Goal: Information Seeking & Learning: Learn about a topic

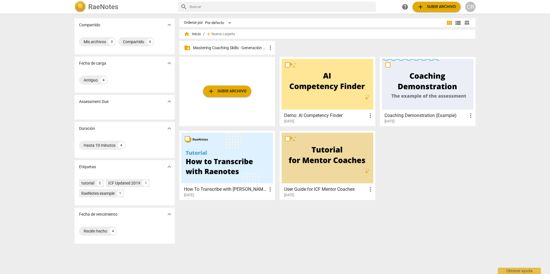
click at [220, 46] on p "Mastering Coaching Skills - Generación 31" at bounding box center [230, 48] width 74 height 6
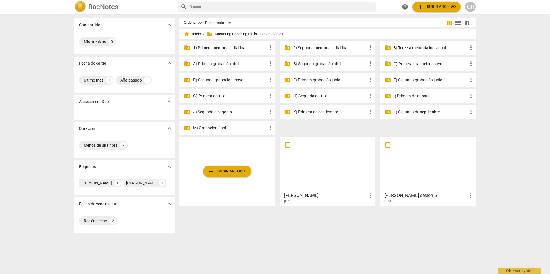
click at [313, 79] on p "E) Primera grabación junio" at bounding box center [330, 80] width 74 height 6
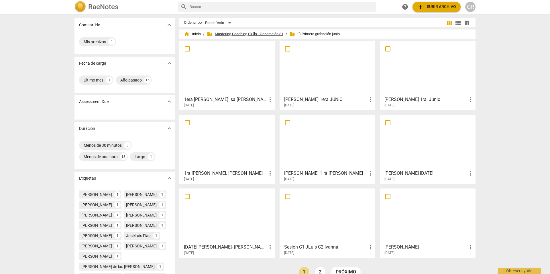
click at [247, 32] on span "folder_shared Mastering Coaching Skills - Generación 31" at bounding box center [245, 34] width 76 height 6
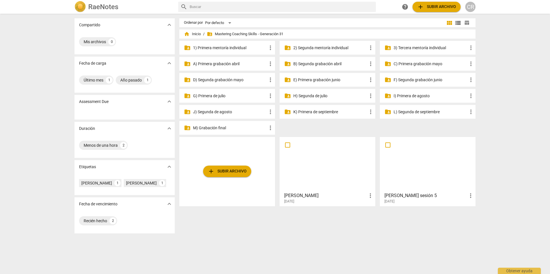
click at [408, 80] on p "F) Segunda grabación junio" at bounding box center [431, 80] width 74 height 6
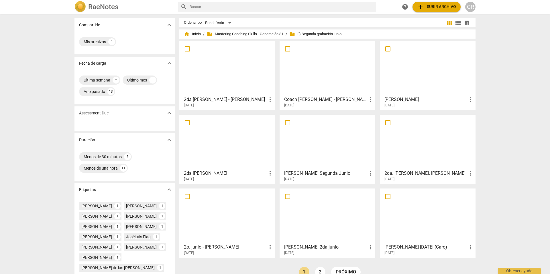
scroll to position [88, 0]
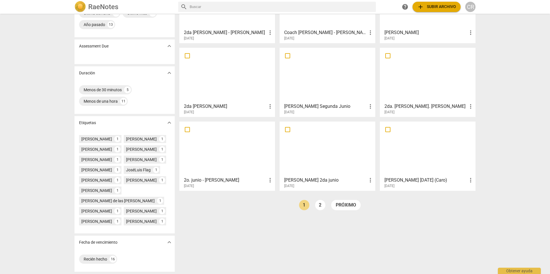
click at [317, 200] on link "2" at bounding box center [320, 205] width 10 height 10
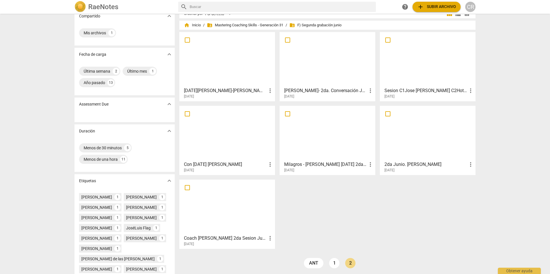
scroll to position [11, 0]
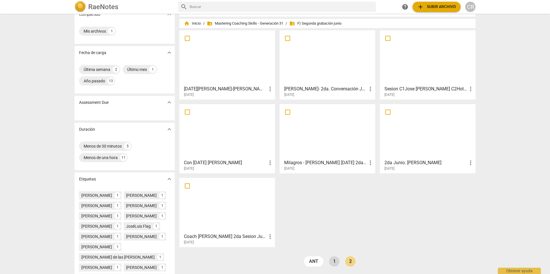
click at [335, 262] on link "1" at bounding box center [334, 262] width 10 height 10
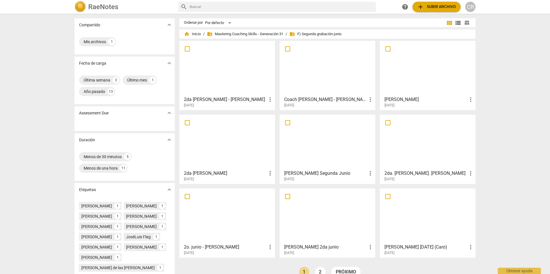
click at [221, 85] on div at bounding box center [227, 68] width 92 height 51
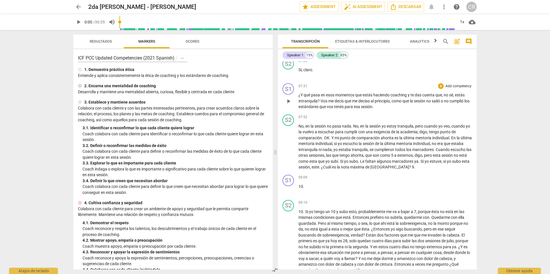
scroll to position [528, 0]
click at [290, 105] on span "play_arrow" at bounding box center [288, 101] width 7 height 7
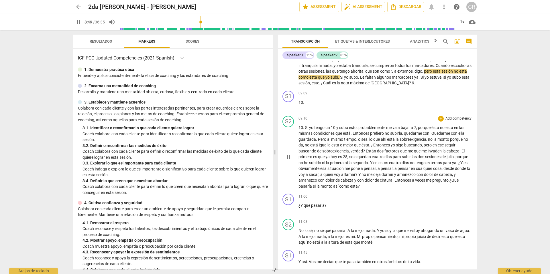
scroll to position [613, 0]
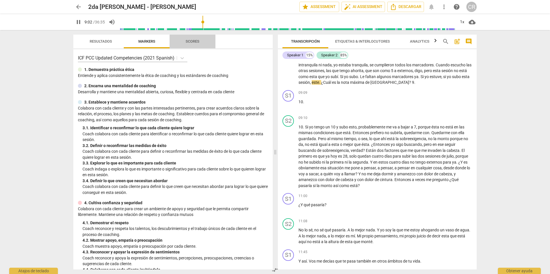
click at [192, 41] on span "Scores" at bounding box center [193, 41] width 14 height 4
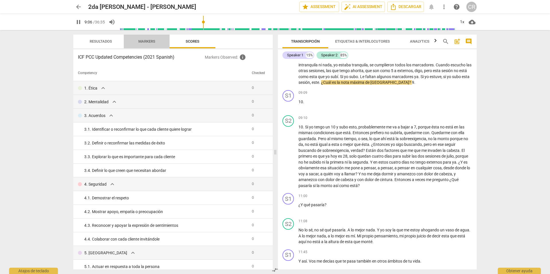
click at [143, 40] on span "Markers" at bounding box center [146, 41] width 17 height 4
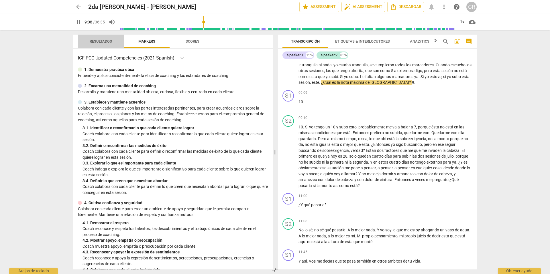
click at [101, 41] on span "Resultados" at bounding box center [101, 41] width 22 height 4
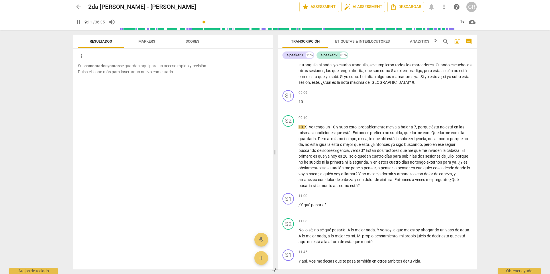
click at [191, 42] on span "Scores" at bounding box center [193, 41] width 14 height 4
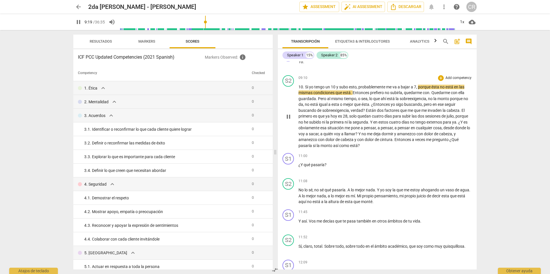
scroll to position [654, 0]
click at [287, 119] on span "pause" at bounding box center [288, 116] width 7 height 7
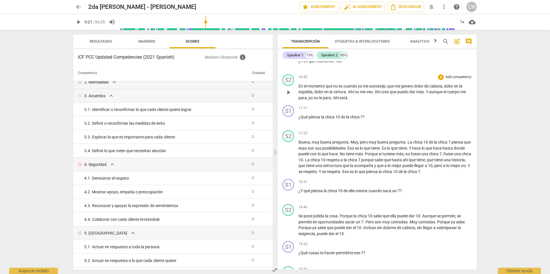
scroll to position [1103, 0]
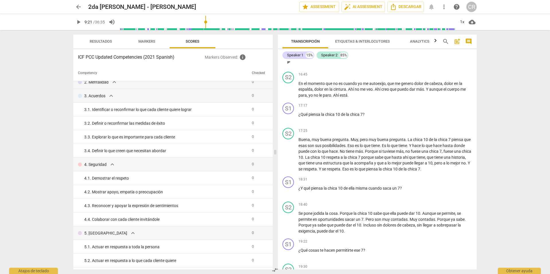
click at [290, 65] on span "play_arrow" at bounding box center [288, 61] width 7 height 7
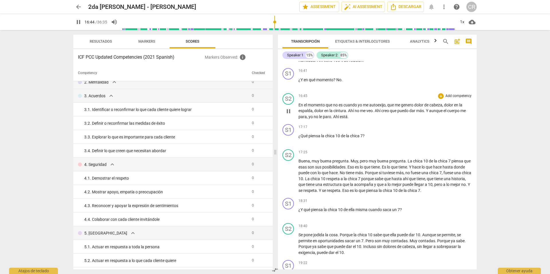
scroll to position [1082, 0]
click at [288, 115] on span "pause" at bounding box center [288, 111] width 7 height 7
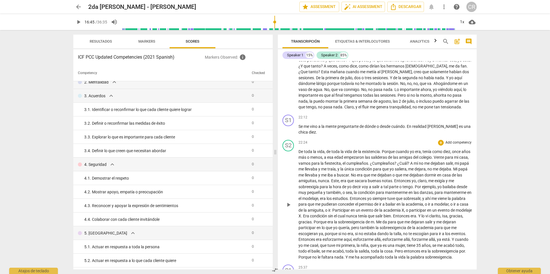
scroll to position [1382, 0]
click at [289, 80] on span "play_arrow" at bounding box center [288, 77] width 7 height 7
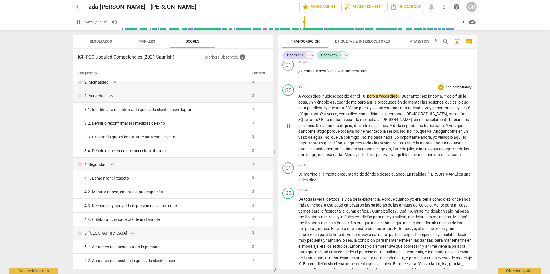
scroll to position [1334, 0]
click at [359, 110] on span "que" at bounding box center [354, 107] width 7 height 5
click at [359, 109] on span "que" at bounding box center [354, 106] width 7 height 5
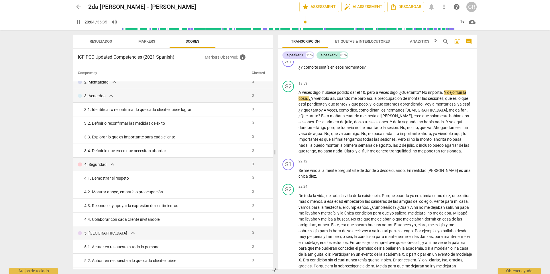
scroll to position [1337, 0]
drag, startPoint x: 305, startPoint y: 20, endPoint x: 309, endPoint y: 20, distance: 4.0
click at [309, 20] on input "range" at bounding box center [289, 22] width 334 height 18
click at [288, 125] on span "pause" at bounding box center [288, 122] width 7 height 7
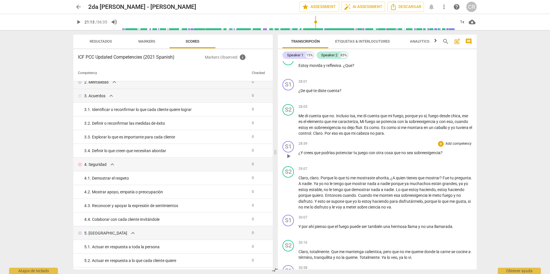
scroll to position [1725, 0]
click at [287, 72] on span "play_arrow" at bounding box center [288, 68] width 7 height 7
click at [287, 72] on span "pause" at bounding box center [288, 68] width 7 height 7
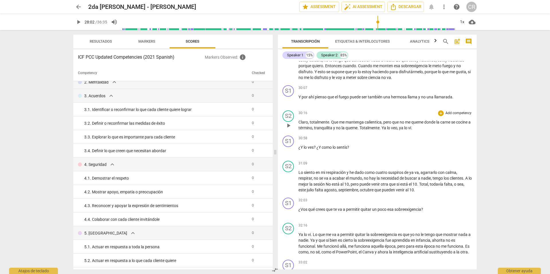
scroll to position [1856, 0]
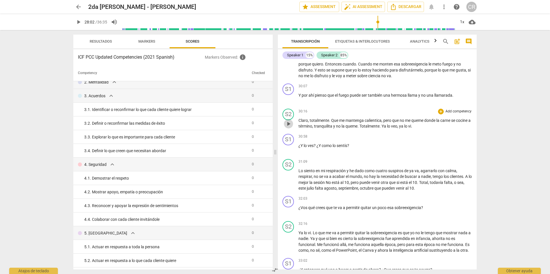
click at [290, 127] on span "play_arrow" at bounding box center [288, 124] width 7 height 7
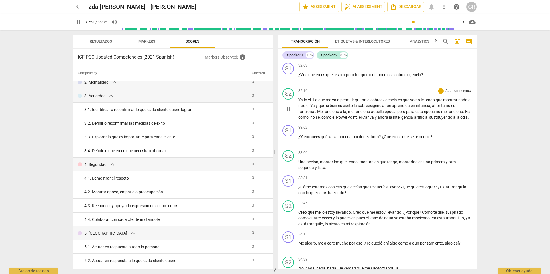
scroll to position [1992, 0]
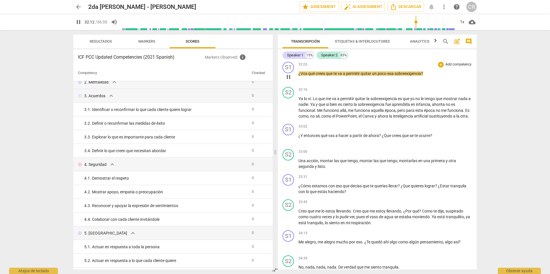
click at [288, 80] on span "pause" at bounding box center [288, 77] width 7 height 7
type input "1933"
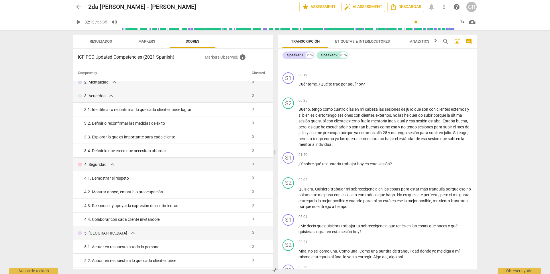
scroll to position [0, 0]
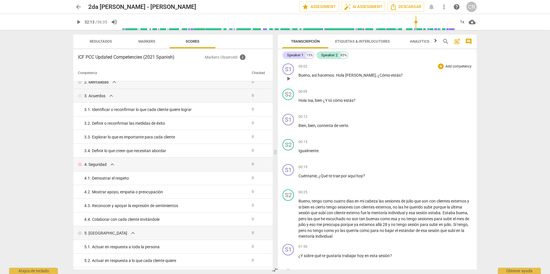
click at [450, 66] on p "Add competency" at bounding box center [458, 66] width 27 height 5
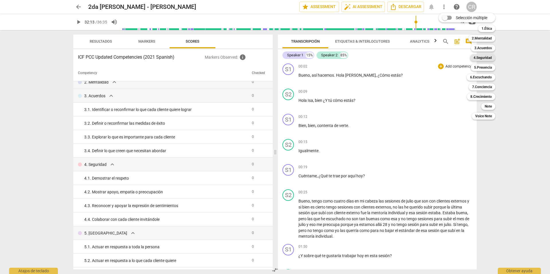
click at [482, 57] on b "4.Seguridad" at bounding box center [482, 57] width 18 height 7
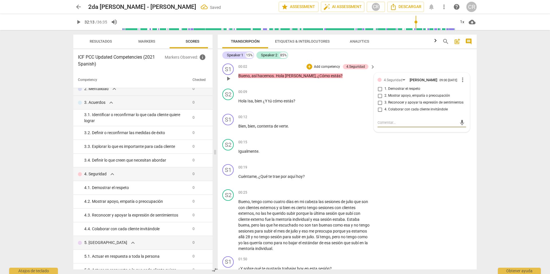
click at [379, 90] on input "1. Demostrar el respeto" at bounding box center [379, 89] width 9 height 7
checkbox input "true"
click at [333, 126] on p "Bien , bien , contenta de verte ." at bounding box center [305, 126] width 134 height 6
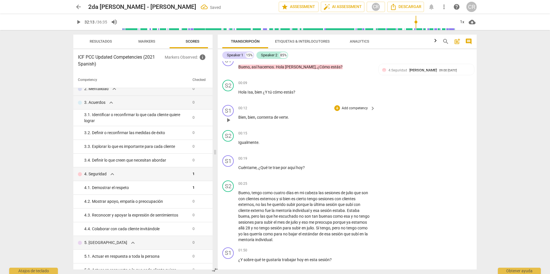
scroll to position [9, 0]
click at [357, 108] on p "Add competency" at bounding box center [354, 108] width 27 height 5
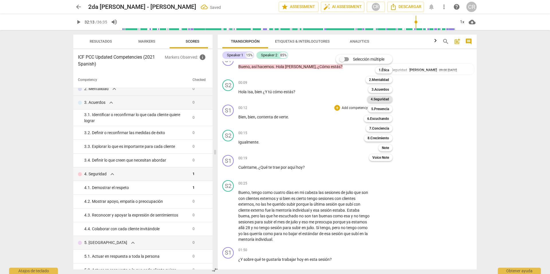
click at [382, 99] on b "4.Seguridad" at bounding box center [380, 99] width 18 height 7
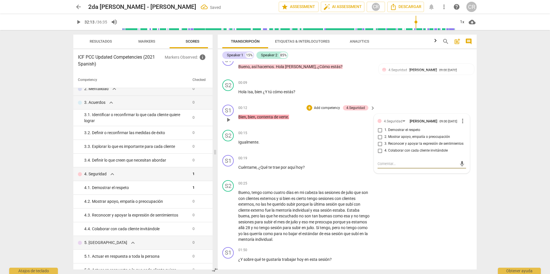
click at [381, 131] on input "1. Demostrar el respeto" at bounding box center [379, 130] width 9 height 7
checkbox input "true"
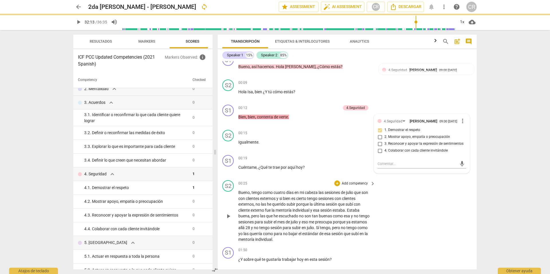
click at [385, 202] on div "S2 play_arrow pause 00:25 + Add competency keyboard_arrow_right Bueno , tengo c…" at bounding box center [347, 211] width 259 height 67
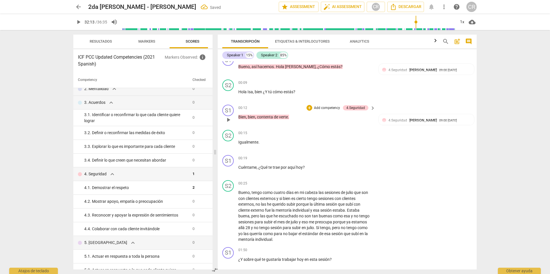
click at [332, 107] on p "Add competency" at bounding box center [326, 108] width 27 height 5
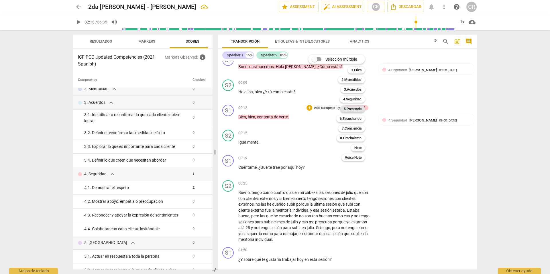
click at [352, 109] on b "5.Presencia" at bounding box center [353, 109] width 18 height 7
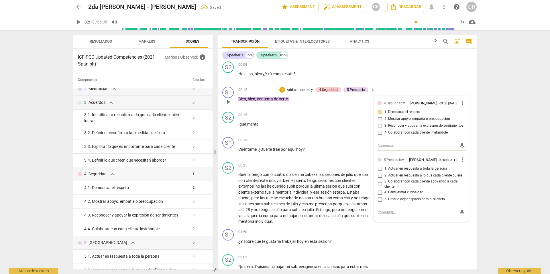
scroll to position [28, 0]
click at [461, 161] on span "more_vert" at bounding box center [462, 158] width 7 height 7
click at [466, 172] on li "Borrar" at bounding box center [467, 172] width 20 height 11
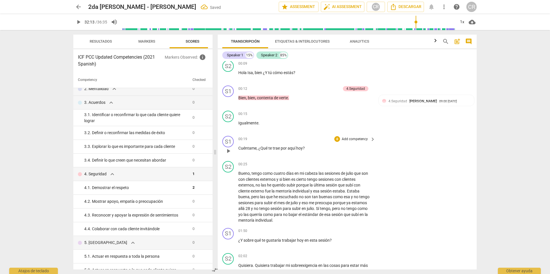
click at [351, 138] on p "Add competency" at bounding box center [354, 139] width 27 height 5
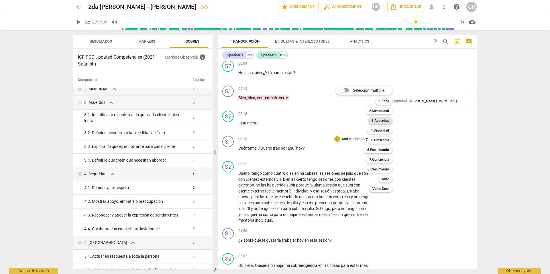
click at [384, 119] on b "3.Acuerdos" at bounding box center [380, 120] width 17 height 7
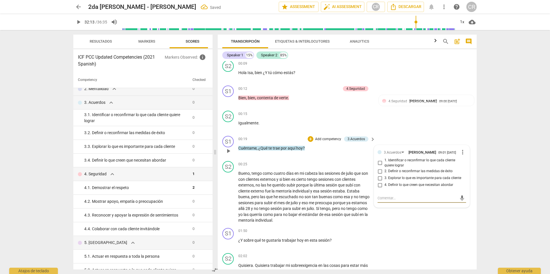
click at [379, 164] on input "1. Identificar o reconfirmar lo que cada cliente quiere lograr" at bounding box center [379, 163] width 9 height 7
checkbox input "true"
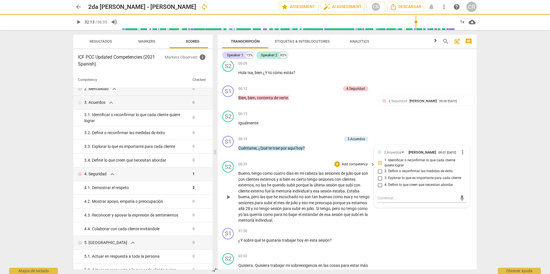
drag, startPoint x: 333, startPoint y: 186, endPoint x: 329, endPoint y: 181, distance: 5.9
click at [333, 186] on span "sesión" at bounding box center [332, 185] width 12 height 5
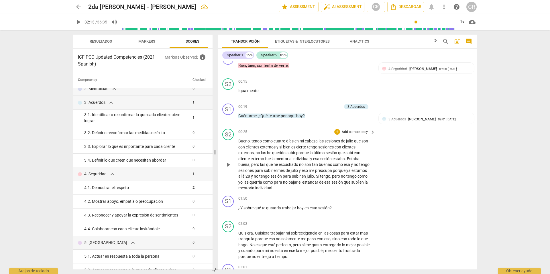
scroll to position [60, 0]
click at [324, 107] on p "Add competency" at bounding box center [328, 107] width 27 height 5
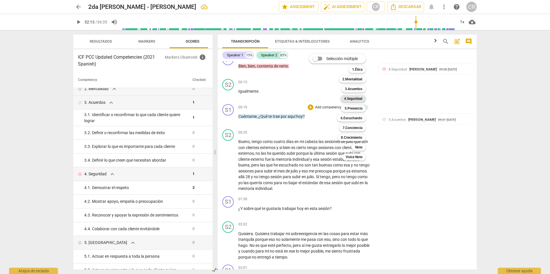
click at [353, 98] on b "4.Seguridad" at bounding box center [353, 98] width 18 height 7
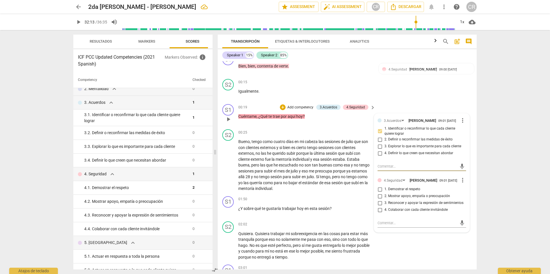
click at [380, 156] on input "4. Definir lo que creen que necesitan abordar" at bounding box center [379, 153] width 9 height 7
checkbox input "true"
click at [320, 170] on span "preocupa" at bounding box center [324, 171] width 18 height 5
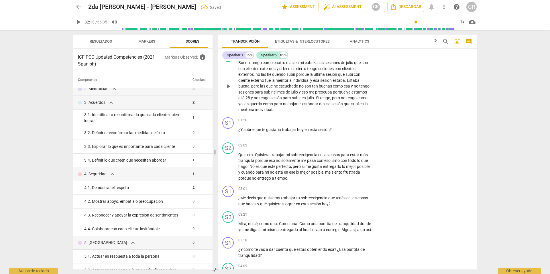
scroll to position [140, 0]
click at [353, 119] on p "Add competency" at bounding box center [354, 119] width 27 height 5
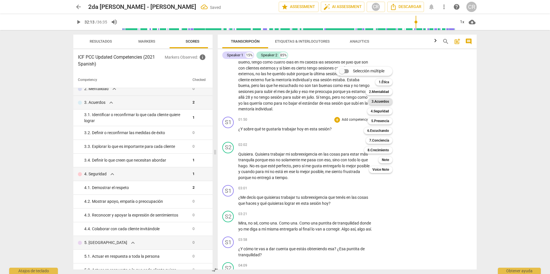
click at [380, 100] on b "3.Acuerdos" at bounding box center [380, 101] width 17 height 7
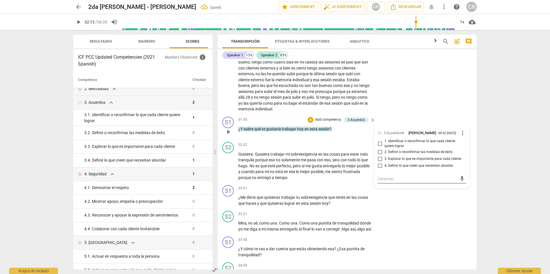
click at [379, 146] on input "1. Identificar o reconfirmar lo que cada cliente quiere lograr" at bounding box center [379, 143] width 9 height 7
checkbox input "true"
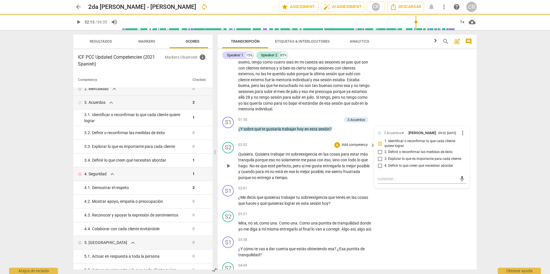
drag, startPoint x: 344, startPoint y: 159, endPoint x: 343, endPoint y: 148, distance: 10.9
click at [344, 158] on span "con" at bounding box center [344, 160] width 7 height 5
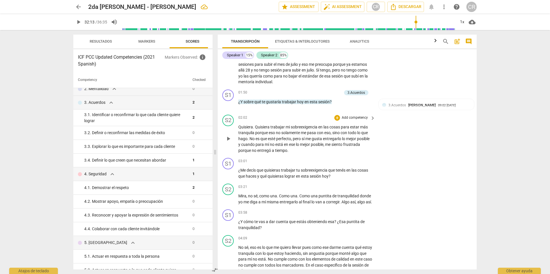
scroll to position [167, 0]
click at [227, 103] on span "play_arrow" at bounding box center [228, 105] width 7 height 7
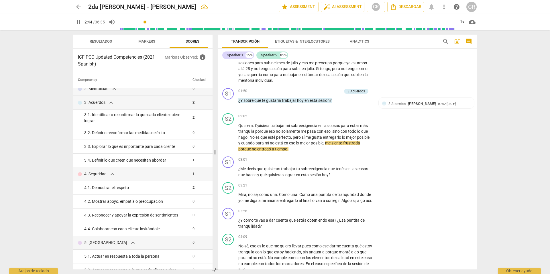
drag, startPoint x: 142, startPoint y: 21, endPoint x: 146, endPoint y: 22, distance: 3.5
click at [146, 22] on input "range" at bounding box center [287, 22] width 336 height 18
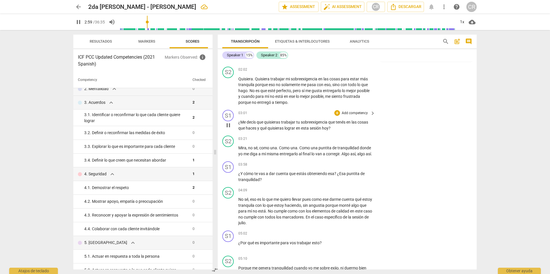
scroll to position [218, 0]
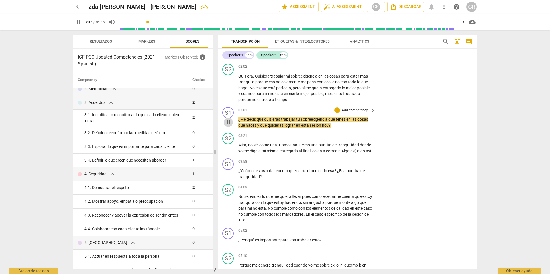
drag, startPoint x: 228, startPoint y: 122, endPoint x: 276, endPoint y: 117, distance: 48.9
click at [228, 122] on span "pause" at bounding box center [228, 122] width 7 height 7
type input "183"
click at [348, 110] on p "Add competency" at bounding box center [354, 110] width 27 height 5
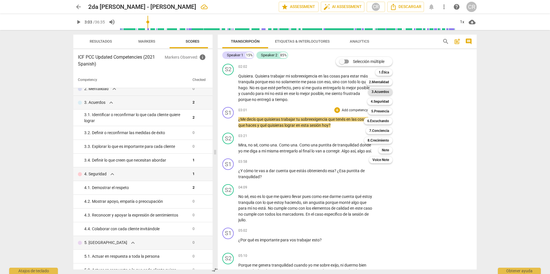
click at [384, 92] on b "3.Acuerdos" at bounding box center [380, 92] width 17 height 7
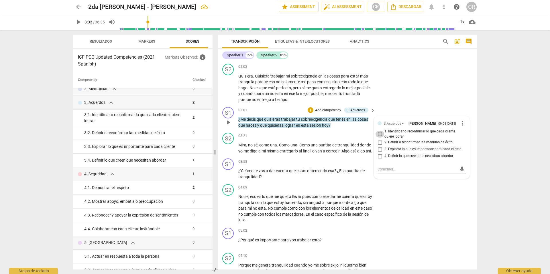
click at [379, 135] on input "1. Identificar o reconfirmar lo que cada cliente quiere lograr" at bounding box center [379, 134] width 9 height 7
checkbox input "true"
click at [345, 148] on p "Mira , no sé , como una . Como una . Como una puntita de tranquilidad donde yo …" at bounding box center [305, 148] width 134 height 12
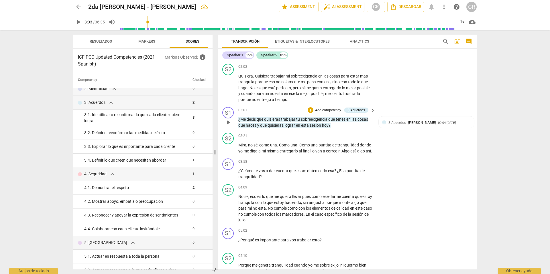
click at [331, 110] on p "Add competency" at bounding box center [328, 110] width 27 height 5
click at [355, 110] on b "5.Presencia" at bounding box center [354, 111] width 18 height 7
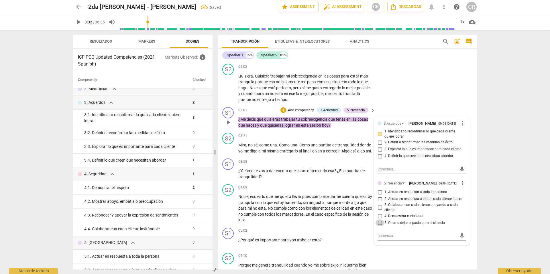
click at [380, 227] on input "5. Crear o dejar espacio para el silencio" at bounding box center [379, 223] width 9 height 7
checkbox input "true"
click at [380, 203] on input "2. Actuar en respuesta a lo que cada cliente quiere" at bounding box center [379, 199] width 9 height 7
checkbox input "true"
click at [295, 156] on div "S2 play_arrow pause 03:21 + Add competency keyboard_arrow_right Mira , no sé , …" at bounding box center [347, 144] width 259 height 26
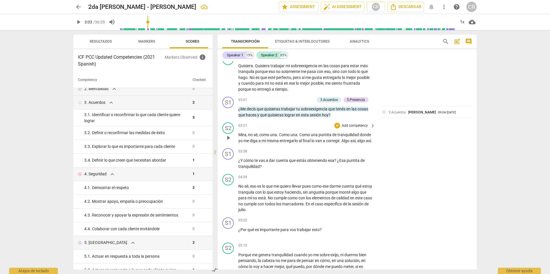
scroll to position [233, 0]
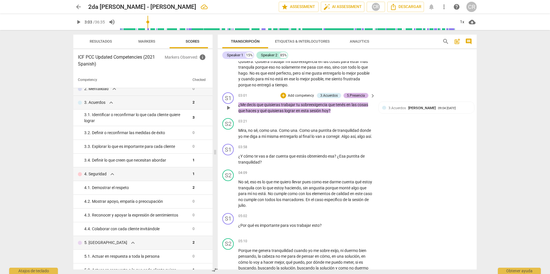
click at [355, 94] on div "5.Presencia" at bounding box center [356, 95] width 18 height 5
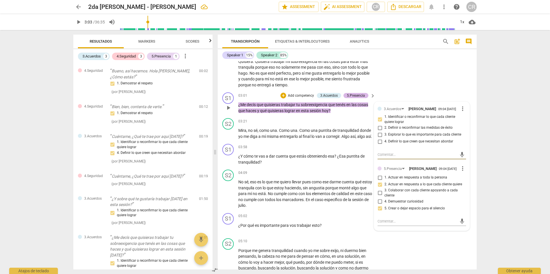
scroll to position [97, 0]
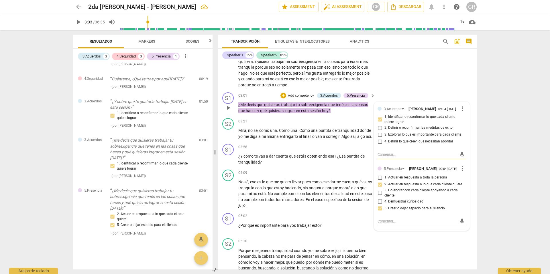
click at [380, 196] on input "3. Colaborar con cada cliente apoyando a cada cliente" at bounding box center [379, 193] width 9 height 7
checkbox input "true"
click at [299, 138] on span "entregarlo" at bounding box center [289, 136] width 19 height 5
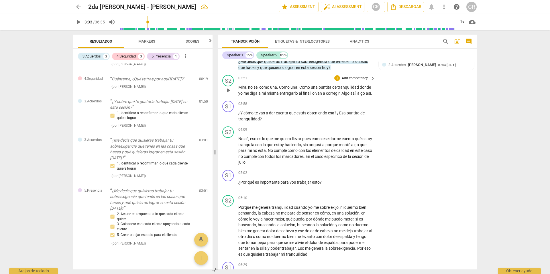
scroll to position [279, 0]
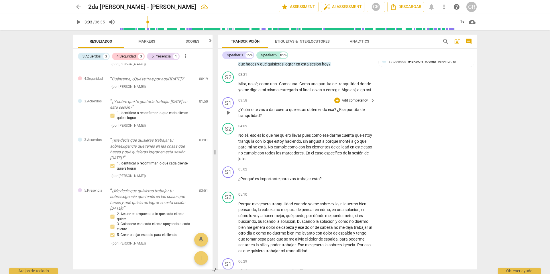
click at [349, 103] on p "Add competency" at bounding box center [354, 100] width 27 height 5
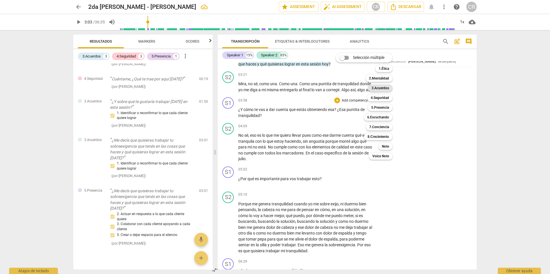
click at [380, 87] on b "3.Acuerdos" at bounding box center [380, 88] width 17 height 7
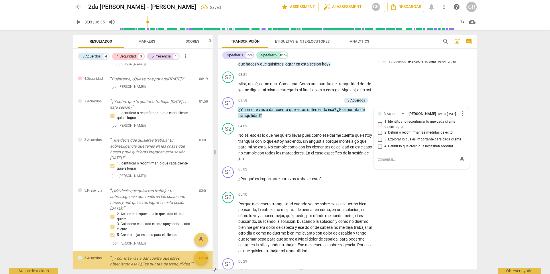
scroll to position [142, 0]
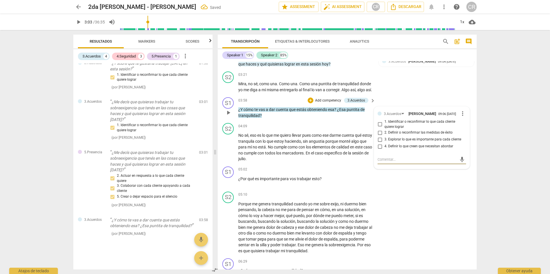
click at [379, 136] on input "2. Definir o reconfirmar las medidas de éxito" at bounding box center [379, 132] width 9 height 7
checkbox input "true"
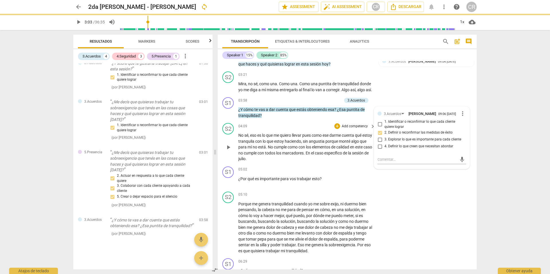
click at [339, 144] on span "porque" at bounding box center [331, 141] width 13 height 5
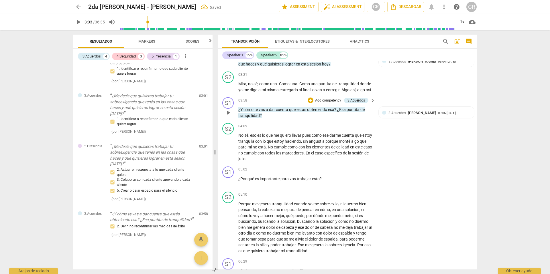
click at [328, 103] on p "Add competency" at bounding box center [328, 100] width 27 height 5
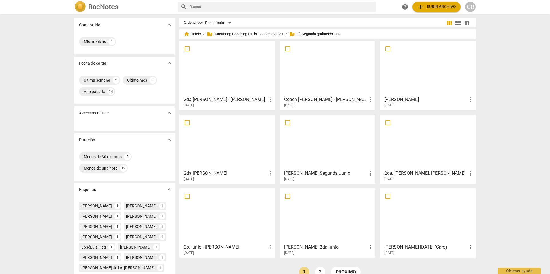
click at [226, 77] on div at bounding box center [227, 68] width 92 height 51
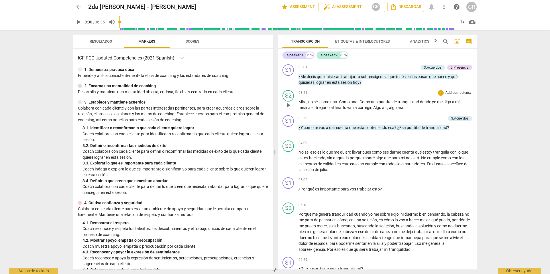
scroll to position [241, 0]
click at [429, 118] on p "Add competency" at bounding box center [431, 119] width 27 height 5
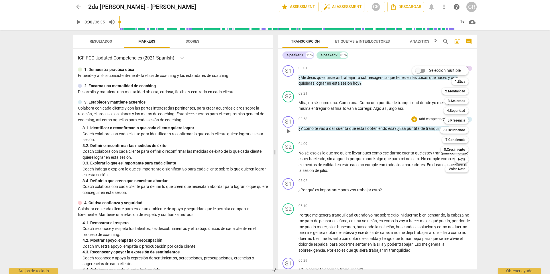
scroll to position [244, 0]
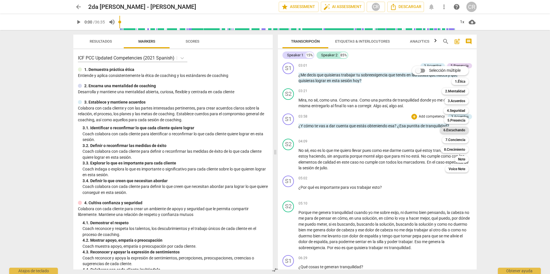
click at [458, 129] on b "6.Escuchando" at bounding box center [454, 130] width 22 height 7
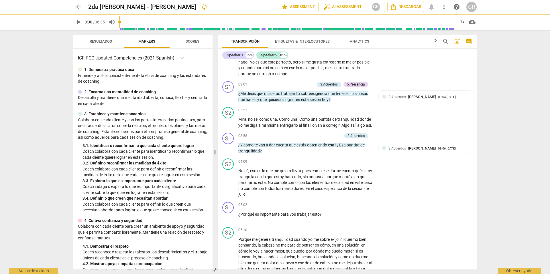
scroll to position [262, 0]
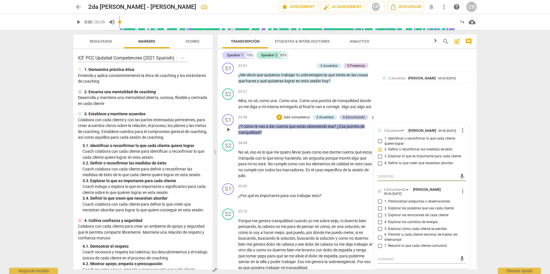
click at [380, 205] on input "1. Personalizar preguntas y observaciones" at bounding box center [379, 201] width 9 height 7
checkbox input "true"
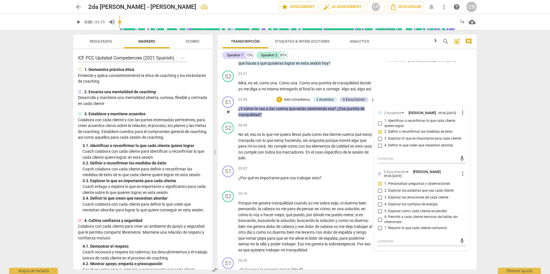
scroll to position [282, 0]
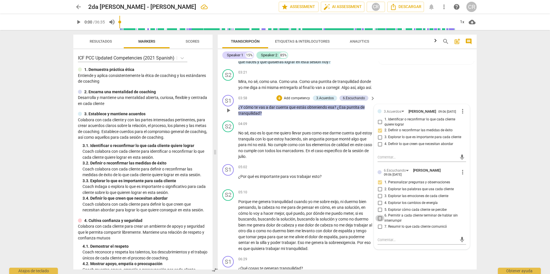
click at [380, 222] on input "6. Permitir a cada cliente terminar de hablar sin interrumpir" at bounding box center [379, 218] width 9 height 7
checkbox input "true"
click at [309, 216] on span "por" at bounding box center [309, 213] width 7 height 5
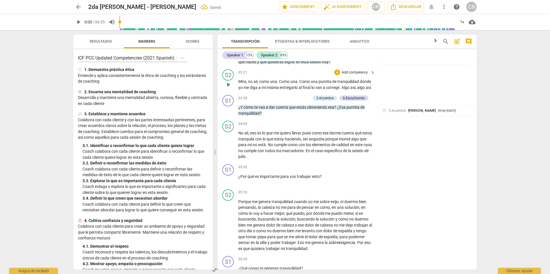
click at [229, 88] on span "play_arrow" at bounding box center [228, 84] width 7 height 7
click at [292, 100] on p "Add competency" at bounding box center [296, 97] width 27 height 5
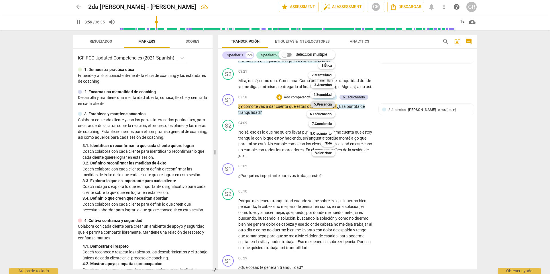
click at [328, 104] on b "5.Presencia" at bounding box center [323, 104] width 18 height 7
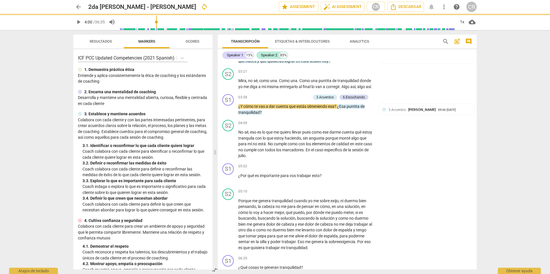
type input "240"
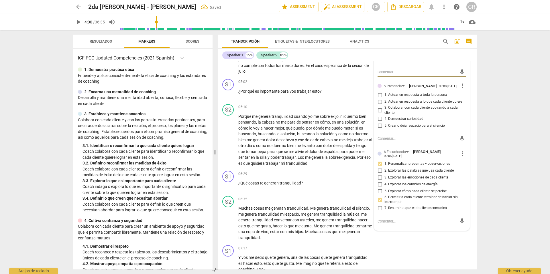
scroll to position [374, 0]
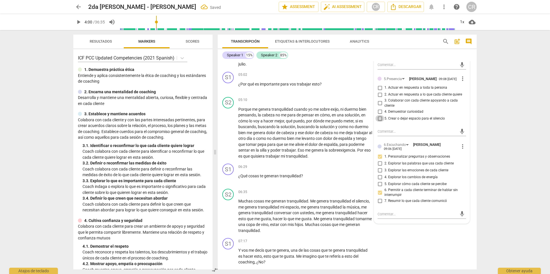
click at [378, 122] on input "5. Crear o dejar espacio para el silencio" at bounding box center [379, 118] width 9 height 7
checkbox input "true"
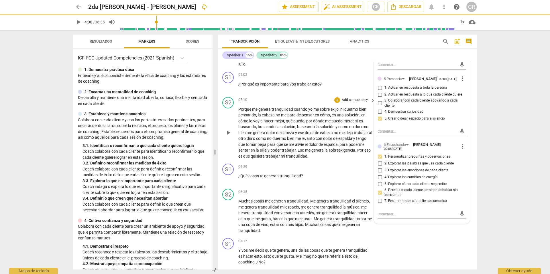
click at [333, 129] on span "solución" at bounding box center [328, 127] width 16 height 5
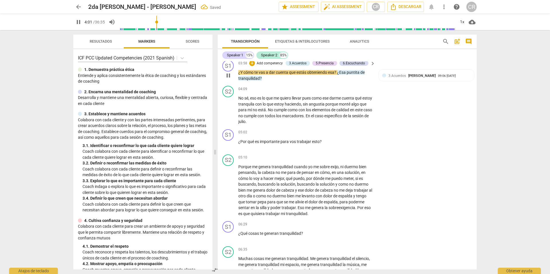
scroll to position [317, 0]
drag, startPoint x: 229, startPoint y: 81, endPoint x: 272, endPoint y: 119, distance: 57.9
click at [229, 78] on span "pause" at bounding box center [228, 75] width 7 height 7
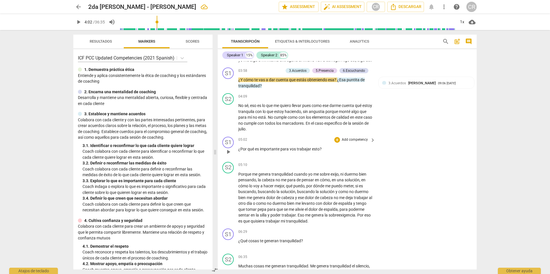
scroll to position [305, 0]
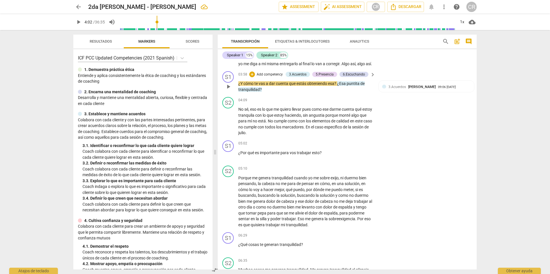
click at [229, 90] on span "play_arrow" at bounding box center [228, 86] width 7 height 7
click at [228, 90] on span "pause" at bounding box center [228, 86] width 7 height 7
type input "249"
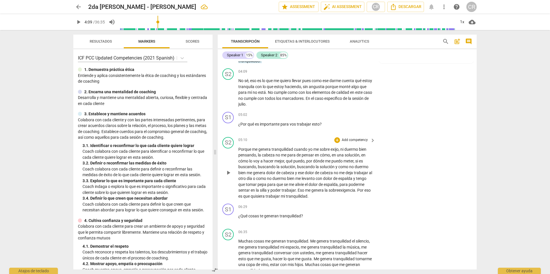
scroll to position [334, 0]
click at [349, 117] on p "Add competency" at bounding box center [354, 114] width 27 height 5
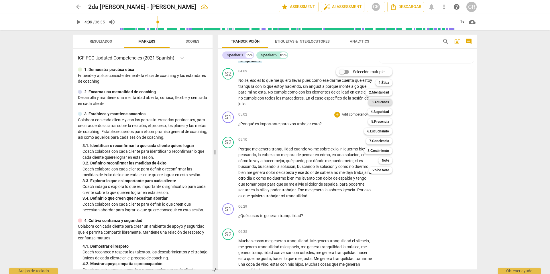
click at [383, 101] on b "3.Acuerdos" at bounding box center [380, 102] width 17 height 7
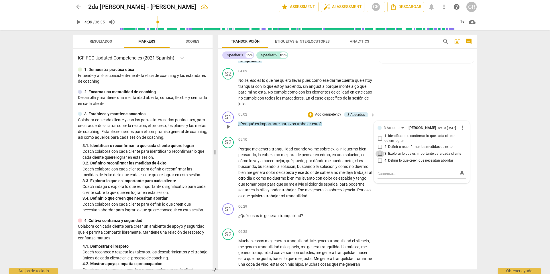
click at [380, 158] on input "3. Explorar lo que es importante para cada cliente" at bounding box center [379, 154] width 9 height 7
checkbox input "true"
click at [330, 157] on span "cómo" at bounding box center [325, 155] width 10 height 5
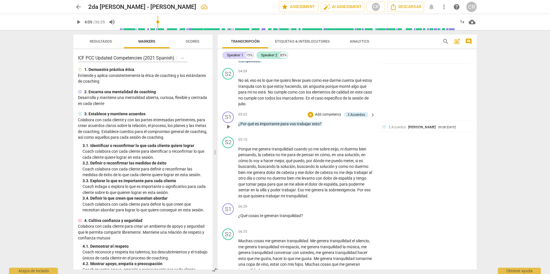
click at [328, 117] on p "Add competency" at bounding box center [328, 114] width 27 height 5
click at [355, 121] on b "5.Presencia" at bounding box center [354, 121] width 18 height 7
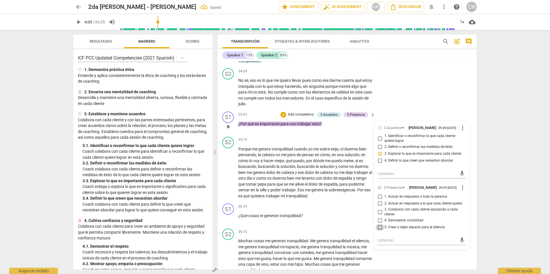
click at [378, 231] on input "5. Crear o dejar espacio para el silencio" at bounding box center [379, 227] width 9 height 7
checkbox input "true"
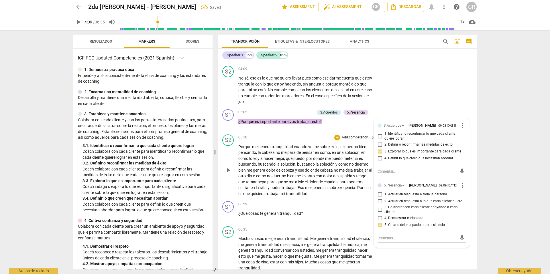
click at [309, 167] on span "buscando" at bounding box center [306, 164] width 19 height 5
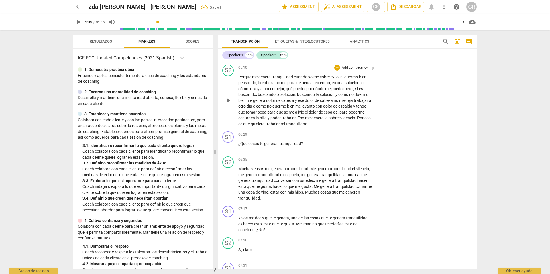
scroll to position [411, 0]
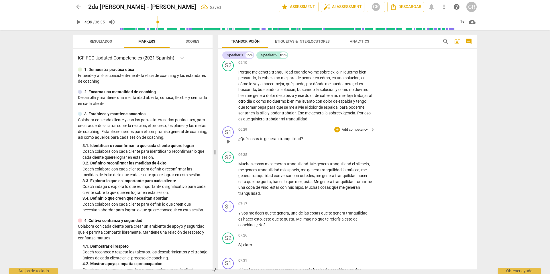
click at [352, 133] on p "Add competency" at bounding box center [354, 129] width 27 height 5
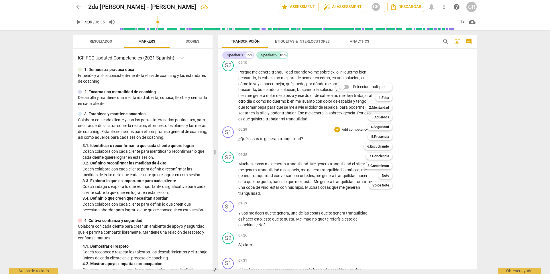
click at [348, 87] on input "Selección múltiple" at bounding box center [342, 87] width 14 height 14
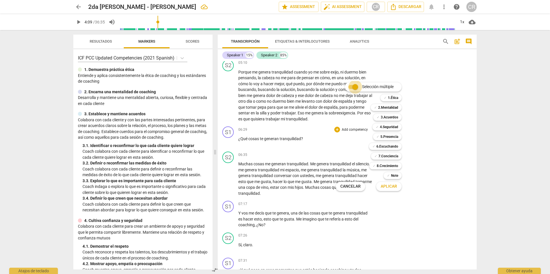
click at [348, 87] on input "Selección múltiple" at bounding box center [355, 87] width 14 height 14
checkbox input "false"
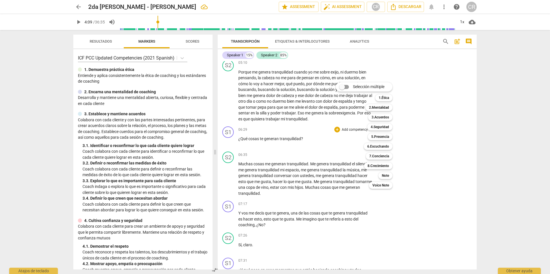
click at [321, 161] on div at bounding box center [275, 137] width 550 height 274
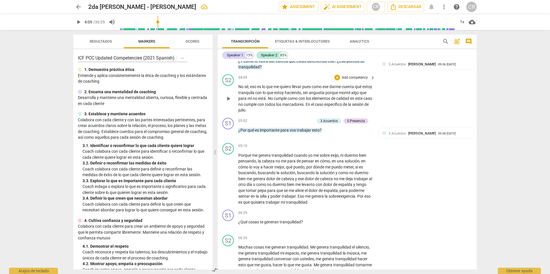
scroll to position [329, 0]
click at [357, 123] on div "5.Presencia" at bounding box center [356, 120] width 18 height 5
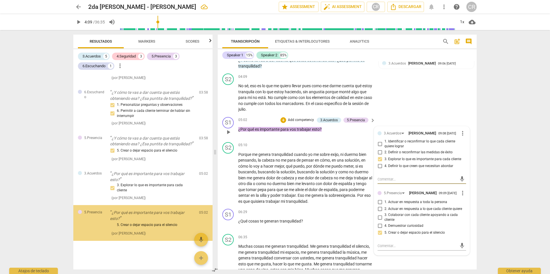
scroll to position [326, 0]
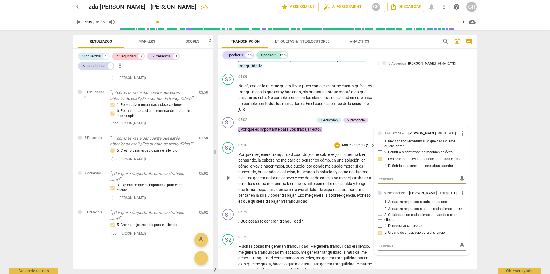
click at [326, 163] on p "Porque me genera tranquilidad cuando yo me sobre exijo , ni duermo bien pensand…" at bounding box center [305, 178] width 134 height 53
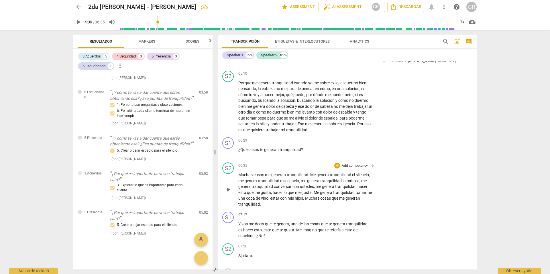
scroll to position [401, 0]
click at [351, 143] on p "Add competency" at bounding box center [354, 140] width 27 height 5
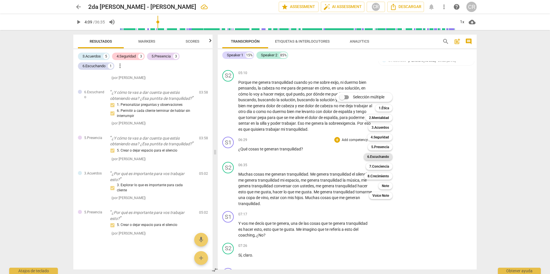
click at [380, 156] on b "6.Escuchando" at bounding box center [378, 157] width 22 height 7
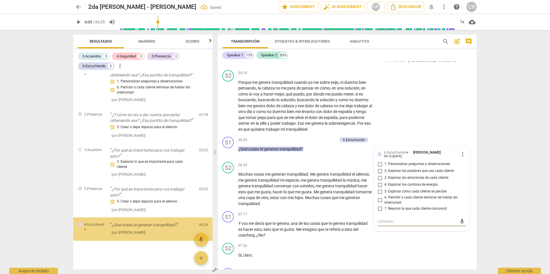
scroll to position [350, 0]
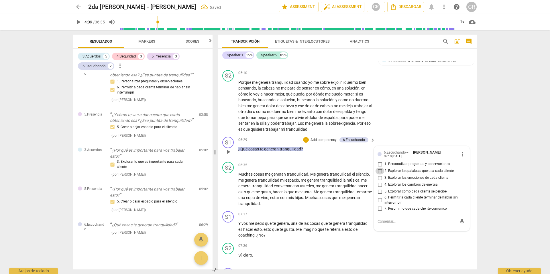
click at [379, 175] on input "2. Explorar las palabras que usa cada cliente" at bounding box center [379, 171] width 9 height 7
checkbox input "true"
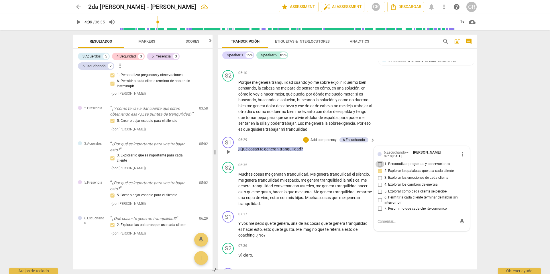
click at [380, 168] on input "1. Personalizar preguntas y observaciones" at bounding box center [379, 164] width 9 height 7
checkbox input "true"
click at [329, 194] on span "genera" at bounding box center [326, 192] width 13 height 5
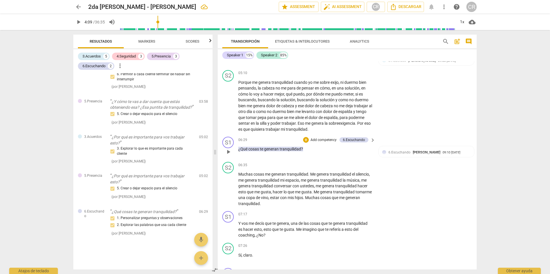
click at [319, 143] on p "Add competency" at bounding box center [323, 140] width 27 height 5
click at [349, 146] on b "5.Presencia" at bounding box center [349, 147] width 18 height 7
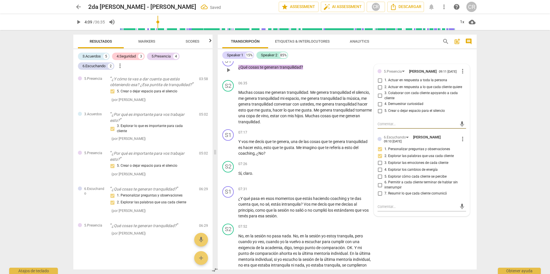
scroll to position [476, 0]
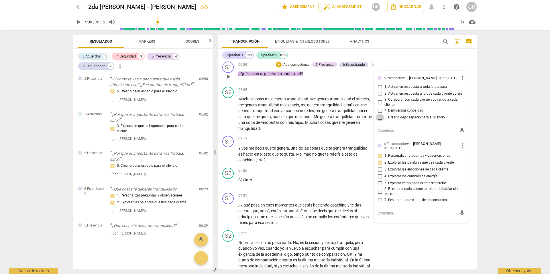
click at [379, 121] on input "5. Crear o dejar espacio para el silencio" at bounding box center [379, 117] width 9 height 7
checkbox input "true"
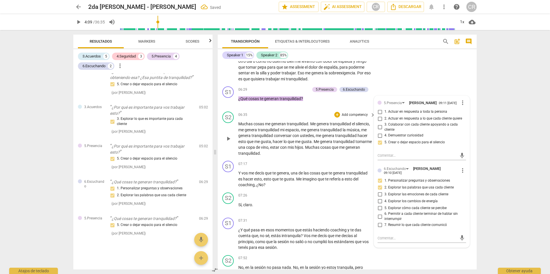
scroll to position [428, 0]
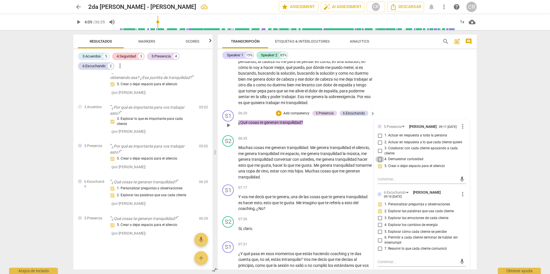
click at [380, 163] on input "4. Demuestrar curiosidad" at bounding box center [379, 159] width 9 height 7
checkbox input "true"
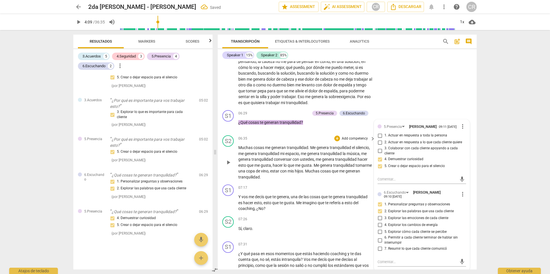
click at [331, 162] on span "genera" at bounding box center [328, 159] width 13 height 5
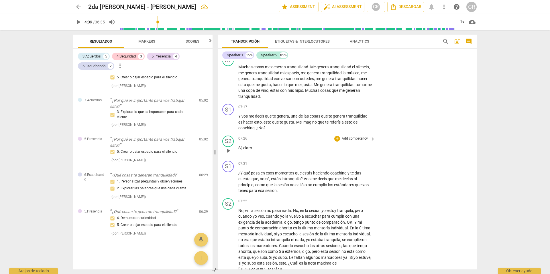
scroll to position [511, 0]
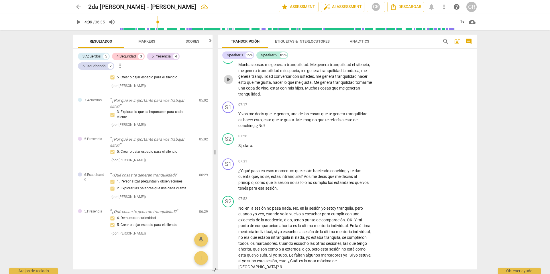
click at [229, 83] on span "play_arrow" at bounding box center [228, 79] width 7 height 7
drag, startPoint x: 182, startPoint y: 23, endPoint x: 185, endPoint y: 24, distance: 3.8
click at [186, 24] on input "range" at bounding box center [287, 22] width 336 height 18
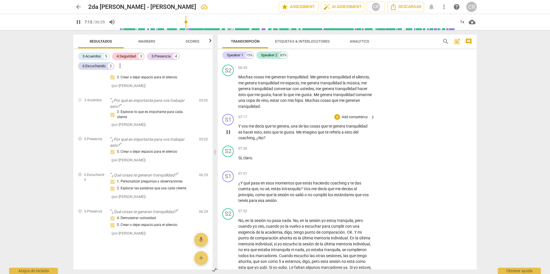
scroll to position [498, 0]
click at [229, 136] on span "pause" at bounding box center [228, 132] width 7 height 7
type input "443"
click at [351, 121] on p "Add competency" at bounding box center [354, 117] width 27 height 5
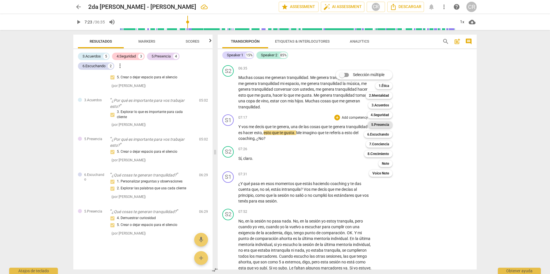
click at [381, 125] on b "5.Presencia" at bounding box center [380, 124] width 18 height 7
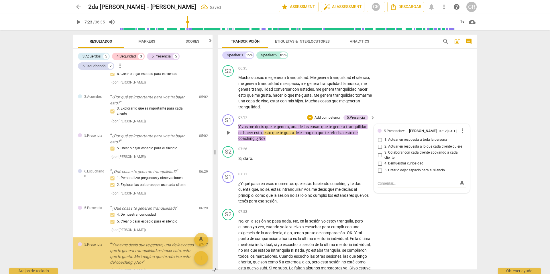
scroll to position [440, 0]
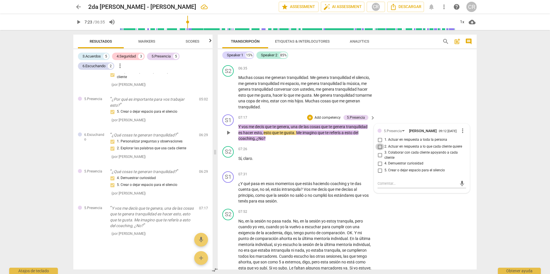
click at [379, 150] on input "2. Actuar en respuesta a lo que cada cliente quiere" at bounding box center [379, 147] width 9 height 7
checkbox input "true"
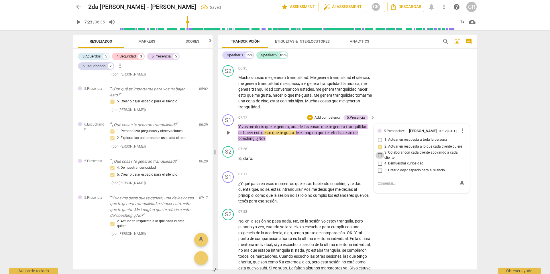
click at [379, 159] on input "3. Colaborar con cada cliente apoyando a cada cliente" at bounding box center [379, 155] width 9 height 7
checkbox input "true"
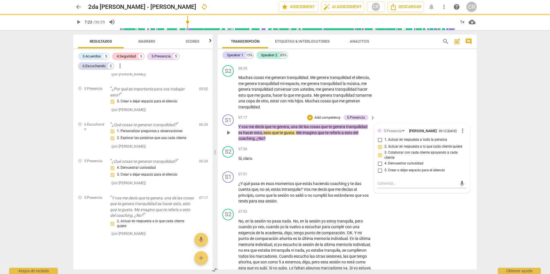
click at [380, 167] on input "4. Demuestrar curiosidad" at bounding box center [379, 163] width 9 height 7
checkbox input "true"
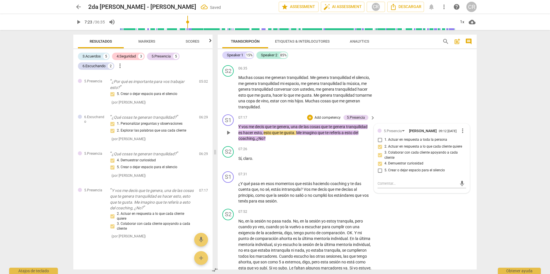
click at [380, 174] on input "5. Crear o dejar espacio para el silencio" at bounding box center [379, 170] width 9 height 7
checkbox input "true"
click at [300, 192] on span "intranquila" at bounding box center [291, 189] width 19 height 5
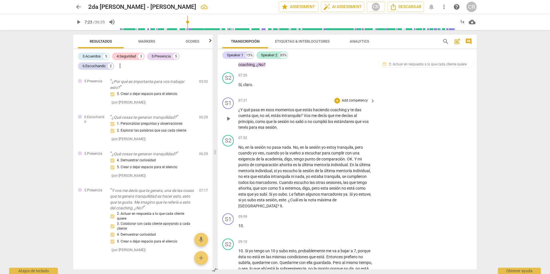
scroll to position [580, 0]
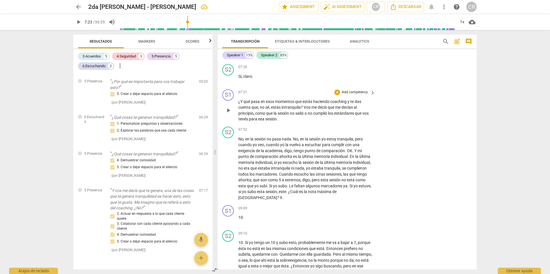
click at [347, 95] on p "Add competency" at bounding box center [354, 92] width 27 height 5
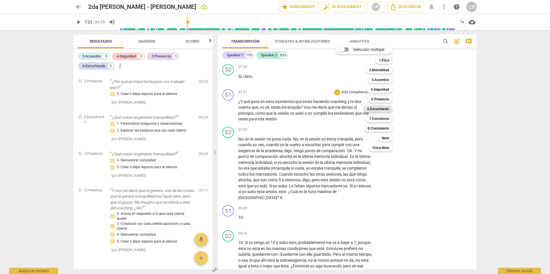
click at [376, 109] on b "6.Escuchando" at bounding box center [378, 109] width 22 height 7
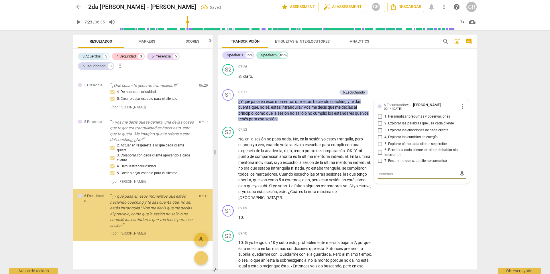
scroll to position [526, 0]
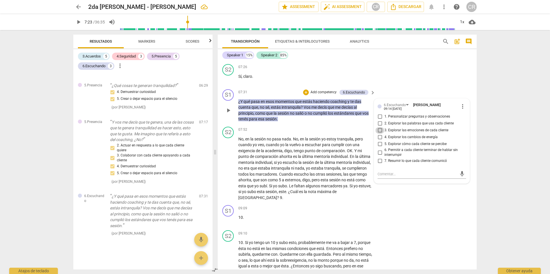
click at [378, 134] on input "3. Explorar las emociones de cada cliente" at bounding box center [379, 130] width 9 height 7
checkbox input "true"
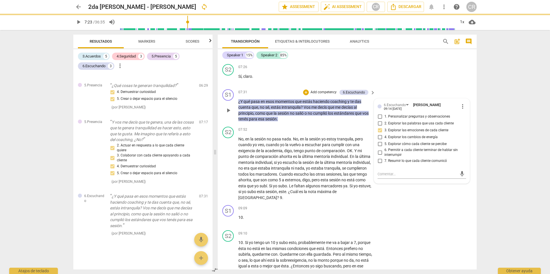
click at [379, 120] on input "1. Personalizar preguntas y observaciones" at bounding box center [379, 116] width 9 height 7
checkbox input "true"
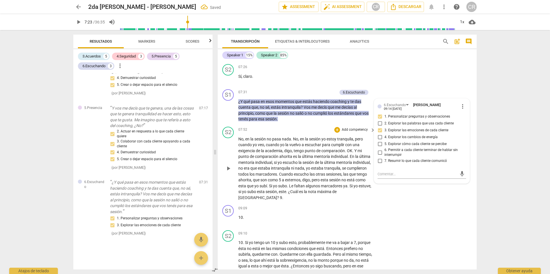
click at [341, 133] on p "Add competency" at bounding box center [354, 129] width 27 height 5
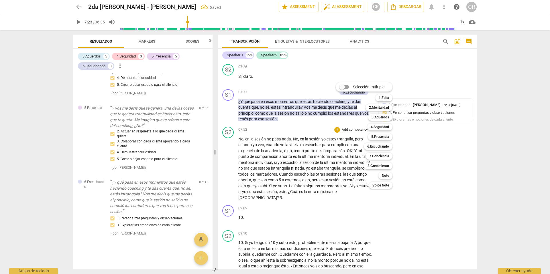
click at [322, 102] on div at bounding box center [275, 137] width 550 height 274
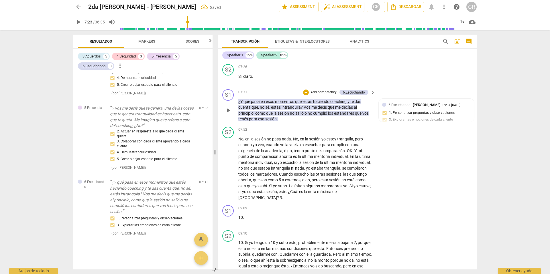
click at [321, 95] on p "Add competency" at bounding box center [323, 92] width 27 height 5
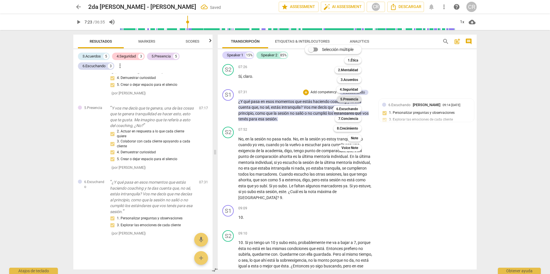
click at [351, 98] on b "5.Presencia" at bounding box center [349, 99] width 18 height 7
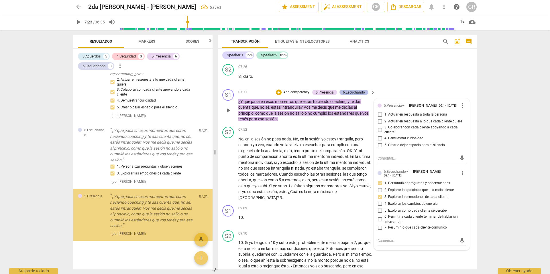
scroll to position [592, 0]
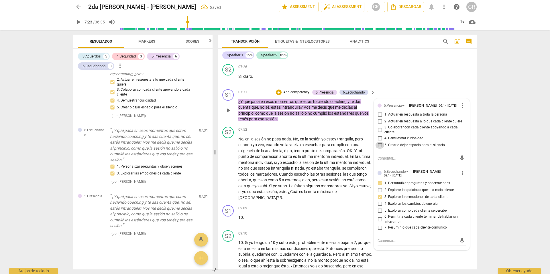
click at [380, 149] on input "5. Crear o dejar espacio para el silencio" at bounding box center [379, 145] width 9 height 7
checkbox input "true"
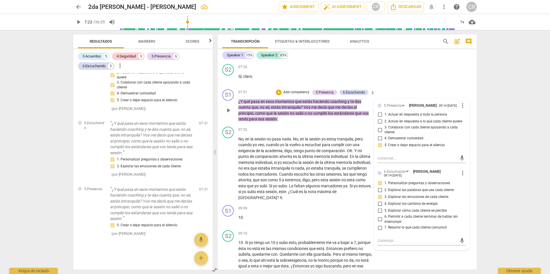
click at [379, 125] on input "2. Actuar en respuesta a lo que cada cliente quiere" at bounding box center [379, 121] width 9 height 7
checkbox input "true"
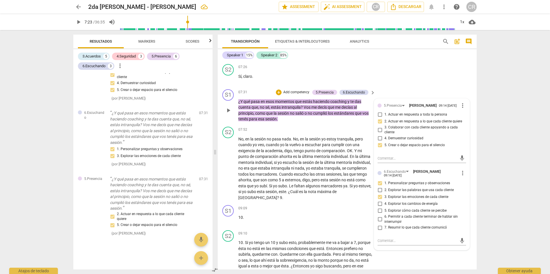
click at [380, 133] on input "3. Colaborar con cada cliente apoyando a cada cliente" at bounding box center [379, 130] width 9 height 7
checkbox input "true"
click at [379, 142] on input "4. Demuestrar curiosidad" at bounding box center [379, 138] width 9 height 7
checkbox input "true"
click at [322, 153] on span "comparación" at bounding box center [332, 151] width 23 height 5
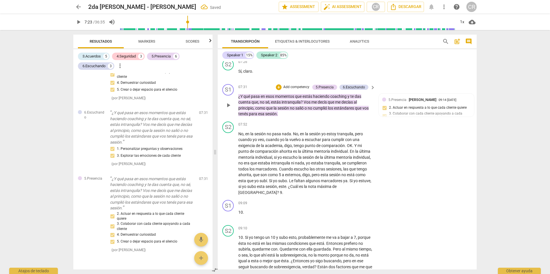
scroll to position [586, 0]
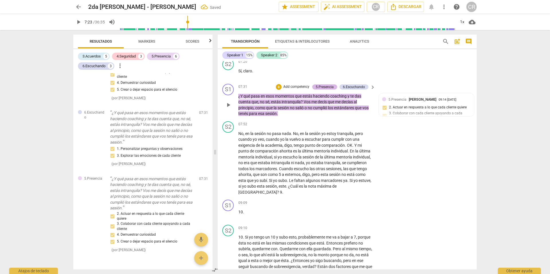
click at [327, 90] on div "5.Presencia" at bounding box center [325, 87] width 18 height 5
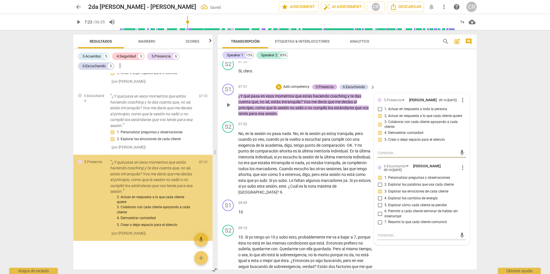
scroll to position [626, 0]
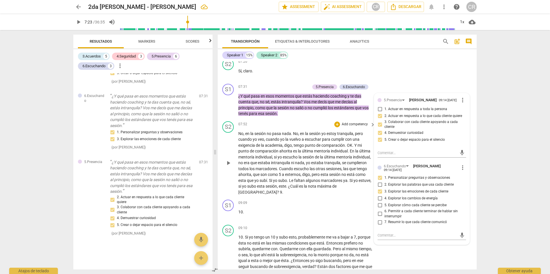
click at [306, 154] on span "última" at bounding box center [308, 151] width 12 height 5
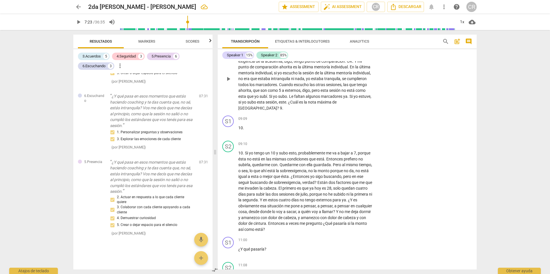
scroll to position [671, 0]
click at [349, 121] on p "Add competency" at bounding box center [354, 118] width 27 height 5
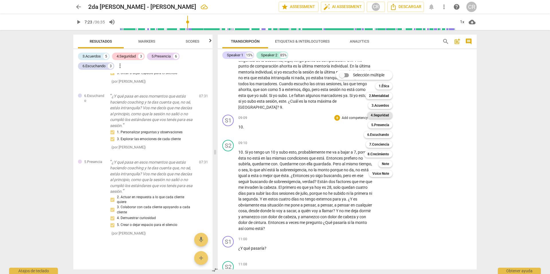
click at [378, 115] on b "4.Seguridad" at bounding box center [380, 115] width 18 height 7
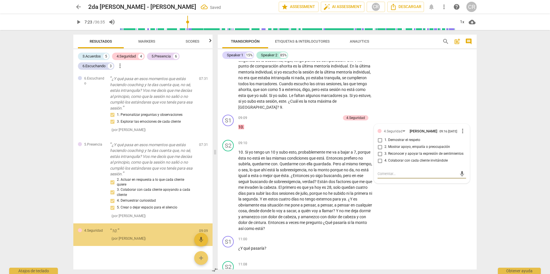
scroll to position [649, 0]
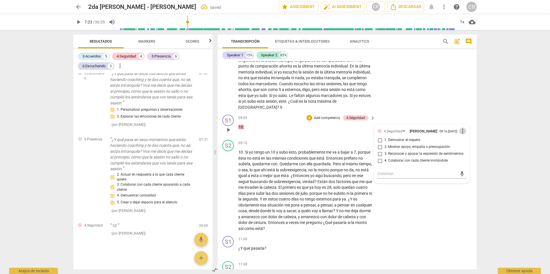
click at [460, 135] on span "more_vert" at bounding box center [462, 131] width 7 height 7
click at [463, 150] on li "Borrar" at bounding box center [467, 149] width 20 height 11
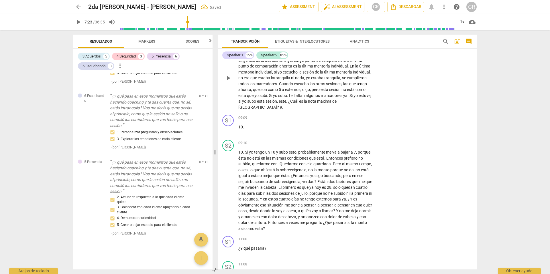
scroll to position [626, 0]
click at [349, 121] on p "Add competency" at bounding box center [354, 118] width 27 height 5
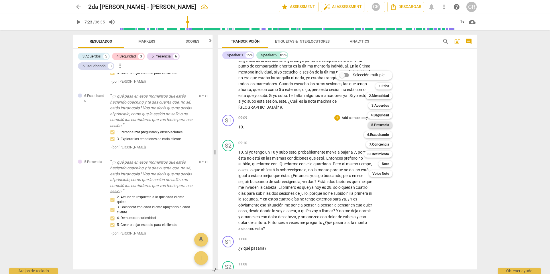
click at [377, 124] on b "5.Presencia" at bounding box center [380, 125] width 18 height 7
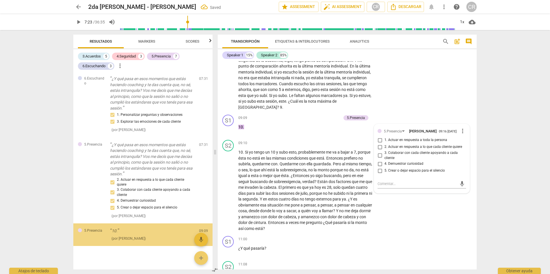
scroll to position [649, 0]
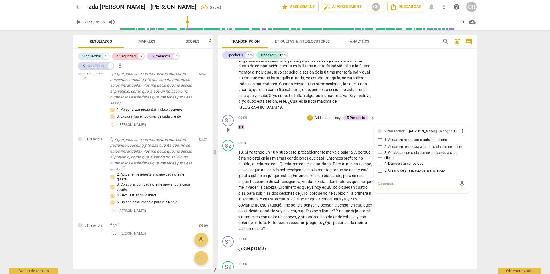
click at [378, 159] on input "3. Colaborar con cada cliente apoyando a cada cliente" at bounding box center [379, 155] width 9 height 7
checkbox input "true"
click at [306, 172] on span "sobreexigencia" at bounding box center [293, 170] width 27 height 5
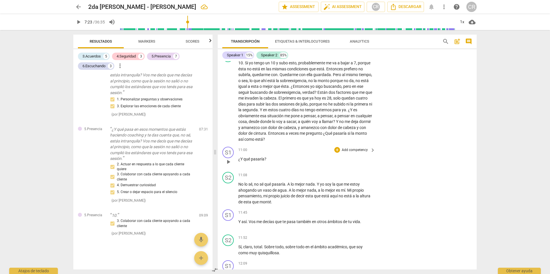
scroll to position [759, 0]
click at [229, 106] on span "play_arrow" at bounding box center [228, 102] width 7 height 7
click at [209, 23] on input "range" at bounding box center [287, 22] width 336 height 18
drag, startPoint x: 209, startPoint y: 23, endPoint x: 213, endPoint y: 23, distance: 4.1
click at [213, 23] on input "range" at bounding box center [289, 22] width 334 height 18
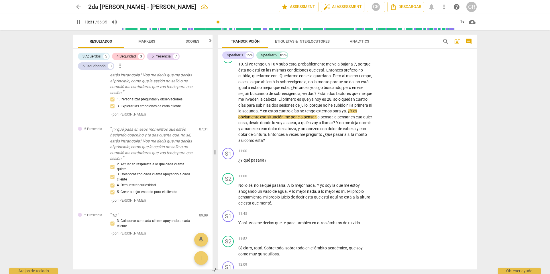
drag, startPoint x: 214, startPoint y: 23, endPoint x: 218, endPoint y: 24, distance: 4.1
click at [218, 24] on input "range" at bounding box center [289, 22] width 334 height 18
drag, startPoint x: 219, startPoint y: 24, endPoint x: 223, endPoint y: 25, distance: 5.0
click at [224, 25] on input "range" at bounding box center [289, 22] width 334 height 18
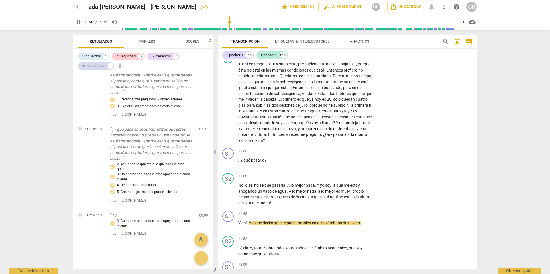
drag, startPoint x: 225, startPoint y: 24, endPoint x: 230, endPoint y: 25, distance: 5.2
click at [230, 25] on input "range" at bounding box center [289, 22] width 334 height 18
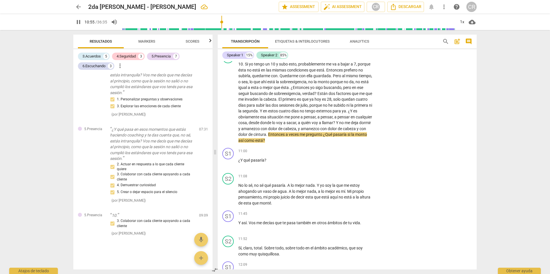
drag, startPoint x: 230, startPoint y: 25, endPoint x: 222, endPoint y: 25, distance: 8.6
click at [222, 25] on input "range" at bounding box center [289, 22] width 334 height 18
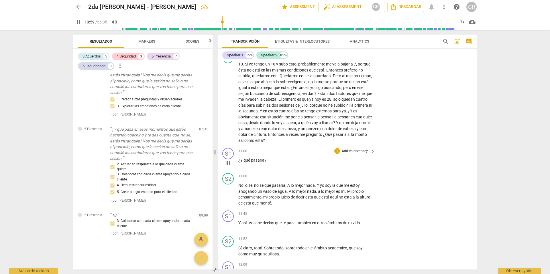
scroll to position [757, 0]
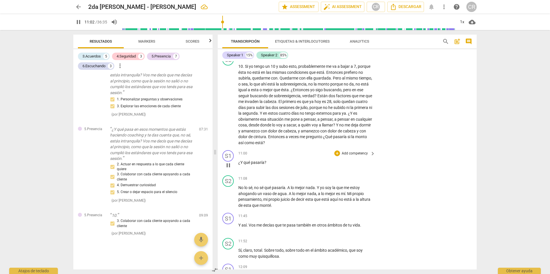
click at [351, 156] on p "Add competency" at bounding box center [354, 153] width 27 height 5
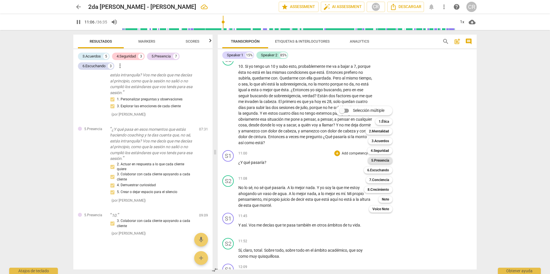
click at [379, 160] on b "5.Presencia" at bounding box center [380, 160] width 18 height 7
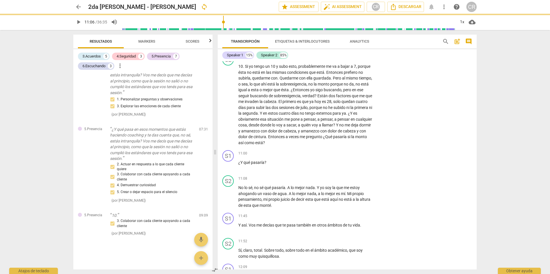
type input "667"
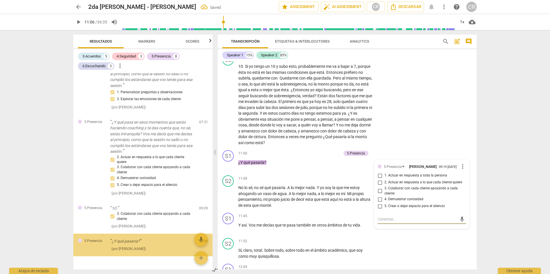
scroll to position [682, 0]
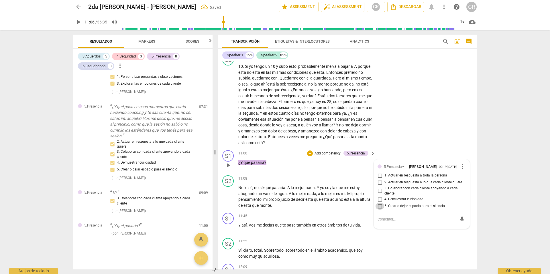
click at [379, 210] on input "5. Crear o dejar espacio para el silencio" at bounding box center [379, 206] width 9 height 7
checkbox input "true"
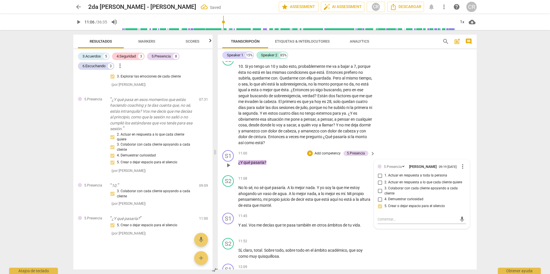
click at [378, 186] on input "2. Actuar en respuesta a lo que cada cliente quiere" at bounding box center [379, 182] width 9 height 7
checkbox input "true"
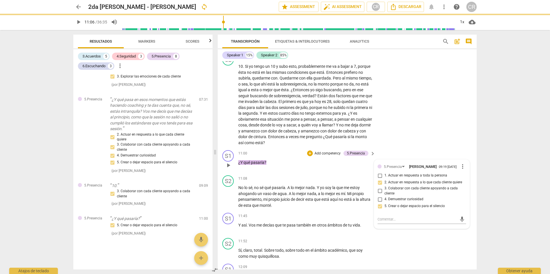
click at [380, 203] on input "4. Demuestrar curiosidad" at bounding box center [379, 199] width 9 height 7
checkbox input "true"
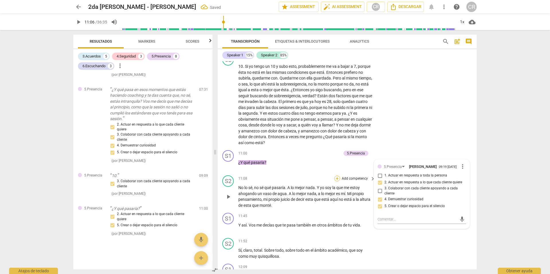
drag, startPoint x: 342, startPoint y: 200, endPoint x: 338, endPoint y: 185, distance: 15.6
click at [342, 196] on span "mí" at bounding box center [343, 194] width 4 height 5
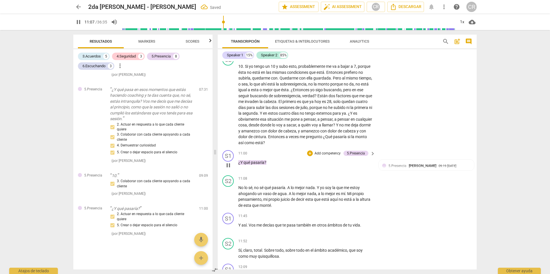
click at [328, 156] on p "Add competency" at bounding box center [327, 153] width 27 height 5
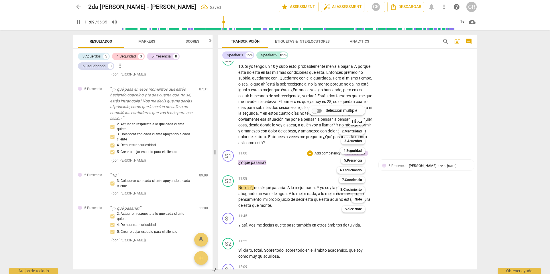
drag, startPoint x: 351, startPoint y: 170, endPoint x: 253, endPoint y: 186, distance: 99.4
click at [351, 169] on b "6.Escuchando" at bounding box center [351, 170] width 22 height 7
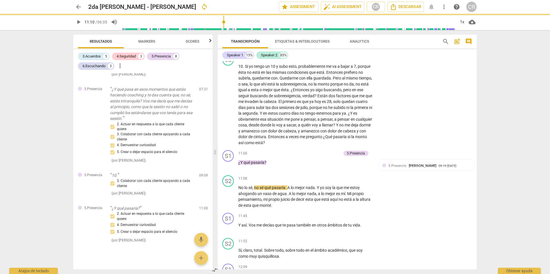
type input "670"
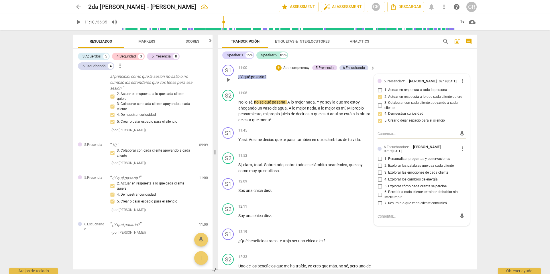
scroll to position [844, 0]
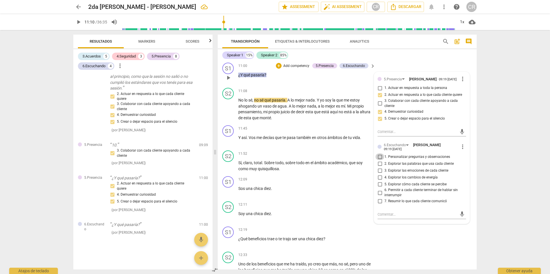
click at [379, 160] on input "1. Personalizar preguntas y observaciones" at bounding box center [379, 157] width 9 height 7
checkbox input "true"
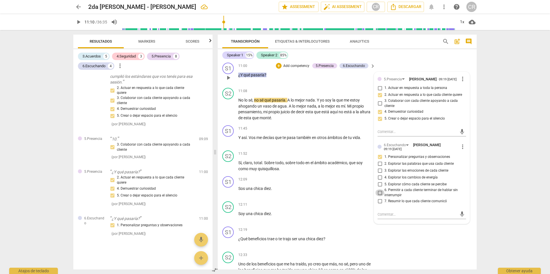
click at [380, 197] on input "6. Permitir a cada cliente terminar de hablar sin interrumpir" at bounding box center [379, 193] width 9 height 7
checkbox input "true"
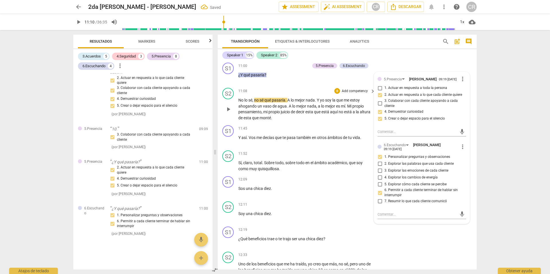
click at [318, 111] on p "No lo sé , no sé qué pasaría . A lo mejor nada . Y yo soy la que me estoy ahoga…" at bounding box center [305, 108] width 134 height 23
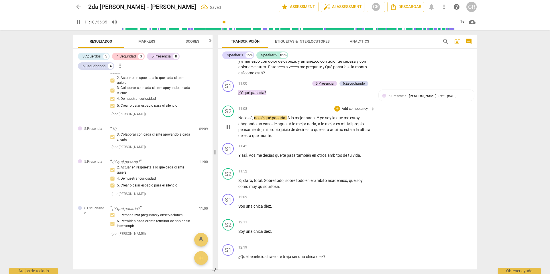
scroll to position [826, 0]
click at [228, 131] on span "pause" at bounding box center [228, 128] width 7 height 7
type input "674"
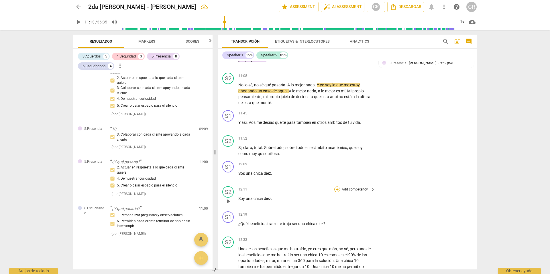
scroll to position [867, 0]
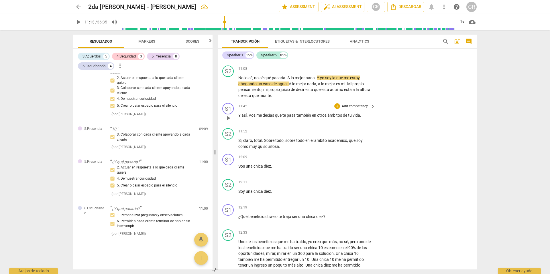
click at [357, 109] on p "Add competency" at bounding box center [354, 106] width 27 height 5
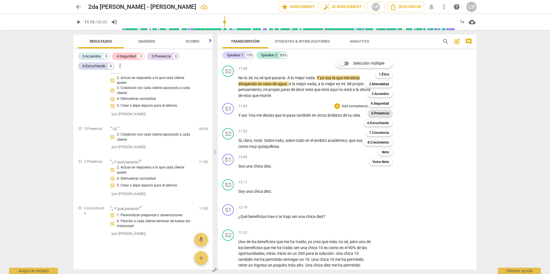
click at [382, 112] on b "5.Presencia" at bounding box center [380, 113] width 18 height 7
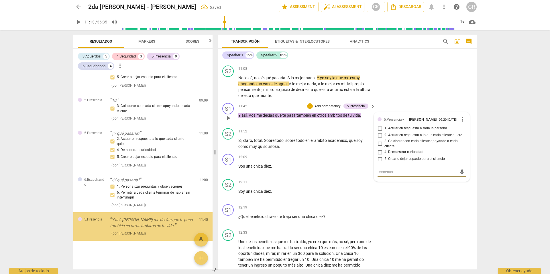
scroll to position [774, 0]
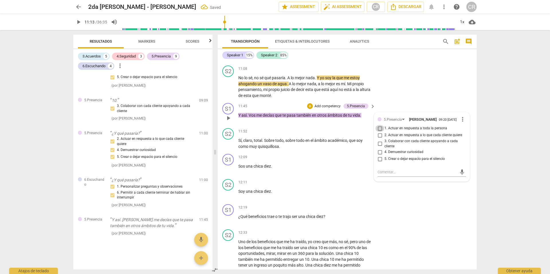
click at [378, 132] on input "1. Actuar en respuesta a toda la persona" at bounding box center [379, 128] width 9 height 7
checkbox input "true"
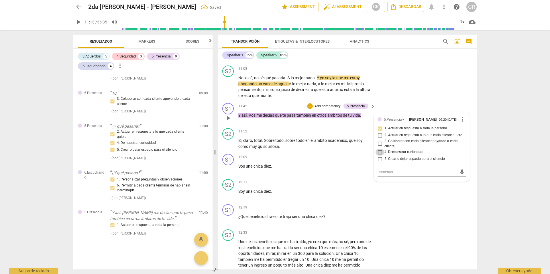
click at [380, 156] on input "4. Demuestrar curiosidad" at bounding box center [379, 152] width 9 height 7
checkbox input "true"
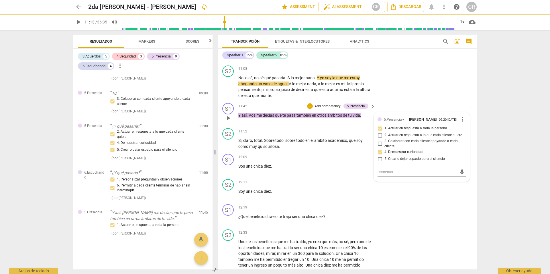
click at [378, 148] on input "3. Colaborar con cada cliente apoyando a cada cliente" at bounding box center [379, 144] width 9 height 7
checkbox input "true"
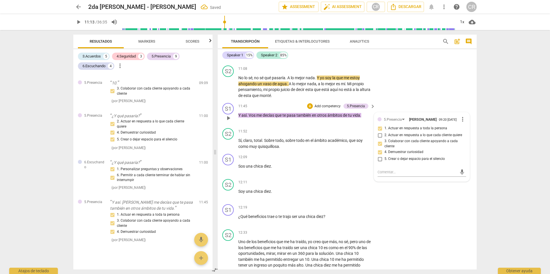
click at [379, 139] on input "2. Actuar en respuesta a lo que cada cliente quiere" at bounding box center [379, 135] width 9 height 7
checkbox input "true"
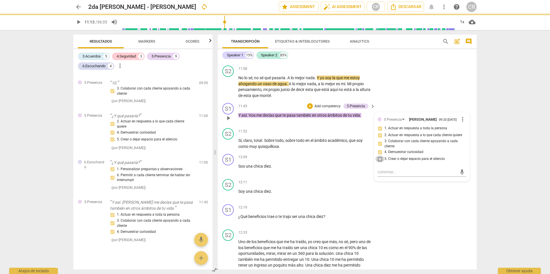
click at [379, 163] on input "5. Crear o dejar espacio para el silencio" at bounding box center [379, 159] width 9 height 7
checkbox input "true"
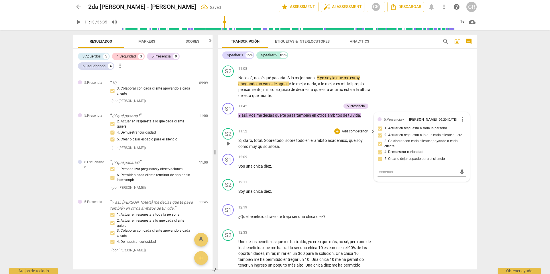
click at [302, 149] on p "Sí , claro , total . Sobre todo , sobre todo en el ámbito académico , que soy c…" at bounding box center [305, 144] width 134 height 12
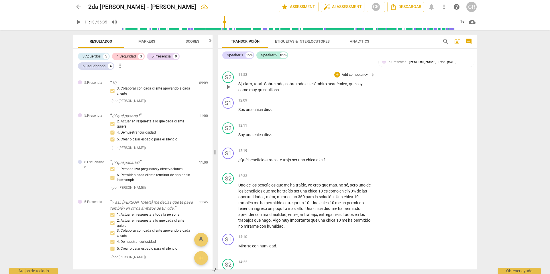
scroll to position [924, 0]
click at [355, 103] on p "Add competency" at bounding box center [354, 100] width 27 height 5
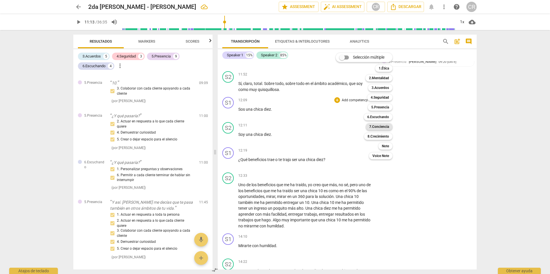
click at [380, 126] on b "7.Conciencia" at bounding box center [379, 126] width 20 height 7
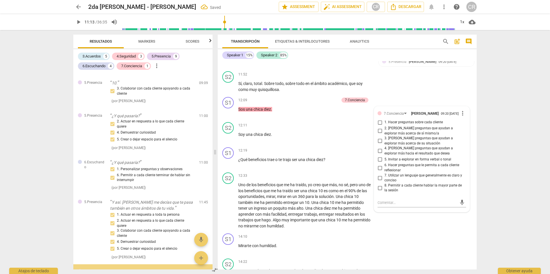
scroll to position [838, 0]
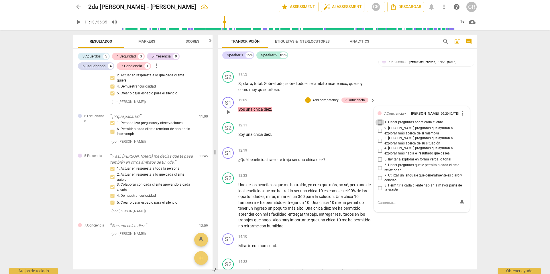
click at [380, 126] on input "1. Hacer preguntas sobre cada cliente" at bounding box center [379, 122] width 9 height 7
checkbox input "true"
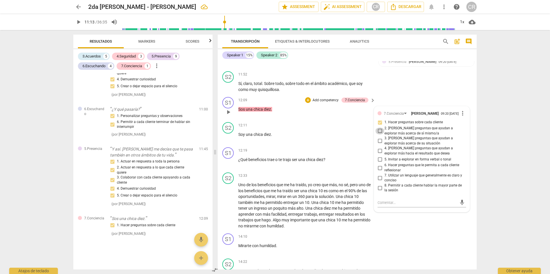
click at [380, 135] on input "2. [PERSON_NAME] preguntas que ayudan a explorar más acerca de sí mismo/a" at bounding box center [379, 131] width 9 height 7
checkbox input "true"
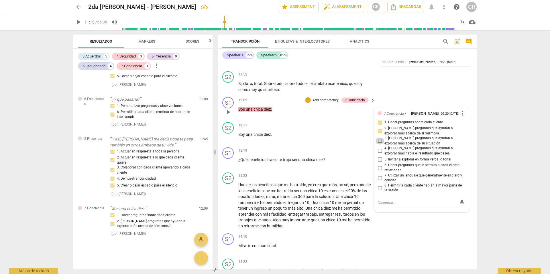
click at [379, 145] on input "3. [PERSON_NAME] preguntas que ayudan a explorar más acerca de su situación" at bounding box center [379, 141] width 9 height 7
checkbox input "true"
click at [380, 155] on input "4. [PERSON_NAME] preguntas que ayudan a explorar más hacia el resultado que des…" at bounding box center [379, 151] width 9 height 7
checkbox input "true"
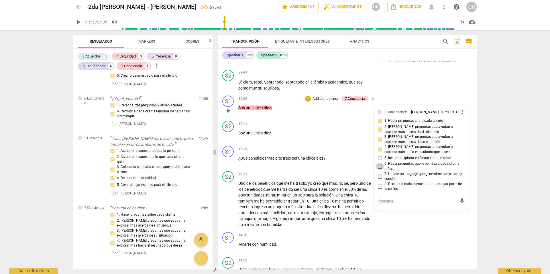
click at [379, 170] on input "6. Hacer preguntas que le permita a cada cliente reflexionar" at bounding box center [379, 166] width 9 height 7
checkbox input "true"
click at [380, 180] on input "7. Utilizar un lenguaje que generalmente es claro y conciso" at bounding box center [379, 176] width 9 height 7
checkbox input "true"
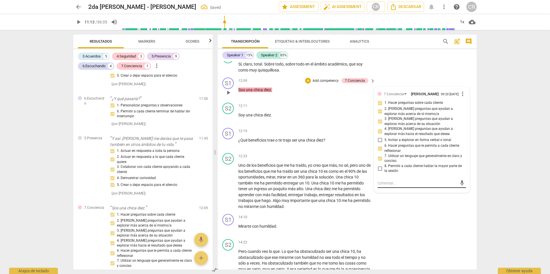
scroll to position [944, 0]
click at [378, 172] on input "8. Permitir a cada cliente hablar la mayor parte de la sesión" at bounding box center [379, 168] width 9 height 7
checkbox input "true"
click at [323, 185] on span "chica" at bounding box center [324, 182] width 10 height 5
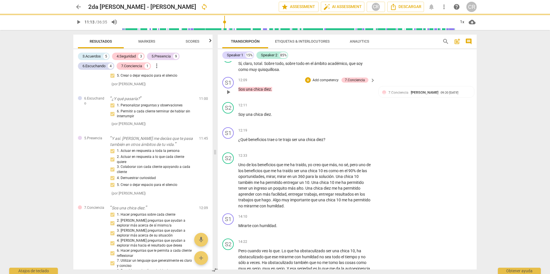
click at [327, 83] on p "Add competency" at bounding box center [325, 80] width 27 height 5
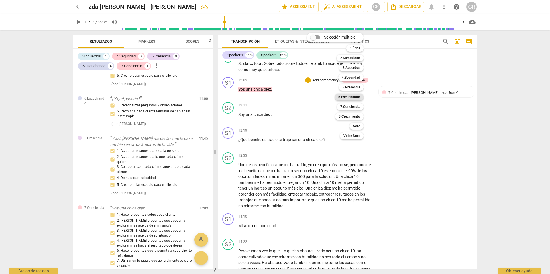
click at [352, 96] on b "6.Escuchando" at bounding box center [349, 97] width 22 height 7
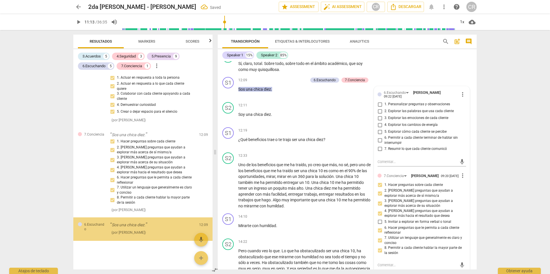
scroll to position [929, 0]
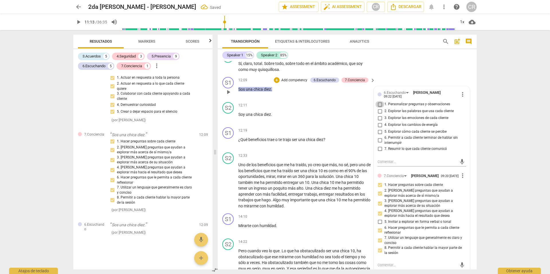
click at [380, 108] on input "1. Personalizar preguntas y observaciones" at bounding box center [379, 104] width 9 height 7
checkbox input "true"
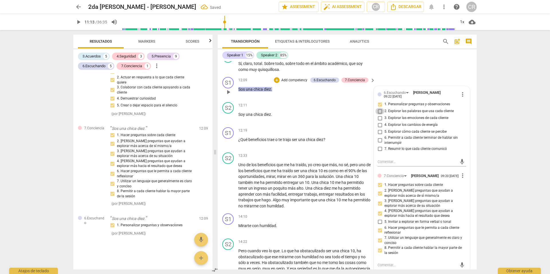
click at [379, 115] on input "2. Explorar las palabras que usa cada cliente" at bounding box center [379, 111] width 9 height 7
checkbox input "true"
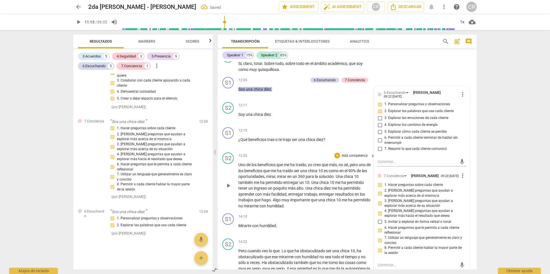
click at [327, 180] on p "Uno de los beneficios que me ha traído , yo creo que más , no sé , pero uno de …" at bounding box center [305, 185] width 134 height 47
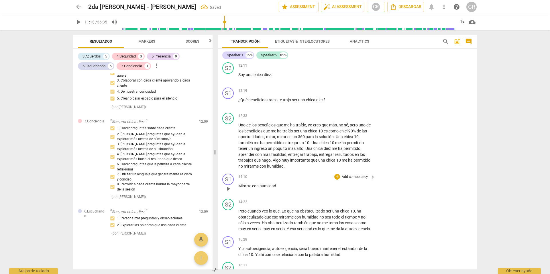
scroll to position [988, 0]
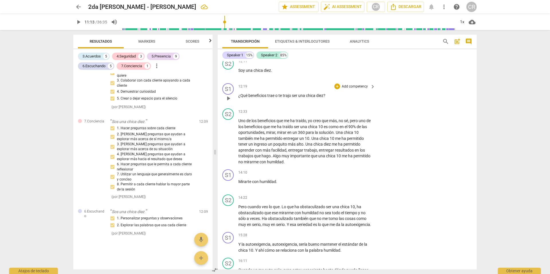
click at [356, 89] on p "Add competency" at bounding box center [354, 86] width 27 height 5
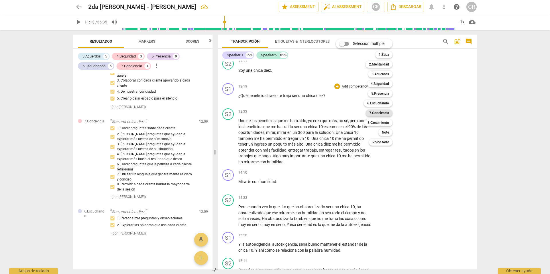
click at [382, 114] on b "7.Conciencia" at bounding box center [379, 113] width 20 height 7
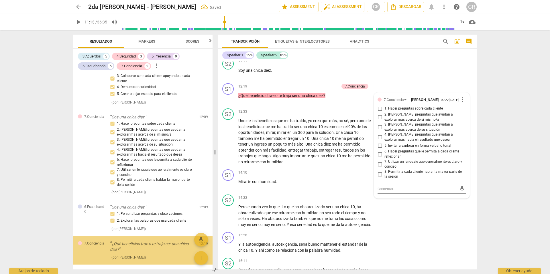
scroll to position [971, 0]
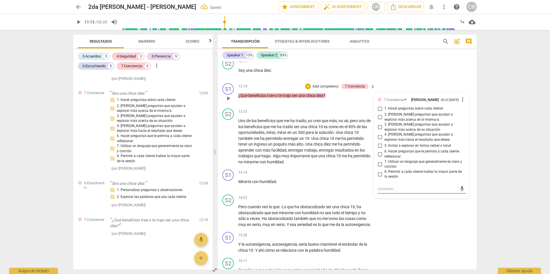
click at [380, 112] on input "1. Hacer preguntas sobre cada cliente" at bounding box center [379, 108] width 9 height 7
checkbox input "true"
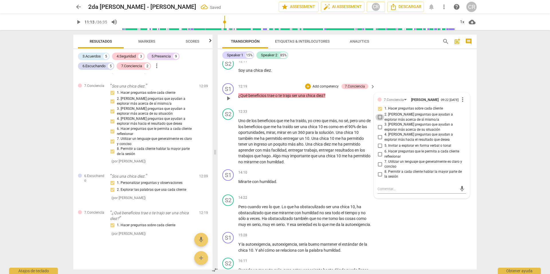
click at [379, 121] on input "2. [PERSON_NAME] preguntas que ayudan a explorar más acerca de sí mismo/a" at bounding box center [379, 117] width 9 height 7
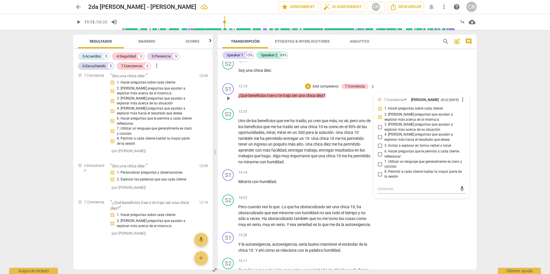
click at [379, 121] on input "2. [PERSON_NAME] preguntas que ayudan a explorar más acerca de sí mismo/a" at bounding box center [379, 117] width 9 height 7
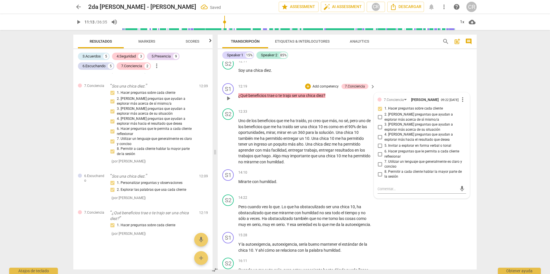
click at [379, 121] on input "2. [PERSON_NAME] preguntas que ayudan a explorar más acerca de sí mismo/a" at bounding box center [379, 117] width 9 height 7
checkbox input "true"
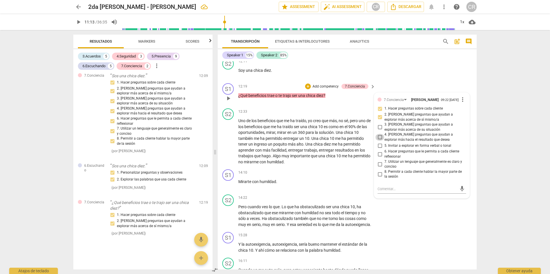
click at [381, 141] on input "4. [PERSON_NAME] preguntas que ayudan a explorar más hacia el resultado que des…" at bounding box center [379, 137] width 9 height 7
checkbox input "true"
click at [380, 149] on input "5. Invitar a explorar en forma verbal o tonal" at bounding box center [379, 145] width 9 height 7
checkbox input "true"
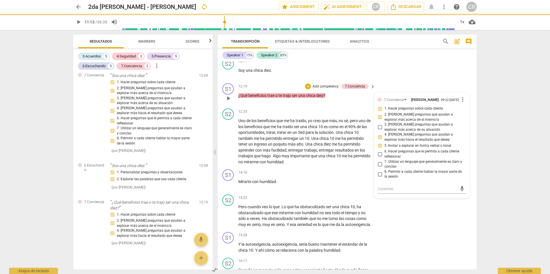
click at [381, 158] on input "6. Hacer preguntas que le permita a cada cliente reflexionar" at bounding box center [379, 154] width 9 height 7
checkbox input "true"
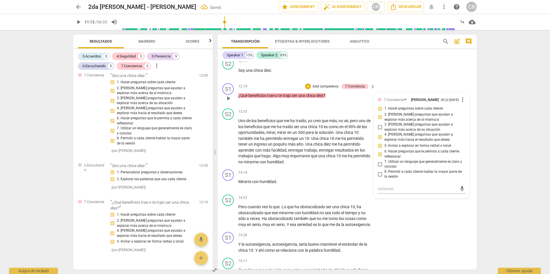
click at [380, 168] on input "7. Utilizar un lenguaje que generalmente es claro y conciso" at bounding box center [379, 164] width 9 height 7
checkbox input "true"
click at [380, 178] on input "8. Permitir a cada cliente hablar la mayor parte de la sesión" at bounding box center [379, 174] width 9 height 7
checkbox input "true"
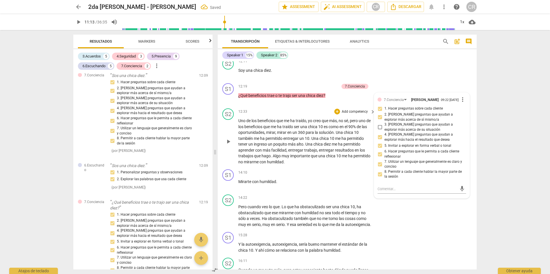
click at [330, 135] on span "solución" at bounding box center [326, 132] width 15 height 5
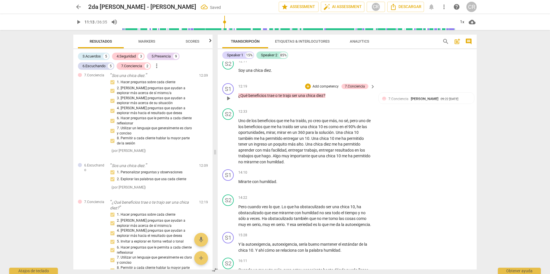
click at [324, 89] on p "Add competency" at bounding box center [325, 86] width 27 height 5
click at [349, 92] on b "5.Presencia" at bounding box center [351, 93] width 18 height 7
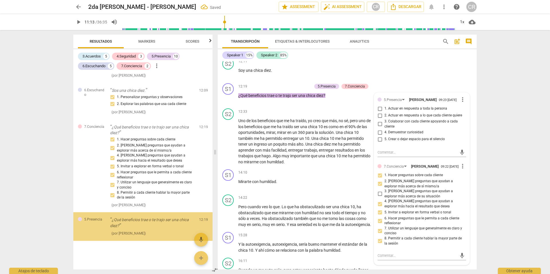
scroll to position [1064, 0]
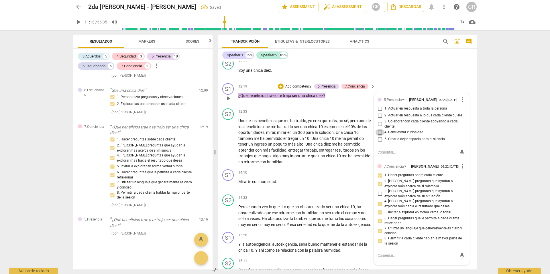
click at [380, 136] on input "4. Demuestrar curiosidad" at bounding box center [379, 132] width 9 height 7
checkbox input "true"
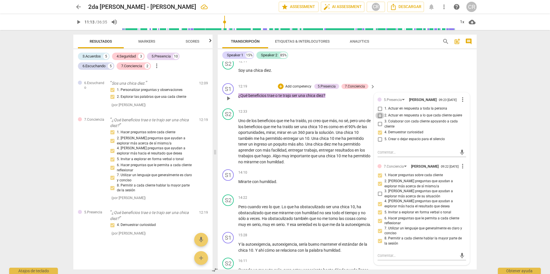
click at [379, 119] on input "2. Actuar en respuesta a lo que cada cliente quiere" at bounding box center [379, 115] width 9 height 7
checkbox input "true"
click at [341, 141] on span "me" at bounding box center [338, 138] width 6 height 5
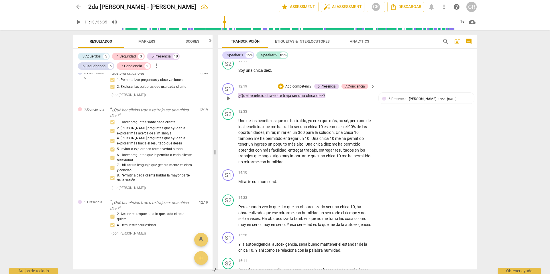
click at [303, 89] on p "Add competency" at bounding box center [298, 86] width 27 height 5
click at [321, 102] on b "6.Escuchando" at bounding box center [322, 103] width 22 height 7
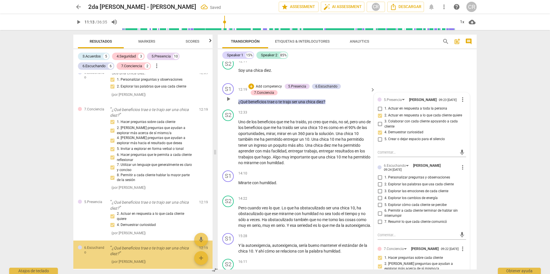
scroll to position [1109, 0]
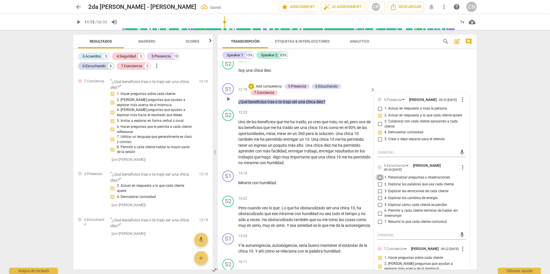
click at [378, 181] on input "1. Personalizar preguntas y observaciones" at bounding box center [379, 177] width 9 height 7
checkbox input "true"
click at [333, 154] on span "entregar" at bounding box center [327, 151] width 16 height 5
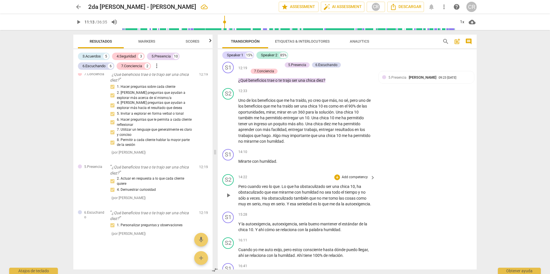
scroll to position [994, 0]
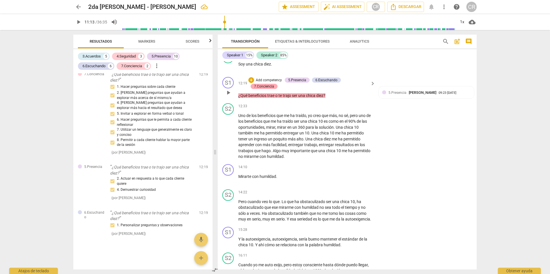
click at [262, 89] on div "7.Conciencia" at bounding box center [264, 86] width 20 height 5
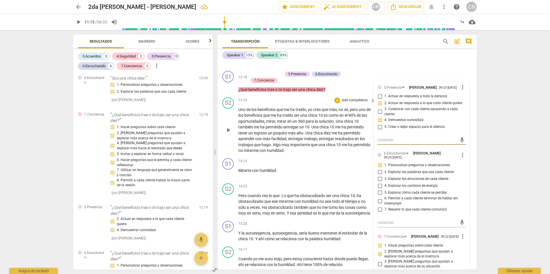
scroll to position [999, 0]
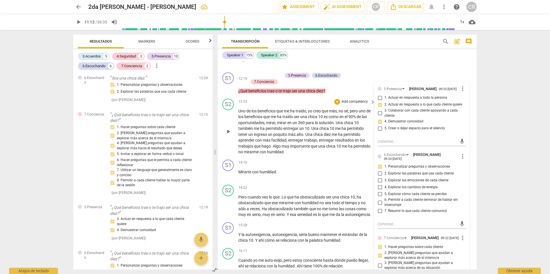
click at [277, 125] on span "," at bounding box center [276, 123] width 2 height 5
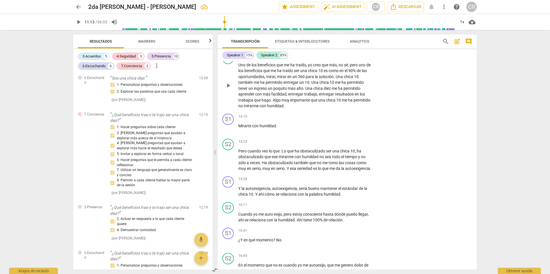
scroll to position [1045, 0]
click at [351, 119] on p "Add competency" at bounding box center [354, 116] width 27 height 5
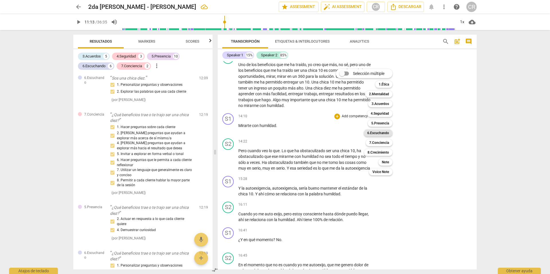
click at [374, 132] on b "6.Escuchando" at bounding box center [378, 133] width 22 height 7
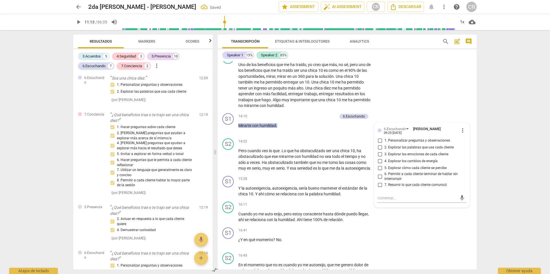
scroll to position [1140, 0]
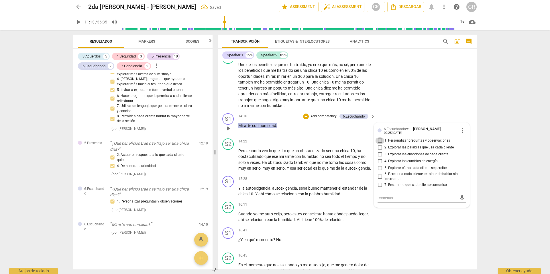
click at [380, 144] on input "1. Personalizar preguntas y observaciones" at bounding box center [379, 140] width 9 height 7
checkbox input "true"
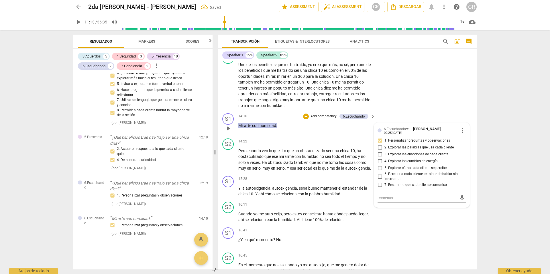
click at [380, 189] on input "7. Resumir lo que cada cliente comunicó" at bounding box center [379, 185] width 9 height 7
checkbox input "true"
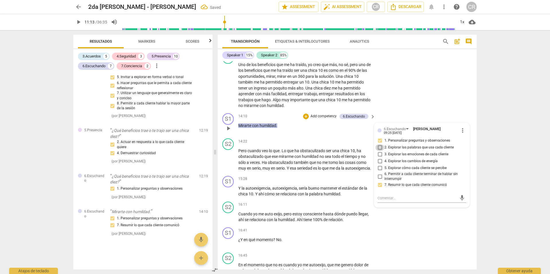
click at [380, 151] on input "2. Explorar las palabras que usa cada cliente" at bounding box center [379, 147] width 9 height 7
checkbox input "true"
click at [330, 172] on p "Pero cuando veo lo que . Lo que ha obstaculizado ser una chica 10 , ha obstacul…" at bounding box center [305, 159] width 134 height 23
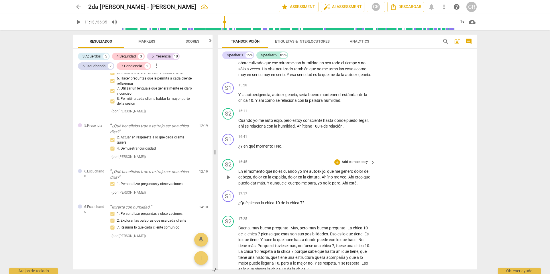
scroll to position [1142, 0]
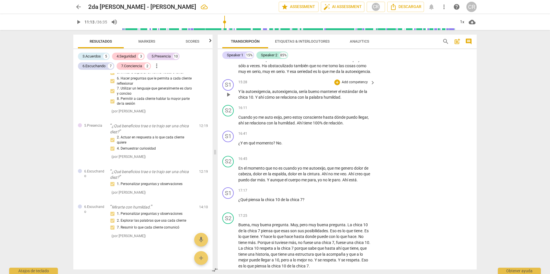
click at [353, 85] on p "Add competency" at bounding box center [354, 82] width 27 height 5
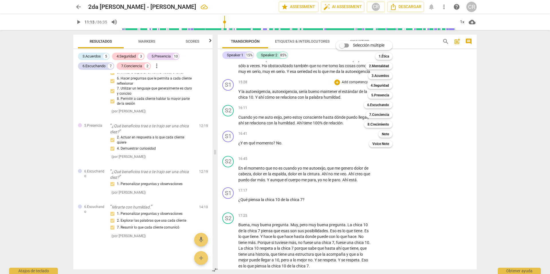
click at [353, 92] on div "Selección múltiple m 1.Ética 1 2.Mentalidad 2 3.Acuerdos 3 4.Seguridad 4 5.Pres…" at bounding box center [368, 94] width 70 height 109
click at [352, 93] on div "Selección múltiple m 1.Ética 1 2.Mentalidad 2 3.Acuerdos 3 4.Seguridad 4 5.Pres…" at bounding box center [368, 94] width 70 height 109
click at [342, 124] on div "Selección múltiple m 1.Ética 1 2.Mentalidad 2 3.Acuerdos 3 4.Seguridad 4 5.Pres…" at bounding box center [368, 94] width 70 height 109
click at [321, 118] on div at bounding box center [275, 137] width 550 height 274
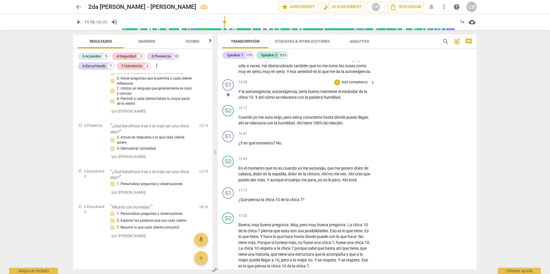
click at [352, 85] on p "Add competency" at bounding box center [354, 82] width 27 height 5
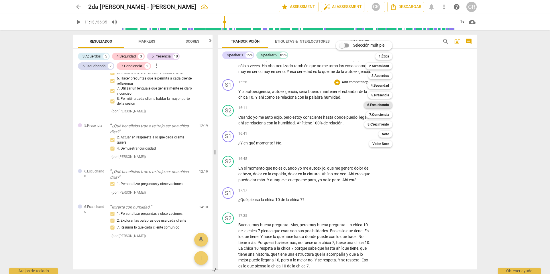
click at [377, 105] on b "6.Escuchando" at bounding box center [378, 105] width 22 height 7
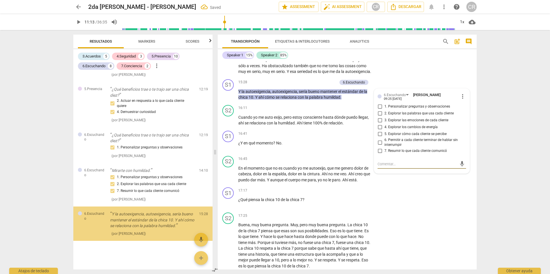
scroll to position [1200, 0]
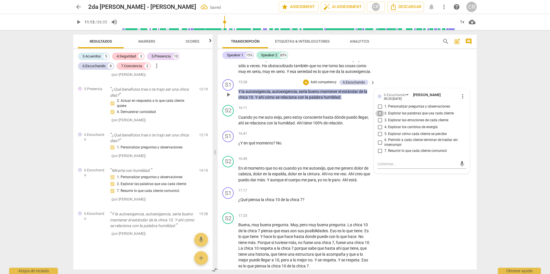
click at [379, 117] on input "2. Explorar las palabras que usa cada cliente" at bounding box center [379, 113] width 9 height 7
checkbox input "true"
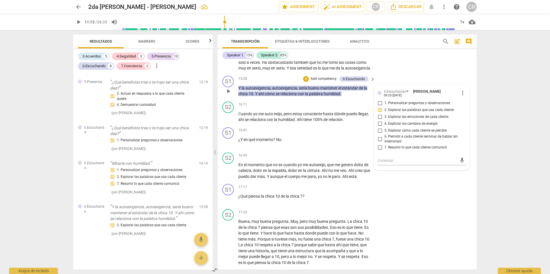
scroll to position [1144, 0]
click at [380, 108] on input "1. Personalizar preguntas y observaciones" at bounding box center [379, 104] width 9 height 7
checkbox input "true"
click at [314, 123] on span "100" at bounding box center [316, 120] width 7 height 5
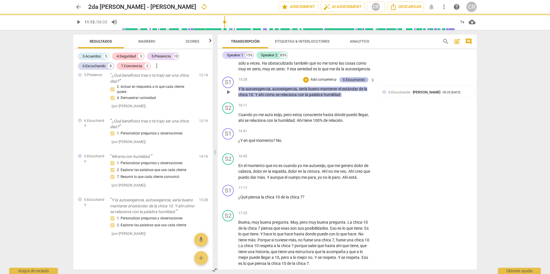
click at [351, 82] on div "6.Escuchando" at bounding box center [354, 79] width 22 height 5
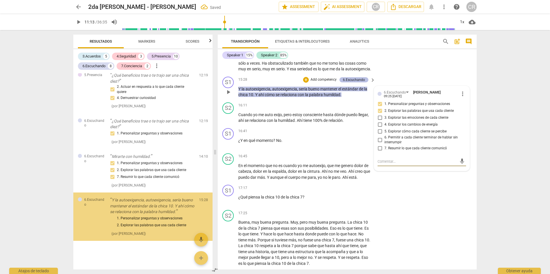
scroll to position [1214, 0]
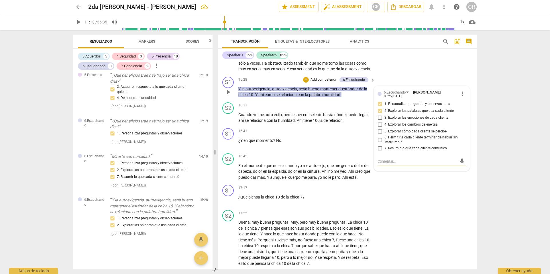
click at [378, 135] on input "5. Explorar cómo cada cliente se percibe" at bounding box center [379, 131] width 9 height 7
checkbox input "true"
click at [301, 97] on span "con" at bounding box center [301, 95] width 7 height 5
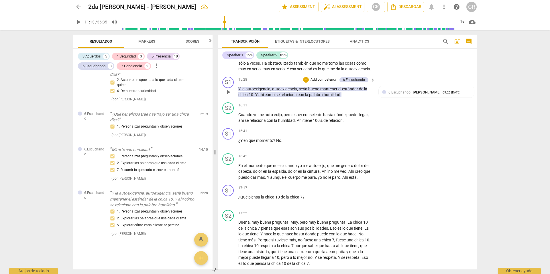
click at [323, 82] on p "Add competency" at bounding box center [323, 79] width 27 height 5
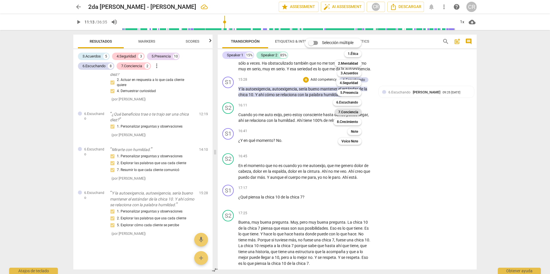
click at [352, 111] on b "7.Conciencia" at bounding box center [348, 112] width 20 height 7
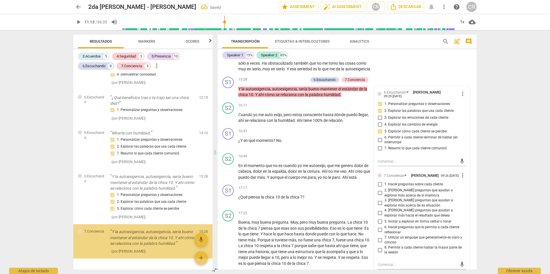
scroll to position [1262, 0]
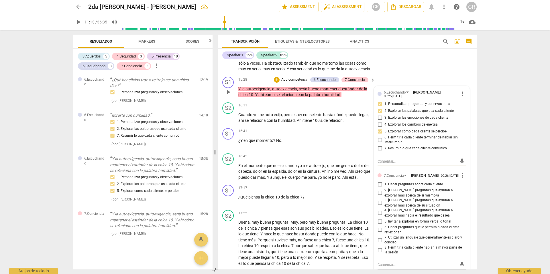
click at [380, 188] on input "1. Hacer preguntas sobre cada cliente" at bounding box center [379, 184] width 9 height 7
checkbox input "true"
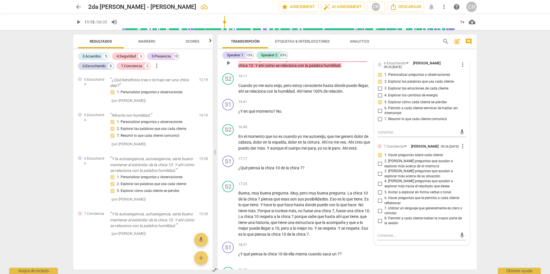
scroll to position [1174, 0]
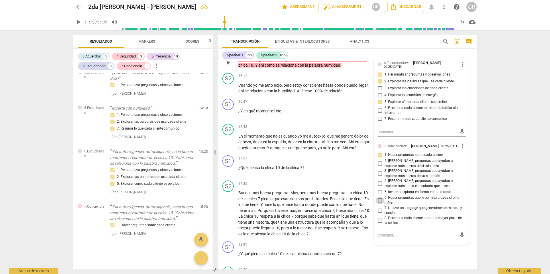
click at [380, 204] on input "6. Hacer preguntas que le permita a cada cliente reflexionar" at bounding box center [379, 200] width 9 height 7
checkbox input "true"
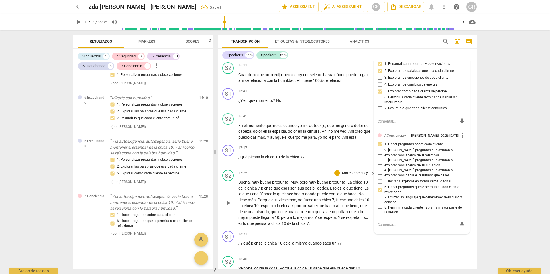
scroll to position [1188, 0]
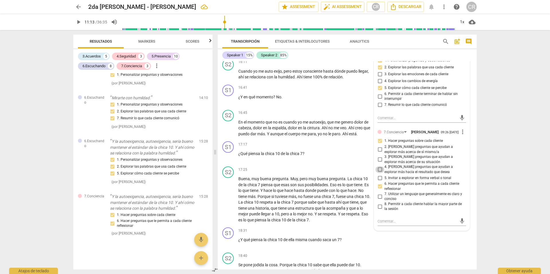
click at [378, 173] on input "4. [PERSON_NAME] preguntas que ayudan a explorar más hacia el resultado que des…" at bounding box center [379, 169] width 9 height 7
checkbox input "true"
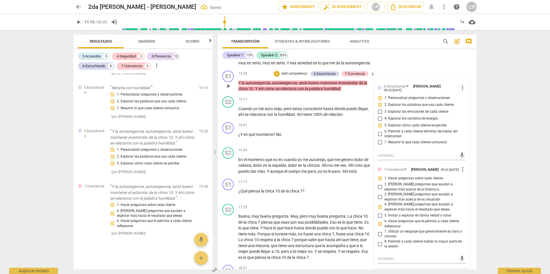
scroll to position [1149, 0]
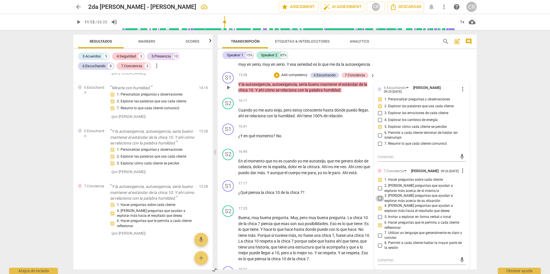
click at [380, 202] on input "3. [PERSON_NAME] preguntas que ayudan a explorar más acerca de su situación" at bounding box center [379, 198] width 9 height 7
checkbox input "true"
click at [304, 226] on span "sus" at bounding box center [301, 224] width 7 height 5
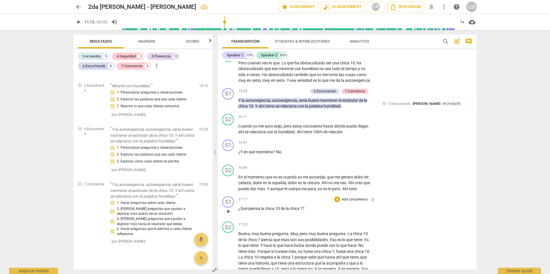
scroll to position [1133, 0]
click at [301, 93] on p "Add competency" at bounding box center [294, 90] width 27 height 5
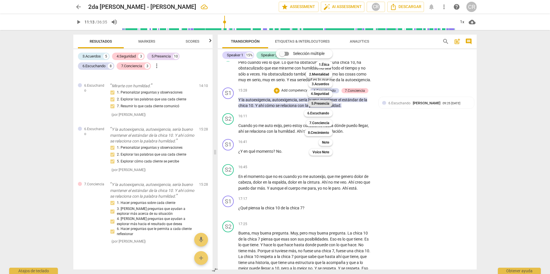
click at [319, 103] on b "5.Presencia" at bounding box center [320, 103] width 18 height 7
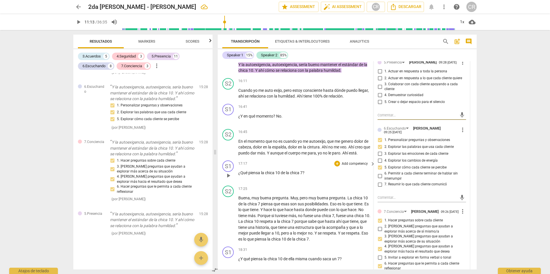
scroll to position [1175, 0]
click at [380, 99] on input "4. Demuestrar curiosidad" at bounding box center [379, 95] width 9 height 7
checkbox input "true"
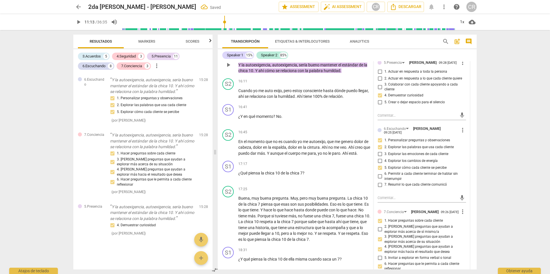
click at [379, 91] on input "3. Colaborar con cada cliente apoyando a cada cliente" at bounding box center [379, 87] width 9 height 7
checkbox input "true"
click at [301, 156] on span "cuerpo" at bounding box center [294, 153] width 13 height 5
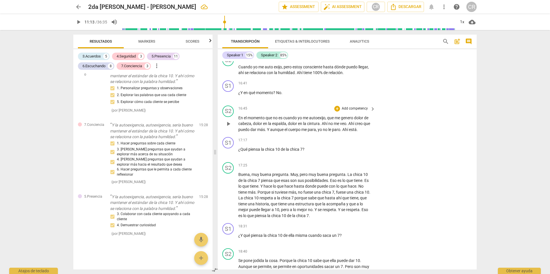
scroll to position [1196, 0]
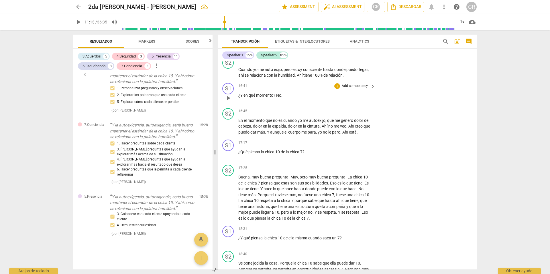
click at [349, 89] on p "Add competency" at bounding box center [354, 86] width 27 height 5
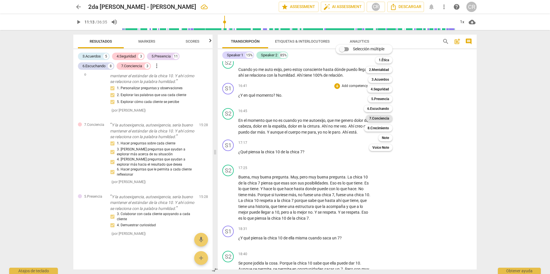
click at [379, 118] on b "7.Conciencia" at bounding box center [379, 118] width 20 height 7
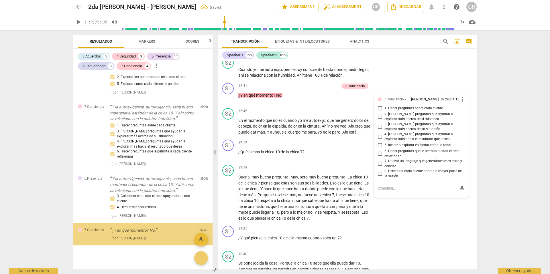
scroll to position [1379, 0]
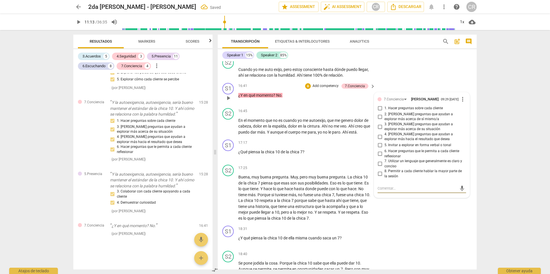
click at [379, 112] on input "1. Hacer preguntas sobre cada cliente" at bounding box center [379, 108] width 9 height 7
checkbox input "true"
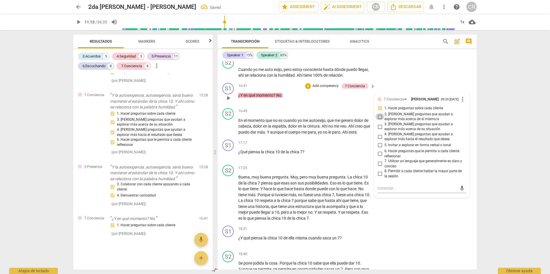
click at [379, 120] on input "2. [PERSON_NAME] preguntas que ayudan a explorar más acerca de sí mismo/a" at bounding box center [379, 116] width 9 height 7
checkbox input "true"
click at [328, 135] on span "no" at bounding box center [325, 132] width 5 height 5
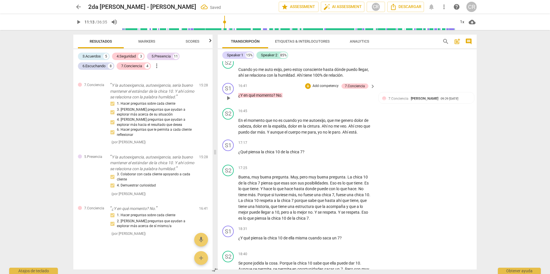
click at [327, 89] on p "Add competency" at bounding box center [325, 86] width 27 height 5
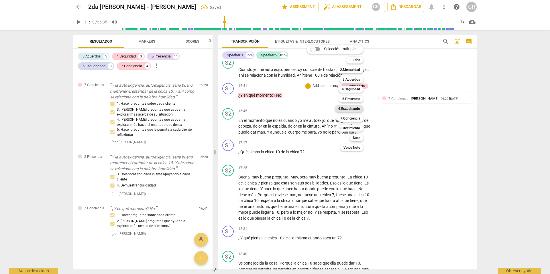
click at [348, 108] on b "6.Escuchando" at bounding box center [349, 108] width 22 height 7
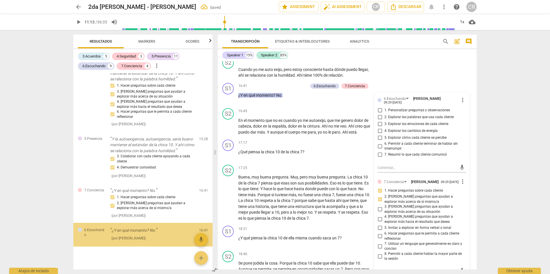
scroll to position [1420, 0]
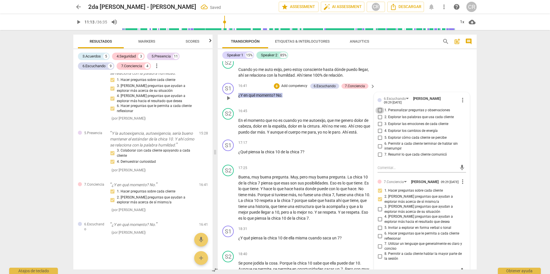
click at [380, 114] on input "1. Personalizar preguntas y observaciones" at bounding box center [379, 110] width 9 height 7
checkbox input "true"
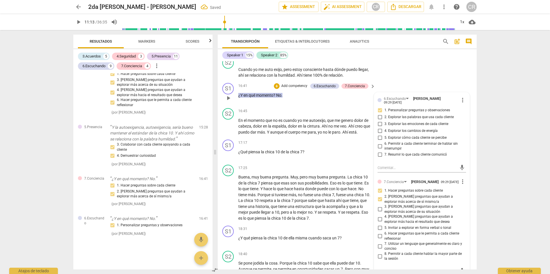
click at [301, 89] on p "Add competency" at bounding box center [294, 86] width 27 height 5
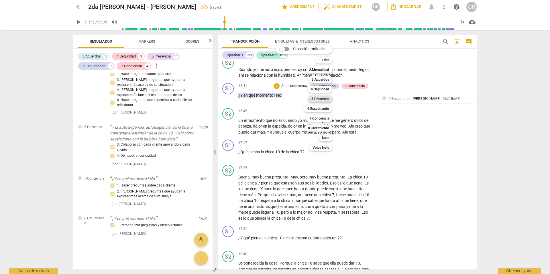
click at [323, 98] on b "5.Presencia" at bounding box center [320, 99] width 18 height 7
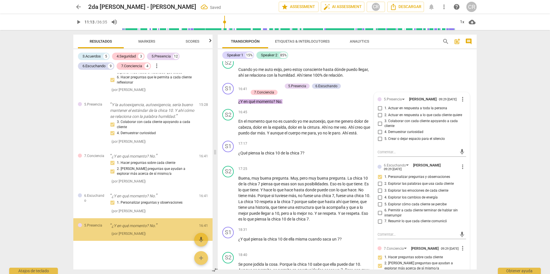
scroll to position [1449, 0]
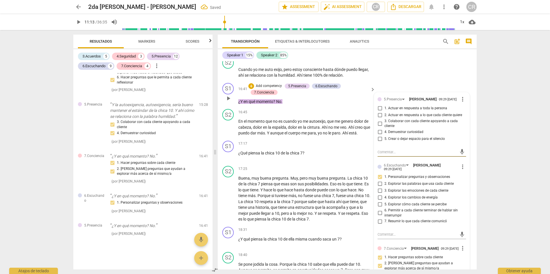
click at [380, 136] on input "4. Demuestrar curiosidad" at bounding box center [379, 132] width 9 height 7
checkbox input "true"
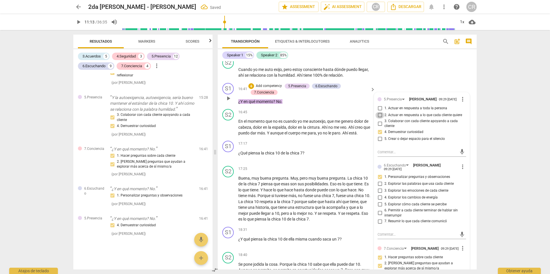
click at [379, 119] on input "2. Actuar en respuesta a lo que cada cliente quiere" at bounding box center [379, 115] width 9 height 7
checkbox input "true"
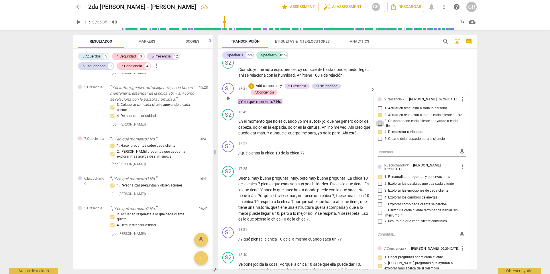
click at [380, 127] on input "3. Colaborar con cada cliente apoyando a cada cliente" at bounding box center [379, 123] width 9 height 7
checkbox input "true"
click at [330, 130] on span "no" at bounding box center [330, 127] width 5 height 5
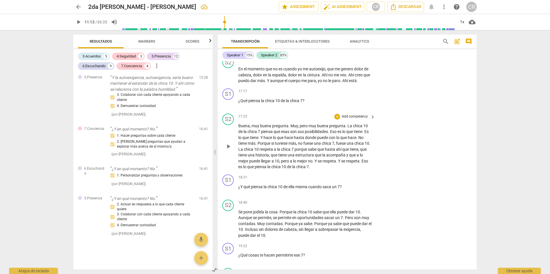
scroll to position [1249, 0]
click at [355, 94] on p "Add competency" at bounding box center [354, 91] width 27 height 5
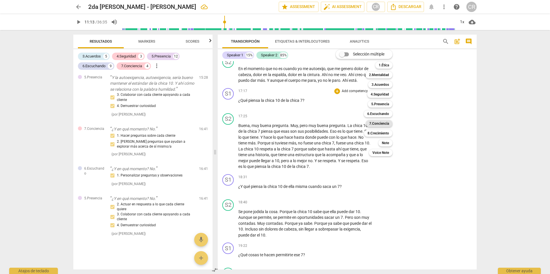
click at [381, 123] on b "7.Conciencia" at bounding box center [379, 123] width 20 height 7
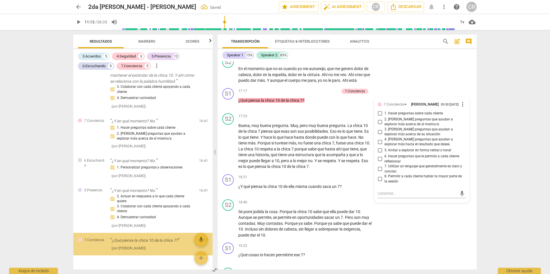
scroll to position [1498, 0]
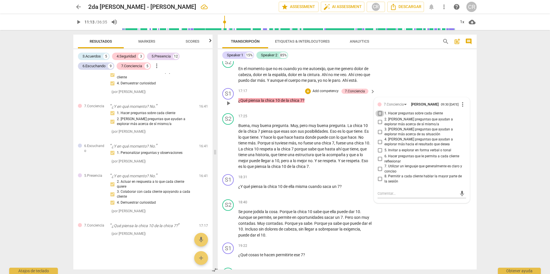
click at [379, 117] on input "1. Hacer preguntas sobre cada cliente" at bounding box center [379, 113] width 9 height 7
checkbox input "true"
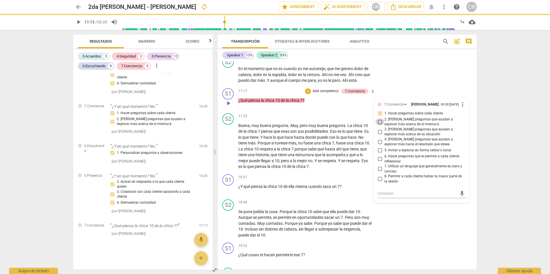
click at [380, 125] on input "2. [PERSON_NAME] preguntas que ayudan a explorar más acerca de sí mismo/a" at bounding box center [379, 122] width 9 height 7
checkbox input "true"
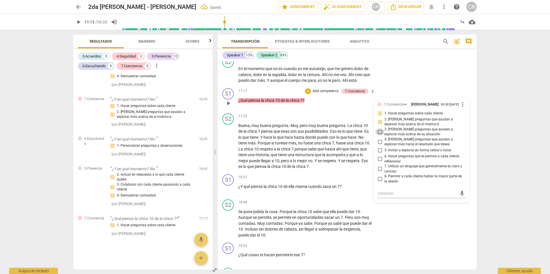
click at [379, 135] on input "3. [PERSON_NAME] preguntas que ayudan a explorar más acerca de su situación" at bounding box center [379, 132] width 9 height 7
checkbox input "true"
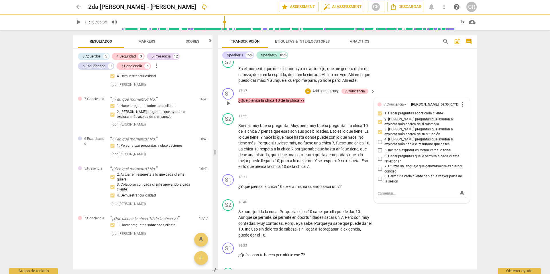
click at [379, 146] on input "4. [PERSON_NAME] preguntas que ayudan a explorar más hacia el resultado que des…" at bounding box center [379, 142] width 9 height 7
checkbox input "true"
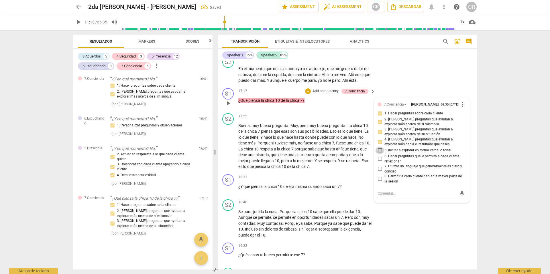
click at [380, 154] on input "5. Invitar a explorar en forma verbal o tonal" at bounding box center [379, 150] width 9 height 7
checkbox input "true"
click at [379, 163] on input "6. Hacer preguntas que le permita a cada cliente reflexionar" at bounding box center [379, 159] width 9 height 7
checkbox input "true"
click at [379, 173] on input "7. Utilizar un lenguaje que generalmente es claro y conciso" at bounding box center [379, 169] width 9 height 7
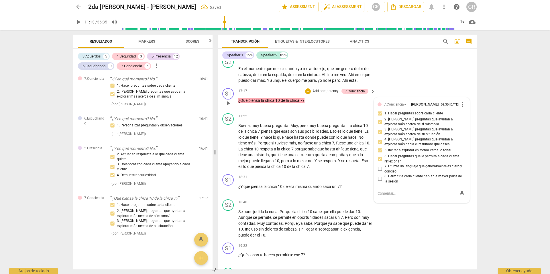
checkbox input "true"
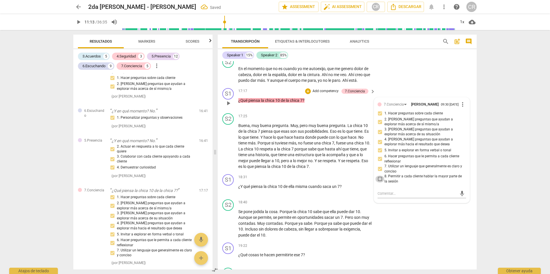
click at [379, 183] on input "8. Permitir a cada cliente hablar la mayor parte de la sesión" at bounding box center [379, 179] width 9 height 7
checkbox input "true"
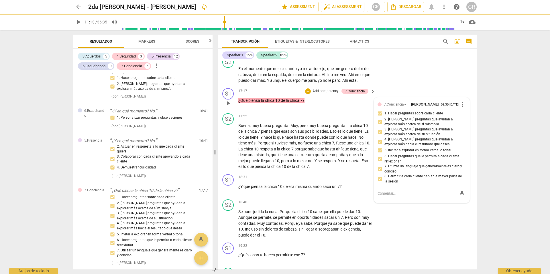
click at [325, 94] on p "Add competency" at bounding box center [325, 91] width 27 height 5
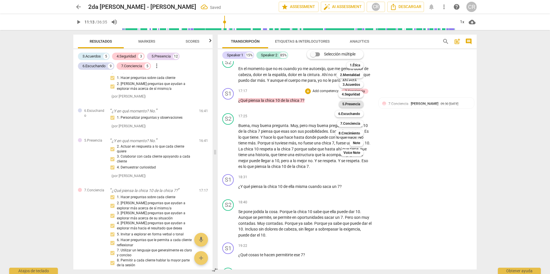
click at [349, 104] on b "5.Presencia" at bounding box center [351, 104] width 18 height 7
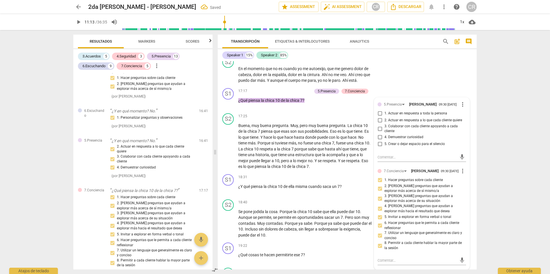
scroll to position [1596, 0]
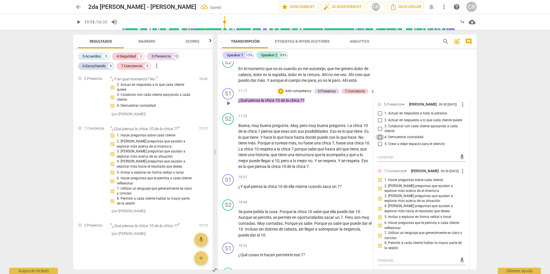
click at [380, 141] on input "4. Demuestrar curiosidad" at bounding box center [379, 137] width 9 height 7
checkbox input "true"
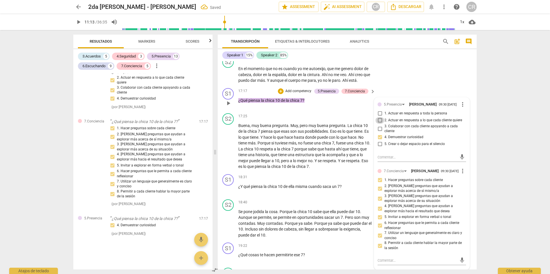
click at [381, 124] on input "2. Actuar en respuesta a lo que cada cliente quiere" at bounding box center [379, 120] width 9 height 7
checkbox input "true"
click at [379, 132] on input "3. Colaborar con cada cliente apoyando a cada cliente" at bounding box center [379, 128] width 9 height 7
checkbox input "true"
click at [340, 140] on span "lo" at bounding box center [338, 137] width 4 height 5
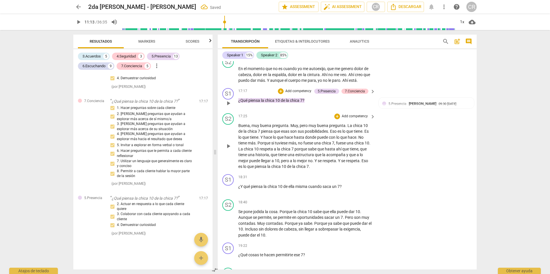
click at [300, 94] on p "Add competency" at bounding box center [298, 91] width 27 height 5
click at [326, 112] on b "6.Escuchando" at bounding box center [322, 114] width 22 height 7
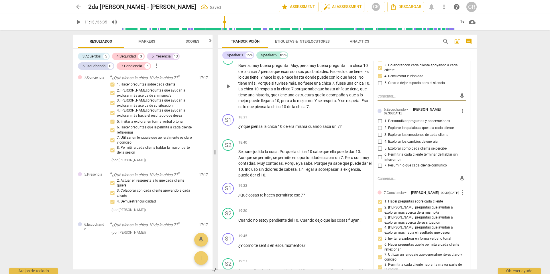
scroll to position [1315, 0]
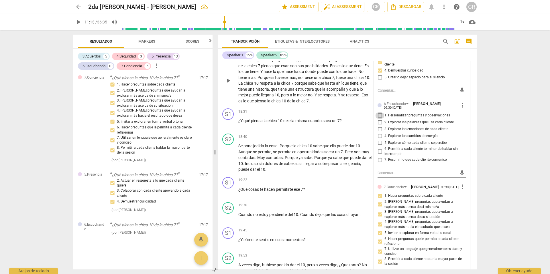
click at [378, 119] on input "1. Personalizar preguntas y observaciones" at bounding box center [379, 115] width 9 height 7
checkbox input "true"
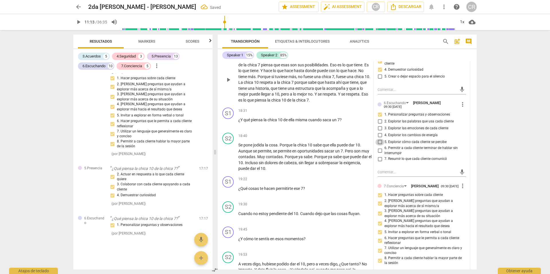
click at [379, 146] on input "5. Explorar cómo cada cliente se percibe" at bounding box center [379, 142] width 9 height 7
checkbox input "true"
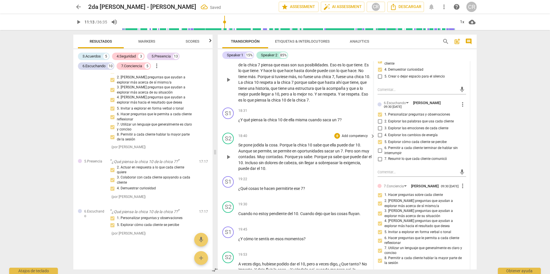
click at [346, 148] on span "puede" at bounding box center [343, 145] width 12 height 5
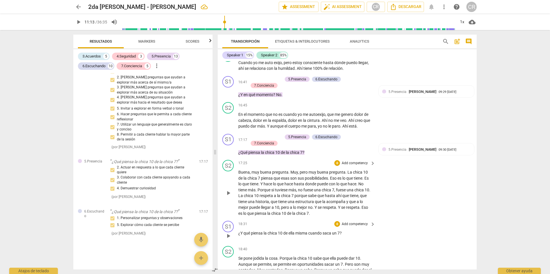
scroll to position [1204, 0]
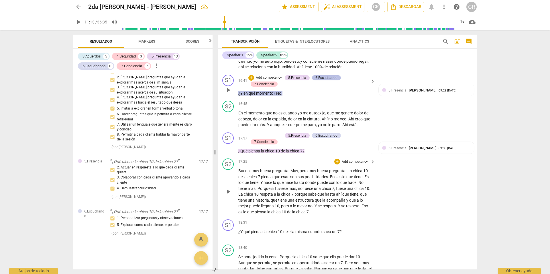
click at [329, 80] on div "6.Escuchando" at bounding box center [326, 77] width 22 height 5
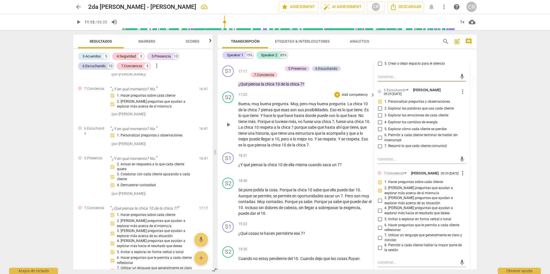
scroll to position [1274, 0]
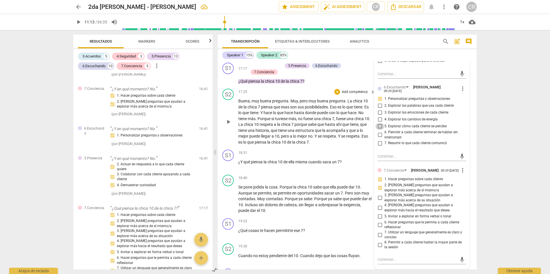
click at [378, 130] on input "5. Explorar cómo cada cliente se percibe" at bounding box center [379, 126] width 9 height 7
checkbox input "true"
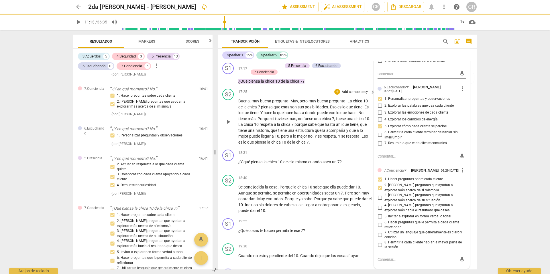
click at [325, 127] on span "que" at bounding box center [320, 124] width 7 height 5
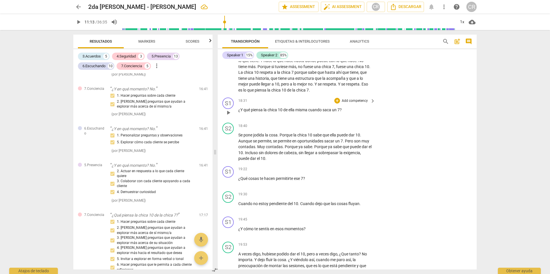
scroll to position [1329, 0]
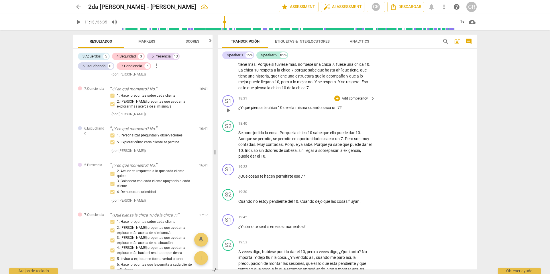
click at [351, 101] on p "Add competency" at bounding box center [354, 98] width 27 height 5
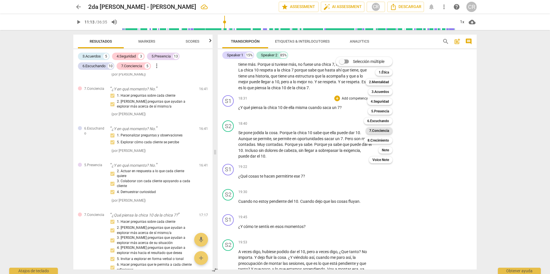
click at [380, 130] on b "7.Conciencia" at bounding box center [379, 130] width 20 height 7
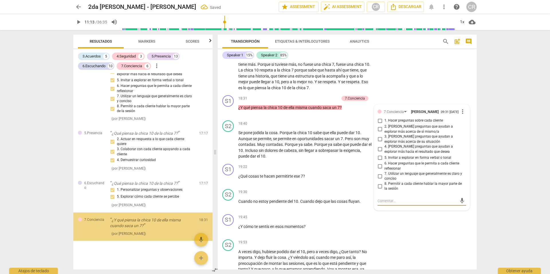
scroll to position [1695, 0]
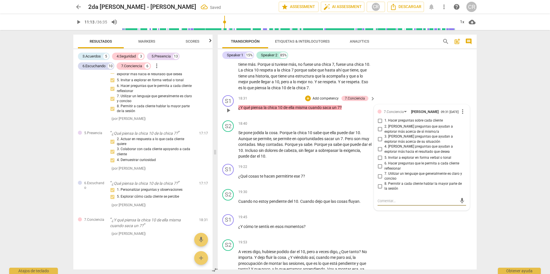
click at [379, 124] on input "1. Hacer preguntas sobre cada cliente" at bounding box center [379, 120] width 9 height 7
checkbox input "true"
click at [379, 133] on input "2. [PERSON_NAME] preguntas que ayudan a explorar más acerca de sí mismo/a" at bounding box center [379, 129] width 9 height 7
checkbox input "true"
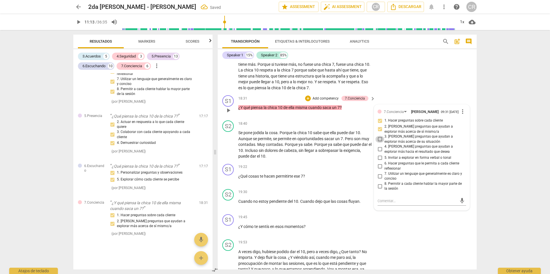
click at [378, 143] on input "3. [PERSON_NAME] preguntas que ayudan a explorar más acerca de su situación" at bounding box center [379, 139] width 9 height 7
checkbox input "true"
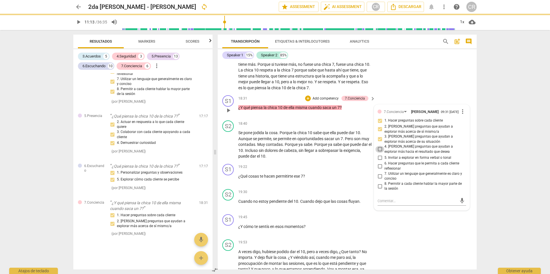
click at [380, 153] on input "4. [PERSON_NAME] preguntas que ayudan a explorar más hacia el resultado que des…" at bounding box center [379, 149] width 9 height 7
checkbox input "true"
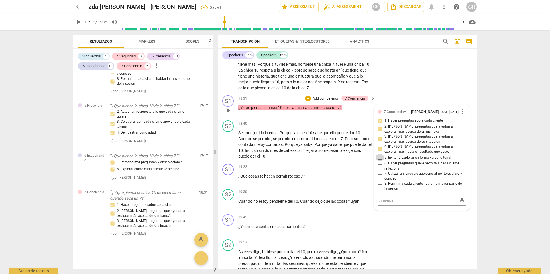
drag, startPoint x: 380, startPoint y: 171, endPoint x: 378, endPoint y: 177, distance: 6.0
click at [380, 161] on input "5. Invitar a explorar en forma verbal o tonal" at bounding box center [379, 157] width 9 height 7
checkbox input "true"
click at [378, 170] on input "6. Hacer preguntas que le permita a cada cliente reflexionar" at bounding box center [379, 166] width 9 height 7
checkbox input "true"
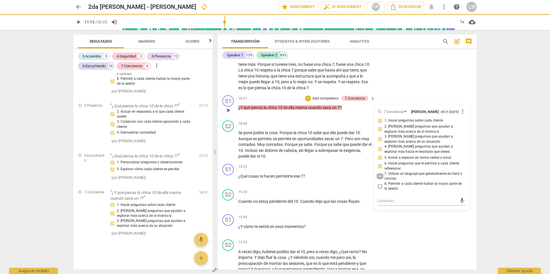
click at [379, 180] on input "7. Utilizar un lenguaje que generalmente es claro y conciso" at bounding box center [379, 176] width 9 height 7
checkbox input "true"
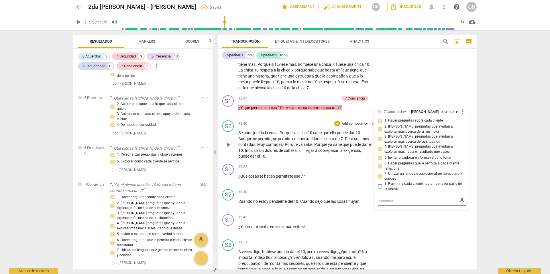
click at [337, 153] on p "Se pone jodida la cosa . Porque la chica 10 sabe que ella puede dar 10 . Aunque…" at bounding box center [305, 145] width 134 height 30
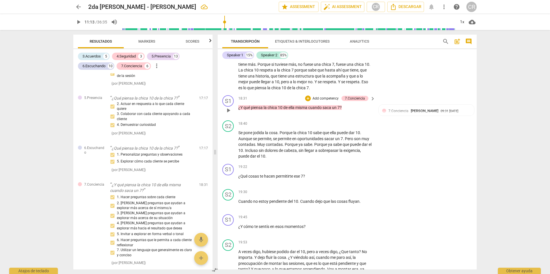
click at [326, 101] on p "Add competency" at bounding box center [325, 98] width 27 height 5
click at [352, 111] on b "5.Presencia" at bounding box center [351, 111] width 18 height 7
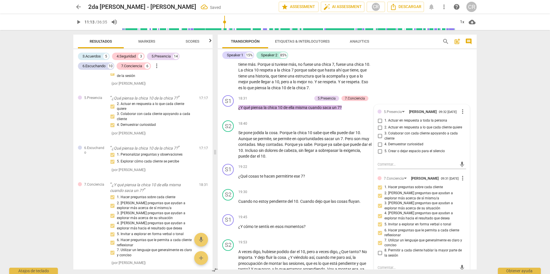
scroll to position [1788, 0]
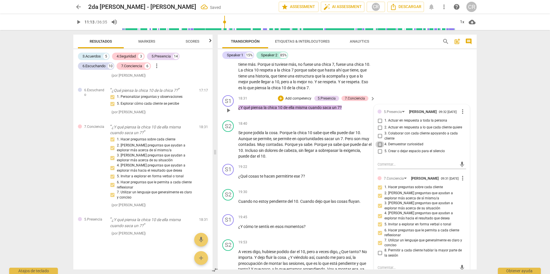
click at [380, 148] on input "4. Demuestrar curiosidad" at bounding box center [379, 144] width 9 height 7
checkbox input "true"
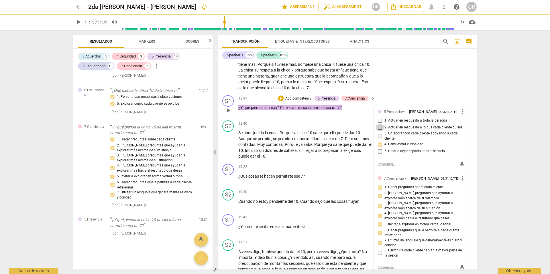
click at [380, 131] on input "2. Actuar en respuesta a lo que cada cliente quiere" at bounding box center [379, 127] width 9 height 7
checkbox input "true"
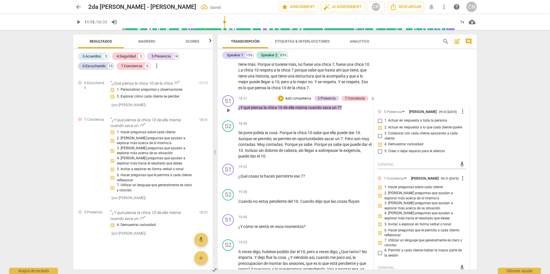
click at [380, 140] on input "3. Colaborar con cada cliente apoyando a cada cliente" at bounding box center [379, 136] width 9 height 7
checkbox input "true"
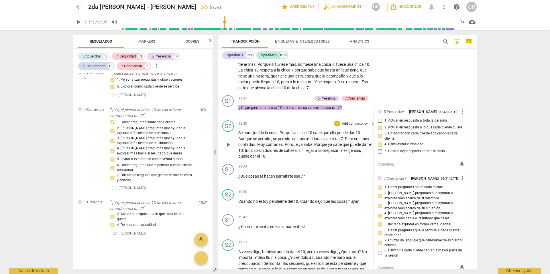
click at [336, 147] on span "sabe" at bounding box center [337, 144] width 9 height 5
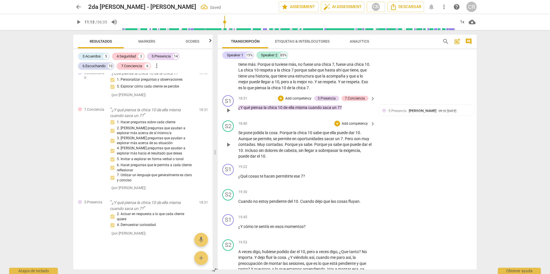
click at [303, 101] on p "Add competency" at bounding box center [298, 98] width 27 height 5
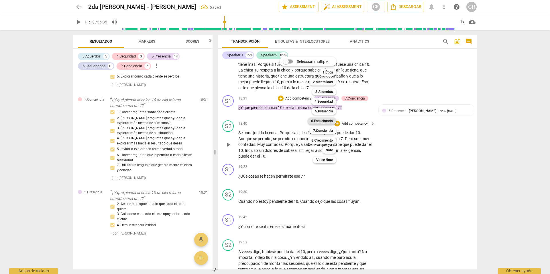
click at [323, 121] on b "6.Escuchando" at bounding box center [322, 121] width 22 height 7
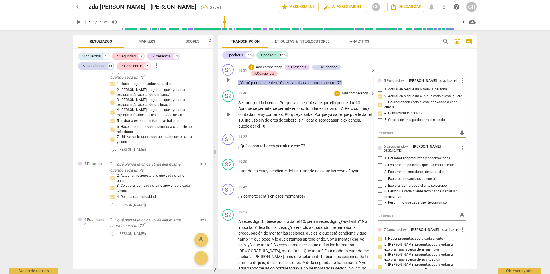
scroll to position [1361, 0]
click at [380, 188] on input "5. Explorar cómo cada cliente se percibe" at bounding box center [379, 185] width 9 height 7
checkbox input "true"
click at [379, 161] on input "1. Personalizar preguntas y observaciones" at bounding box center [379, 157] width 9 height 7
checkbox input "true"
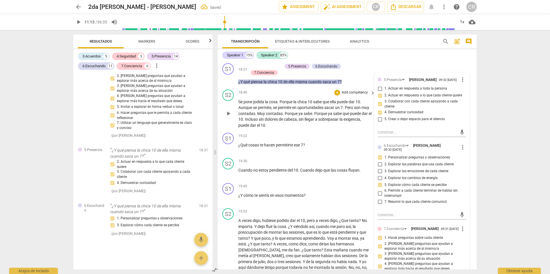
click at [311, 110] on span "oportunidades" at bounding box center [310, 107] width 27 height 5
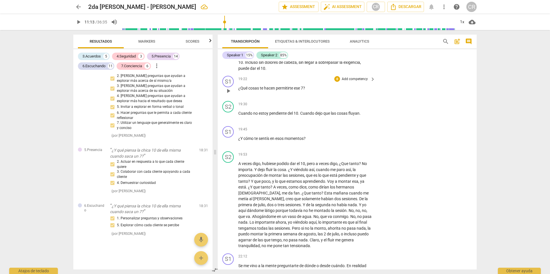
scroll to position [1418, 0]
click at [352, 81] on p "Add competency" at bounding box center [354, 78] width 27 height 5
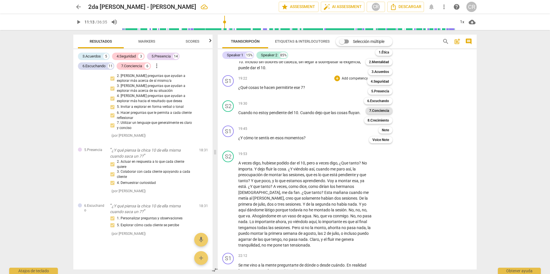
click at [380, 111] on b "7.Conciencia" at bounding box center [379, 110] width 20 height 7
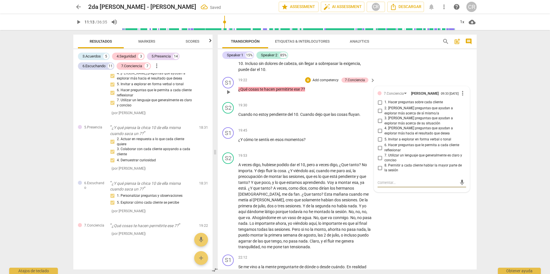
scroll to position [1415, 0]
click at [380, 107] on input "1. Hacer preguntas sobre cada cliente" at bounding box center [379, 103] width 9 height 7
checkbox input "true"
click at [380, 116] on input "2. [PERSON_NAME] preguntas que ayudan a explorar más acerca de sí mismo/a" at bounding box center [379, 112] width 9 height 7
checkbox input "true"
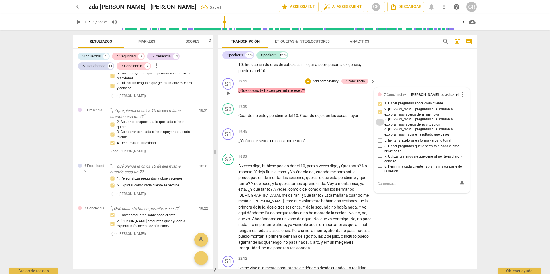
click at [379, 126] on input "3. [PERSON_NAME] preguntas que ayudan a explorar más acerca de su situación" at bounding box center [379, 122] width 9 height 7
checkbox input "true"
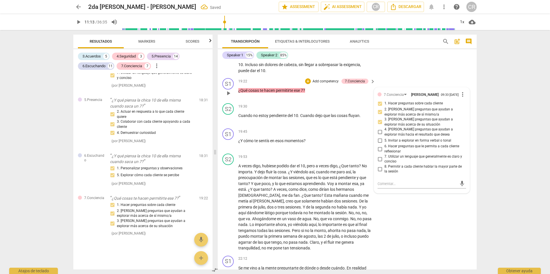
click at [380, 136] on input "4. [PERSON_NAME] preguntas que ayudan a explorar más hacia el resultado que des…" at bounding box center [379, 132] width 9 height 7
checkbox input "true"
click at [380, 144] on input "5. Invitar a explorar en forma verbal o tonal" at bounding box center [379, 140] width 9 height 7
checkbox input "true"
click at [380, 153] on input "6. Hacer preguntas que le permita a cada cliente reflexionar" at bounding box center [379, 149] width 9 height 7
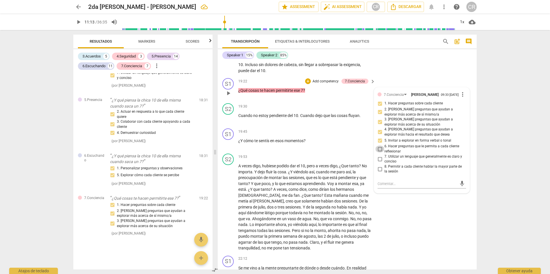
checkbox input "true"
click at [380, 163] on input "7. Utilizar un lenguaje que generalmente es claro y conciso" at bounding box center [379, 159] width 9 height 7
checkbox input "true"
drag, startPoint x: 348, startPoint y: 165, endPoint x: 347, endPoint y: 149, distance: 16.7
click at [348, 160] on div "+ Add competency keyboard_arrow_right" at bounding box center [354, 157] width 43 height 6
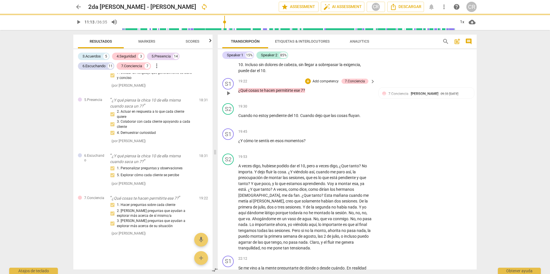
click at [329, 84] on p "Add competency" at bounding box center [325, 81] width 27 height 5
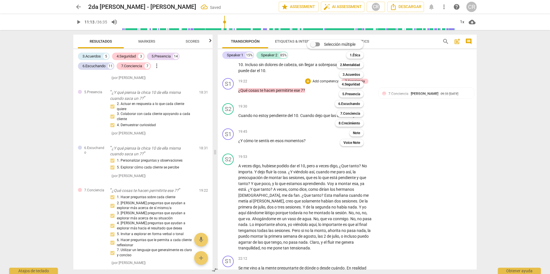
click at [322, 111] on div "Selección múltiple m 1.Ética 1 2.Mentalidad 2 3.Acuerdos 3 4.Seguridad 4 5.Pres…" at bounding box center [339, 92] width 70 height 109
click at [384, 123] on div at bounding box center [275, 137] width 550 height 274
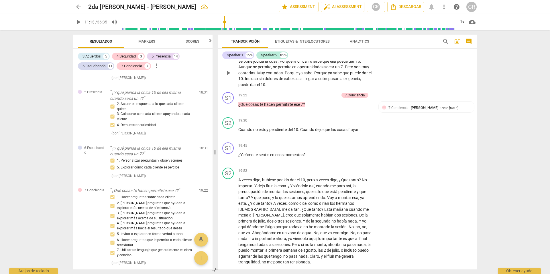
scroll to position [1412, 0]
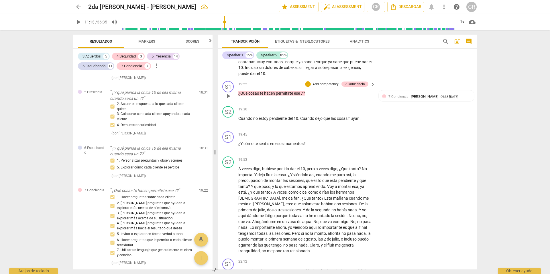
click at [328, 87] on p "Add competency" at bounding box center [325, 84] width 27 height 5
click at [350, 107] on b "6.Escuchando" at bounding box center [349, 106] width 22 height 7
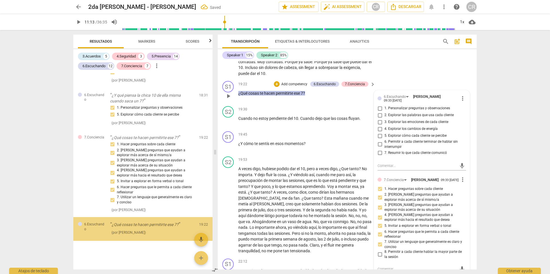
scroll to position [1968, 0]
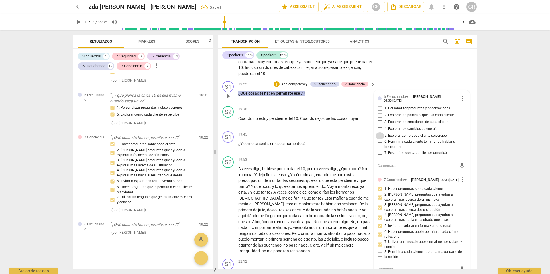
click at [378, 140] on input "5. Explorar cómo cada cliente se percibe" at bounding box center [379, 136] width 9 height 7
checkbox input "true"
click at [378, 112] on input "1. Personalizar preguntas y observaciones" at bounding box center [379, 108] width 9 height 7
checkbox input "true"
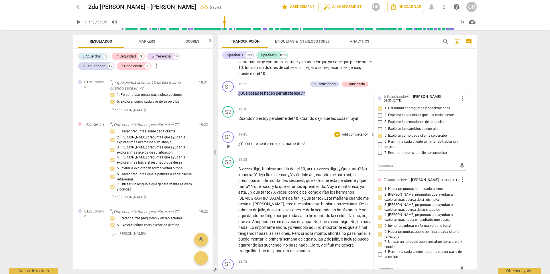
click at [346, 152] on div "19:45 + Add competency keyboard_arrow_right ¿Y cómo te sentís en esos momentos ?" at bounding box center [306, 141] width 137 height 21
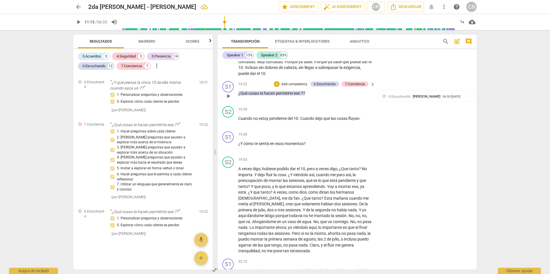
click at [299, 87] on p "Add competency" at bounding box center [294, 84] width 27 height 5
click at [359, 114] on div at bounding box center [275, 137] width 550 height 274
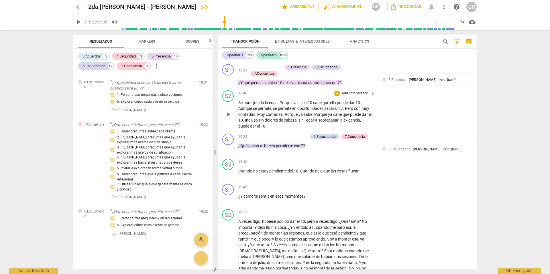
scroll to position [1359, 0]
click at [296, 141] on p "Add competency" at bounding box center [294, 137] width 27 height 5
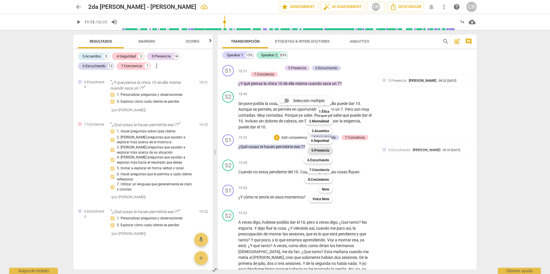
click at [319, 150] on b "5.Presencia" at bounding box center [320, 150] width 18 height 7
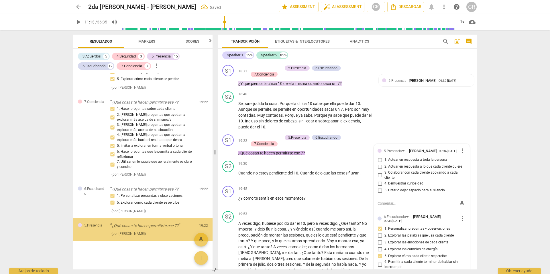
scroll to position [2004, 0]
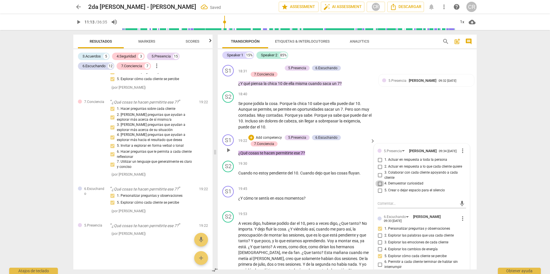
click at [380, 187] on input "4. Demuestrar curiosidad" at bounding box center [379, 183] width 9 height 7
checkbox input "true"
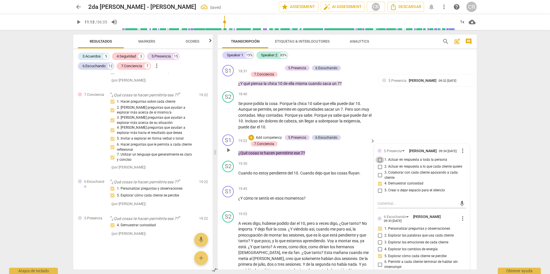
click at [380, 164] on input "1. Actuar en respuesta a toda la persona" at bounding box center [379, 160] width 9 height 7
checkbox input "true"
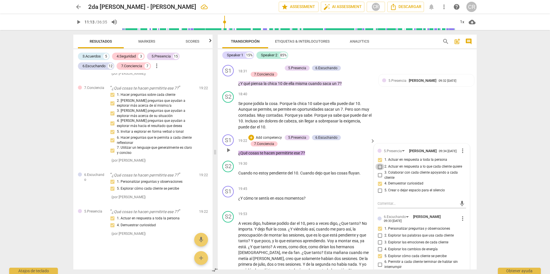
click at [379, 170] on input "2. Actuar en respuesta a lo que cada cliente quiere" at bounding box center [379, 167] width 9 height 7
checkbox input "true"
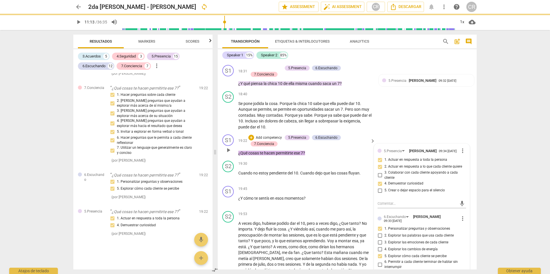
drag, startPoint x: 380, startPoint y: 190, endPoint x: 374, endPoint y: 196, distance: 8.3
click at [380, 179] on input "3. Colaborar con cada cliente apoyando a cada cliente" at bounding box center [379, 175] width 9 height 7
checkbox input "true"
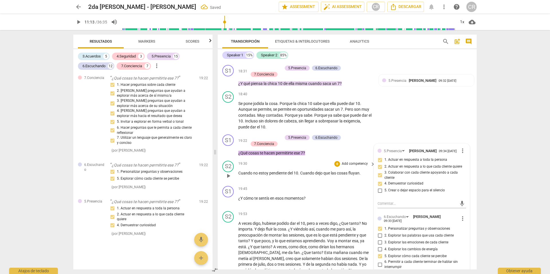
click at [310, 176] on span "Cuando" at bounding box center [307, 173] width 15 height 5
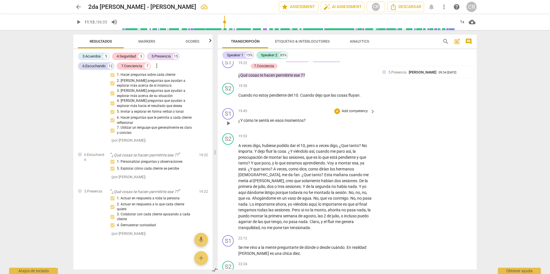
scroll to position [1437, 0]
click at [356, 113] on p "Add competency" at bounding box center [354, 110] width 27 height 5
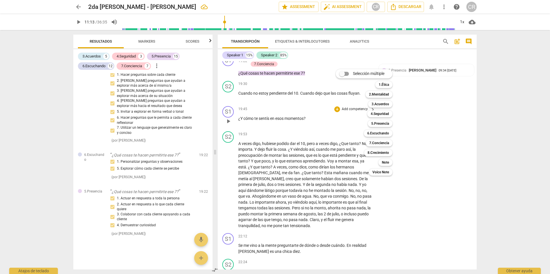
scroll to position [1439, 0]
click at [381, 132] on b "6.Escuchando" at bounding box center [378, 133] width 22 height 7
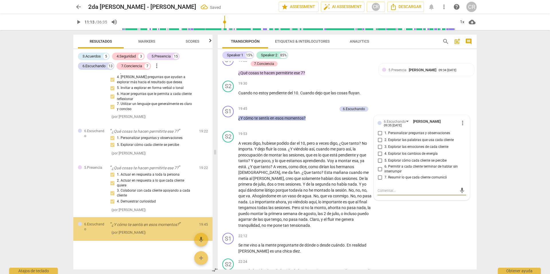
scroll to position [2062, 0]
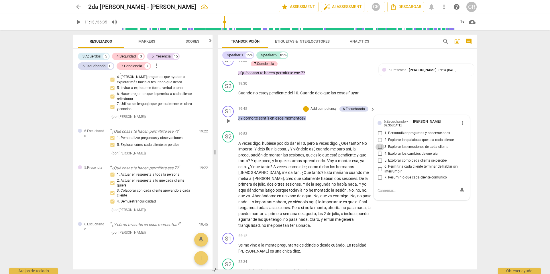
click at [378, 151] on input "3. Explorar las emociones de cada cliente" at bounding box center [379, 147] width 9 height 7
checkbox input "true"
click at [380, 137] on input "1. Personalizar preguntas y observaciones" at bounding box center [379, 133] width 9 height 7
checkbox input "true"
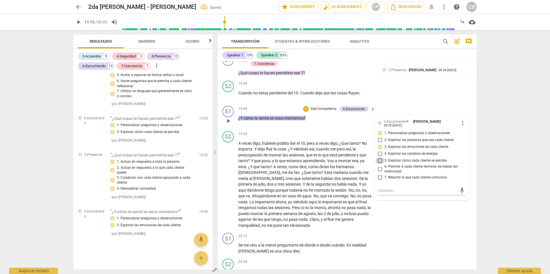
click at [379, 164] on input "5. Explorar cómo cada cliente se percibe" at bounding box center [379, 161] width 9 height 7
checkbox input "true"
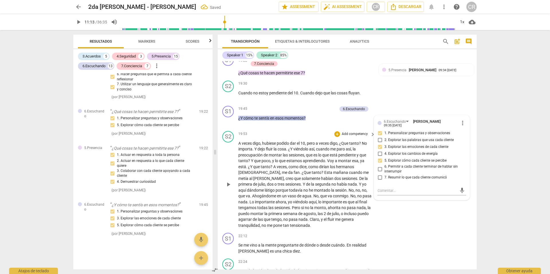
click at [319, 146] on span "a" at bounding box center [317, 143] width 3 height 5
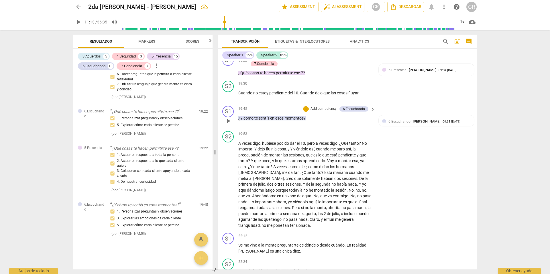
click at [321, 112] on p "Add competency" at bounding box center [323, 109] width 27 height 5
click at [347, 111] on b "4.Seguridad" at bounding box center [349, 112] width 18 height 7
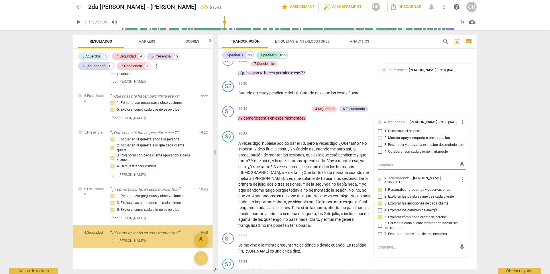
scroll to position [2104, 0]
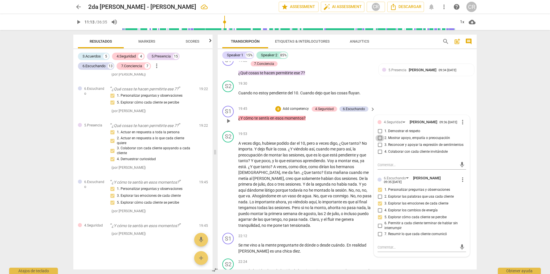
click at [379, 142] on input "2. Mostrar apoyo, empatía o preocupación" at bounding box center [379, 138] width 9 height 7
checkbox input "true"
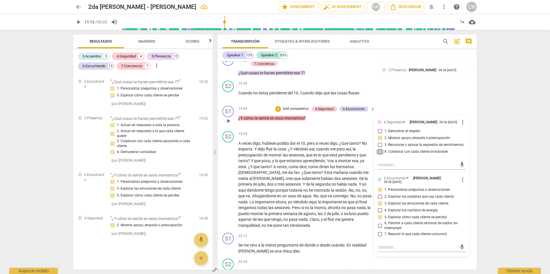
click at [380, 156] on input "4. Colaborar con cada cliente invitándole" at bounding box center [379, 152] width 9 height 7
checkbox input "true"
click at [293, 112] on p "Add competency" at bounding box center [295, 109] width 27 height 5
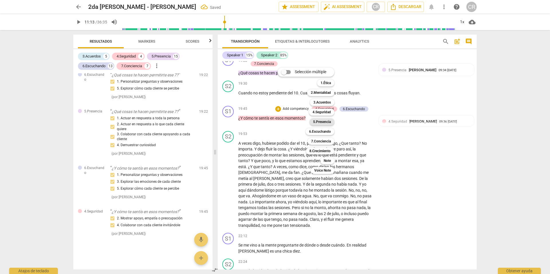
click at [322, 122] on b "5.Presencia" at bounding box center [322, 122] width 18 height 7
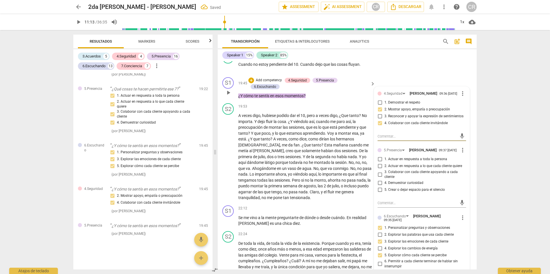
scroll to position [1469, 0]
click at [380, 186] on input "4. Demuestrar curiosidad" at bounding box center [379, 182] width 9 height 7
checkbox input "true"
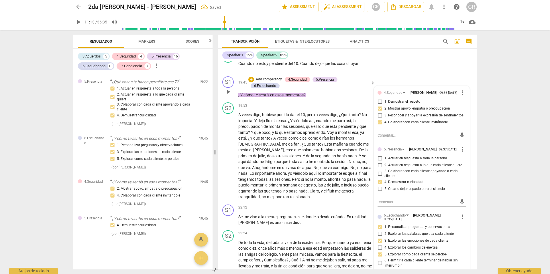
click at [380, 169] on input "2. Actuar en respuesta a lo que cada cliente quiere" at bounding box center [379, 165] width 9 height 7
checkbox input "true"
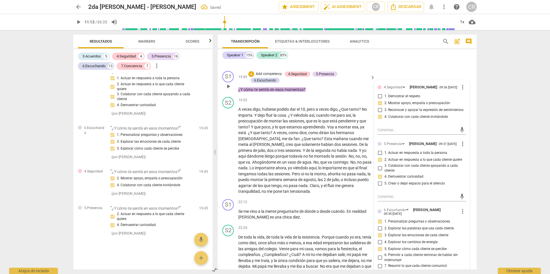
scroll to position [1475, 0]
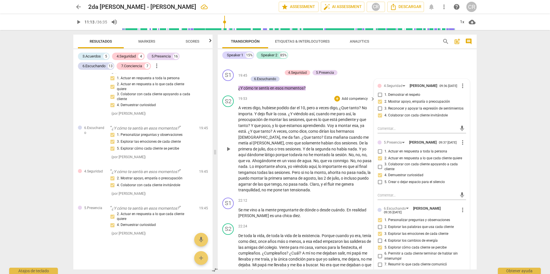
click at [333, 175] on p "A veces digo , hubiese podido dar el 10 , pero a veces digo , ¿Que tanto ? No i…" at bounding box center [305, 149] width 134 height 88
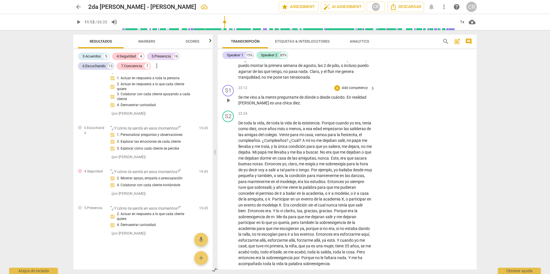
scroll to position [1588, 0]
click at [350, 91] on p "Add competency" at bounding box center [354, 88] width 27 height 5
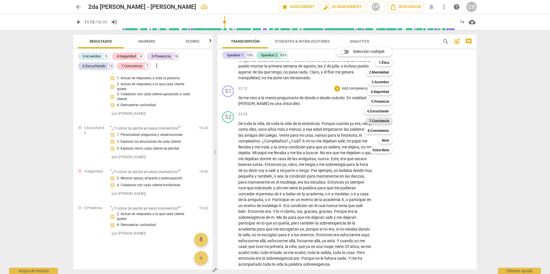
click at [380, 120] on b "7.Conciencia" at bounding box center [379, 121] width 20 height 7
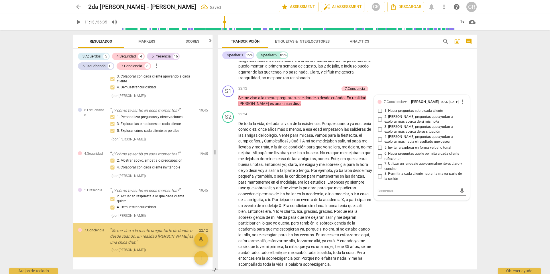
scroll to position [2193, 0]
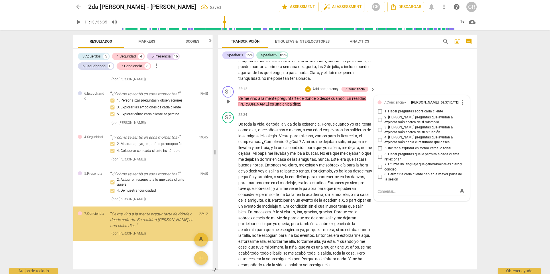
click at [380, 115] on input "1. Hacer preguntas sobre cada cliente" at bounding box center [379, 111] width 9 height 7
checkbox input "true"
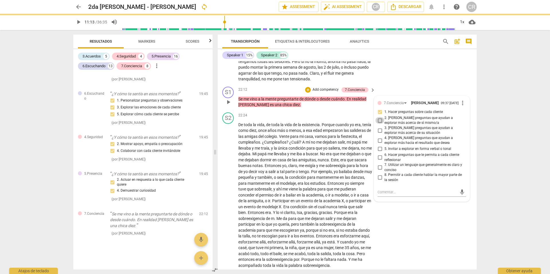
click at [378, 124] on input "2. [PERSON_NAME] preguntas que ayudan a explorar más acerca de sí mismo/a" at bounding box center [379, 120] width 9 height 7
checkbox input "true"
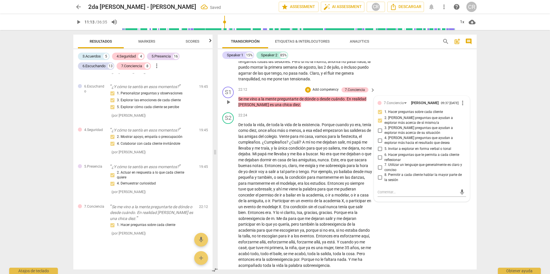
scroll to position [1587, 0]
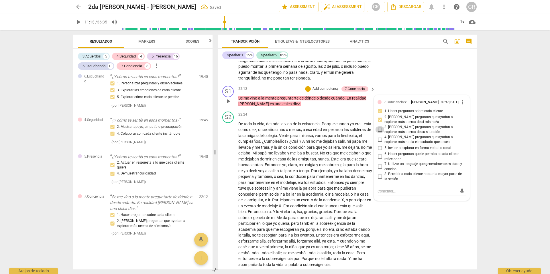
click at [378, 133] on input "3. [PERSON_NAME] preguntas que ayudan a explorar más acerca de su situación" at bounding box center [379, 129] width 9 height 7
checkbox input "true"
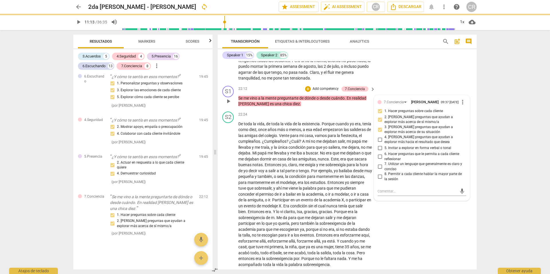
click at [379, 143] on input "4. [PERSON_NAME] preguntas que ayudan a explorar más hacia el resultado que des…" at bounding box center [379, 139] width 9 height 7
checkbox input "true"
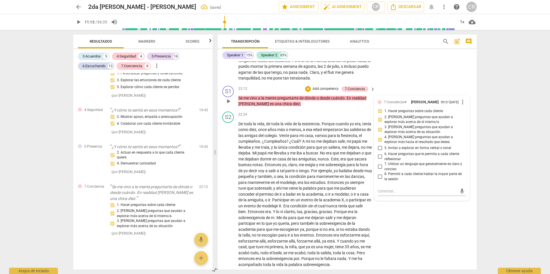
click at [379, 152] on input "5. Invitar a explorar en forma verbal o tonal" at bounding box center [379, 148] width 9 height 7
checkbox input "true"
click at [381, 160] on input "6. Hacer preguntas que le permita a cada cliente reflexionar" at bounding box center [379, 157] width 9 height 7
checkbox input "true"
click at [381, 170] on input "7. Utilizar un lenguaje que generalmente es claro y conciso" at bounding box center [379, 167] width 9 height 7
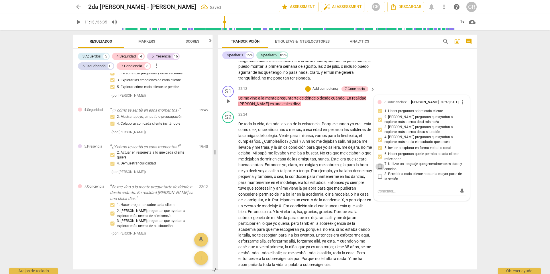
checkbox input "true"
click at [297, 167] on span "claro" at bounding box center [292, 165] width 9 height 5
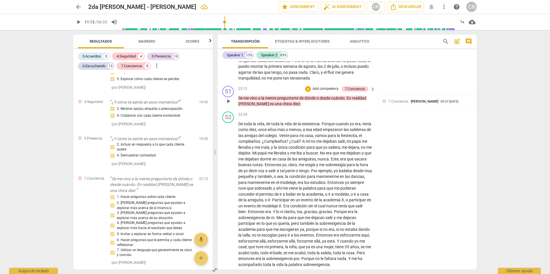
click at [327, 92] on p "Add competency" at bounding box center [325, 89] width 27 height 5
click at [356, 101] on b "5.Presencia" at bounding box center [351, 102] width 18 height 7
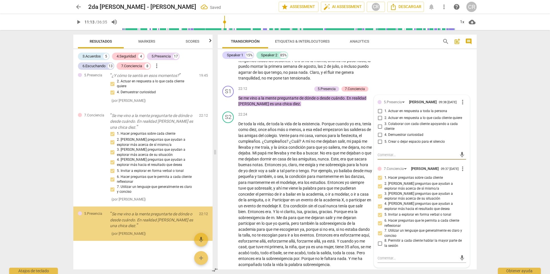
scroll to position [2291, 0]
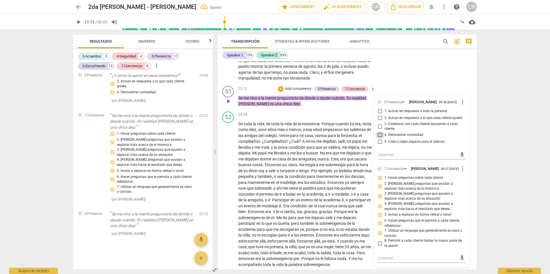
drag, startPoint x: 379, startPoint y: 149, endPoint x: 380, endPoint y: 142, distance: 6.7
click at [379, 139] on input "4. Demuestrar curiosidad" at bounding box center [379, 135] width 9 height 7
checkbox input "true"
click at [379, 122] on input "2. Actuar en respuesta a lo que cada cliente quiere" at bounding box center [379, 118] width 9 height 7
checkbox input "true"
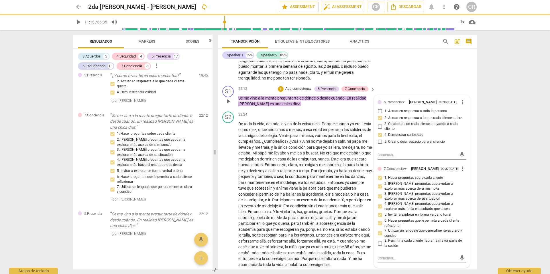
click at [302, 144] on span "?" at bounding box center [300, 141] width 3 height 5
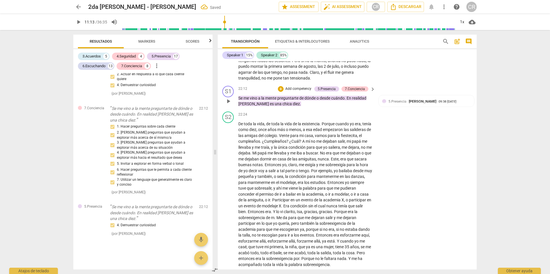
click at [302, 92] on p "Add competency" at bounding box center [298, 89] width 27 height 5
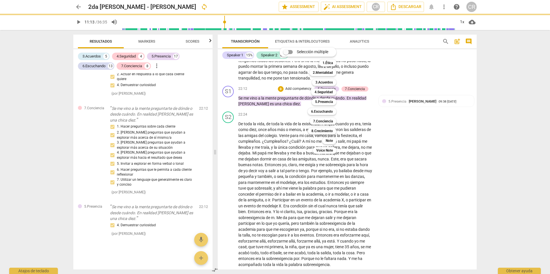
click at [288, 144] on div "Selección múltiple m 1.Ética 1 2.Mentalidad 2 3.Acuerdos 3 4.Seguridad 4 5.Pres…" at bounding box center [312, 100] width 70 height 109
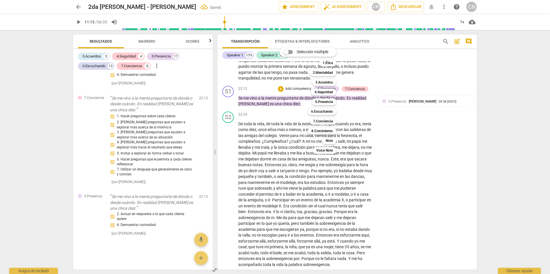
click at [380, 89] on div at bounding box center [275, 137] width 550 height 274
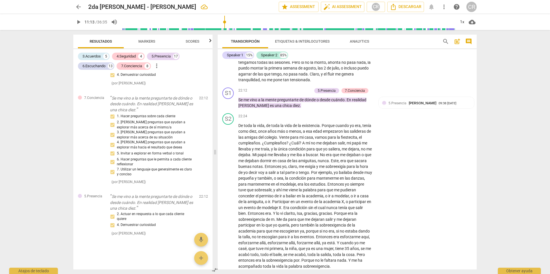
scroll to position [1586, 0]
click at [303, 93] on p "Add competency" at bounding box center [298, 90] width 27 height 5
click at [329, 113] on b "6.Escuchando" at bounding box center [322, 113] width 22 height 7
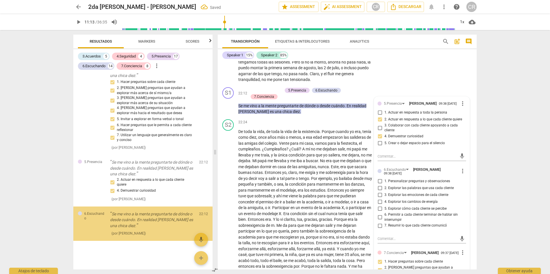
scroll to position [2343, 0]
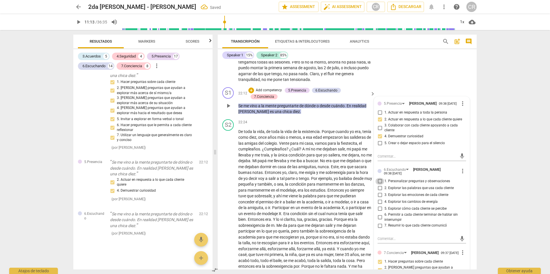
click at [381, 185] on input "1. Personalizar preguntas y observaciones" at bounding box center [379, 181] width 9 height 7
checkbox input "true"
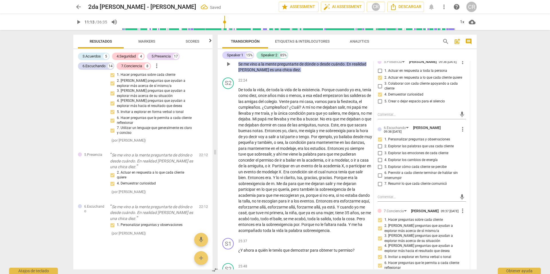
scroll to position [1624, 0]
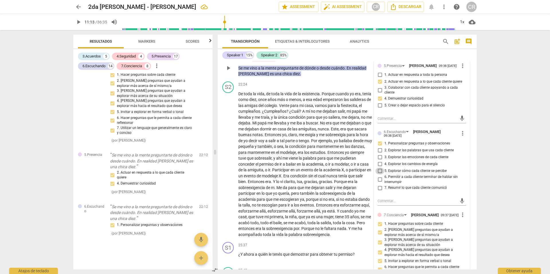
click at [379, 175] on input "5. Explorar cómo cada cliente se percibe" at bounding box center [379, 171] width 9 height 7
checkbox input "true"
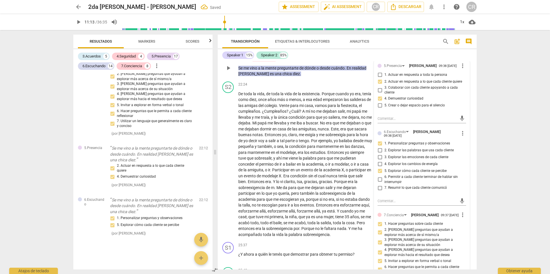
click at [380, 183] on input "6. Permitir a cada cliente terminar de hablar sin interrumpir" at bounding box center [379, 179] width 9 height 7
checkbox input "true"
click at [272, 149] on span "también" at bounding box center [265, 146] width 15 height 5
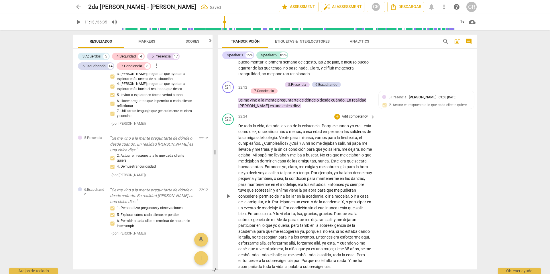
scroll to position [1594, 0]
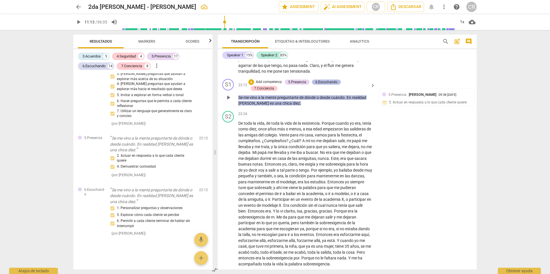
click at [324, 85] on div "6.Escuchando" at bounding box center [326, 82] width 22 height 5
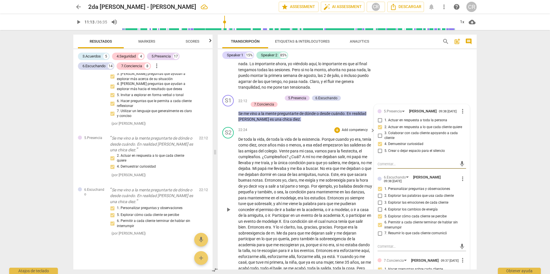
scroll to position [1579, 0]
click at [286, 158] on span "¿Cumpleaños" at bounding box center [274, 156] width 24 height 5
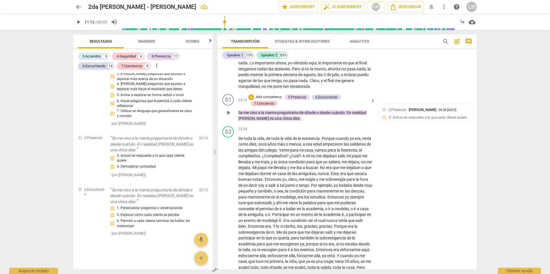
scroll to position [1578, 0]
click at [273, 101] on p "Add competency" at bounding box center [268, 98] width 27 height 5
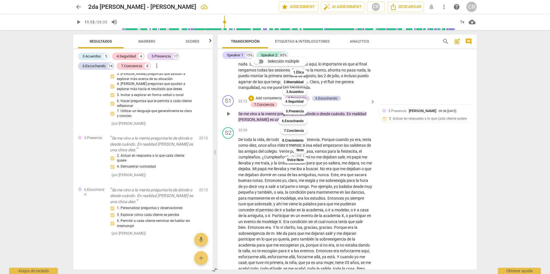
scroll to position [1580, 0]
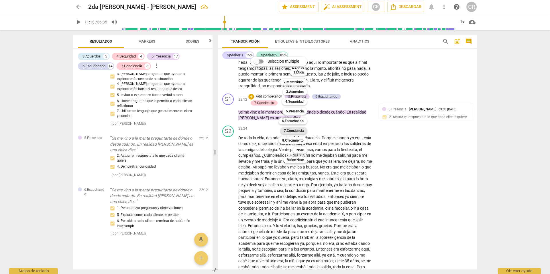
click at [295, 131] on b "7.Conciencia" at bounding box center [294, 130] width 20 height 7
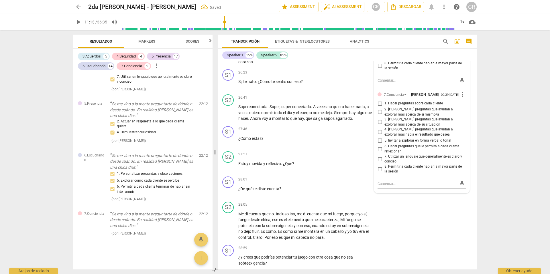
scroll to position [1856, 0]
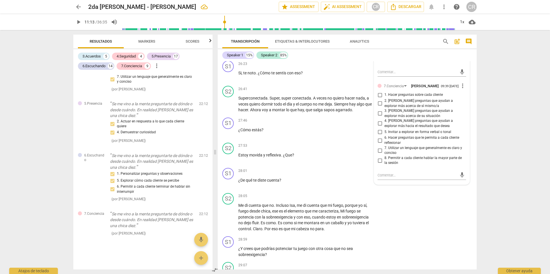
click at [380, 99] on input "1. Hacer preguntas sobre cada cliente" at bounding box center [379, 95] width 9 height 7
checkbox input "true"
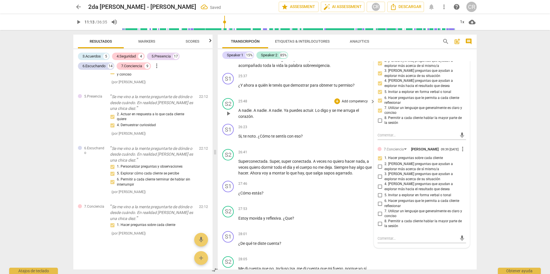
scroll to position [1705, 0]
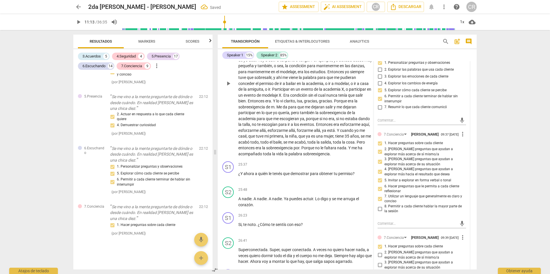
drag, startPoint x: 300, startPoint y: 133, endPoint x: 304, endPoint y: 133, distance: 3.2
click at [301, 133] on p "De toda la vida , de toda la vida de la existencia . Porque cuando yo era , ten…" at bounding box center [305, 83] width 134 height 147
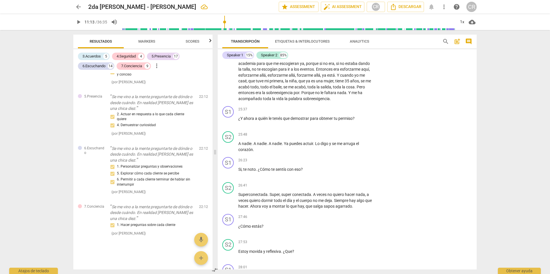
scroll to position [1763, 0]
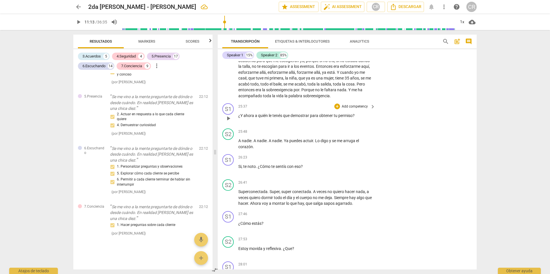
click at [354, 109] on p "Add competency" at bounding box center [354, 106] width 27 height 5
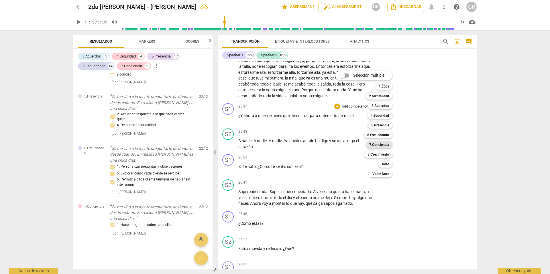
click at [379, 145] on b "7.Conciencia" at bounding box center [379, 145] width 20 height 7
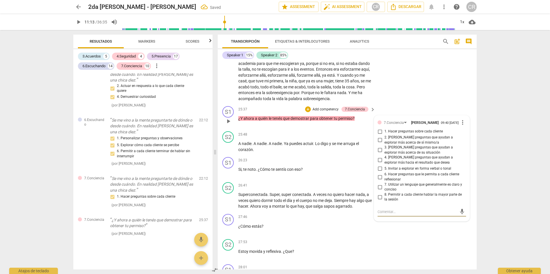
scroll to position [1761, 0]
click at [379, 134] on input "1. Hacer preguntas sobre cada cliente" at bounding box center [379, 130] width 9 height 7
checkbox input "true"
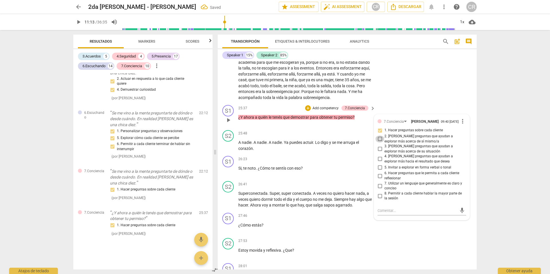
click at [378, 143] on input "2. [PERSON_NAME] preguntas que ayudan a explorar más acerca de sí mismo/a" at bounding box center [379, 139] width 9 height 7
checkbox input "true"
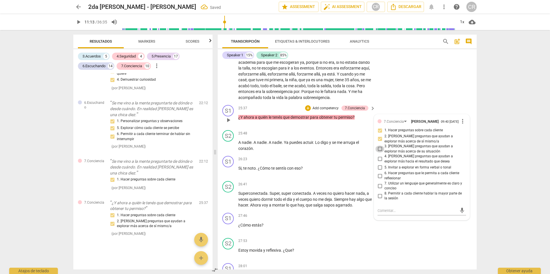
click at [378, 153] on input "3. [PERSON_NAME] preguntas que ayudan a explorar más acerca de su situación" at bounding box center [379, 149] width 9 height 7
checkbox input "true"
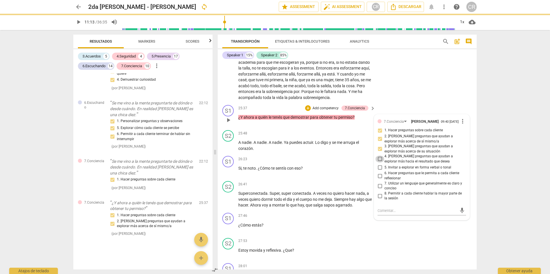
click at [380, 163] on input "4. [PERSON_NAME] preguntas que ayudan a explorar más hacia el resultado que des…" at bounding box center [379, 159] width 9 height 7
checkbox input "true"
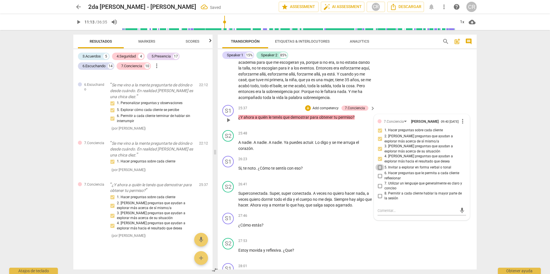
click at [382, 171] on input "5. Invitar a explorar en forma verbal o tonal" at bounding box center [379, 167] width 9 height 7
checkbox input "true"
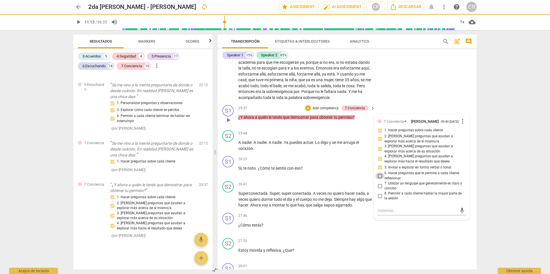
click at [380, 180] on input "6. Hacer preguntas que le permita a cada cliente reflexionar" at bounding box center [379, 176] width 9 height 7
checkbox input "true"
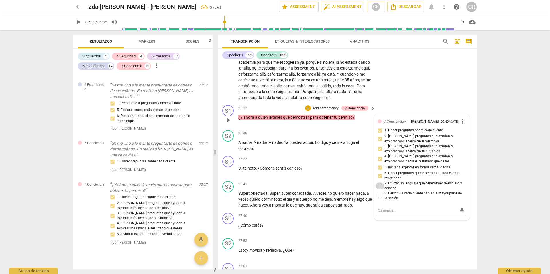
click at [379, 190] on input "7. Utilizar un lenguaje que generalmente es claro y conciso" at bounding box center [379, 186] width 9 height 7
checkbox input "true"
click at [323, 152] on div "25:48 + Add competency keyboard_arrow_right A nadie . A nadie . A nadie . Ya pu…" at bounding box center [306, 140] width 137 height 21
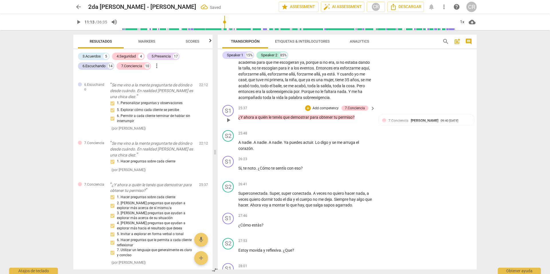
click at [320, 111] on p "Add competency" at bounding box center [325, 108] width 27 height 5
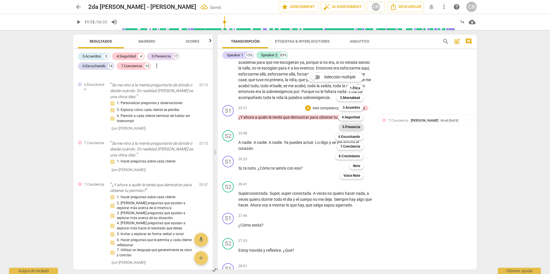
click at [354, 126] on b "5.Presencia" at bounding box center [351, 127] width 18 height 7
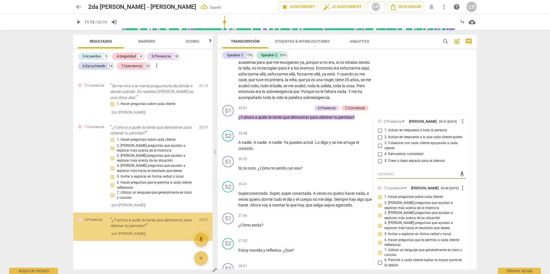
scroll to position [2530, 0]
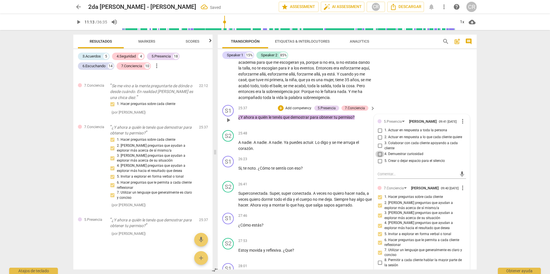
click at [380, 158] on input "4. Demuestrar curiosidad" at bounding box center [379, 154] width 9 height 7
checkbox input "true"
click at [380, 141] on input "2. Actuar en respuesta a lo que cada cliente quiere" at bounding box center [379, 137] width 9 height 7
checkbox input "true"
click at [297, 111] on p "Add competency" at bounding box center [298, 108] width 27 height 5
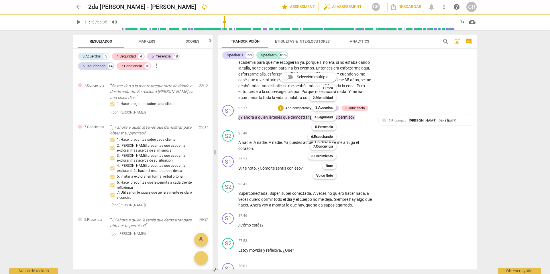
click at [278, 166] on div "Selección múltiple m 1.Ética 1 2.Mentalidad 2 3.Acuerdos 3 4.Seguridad 4 5.Pres…" at bounding box center [312, 125] width 70 height 109
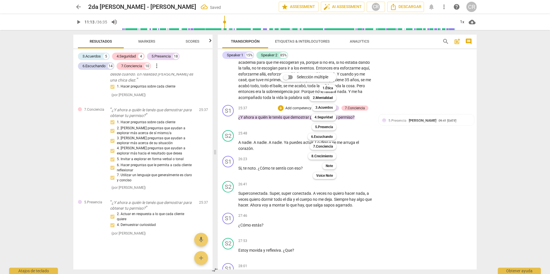
click at [366, 148] on div at bounding box center [275, 137] width 550 height 274
click at [301, 111] on p "Add competency" at bounding box center [298, 108] width 27 height 5
click at [323, 136] on b "6.Escuchando" at bounding box center [322, 136] width 22 height 7
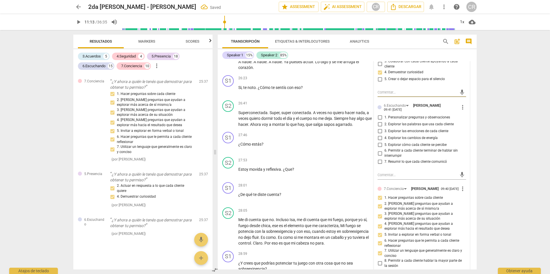
scroll to position [1847, 0]
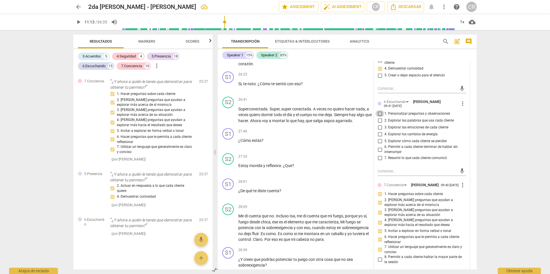
click at [378, 117] on input "1. Personalizar preguntas y observaciones" at bounding box center [379, 113] width 9 height 7
checkbox input "true"
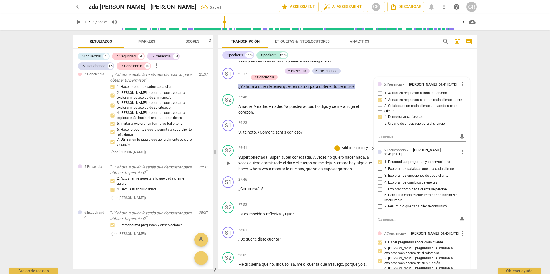
scroll to position [1799, 0]
click at [380, 172] on input "2. Explorar las palabras que usa cada cliente" at bounding box center [379, 168] width 9 height 7
checkbox input "true"
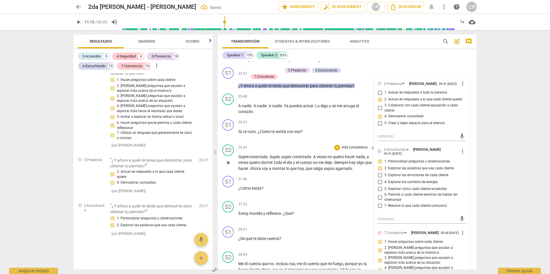
click at [344, 171] on span "agarrado" at bounding box center [343, 168] width 17 height 5
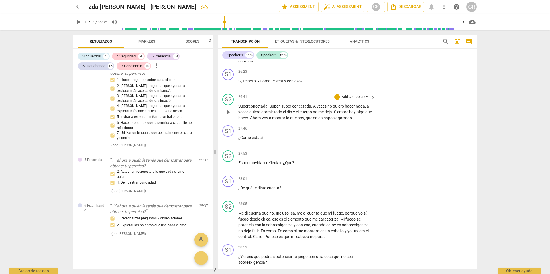
scroll to position [1851, 0]
click at [354, 73] on p "Add competency" at bounding box center [354, 70] width 27 height 5
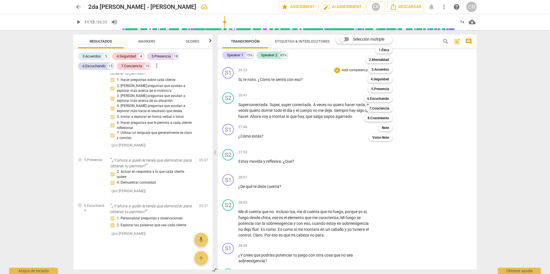
click at [345, 112] on div "Selección múltiple m 1.Ética 1 2.Mentalidad 2 3.Acuerdos 3 4.Seguridad 4 5.Pres…" at bounding box center [368, 87] width 70 height 109
click at [346, 99] on div "Selección múltiple m 1.Ética 1 2.Mentalidad 2 3.Acuerdos 3 4.Seguridad 4 5.Pres…" at bounding box center [368, 87] width 70 height 109
click at [434, 92] on div at bounding box center [275, 137] width 550 height 274
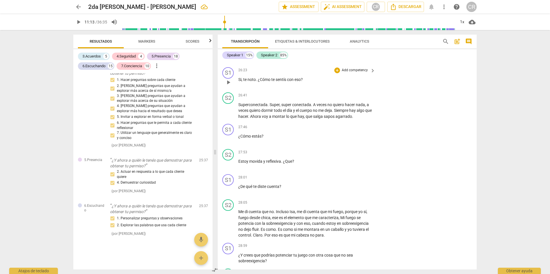
click at [358, 73] on p "Add competency" at bounding box center [354, 70] width 27 height 5
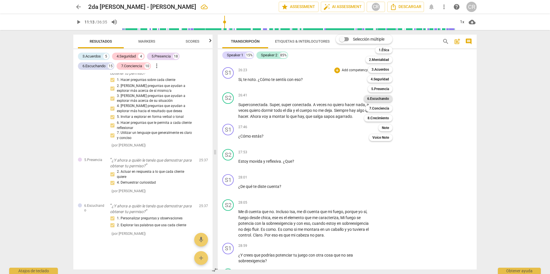
click at [381, 98] on b "6.Escuchando" at bounding box center [378, 98] width 22 height 7
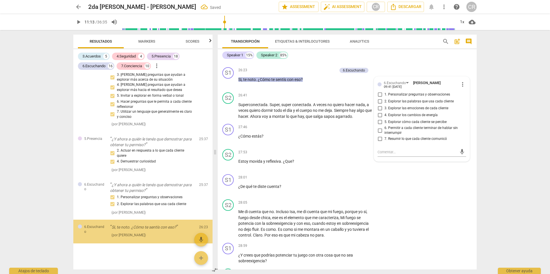
scroll to position [2614, 0]
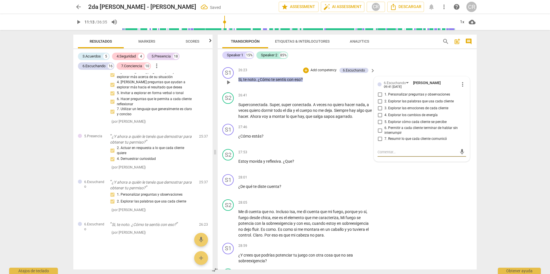
click at [379, 119] on input "4. Explorar los cambios de energía" at bounding box center [379, 115] width 9 height 7
checkbox input "true"
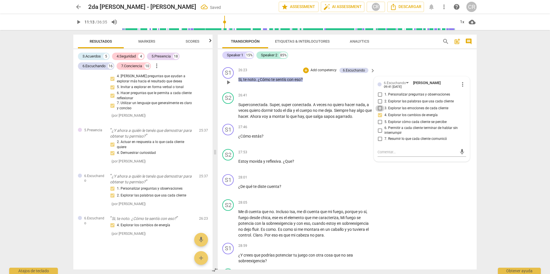
click at [378, 112] on input "3. Explorar las emociones de cada cliente" at bounding box center [379, 108] width 9 height 7
checkbox input "true"
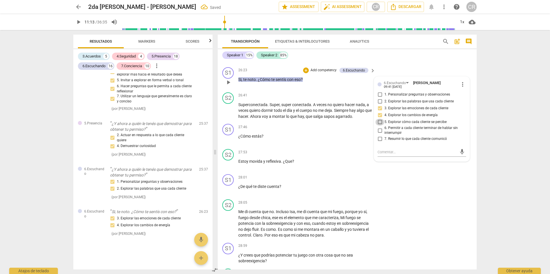
click at [379, 126] on input "5. Explorar cómo cada cliente se percibe" at bounding box center [379, 122] width 9 height 7
checkbox input "true"
click at [347, 120] on p "Superconectada . Super , super conectada . A veces no quiero hacer nada , a vec…" at bounding box center [305, 111] width 134 height 18
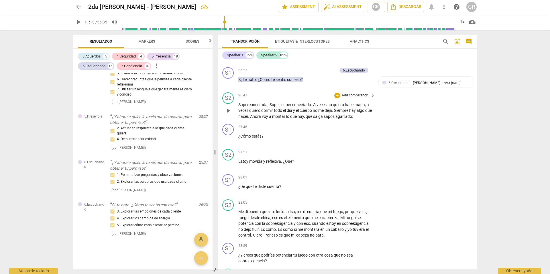
scroll to position [1851, 0]
click at [324, 73] on p "Add competency" at bounding box center [323, 70] width 27 height 5
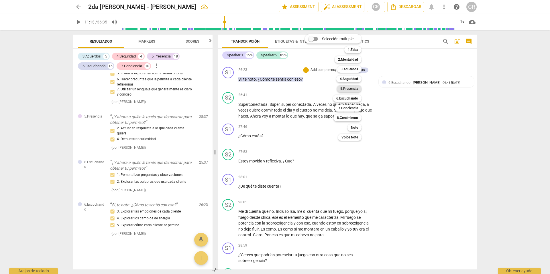
click at [348, 88] on b "5.Presencia" at bounding box center [349, 88] width 18 height 7
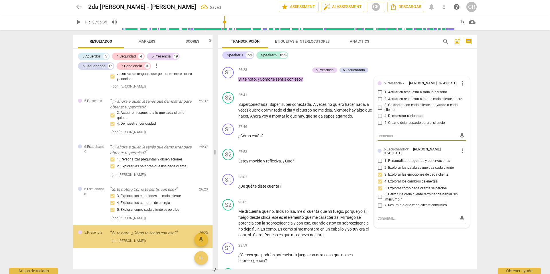
scroll to position [2656, 0]
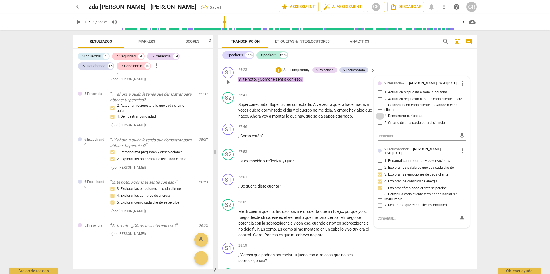
click at [379, 120] on input "4. Demuestrar curiosidad" at bounding box center [379, 116] width 9 height 7
checkbox input "true"
click at [378, 103] on input "2. Actuar en respuesta a lo que cada cliente quiere" at bounding box center [379, 99] width 9 height 7
checkbox input "true"
drag, startPoint x: 330, startPoint y: 131, endPoint x: 313, endPoint y: 110, distance: 27.3
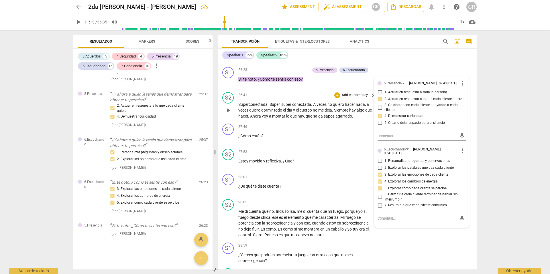
click at [330, 119] on p "Superconectada . Super , super conectada . A veces no quiero hacer nada , a vec…" at bounding box center [305, 111] width 134 height 18
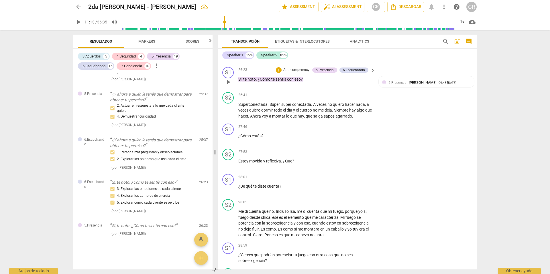
click at [299, 73] on p "Add competency" at bounding box center [296, 70] width 27 height 5
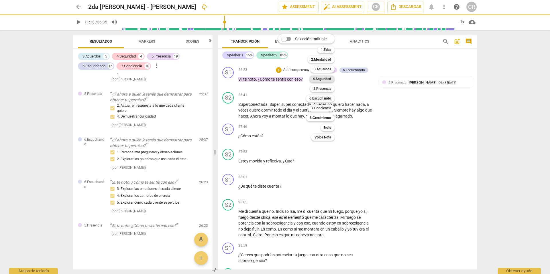
click at [327, 78] on b "4.Seguridad" at bounding box center [322, 79] width 18 height 7
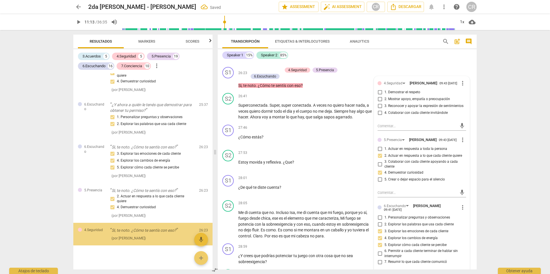
scroll to position [2696, 0]
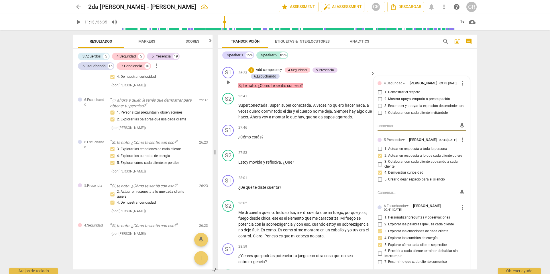
click at [379, 103] on input "2. Mostrar apoyo, empatía o preocupación" at bounding box center [379, 99] width 9 height 7
checkbox input "true"
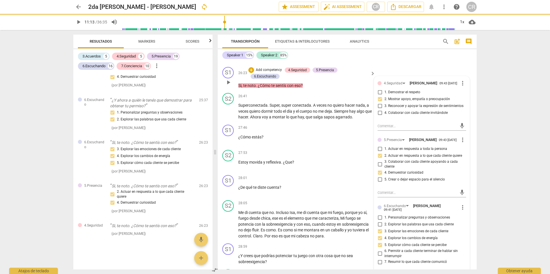
click at [378, 110] on input "3. Reconocer y apoyar la expresión de sentimientos" at bounding box center [379, 106] width 9 height 7
checkbox input "true"
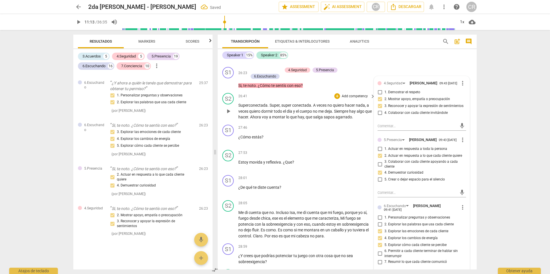
click at [332, 114] on span "deja" at bounding box center [328, 111] width 7 height 5
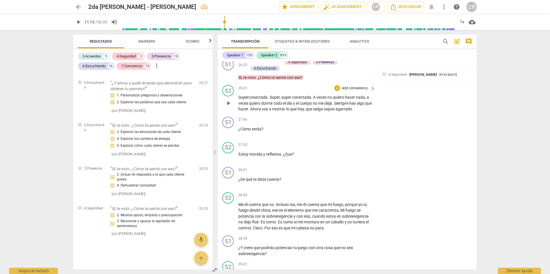
scroll to position [1862, 0]
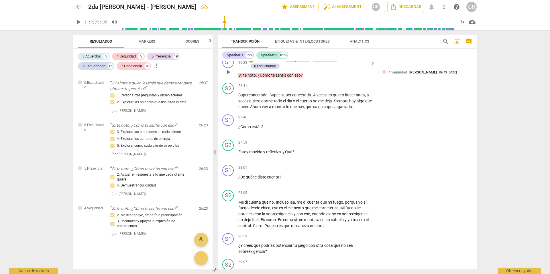
click at [272, 62] on p "Add competency" at bounding box center [268, 59] width 27 height 5
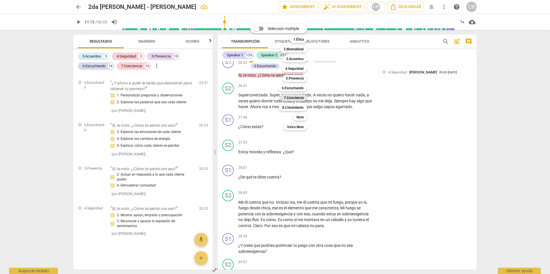
click at [294, 96] on b "7.Conciencia" at bounding box center [294, 98] width 20 height 7
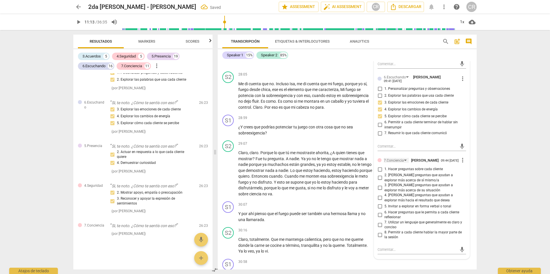
scroll to position [1981, 0]
click at [379, 172] on input "1. Hacer preguntas sobre cada cliente" at bounding box center [379, 168] width 9 height 7
checkbox input "true"
click at [315, 97] on span "cuando" at bounding box center [319, 95] width 14 height 5
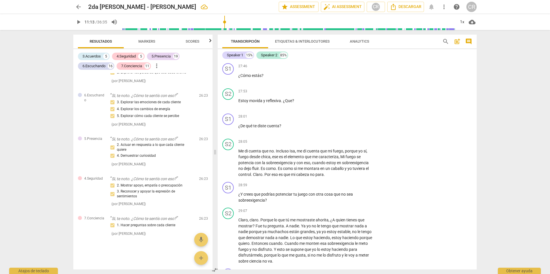
scroll to position [1912, 0]
click at [348, 70] on p "Add competency" at bounding box center [354, 67] width 27 height 5
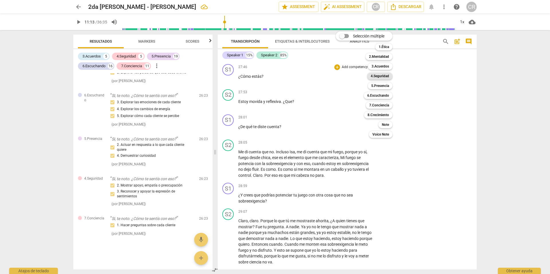
click at [380, 74] on b "4.Seguridad" at bounding box center [380, 76] width 18 height 7
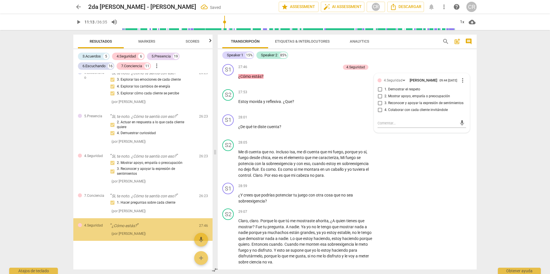
scroll to position [2765, 0]
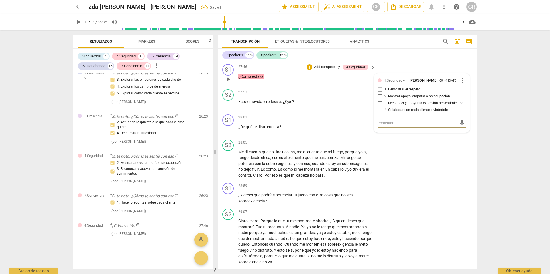
click at [378, 93] on input "1. Demostrar el respeto" at bounding box center [379, 89] width 9 height 7
checkbox input "true"
click at [378, 100] on input "2. Mostrar apoyo, empatía o preocupación" at bounding box center [379, 96] width 9 height 7
checkbox input "true"
click at [380, 107] on input "3. Reconocer y apoyar la expresión de sentimientos" at bounding box center [379, 103] width 9 height 7
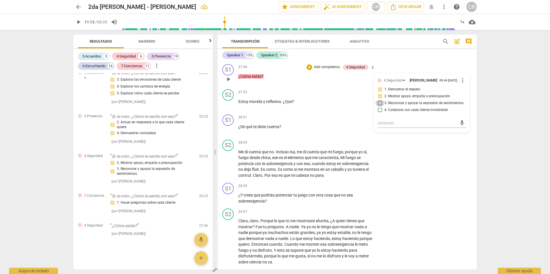
checkbox input "true"
click at [322, 135] on div "28:01 + Add competency keyboard_arrow_right ¿De qué te diste cuenta ?" at bounding box center [306, 125] width 137 height 21
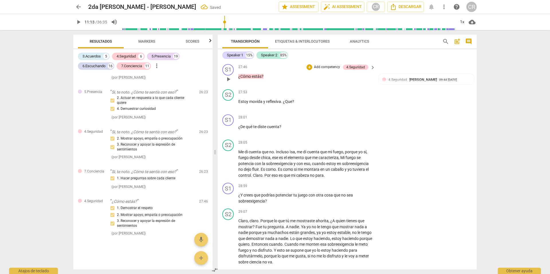
click at [327, 70] on p "Add competency" at bounding box center [326, 67] width 27 height 5
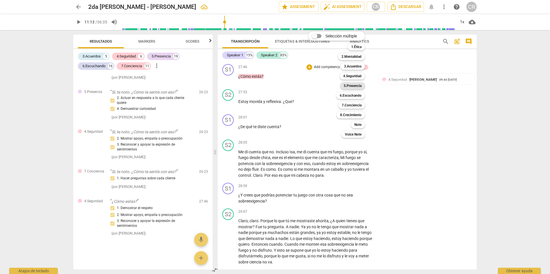
click at [352, 86] on b "5.Presencia" at bounding box center [353, 85] width 18 height 7
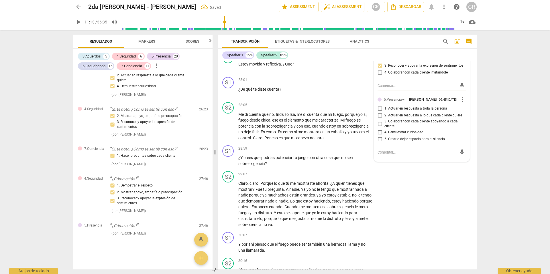
scroll to position [1950, 0]
click at [380, 135] on input "4. Demuestrar curiosidad" at bounding box center [379, 131] width 9 height 7
checkbox input "true"
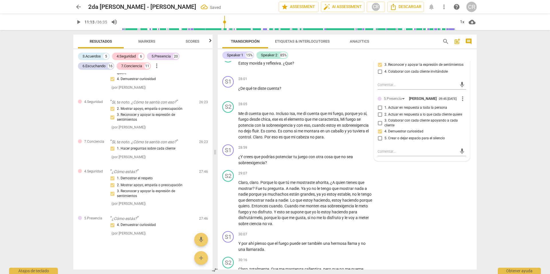
click at [379, 127] on input "3. Colaborar con cada cliente apoyando a cada cliente" at bounding box center [379, 123] width 9 height 7
checkbox input "true"
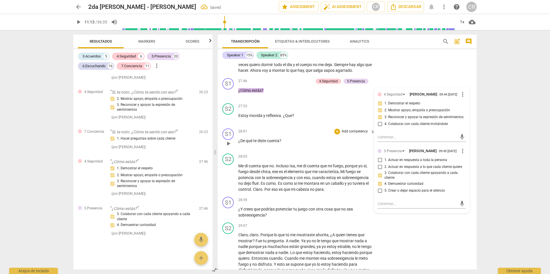
scroll to position [1898, 0]
click at [304, 168] on span "di" at bounding box center [305, 166] width 4 height 5
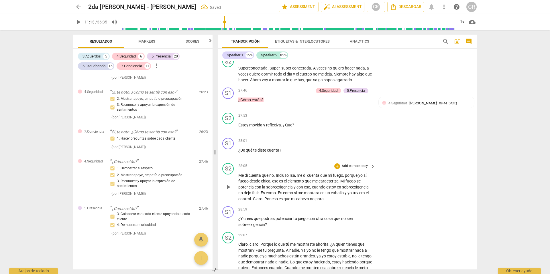
scroll to position [1887, 0]
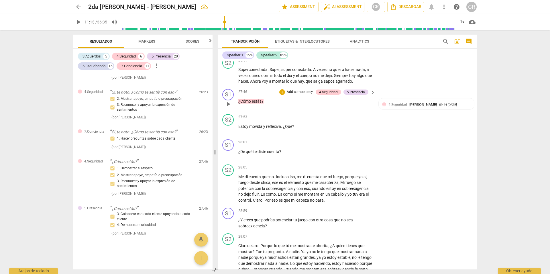
click at [300, 95] on p "Add competency" at bounding box center [299, 92] width 27 height 5
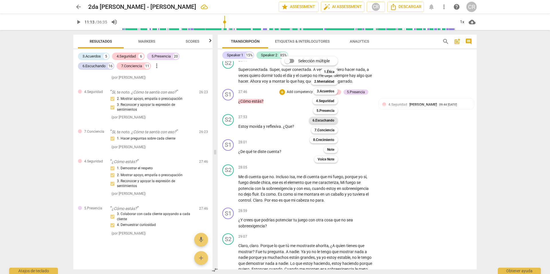
click at [324, 119] on b "6.Escuchando" at bounding box center [324, 120] width 22 height 7
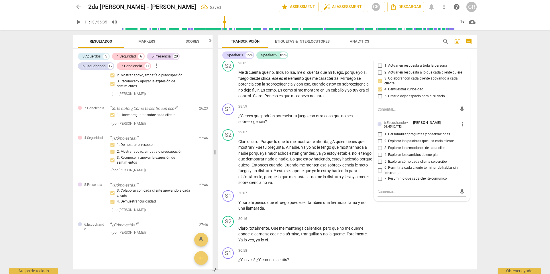
scroll to position [2042, 0]
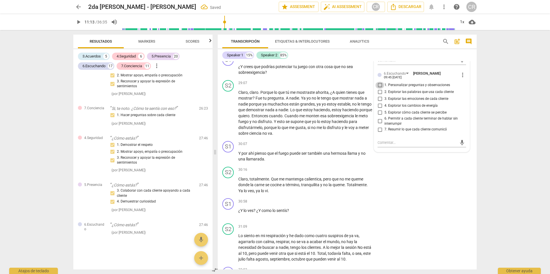
click at [379, 89] on input "1. Personalizar preguntas y observaciones" at bounding box center [379, 85] width 9 height 7
checkbox input "true"
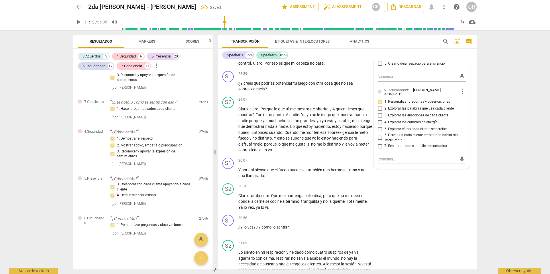
scroll to position [2025, 0]
click at [379, 133] on input "5. Explorar cómo cada cliente se percibe" at bounding box center [379, 129] width 9 height 7
checkbox input "true"
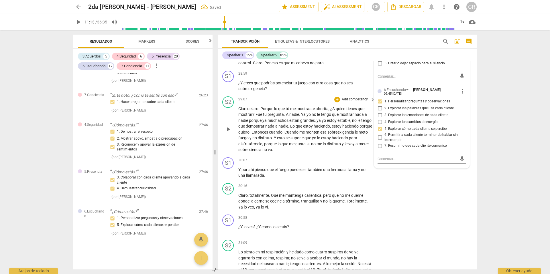
click at [348, 135] on span "sobreexigencia" at bounding box center [340, 132] width 27 height 5
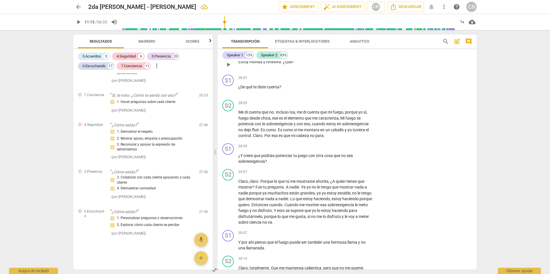
scroll to position [1959, 0]
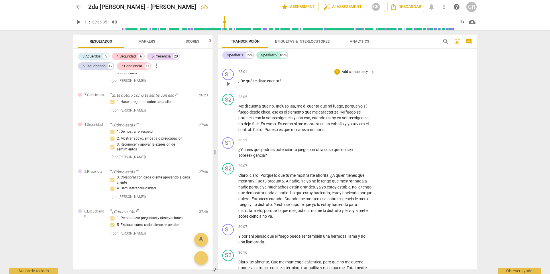
click at [351, 75] on p "Add competency" at bounding box center [354, 72] width 27 height 5
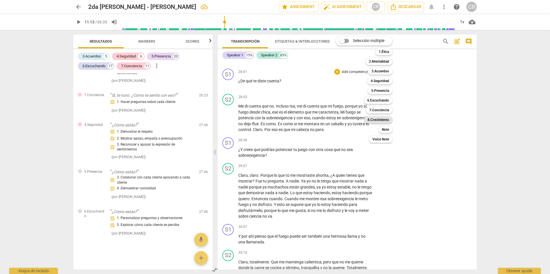
click at [378, 119] on b "8.Сrecimiento" at bounding box center [378, 120] width 21 height 7
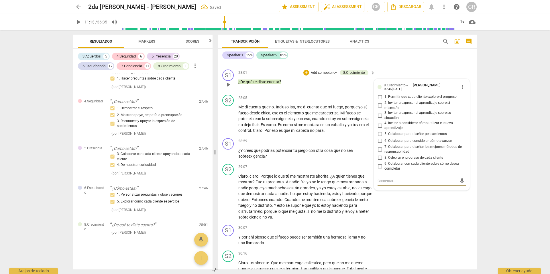
scroll to position [1957, 0]
click at [380, 110] on input "2. Invitar a expresar el aprendizaje sobre sí mismo/a" at bounding box center [379, 106] width 9 height 7
checkbox input "true"
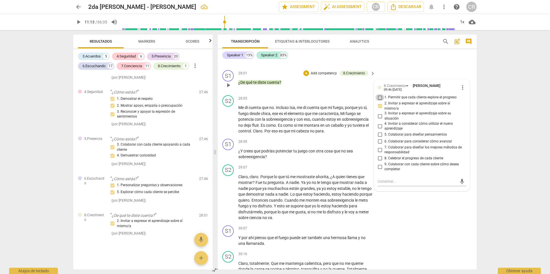
click at [380, 101] on input "1. Permitir que cada cliente explore el progreso" at bounding box center [379, 97] width 9 height 7
checkbox input "true"
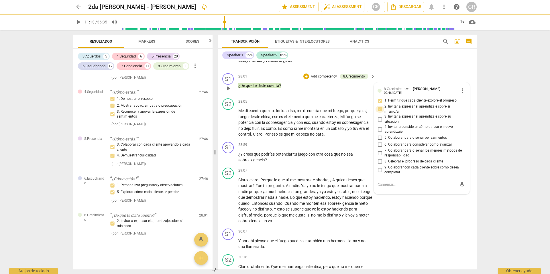
click at [380, 113] on input "2. Invitar a expresar el aprendizaje sobre sí mismo/a" at bounding box center [379, 109] width 9 height 7
checkbox input "false"
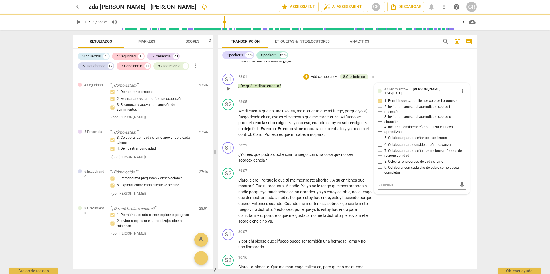
scroll to position [1966, 0]
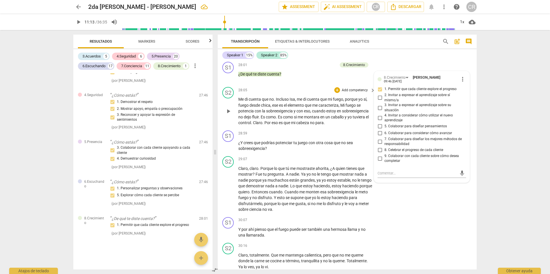
click at [321, 126] on p "Me di cuenta que no . Incluso [PERSON_NAME] , me di cuenta que mi fuego , porqu…" at bounding box center [305, 112] width 134 height 30
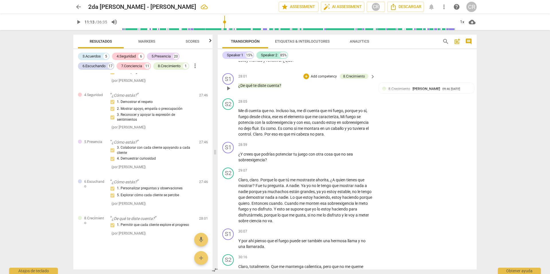
scroll to position [1954, 0]
click at [322, 80] on p "Add competency" at bounding box center [323, 77] width 27 height 5
click at [304, 138] on div "Selección múltiple m 1.Ética 1 2.Mentalidad 2 3.Acuerdos 3 4.Seguridad 4 5.Pres…" at bounding box center [338, 94] width 70 height 109
click at [321, 101] on div "Selección múltiple m 1.Ética 1 2.Mentalidad 2 3.Acuerdos 3 4.Seguridad 4 5.Pres…" at bounding box center [338, 94] width 70 height 109
click at [383, 93] on div at bounding box center [275, 137] width 550 height 274
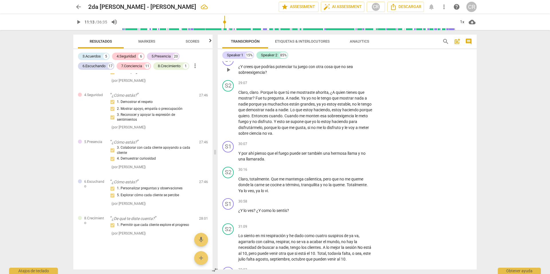
scroll to position [2047, 0]
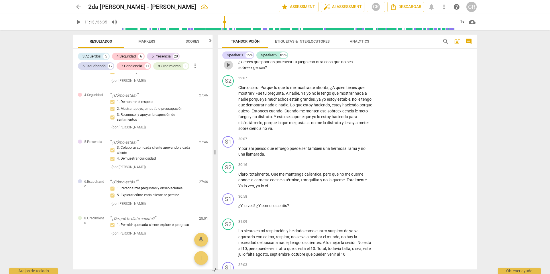
click at [229, 68] on span "play_arrow" at bounding box center [228, 65] width 7 height 7
click at [229, 69] on span "pause" at bounding box center [228, 65] width 7 height 7
type input "1746"
click at [353, 56] on p "Add competency" at bounding box center [354, 52] width 27 height 5
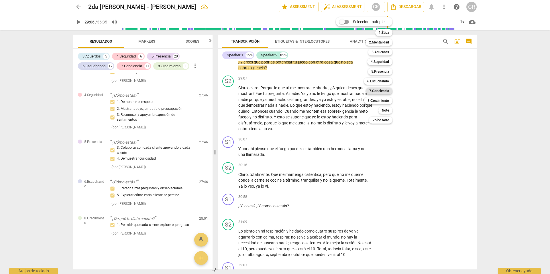
click at [377, 91] on b "7.Conciencia" at bounding box center [379, 91] width 20 height 7
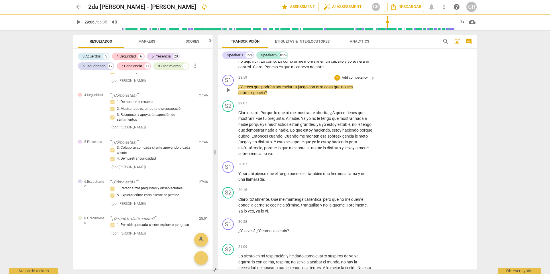
scroll to position [2018, 0]
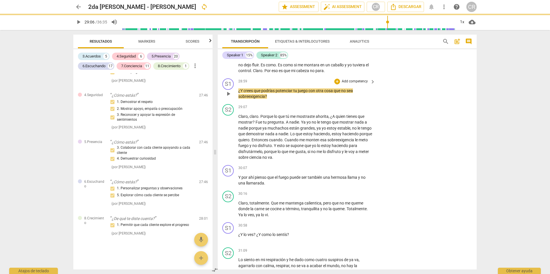
click at [355, 84] on p "Add competency" at bounding box center [354, 81] width 27 height 5
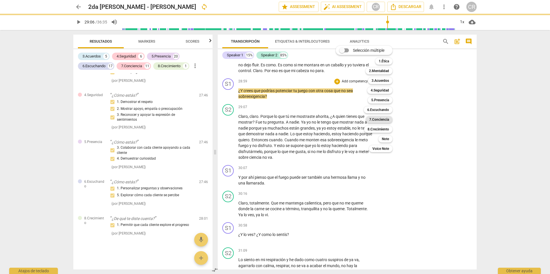
click at [385, 119] on b "7.Conciencia" at bounding box center [379, 119] width 20 height 7
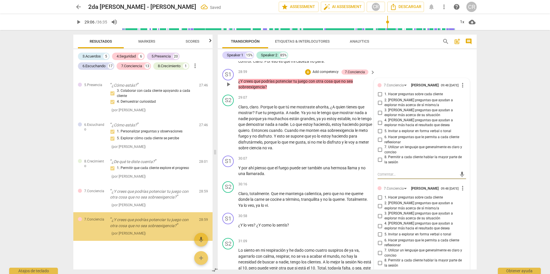
scroll to position [2953, 0]
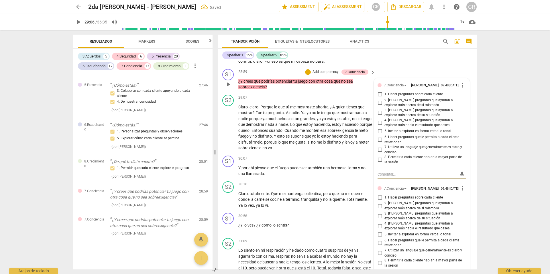
click at [461, 89] on span "more_vert" at bounding box center [462, 85] width 7 height 7
click at [467, 115] on li "Borrar" at bounding box center [467, 114] width 20 height 11
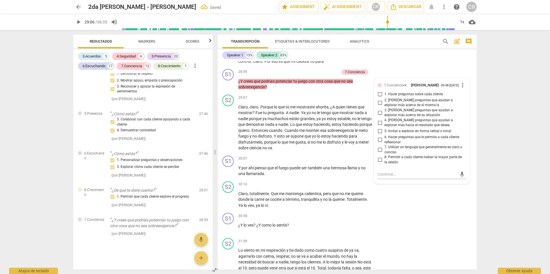
scroll to position [2924, 0]
click at [379, 106] on input "2. [PERSON_NAME] preguntas que ayudan a explorar más acerca de sí mismo/a" at bounding box center [379, 102] width 9 height 7
checkbox input "true"
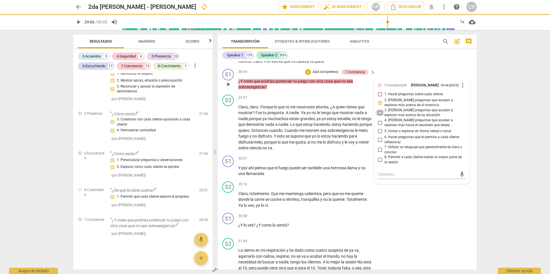
click at [379, 116] on input "3. [PERSON_NAME] preguntas que ayudan a explorar más acerca de su situación" at bounding box center [379, 112] width 9 height 7
checkbox input "true"
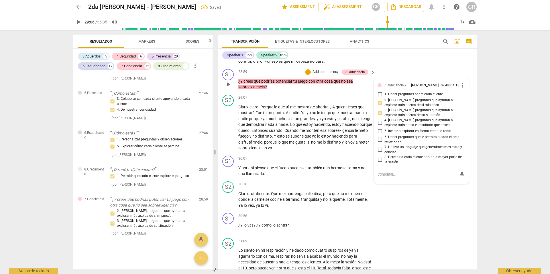
scroll to position [2945, 0]
click at [378, 126] on input "4. [PERSON_NAME] preguntas que ayudan a explorar más hacia el resultado que des…" at bounding box center [379, 122] width 9 height 7
checkbox input "true"
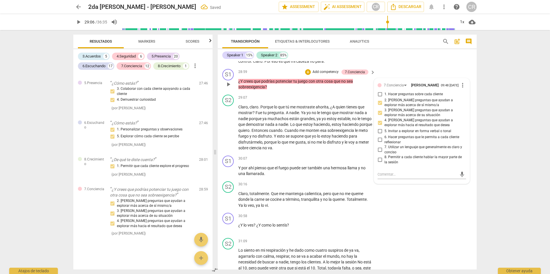
scroll to position [2953, 0]
click at [378, 135] on input "5. Invitar a explorar en forma verbal o tonal" at bounding box center [379, 131] width 9 height 7
checkbox input "true"
click at [380, 144] on input "6. Hacer preguntas que le permita a cada cliente reflexionar" at bounding box center [379, 140] width 9 height 7
checkbox input "true"
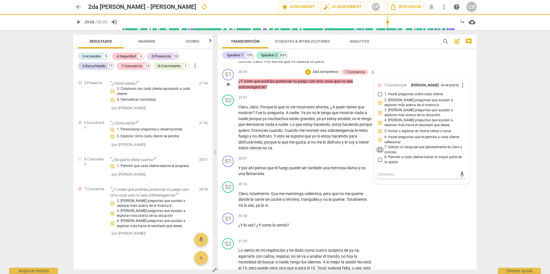
click at [380, 154] on input "7. Utilizar un lenguaje que generalmente es claro y conciso" at bounding box center [379, 150] width 9 height 7
checkbox input "true"
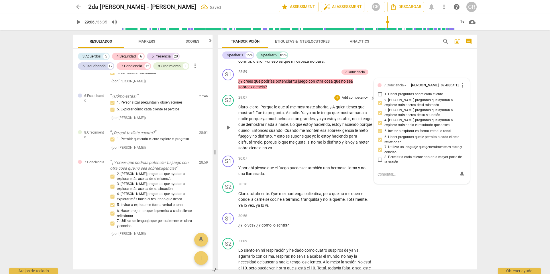
click at [345, 121] on span "estable" at bounding box center [343, 119] width 13 height 5
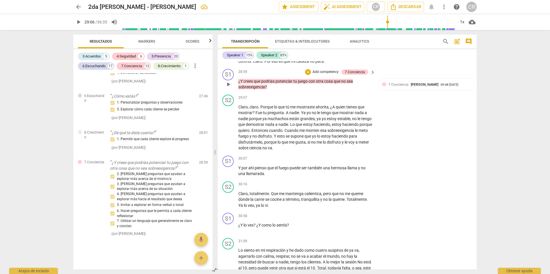
click at [327, 75] on p "Add competency" at bounding box center [325, 72] width 27 height 5
click at [347, 99] on b "6.Escuchando" at bounding box center [349, 100] width 22 height 7
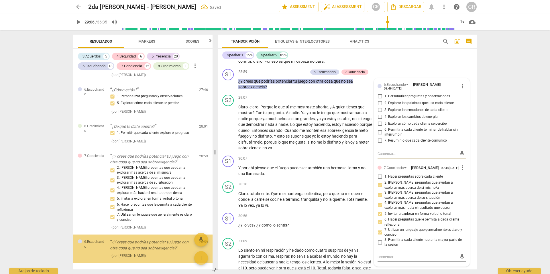
scroll to position [3011, 0]
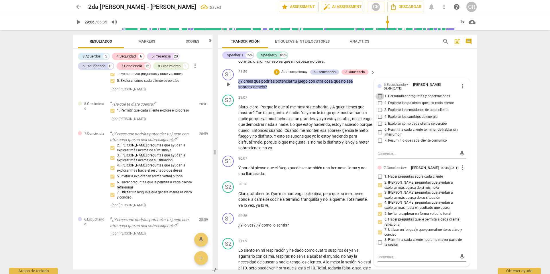
click at [379, 100] on input "1. Personalizar preguntas y observaciones" at bounding box center [379, 96] width 9 height 7
checkbox input "true"
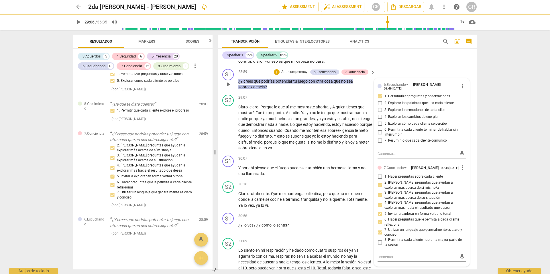
click at [380, 107] on input "2. Explorar las palabras que usa cada cliente" at bounding box center [379, 103] width 9 height 7
checkbox input "true"
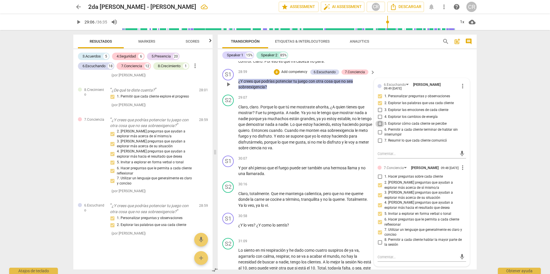
click at [380, 127] on input "5. Explorar cómo cada cliente se percibe" at bounding box center [379, 124] width 9 height 7
checkbox input "true"
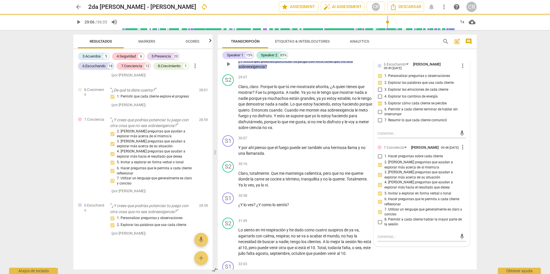
scroll to position [2048, 0]
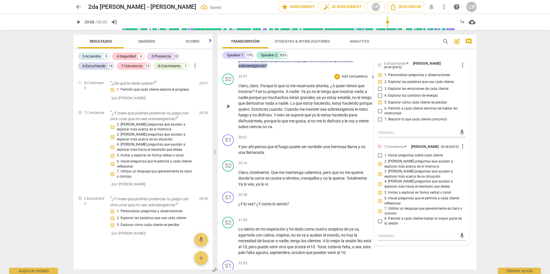
click at [338, 94] on span "que" at bounding box center [335, 91] width 7 height 5
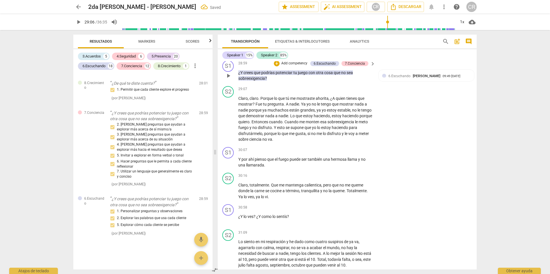
scroll to position [2020, 0]
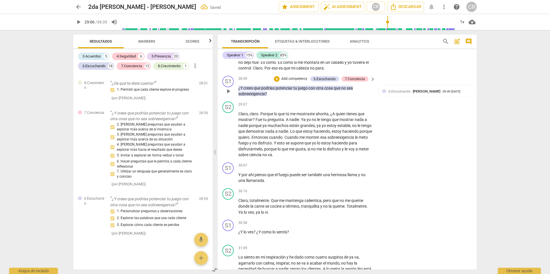
click at [298, 82] on p "Add competency" at bounding box center [294, 78] width 27 height 5
click at [319, 97] on b "5.Presencia" at bounding box center [320, 97] width 18 height 7
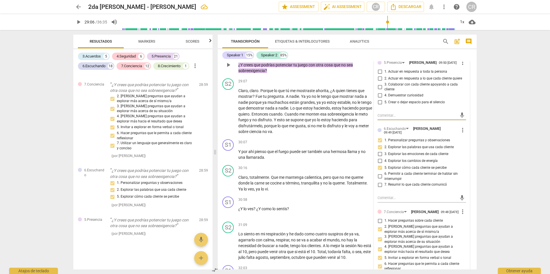
scroll to position [2053, 0]
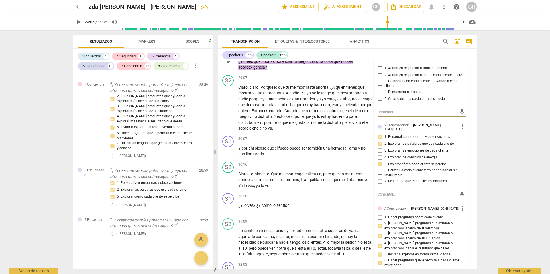
click at [380, 79] on input "2. Actuar en respuesta a lo que cada cliente quiere" at bounding box center [379, 75] width 9 height 7
checkbox input "true"
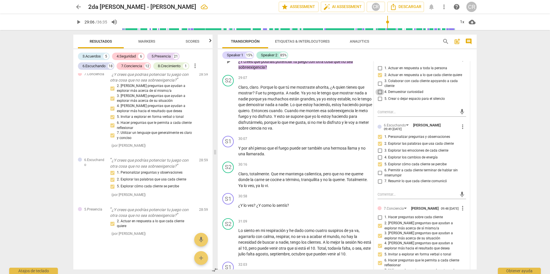
click at [380, 96] on input "4. Demuestrar curiosidad" at bounding box center [379, 92] width 9 height 7
checkbox input "true"
click at [327, 119] on p "Claro , claro . Porque lo que tú me mostraste ahorita , ¿A quien tienes que mos…" at bounding box center [305, 108] width 134 height 47
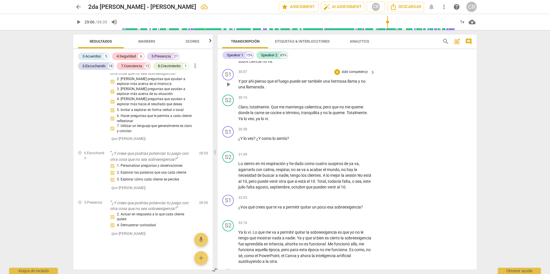
scroll to position [2115, 0]
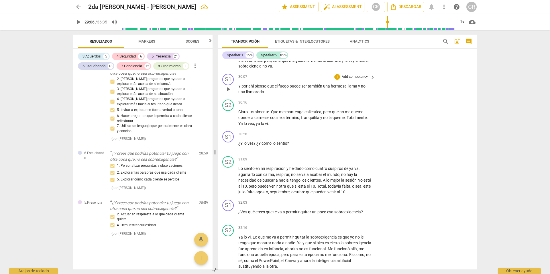
click at [351, 80] on p "Add competency" at bounding box center [354, 76] width 27 height 5
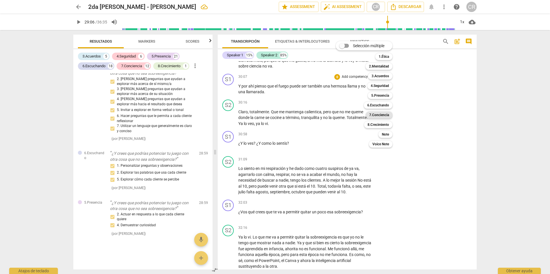
click at [381, 115] on b "7.Conciencia" at bounding box center [379, 115] width 20 height 7
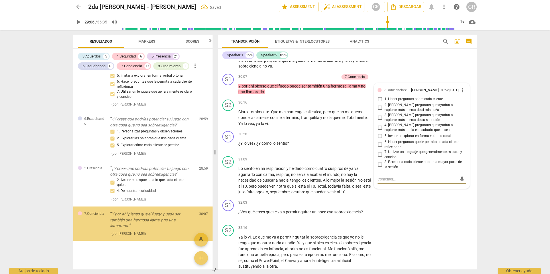
scroll to position [3111, 0]
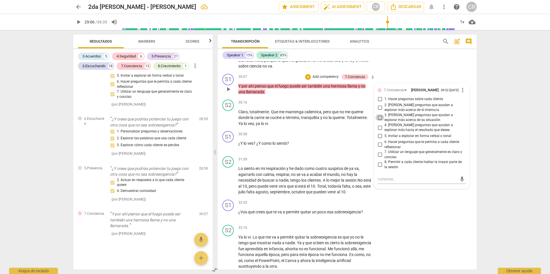
click at [379, 121] on input "3. [PERSON_NAME] preguntas que ayudan a explorar más acerca de su situación" at bounding box center [379, 117] width 9 height 7
checkbox input "true"
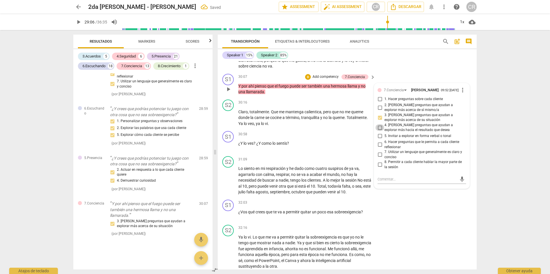
click at [379, 131] on input "4. [PERSON_NAME] preguntas que ayudan a explorar más hacia el resultado que des…" at bounding box center [379, 127] width 9 height 7
checkbox input "true"
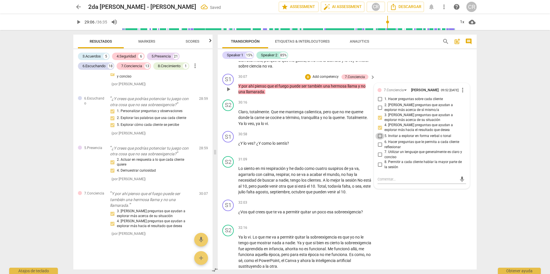
click at [379, 140] on input "5. Invitar a explorar en forma verbal o tonal" at bounding box center [379, 136] width 9 height 7
checkbox input "true"
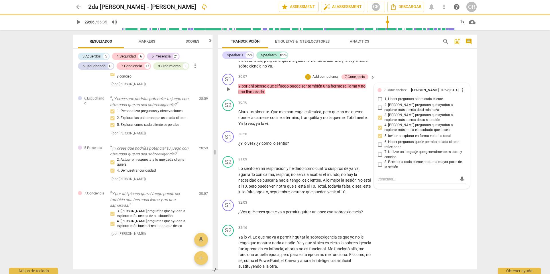
click at [379, 148] on input "6. Hacer preguntas que le permita a cada cliente reflexionar" at bounding box center [379, 145] width 9 height 7
checkbox input "true"
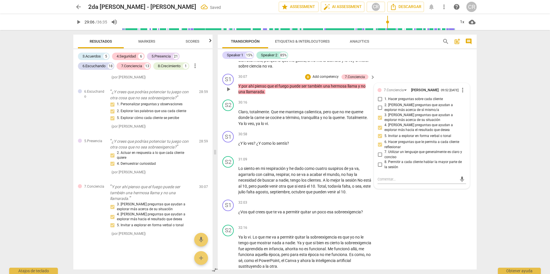
drag, startPoint x: 379, startPoint y: 175, endPoint x: 380, endPoint y: 182, distance: 6.5
click at [379, 158] on input "7. Utilizar un lenguaje que generalmente es claro y conciso" at bounding box center [379, 155] width 9 height 7
checkbox input "true"
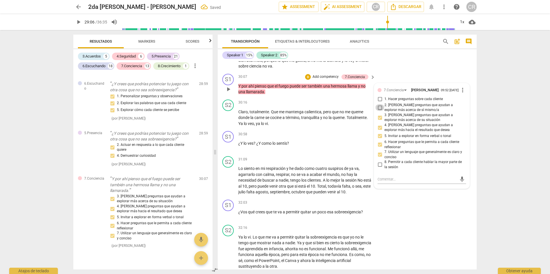
click at [379, 111] on input "2. [PERSON_NAME] preguntas que ayudan a explorar más acerca de sí mismo/a" at bounding box center [379, 107] width 9 height 7
checkbox input "true"
click at [343, 127] on p "Claro , totalmente . Que me mantenga calientica , pero que no me queme donde la…" at bounding box center [305, 118] width 134 height 18
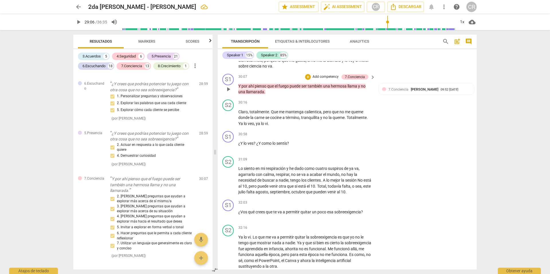
click at [328, 80] on p "Add competency" at bounding box center [325, 76] width 27 height 5
click at [355, 85] on b "4.Seguridad" at bounding box center [351, 85] width 18 height 7
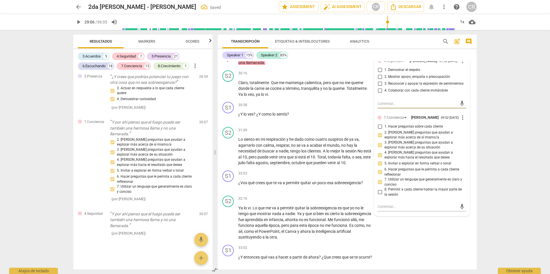
scroll to position [2143, 0]
click at [377, 75] on input "1. Demostrar el respeto" at bounding box center [379, 71] width 9 height 7
checkbox input "true"
click at [380, 80] on input "2. Mostrar apoyo, empatía o preocupación" at bounding box center [379, 77] width 9 height 7
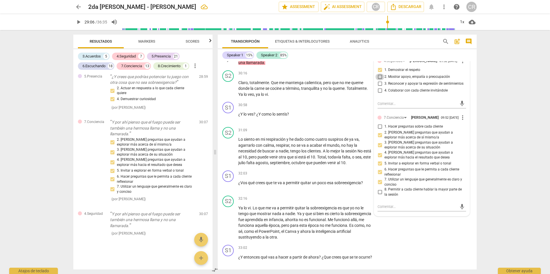
checkbox input "true"
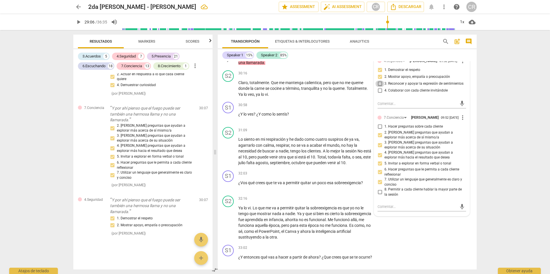
click at [380, 87] on input "3. Reconocer y apoyar la expresión de sentimientos" at bounding box center [379, 83] width 9 height 7
checkbox input "true"
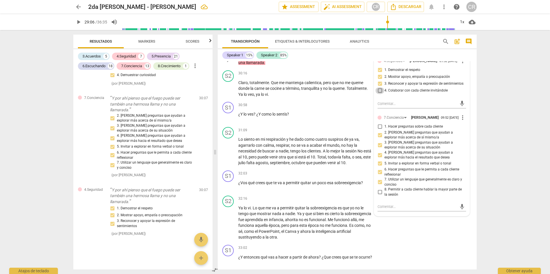
click at [379, 94] on input "4. Colaborar con cada cliente invitándole" at bounding box center [379, 90] width 9 height 7
checkbox input "true"
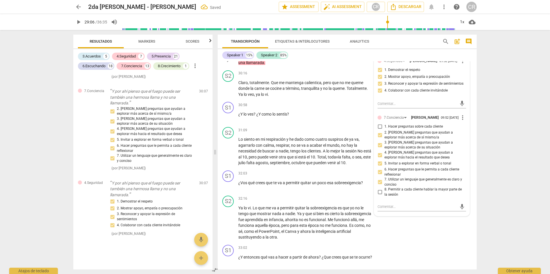
click at [300, 50] on p "Add competency" at bounding box center [297, 47] width 27 height 5
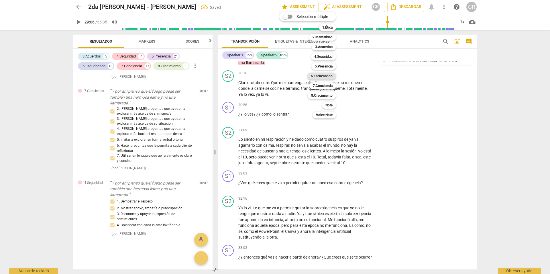
click at [324, 76] on b "6.Escuchando" at bounding box center [322, 76] width 22 height 7
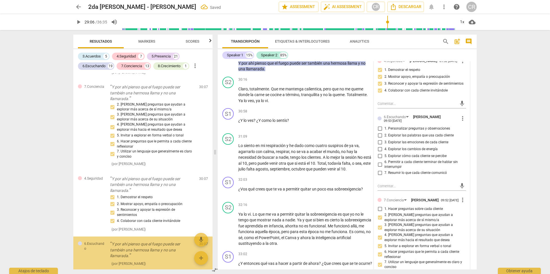
scroll to position [3269, 0]
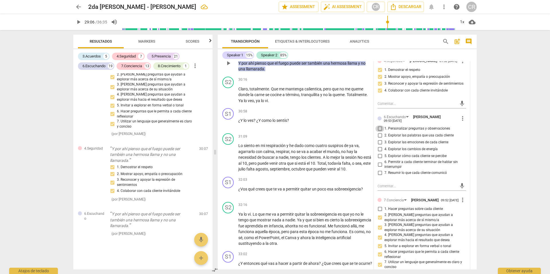
click at [378, 132] on input "1. Personalizar preguntas y observaciones" at bounding box center [379, 128] width 9 height 7
checkbox input "true"
click at [353, 124] on p "¿Y lo ves ? ¿Y como lo sentís ?" at bounding box center [305, 121] width 134 height 6
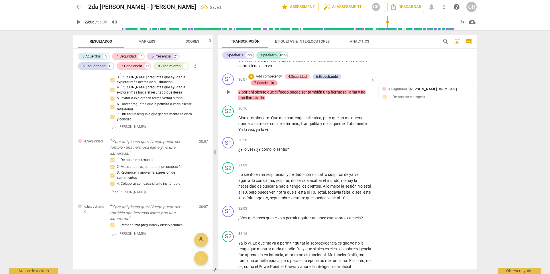
scroll to position [2113, 0]
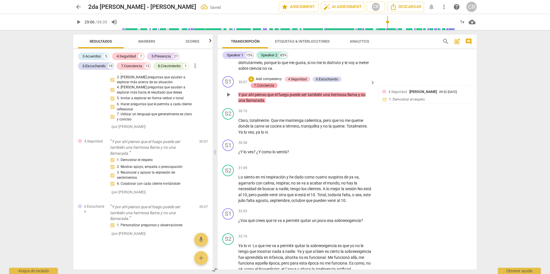
click at [272, 88] on div "7.Conciencia" at bounding box center [264, 85] width 20 height 5
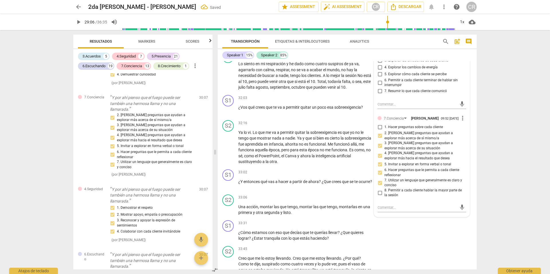
scroll to position [2227, 0]
click at [306, 89] on span "octubre" at bounding box center [298, 87] width 15 height 5
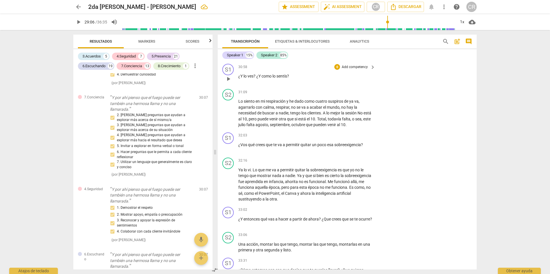
scroll to position [2188, 0]
click at [356, 71] on p "Add competency" at bounding box center [354, 68] width 27 height 5
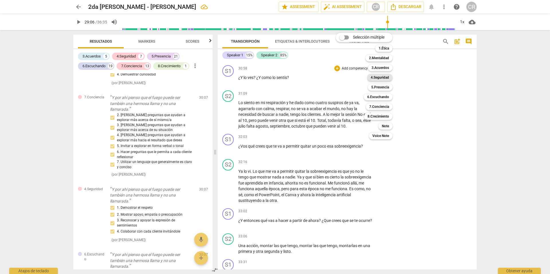
click at [384, 77] on b "4.Seguridad" at bounding box center [380, 77] width 18 height 7
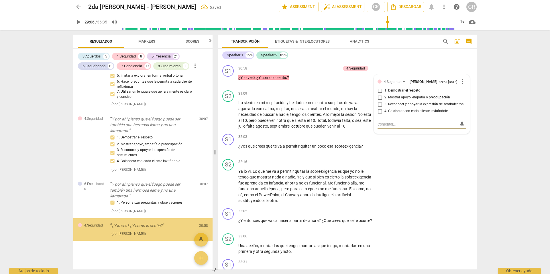
scroll to position [3298, 0]
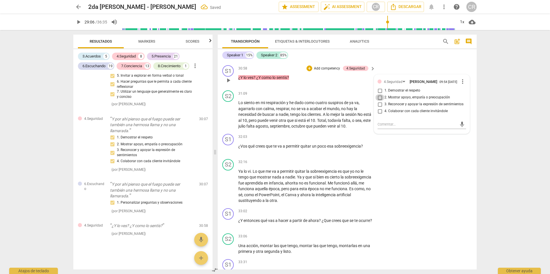
click at [379, 101] on input "2. Mostrar apoyo, empatía o preocupación" at bounding box center [379, 97] width 9 height 7
checkbox input "true"
click at [380, 94] on input "1. Demostrar el respeto" at bounding box center [379, 90] width 9 height 7
checkbox input "true"
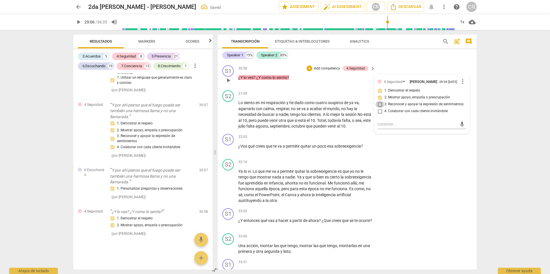
drag, startPoint x: 380, startPoint y: 124, endPoint x: 380, endPoint y: 137, distance: 12.6
click at [380, 108] on input "3. Reconocer y apoyar la expresión de sentimientos" at bounding box center [379, 104] width 9 height 7
checkbox input "true"
drag, startPoint x: 380, startPoint y: 131, endPoint x: 365, endPoint y: 129, distance: 15.1
click at [380, 115] on input "4. Colaborar con cada cliente invitándole" at bounding box center [379, 111] width 9 height 7
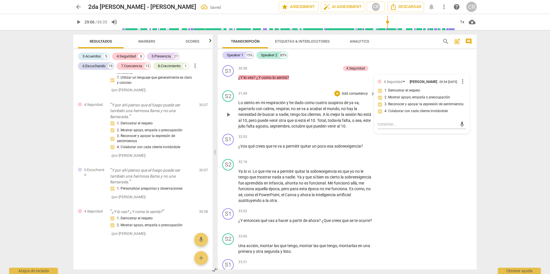
click at [336, 105] on span "suspiros" at bounding box center [336, 103] width 16 height 5
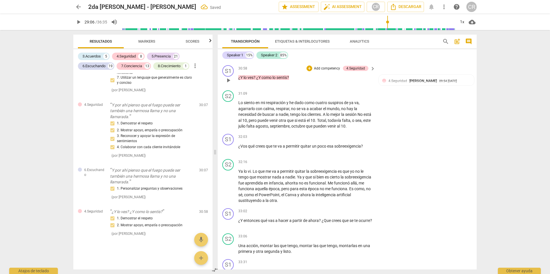
click at [330, 71] on p "Add competency" at bounding box center [326, 68] width 27 height 5
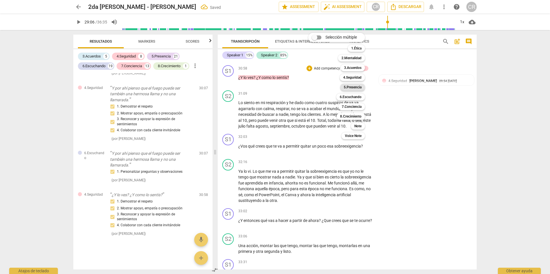
click at [354, 87] on b "5.Presencia" at bounding box center [353, 87] width 18 height 7
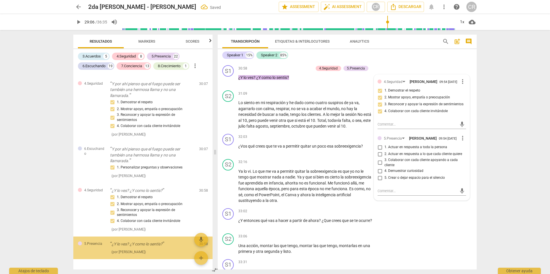
scroll to position [3352, 0]
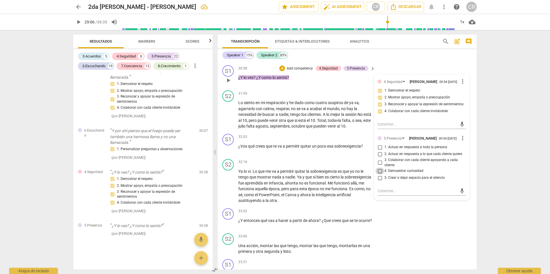
drag, startPoint x: 380, startPoint y: 193, endPoint x: 380, endPoint y: 187, distance: 5.7
click at [380, 175] on input "4. Demuestrar curiosidad" at bounding box center [379, 171] width 9 height 7
click at [378, 158] on input "2. Actuar en respuesta a lo que cada cliente quiere" at bounding box center [379, 154] width 9 height 7
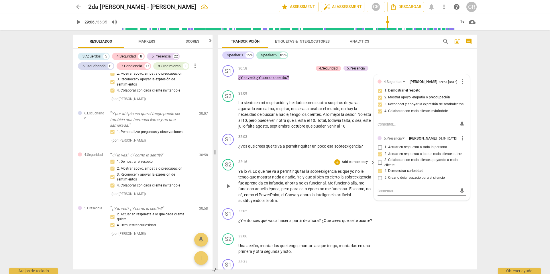
click at [344, 180] on span "la" at bounding box center [343, 177] width 4 height 5
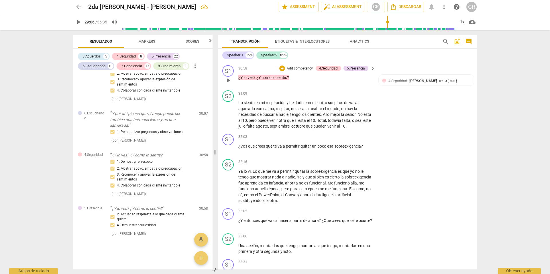
click at [299, 71] on p "Add competency" at bounding box center [299, 68] width 27 height 5
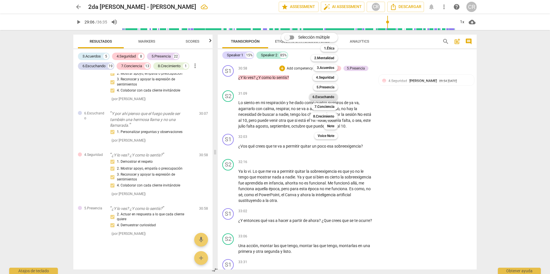
click at [327, 96] on b "6.Escuchando" at bounding box center [324, 97] width 22 height 7
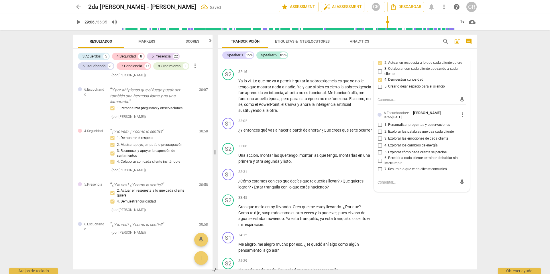
scroll to position [2278, 0]
drag, startPoint x: 379, startPoint y: 146, endPoint x: 386, endPoint y: 158, distance: 14.1
click at [379, 129] on input "1. Personalizar preguntas y observaciones" at bounding box center [379, 125] width 9 height 7
click at [378, 143] on input "3. Explorar las emociones de cada cliente" at bounding box center [379, 139] width 9 height 7
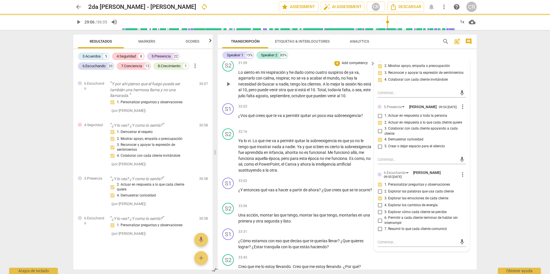
scroll to position [2211, 0]
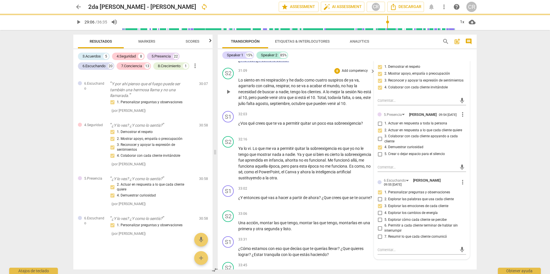
click at [307, 100] on span "está" at bounding box center [302, 97] width 9 height 5
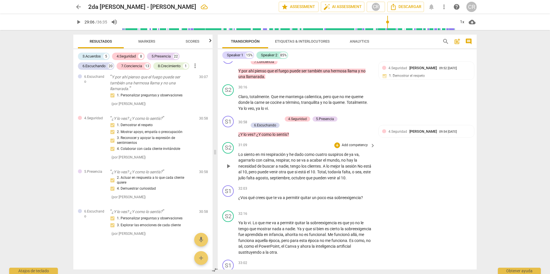
scroll to position [2181, 0]
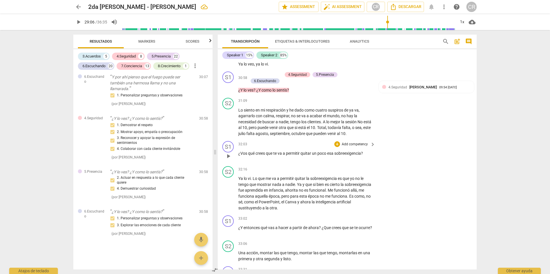
click at [357, 147] on p "Add competency" at bounding box center [354, 144] width 27 height 5
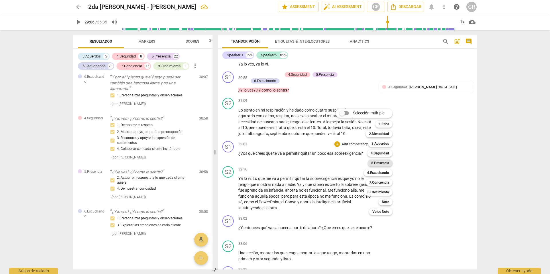
click at [377, 163] on b "5.Presencia" at bounding box center [380, 163] width 18 height 7
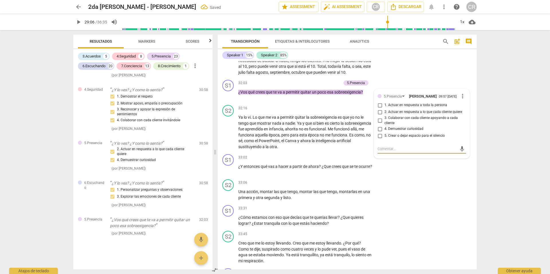
scroll to position [2246, 0]
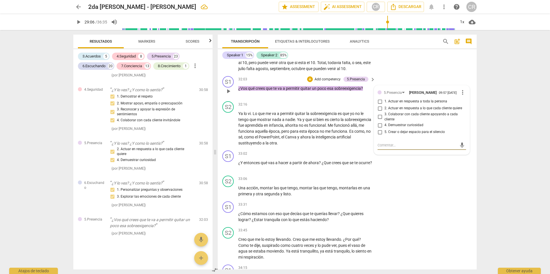
click at [379, 112] on input "2. Actuar en respuesta a lo que cada cliente quiere" at bounding box center [379, 108] width 9 height 7
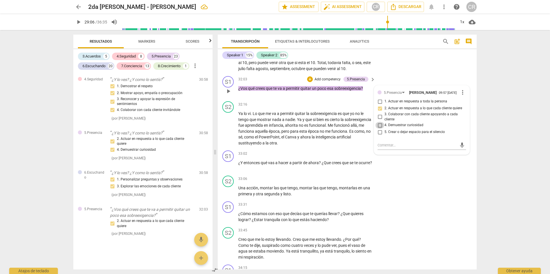
click at [378, 129] on input "4. Demuestrar curiosidad" at bounding box center [379, 125] width 9 height 7
click at [308, 134] on span "esta" at bounding box center [303, 131] width 9 height 5
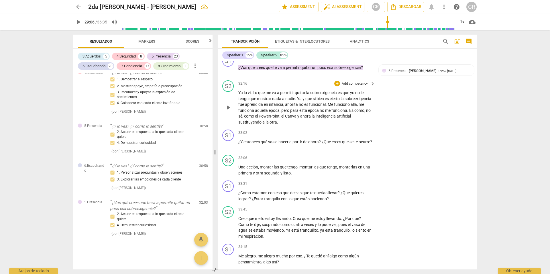
scroll to position [2268, 0]
click at [326, 61] on p "Add competency" at bounding box center [327, 58] width 27 height 5
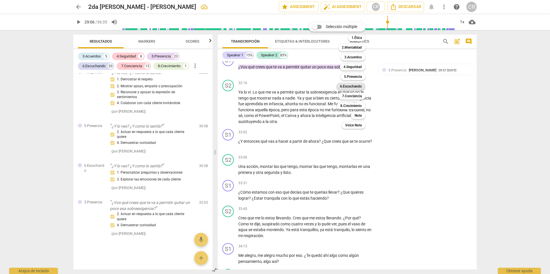
click at [354, 87] on b "6.Escuchando" at bounding box center [351, 86] width 22 height 7
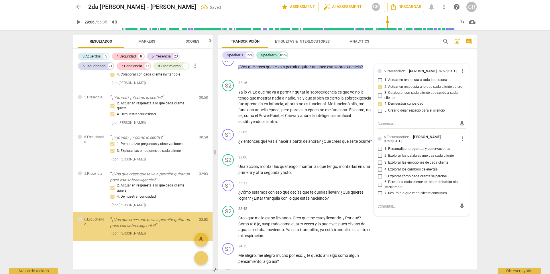
scroll to position [3480, 0]
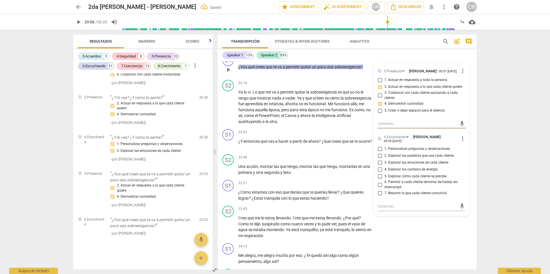
click at [379, 152] on input "1. Personalizar preguntas y observaciones" at bounding box center [379, 149] width 9 height 7
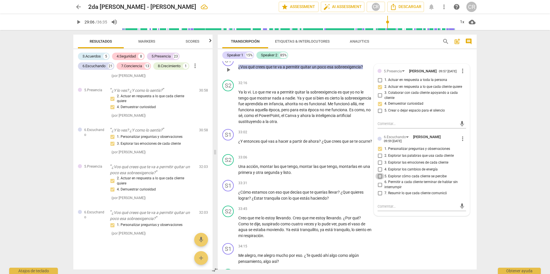
click at [379, 180] on input "5. Explorar cómo cada cliente se percibe" at bounding box center [379, 176] width 9 height 7
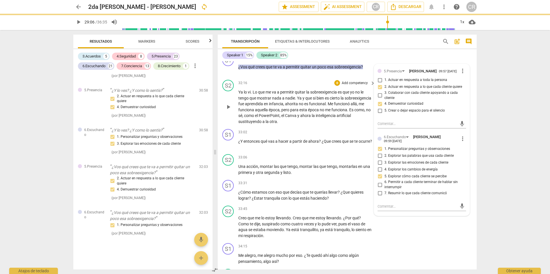
click at [299, 106] on span "ahorita" at bounding box center [292, 104] width 14 height 5
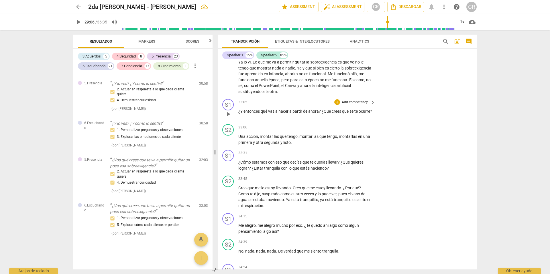
scroll to position [2298, 0]
click at [348, 105] on p "Add competency" at bounding box center [354, 102] width 27 height 5
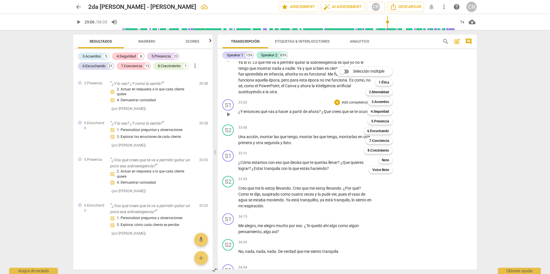
scroll to position [2299, 0]
click at [378, 150] on b "8.Сrecimiento" at bounding box center [378, 150] width 21 height 7
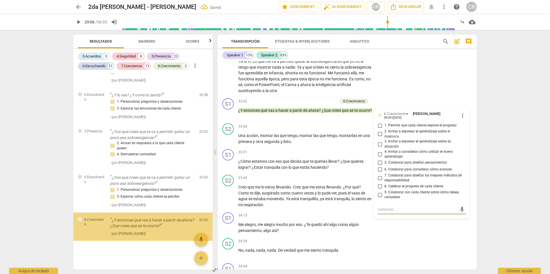
scroll to position [2300, 0]
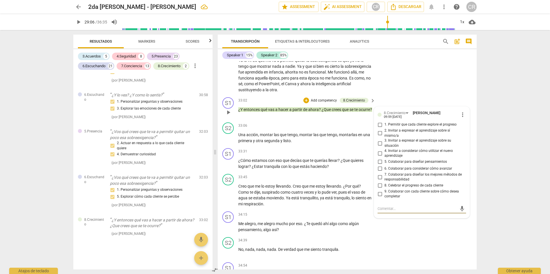
click at [380, 128] on input "1. Permitir que cada cliente explore el progreso" at bounding box center [379, 124] width 9 height 7
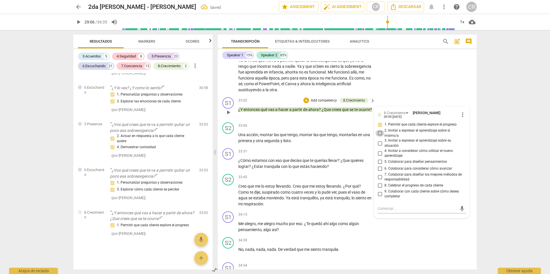
click at [380, 137] on input "2. Invitar a expresar el aprendizaje sobre sí mismo/a" at bounding box center [379, 133] width 9 height 7
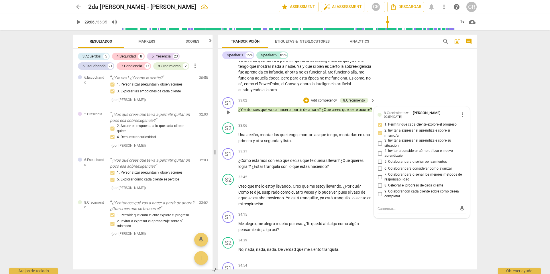
click at [379, 157] on input "4. Invitar a considerar cómo utilizar el nuevo aprendizaje" at bounding box center [379, 153] width 9 height 7
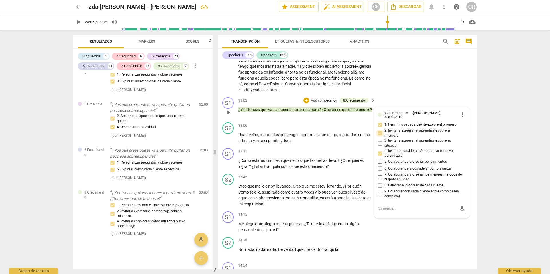
click at [379, 137] on input "2. Invitar a expresar el aprendizaje sobre sí mismo/a" at bounding box center [379, 133] width 9 height 7
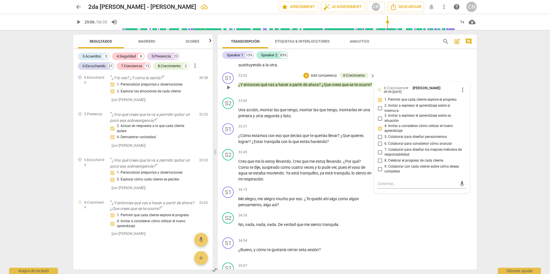
scroll to position [2329, 0]
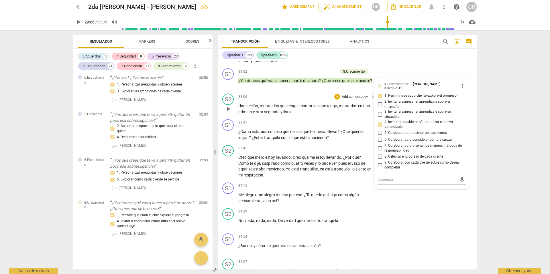
click at [301, 108] on span "montar" at bounding box center [306, 106] width 14 height 5
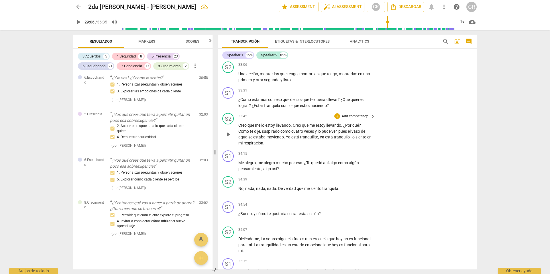
scroll to position [2377, 0]
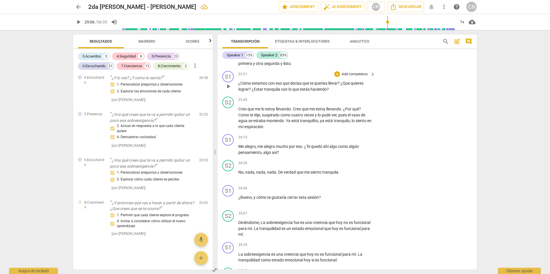
click at [357, 77] on p "Add competency" at bounding box center [354, 74] width 27 height 5
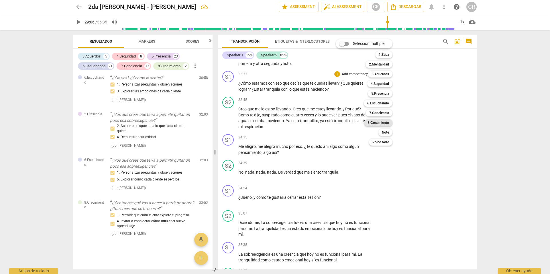
click at [380, 122] on b "8.Сrecimiento" at bounding box center [378, 122] width 21 height 7
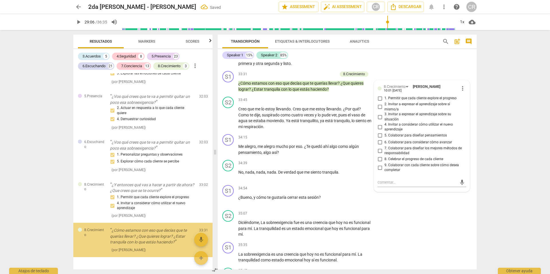
scroll to position [3574, 0]
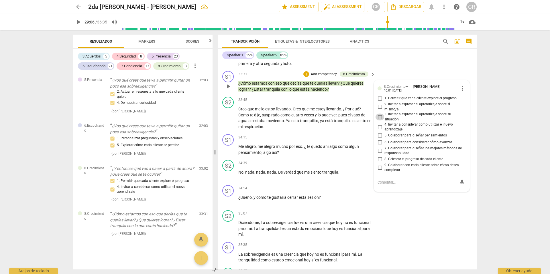
click at [379, 121] on input "3. Invitar a expresar el aprendizaje sobre su situación" at bounding box center [379, 117] width 9 height 7
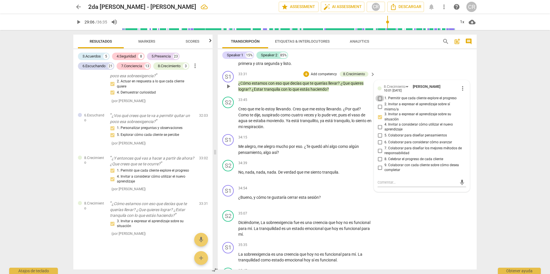
click at [379, 102] on input "1. Permitir que cada cliente explore el progreso" at bounding box center [379, 98] width 9 height 7
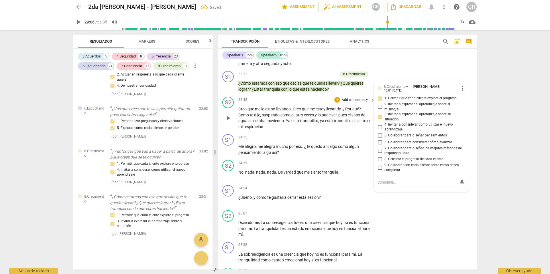
click at [319, 130] on p "Creo que me lo estoy llevando . Creo que me estoy llevando . ¿Por qué ? Como te…" at bounding box center [305, 117] width 134 height 23
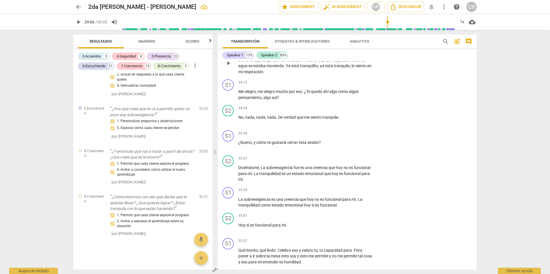
scroll to position [2433, 0]
click at [353, 85] on p "Add competency" at bounding box center [354, 82] width 27 height 5
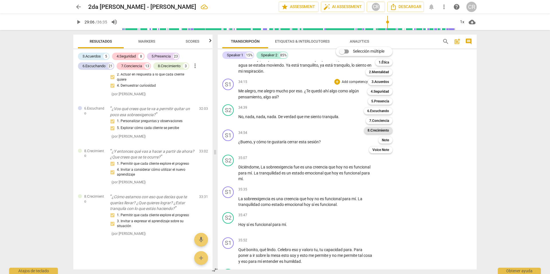
click at [378, 130] on b "8.Сrecimiento" at bounding box center [378, 130] width 21 height 7
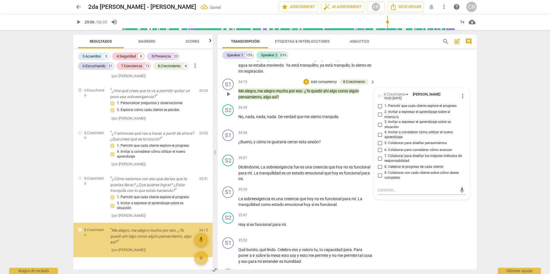
scroll to position [3626, 0]
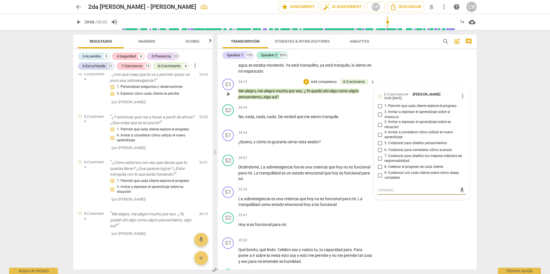
click at [378, 171] on input "8. Celebrar el progreso de cada cliente" at bounding box center [379, 167] width 9 height 7
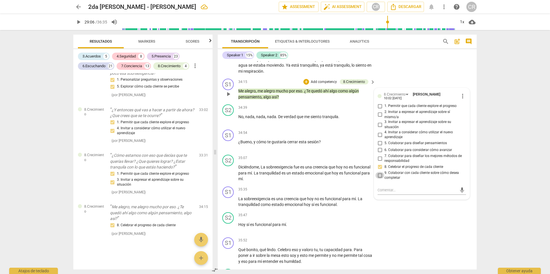
click at [379, 179] on input "9. Colaborar con cada cliente sobre cómo desea completar" at bounding box center [379, 175] width 9 height 7
click at [284, 127] on div "S2 play_arrow pause 34:39 + Add competency keyboard_arrow_right No , nada , nad…" at bounding box center [347, 114] width 259 height 25
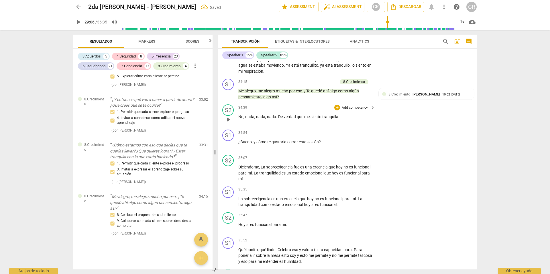
scroll to position [2462, 0]
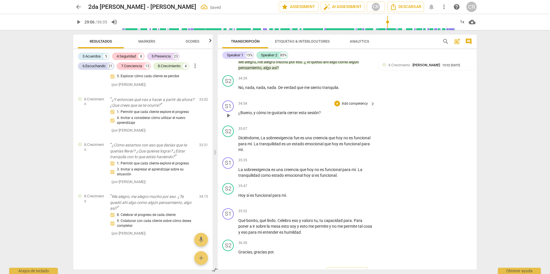
click at [350, 107] on p "Add competency" at bounding box center [354, 103] width 27 height 5
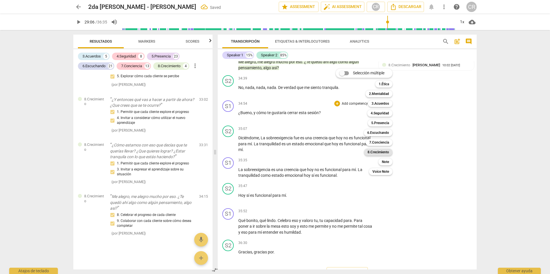
click at [378, 151] on b "8.Сrecimiento" at bounding box center [378, 152] width 21 height 7
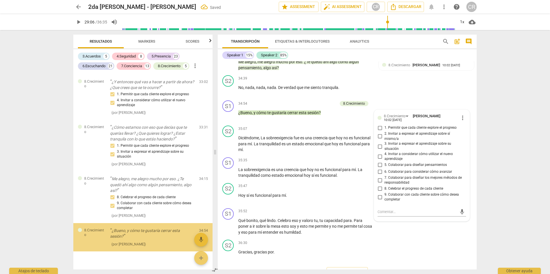
scroll to position [3672, 0]
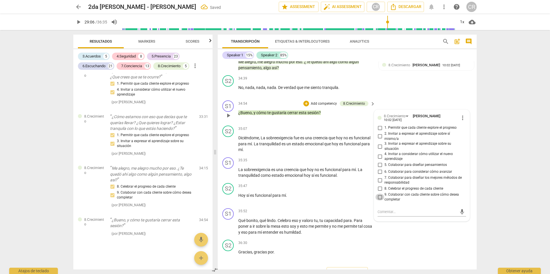
click at [380, 201] on input "9. Colaborar con cada cliente sobre cómo desea completar" at bounding box center [379, 197] width 9 height 7
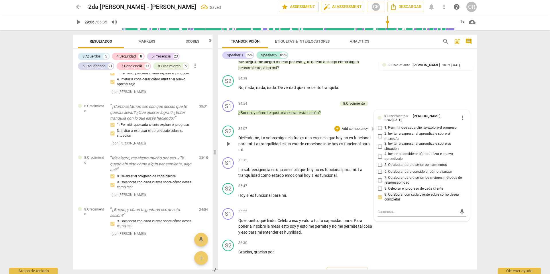
click at [305, 146] on span "estado" at bounding box center [298, 144] width 13 height 5
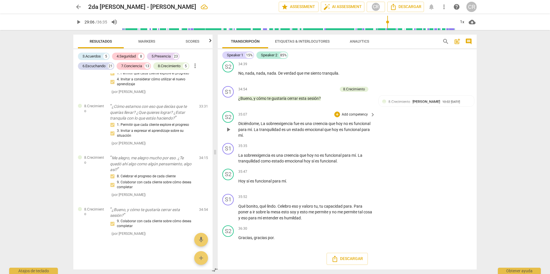
scroll to position [2494, 0]
click at [351, 146] on p "Add competency" at bounding box center [354, 146] width 27 height 5
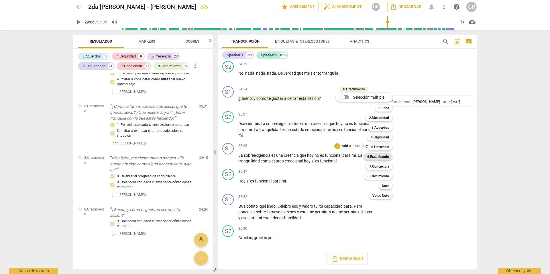
click at [378, 157] on b "6.Escuchando" at bounding box center [378, 157] width 22 height 7
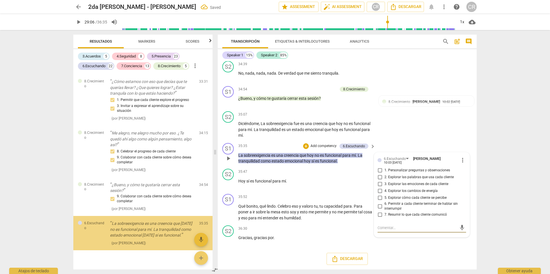
scroll to position [3716, 0]
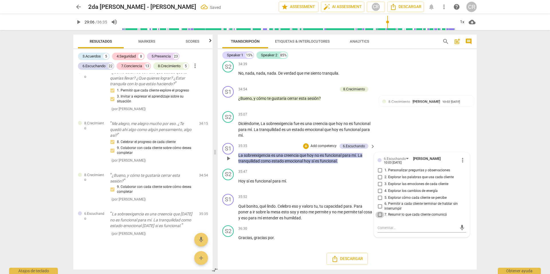
click at [378, 215] on input "7. Resumir lo que cada cliente comunicó" at bounding box center [379, 215] width 9 height 7
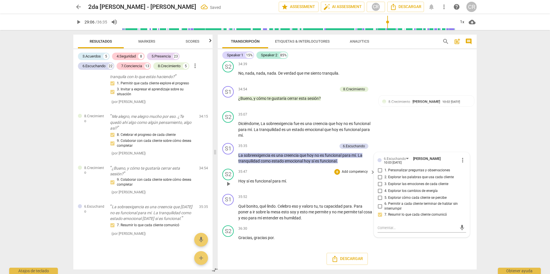
drag, startPoint x: 321, startPoint y: 190, endPoint x: 326, endPoint y: 183, distance: 8.8
click at [321, 190] on div "S2 play_arrow pause 35:47 + Add competency keyboard_arrow_right [DATE] sí es fu…" at bounding box center [347, 179] width 259 height 25
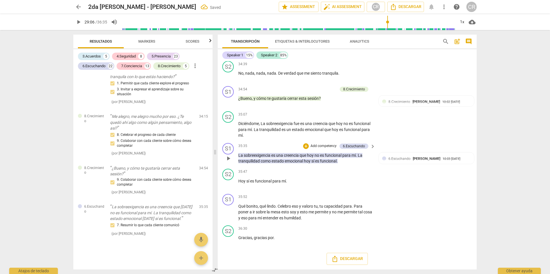
click at [322, 144] on p "Add competency" at bounding box center [323, 146] width 27 height 5
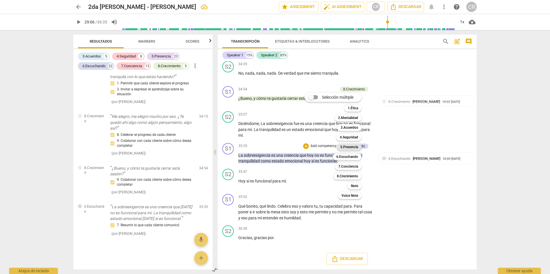
click at [353, 148] on b "5.Presencia" at bounding box center [349, 147] width 18 height 7
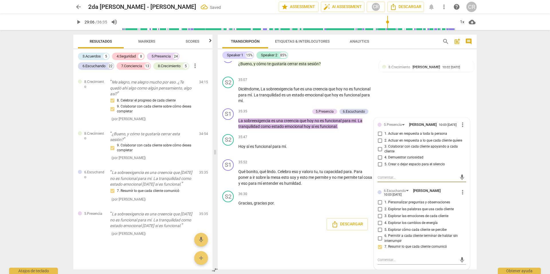
scroll to position [2531, 0]
click at [379, 140] on input "2. Actuar en respuesta a lo que cada cliente quiere" at bounding box center [379, 140] width 9 height 7
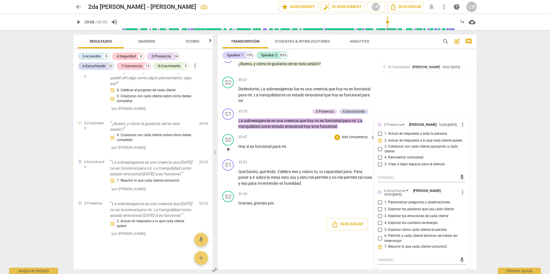
click at [349, 154] on div "S2 play_arrow pause 35:47 + Add competency keyboard_arrow_right [DATE] sí es fu…" at bounding box center [347, 144] width 259 height 25
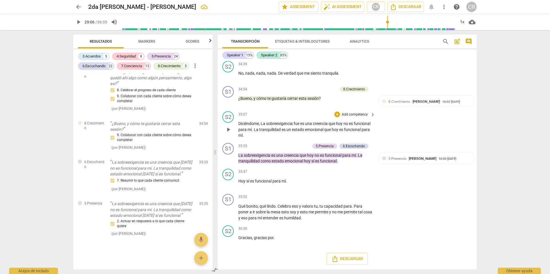
scroll to position [2494, 0]
click at [301, 145] on p "Add competency" at bounding box center [296, 146] width 27 height 5
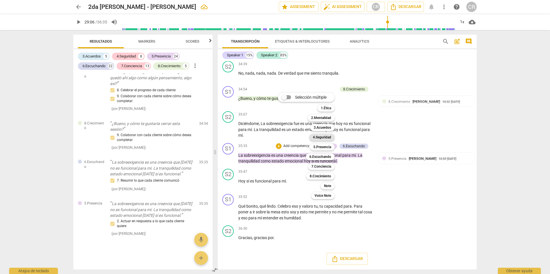
click at [325, 137] on b "4.Seguridad" at bounding box center [322, 137] width 18 height 7
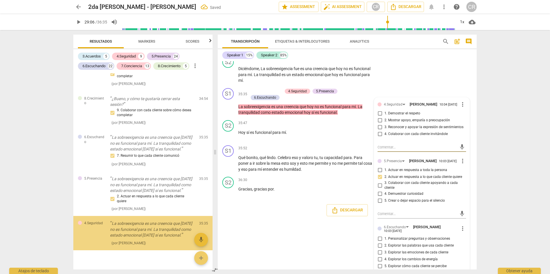
scroll to position [3803, 0]
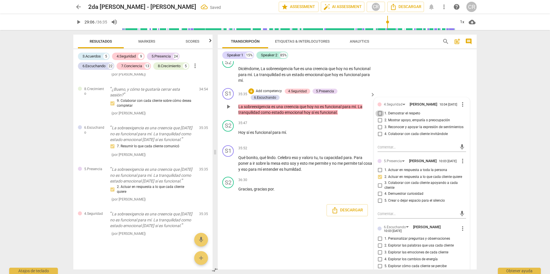
click at [379, 117] on input "1. Demostrar el respeto" at bounding box center [379, 113] width 9 height 7
click at [378, 124] on input "2. Mostrar apoyo, empatía o preocupación" at bounding box center [379, 120] width 9 height 7
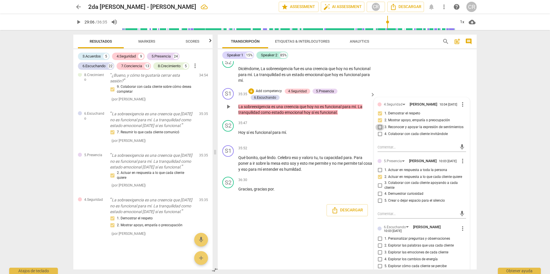
click at [380, 131] on input "3. Reconocer y apoyar la expresión de sentimientos" at bounding box center [379, 127] width 9 height 7
click at [305, 160] on span "valoro" at bounding box center [308, 158] width 12 height 5
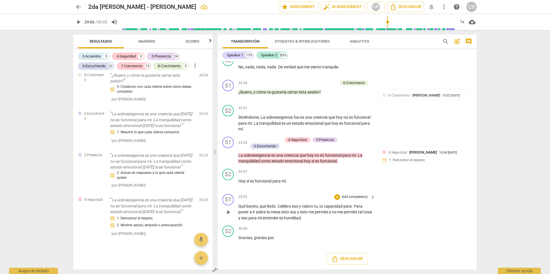
scroll to position [2501, 0]
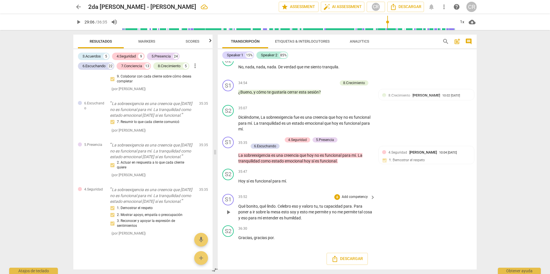
click at [357, 197] on p "Add competency" at bounding box center [354, 197] width 27 height 5
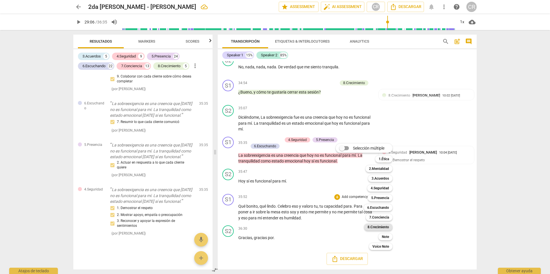
click at [383, 227] on b "8.Сrecimiento" at bounding box center [378, 227] width 21 height 7
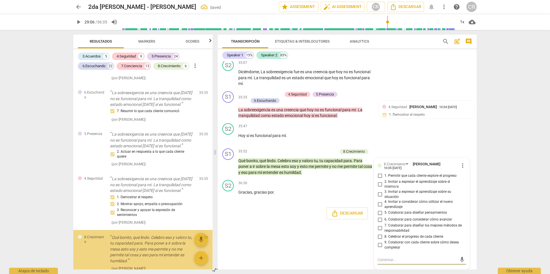
scroll to position [3873, 0]
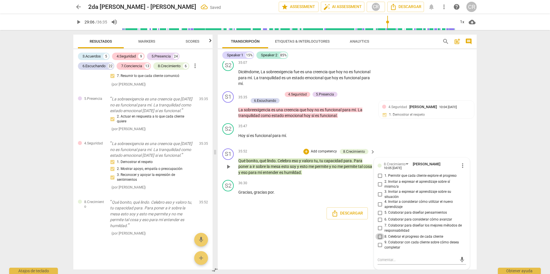
click at [380, 235] on input "8. Celebrar el progreso de cada cliente" at bounding box center [379, 236] width 9 height 7
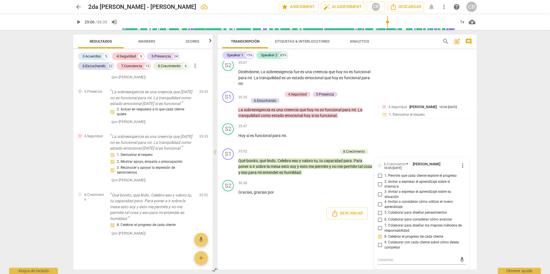
click at [356, 243] on div "S1 play_arrow pause 00:02 + Add competency 4.Seguridad keyboard_arrow_right Bue…" at bounding box center [347, 165] width 259 height 209
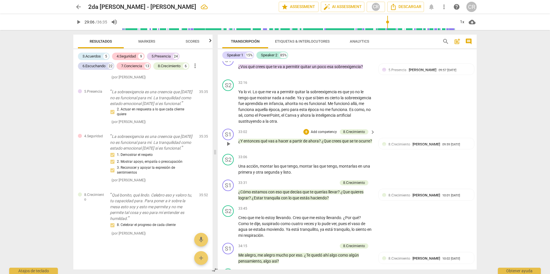
scroll to position [2267, 0]
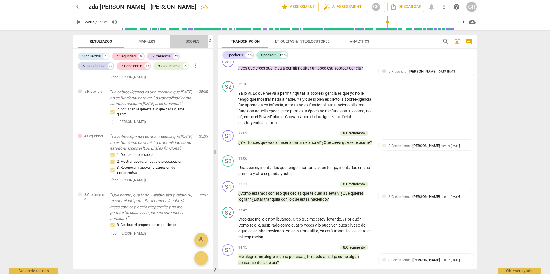
click at [193, 40] on span "Scores" at bounding box center [193, 41] width 14 height 4
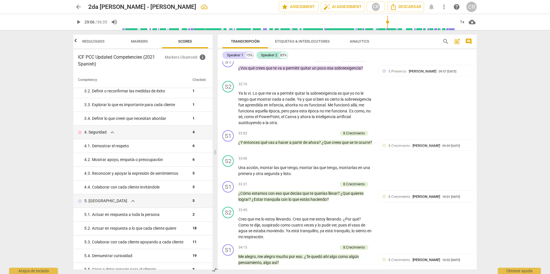
scroll to position [0, 0]
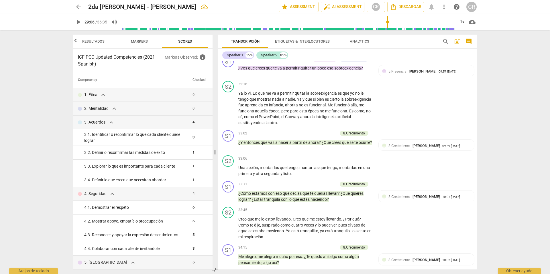
click at [77, 7] on span "arrow_back" at bounding box center [78, 6] width 7 height 7
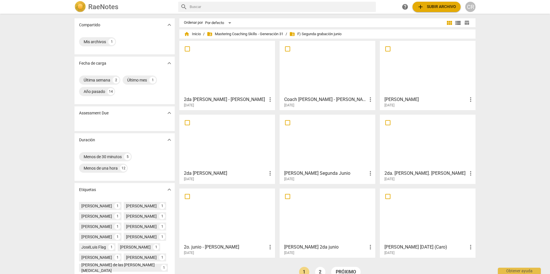
click at [306, 83] on div at bounding box center [328, 68] width 92 height 51
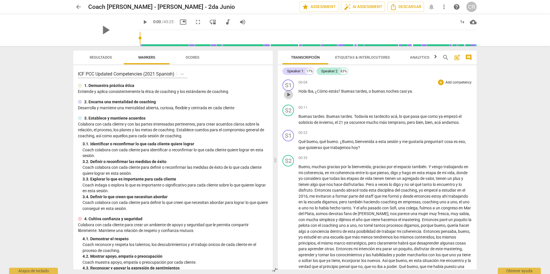
click at [287, 94] on span "play_arrow" at bounding box center [288, 94] width 7 height 7
click at [289, 95] on span "pause" at bounding box center [288, 94] width 7 height 7
click at [79, 6] on span "arrow_back" at bounding box center [78, 6] width 7 height 7
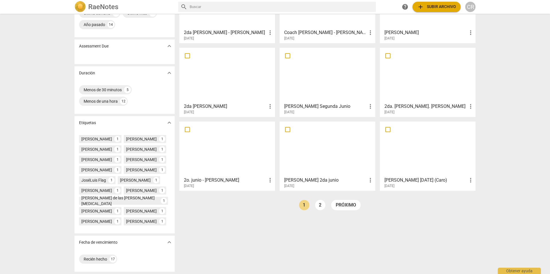
scroll to position [98, 0]
click at [251, 124] on div at bounding box center [227, 149] width 92 height 51
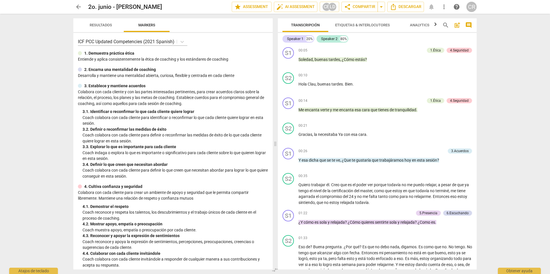
click at [79, 7] on span "arrow_back" at bounding box center [78, 6] width 7 height 7
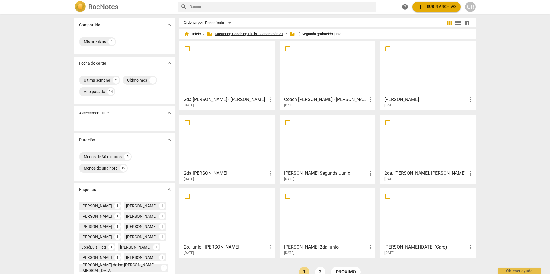
click at [237, 34] on span "folder_shared Mastering Coaching Skills - Generación 31" at bounding box center [245, 34] width 76 height 6
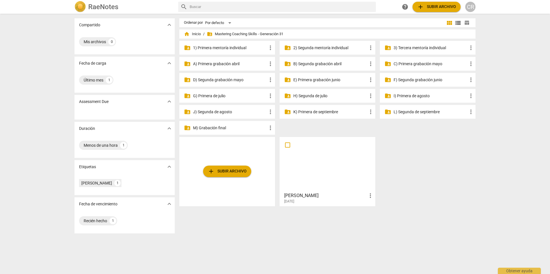
click at [216, 96] on p "G) Primera de julio" at bounding box center [230, 96] width 74 height 6
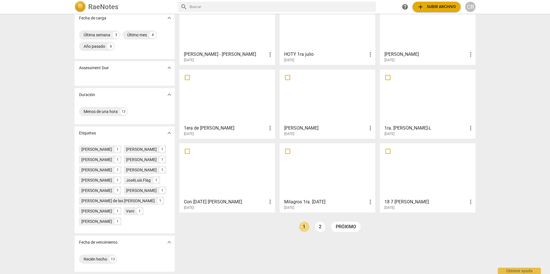
scroll to position [53, 0]
click at [226, 176] on div at bounding box center [227, 171] width 92 height 51
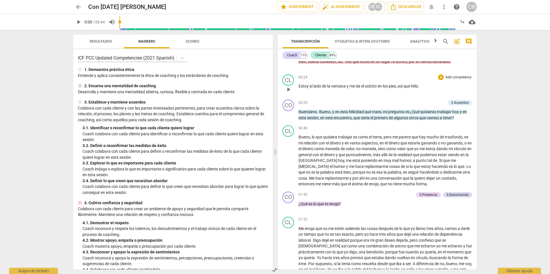
scroll to position [115, 0]
click at [193, 42] on span "Scores" at bounding box center [193, 41] width 14 height 4
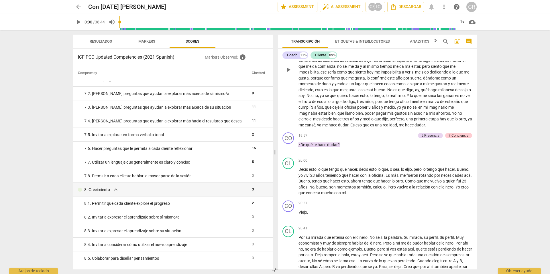
scroll to position [1401, 0]
click at [429, 140] on div "5.Presencia" at bounding box center [430, 136] width 18 height 5
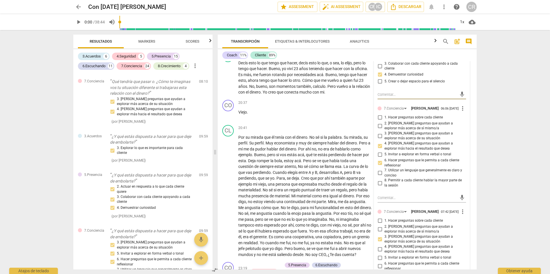
scroll to position [936, 0]
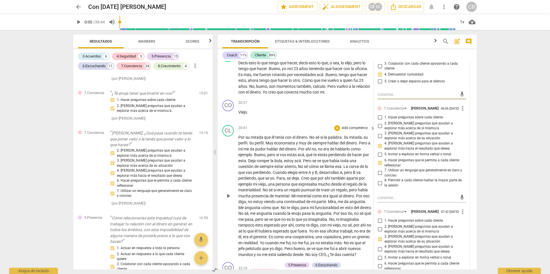
click at [326, 164] on p "Por su mirada que él tenía con el dinero . No sé si la palabra . Su mirada , su…" at bounding box center [305, 196] width 134 height 123
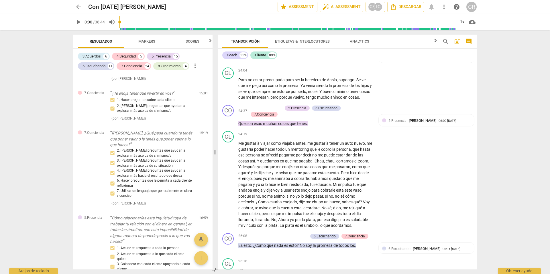
scroll to position [2123, 0]
click at [266, 117] on div "7.Conciencia" at bounding box center [264, 113] width 20 height 5
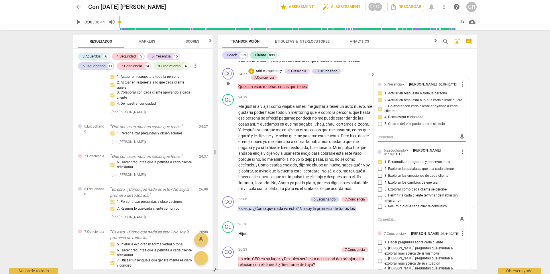
scroll to position [2158, 0]
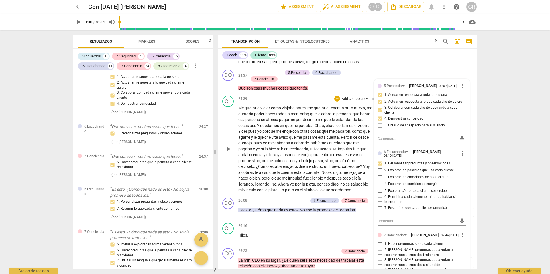
click at [274, 140] on span "y" at bounding box center [273, 137] width 3 height 5
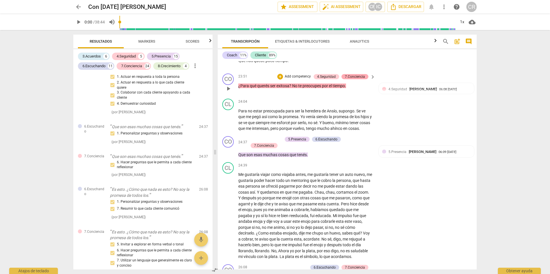
scroll to position [2090, 0]
click at [354, 80] on div "7.Conciencia" at bounding box center [355, 77] width 20 height 5
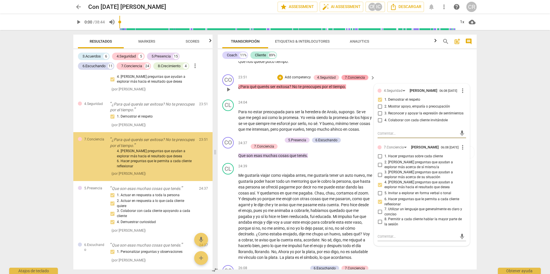
scroll to position [1394, 0]
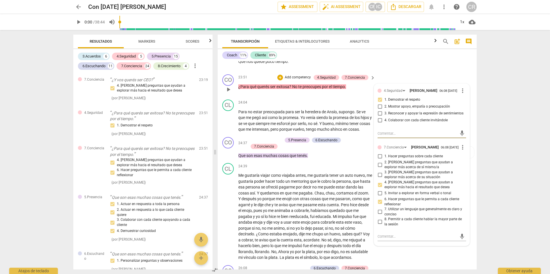
click at [378, 160] on input "1. Hacer preguntas sobre cada cliente" at bounding box center [379, 156] width 9 height 7
checkbox input "true"
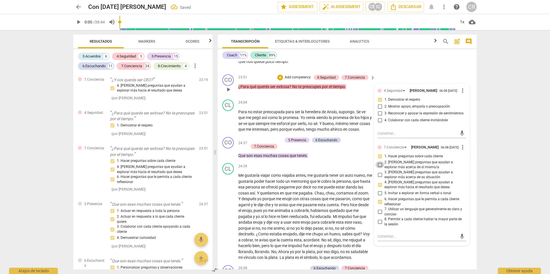
click at [380, 168] on input "2. [PERSON_NAME] preguntas que ayudan a explorar más acerca de sí mismo/a" at bounding box center [379, 165] width 9 height 7
checkbox input "true"
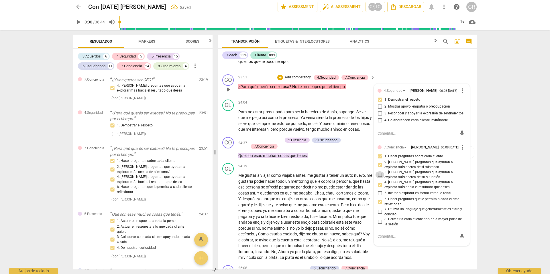
click at [380, 178] on input "3. [PERSON_NAME] preguntas que ayudan a explorar más acerca de su situación" at bounding box center [379, 175] width 9 height 7
checkbox input "true"
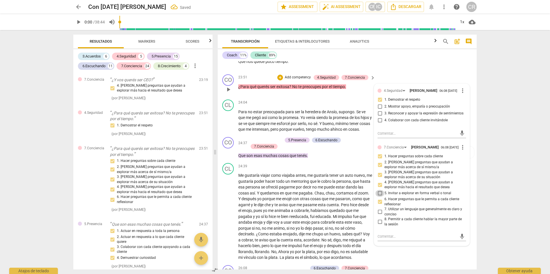
click at [378, 197] on input "5. Invitar a explorar en forma verbal o tonal" at bounding box center [379, 193] width 9 height 7
checkbox input "true"
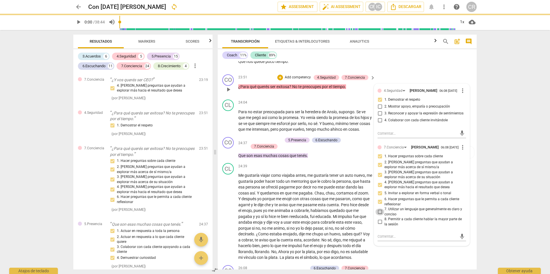
click at [380, 216] on input "7. Utilizar un lenguaje que generalmente es claro y conciso" at bounding box center [379, 212] width 9 height 7
checkbox input "true"
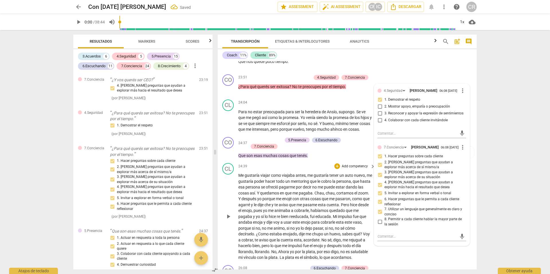
click at [336, 203] on p "Me gustaría viajar como viajaba antes , me gustaría tener un auto nuevo , me gu…" at bounding box center [305, 217] width 134 height 88
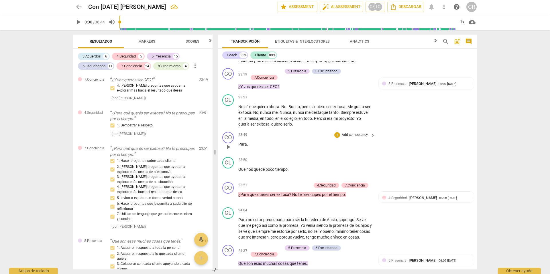
scroll to position [1983, 0]
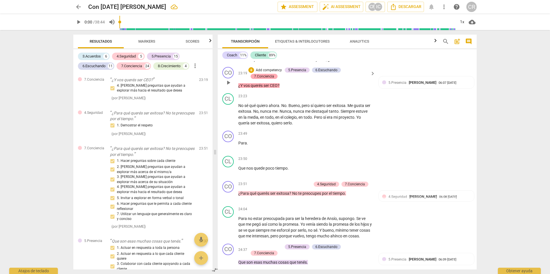
click at [270, 79] on div "7.Conciencia" at bounding box center [264, 76] width 20 height 5
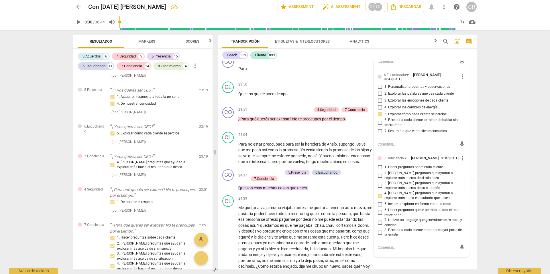
scroll to position [2056, 0]
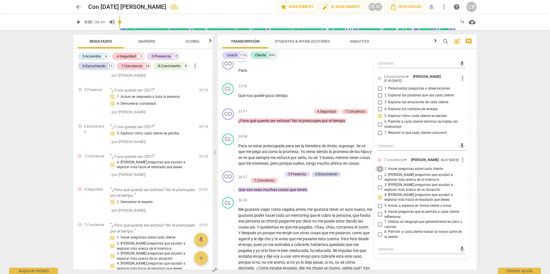
click at [380, 173] on input "1. Hacer preguntas sobre cada cliente" at bounding box center [379, 169] width 9 height 7
checkbox input "true"
click at [380, 181] on input "2. [PERSON_NAME] preguntas que ayudan a explorar más acerca de sí mismo/a" at bounding box center [379, 177] width 9 height 7
checkbox input "true"
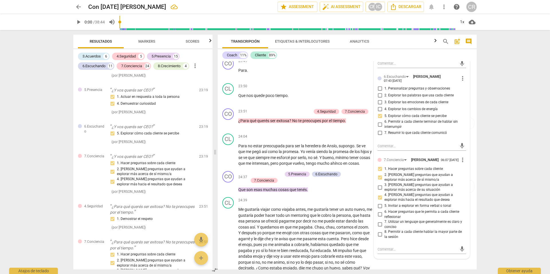
click at [380, 210] on input "5. Invitar a explorar en forma verbal o tonal" at bounding box center [379, 206] width 9 height 7
checkbox input "true"
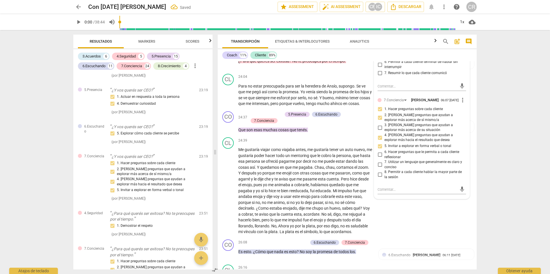
scroll to position [2131, 0]
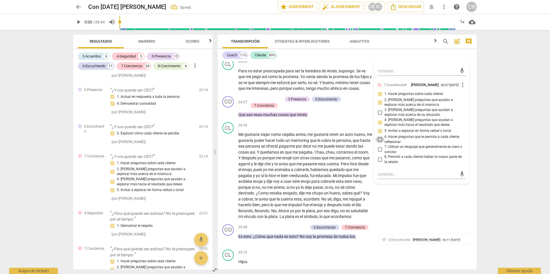
click at [378, 143] on input "6. Hacer preguntas que le permita a cada cliente reflexionar" at bounding box center [379, 139] width 9 height 7
checkbox input "true"
click at [380, 153] on input "7. Utilizar un lenguaje que generalmente es claro y conciso" at bounding box center [379, 149] width 9 height 7
checkbox input "true"
click at [335, 160] on span "me" at bounding box center [332, 158] width 6 height 5
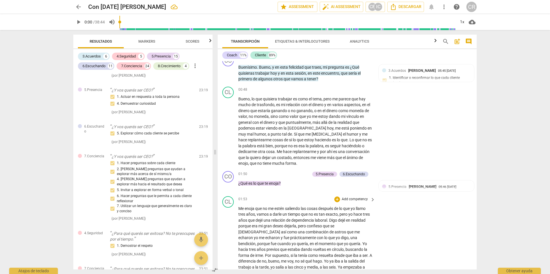
scroll to position [163, 0]
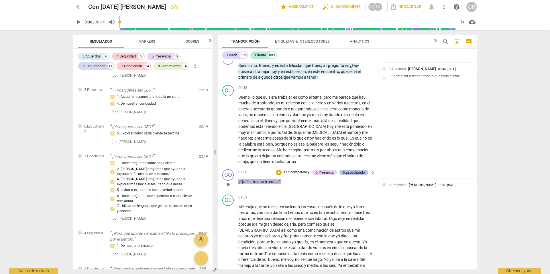
click at [353, 172] on div "6.Escuchando" at bounding box center [354, 172] width 22 height 5
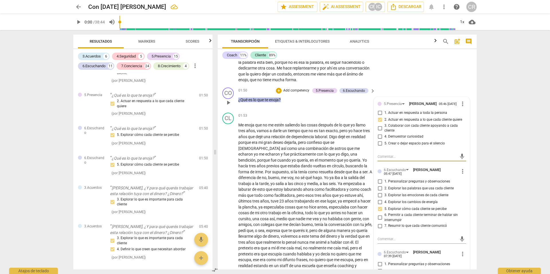
scroll to position [244, 0]
click at [380, 184] on input "1. Personalizar preguntas y observaciones" at bounding box center [379, 182] width 9 height 7
checkbox input "true"
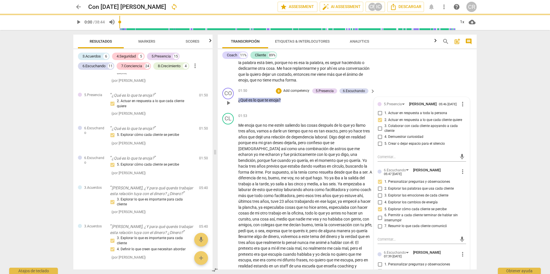
click at [379, 190] on input "2. Explorar las palabras que usa cada cliente" at bounding box center [379, 189] width 9 height 7
checkbox input "true"
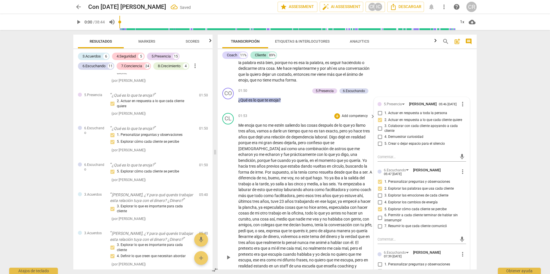
click at [257, 176] on span "diferencia" at bounding box center [247, 178] width 18 height 5
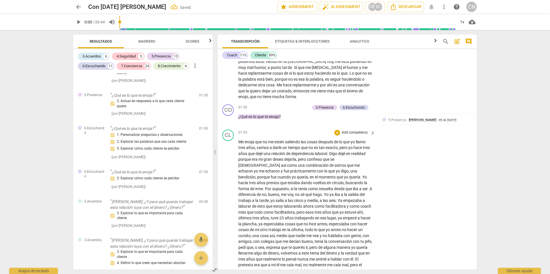
scroll to position [227, 0]
click at [322, 109] on div "5.Presencia" at bounding box center [325, 108] width 18 height 5
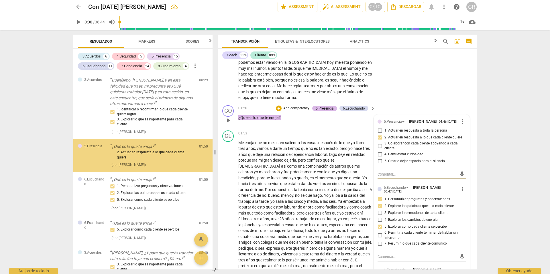
scroll to position [148, 0]
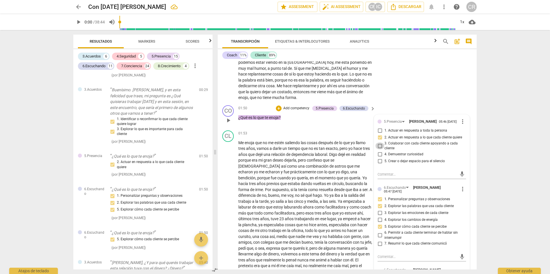
click at [378, 148] on input "3. Colaborar con cada cliente apoyando a cada cliente" at bounding box center [379, 146] width 9 height 7
checkbox input "true"
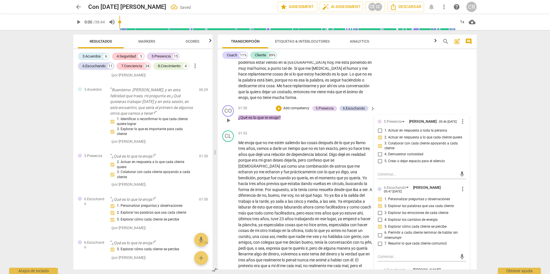
click at [378, 155] on input "4. Demuestrar curiosidad" at bounding box center [379, 154] width 9 height 7
checkbox input "true"
click at [334, 158] on span "se" at bounding box center [332, 160] width 4 height 5
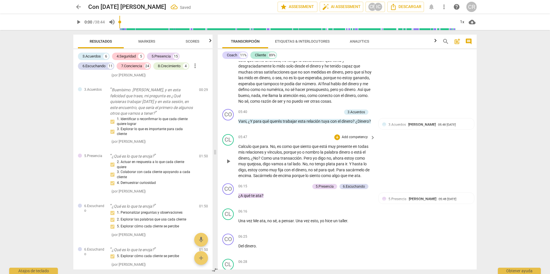
scroll to position [533, 0]
click at [358, 111] on div "3.Acuerdos" at bounding box center [355, 111] width 17 height 5
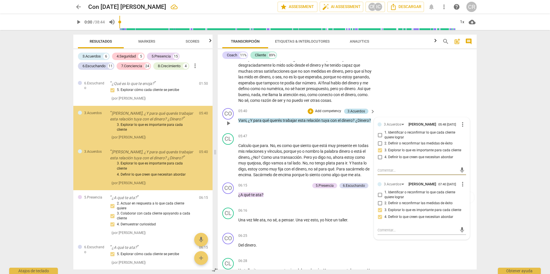
scroll to position [317, 0]
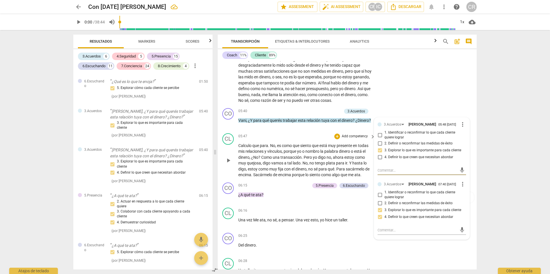
click at [320, 149] on p "Calculo que para . No , es como que siento que está muy presente en todas mis r…" at bounding box center [305, 160] width 134 height 35
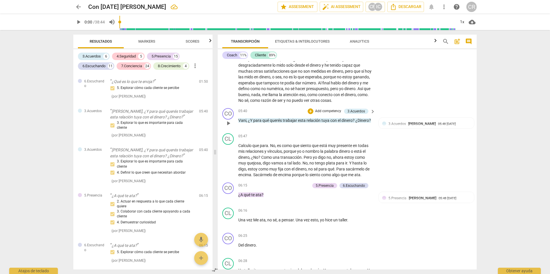
click at [333, 110] on p "Add competency" at bounding box center [328, 111] width 27 height 5
click at [357, 113] on b "5.Presencia" at bounding box center [354, 112] width 18 height 7
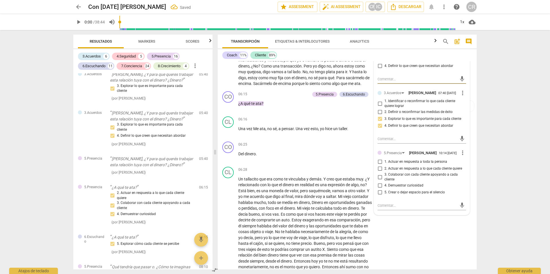
scroll to position [625, 0]
click at [378, 172] on input "2. Actuar en respuesta a lo que cada cliente quiere" at bounding box center [379, 168] width 9 height 7
checkbox input "true"
click at [379, 180] on input "3. Colaborar con cada cliente apoyando a cada cliente" at bounding box center [379, 176] width 9 height 7
checkbox input "true"
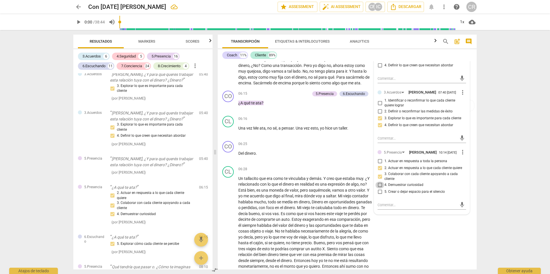
drag, startPoint x: 379, startPoint y: 191, endPoint x: 376, endPoint y: 184, distance: 7.6
click at [379, 189] on input "4. Demuestrar curiosidad" at bounding box center [379, 185] width 9 height 7
checkbox input "true"
click at [294, 116] on div "06:16 + Add competency keyboard_arrow_right" at bounding box center [306, 119] width 137 height 6
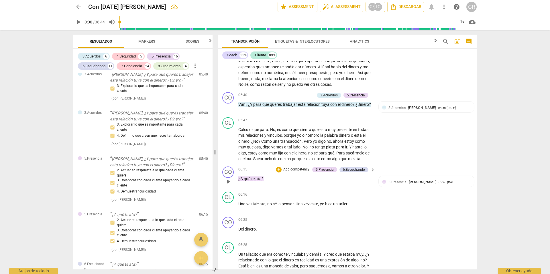
scroll to position [549, 0]
click at [326, 172] on div "5.Presencia" at bounding box center [325, 170] width 18 height 5
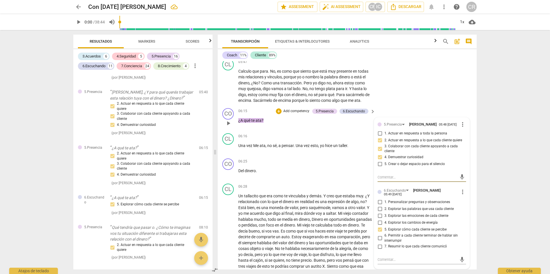
scroll to position [596, 0]
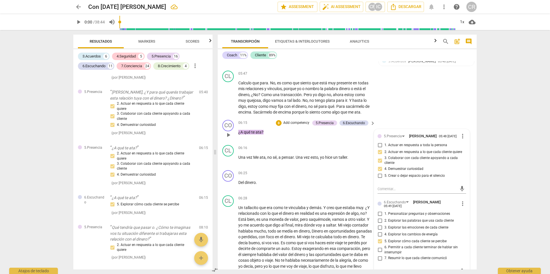
click at [296, 123] on p "Add competency" at bounding box center [296, 123] width 27 height 5
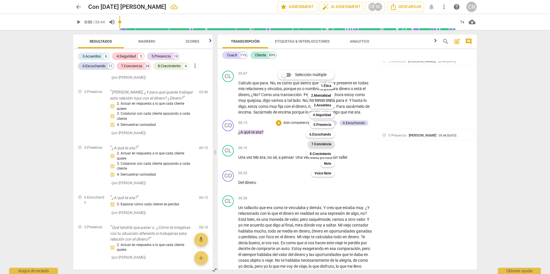
click at [326, 144] on b "7.Conciencia" at bounding box center [321, 144] width 20 height 7
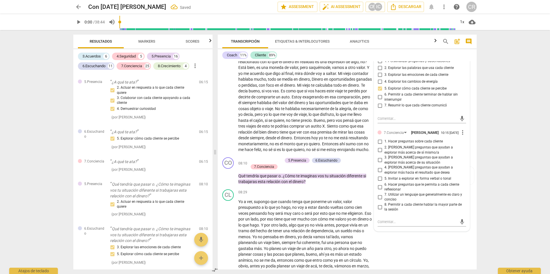
scroll to position [755, 0]
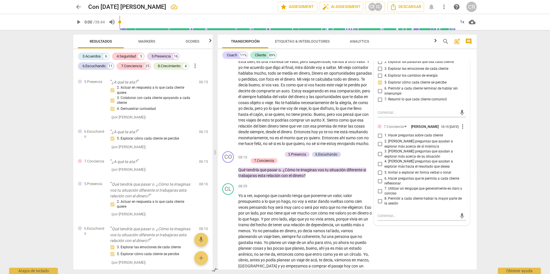
click at [378, 139] on input "1. Hacer preguntas sobre cada cliente" at bounding box center [379, 135] width 9 height 7
checkbox input "true"
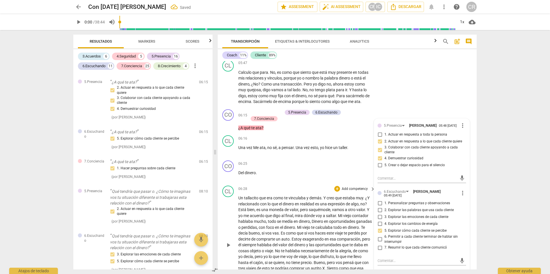
scroll to position [595, 0]
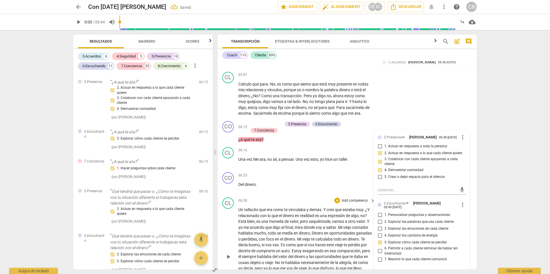
click at [289, 218] on span "dinero" at bounding box center [289, 216] width 12 height 5
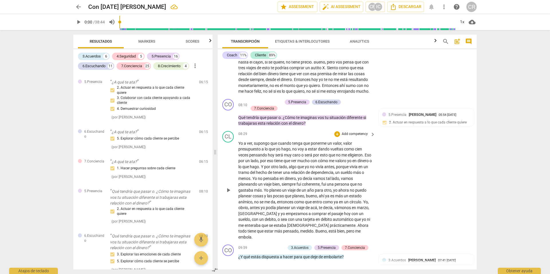
scroll to position [812, 0]
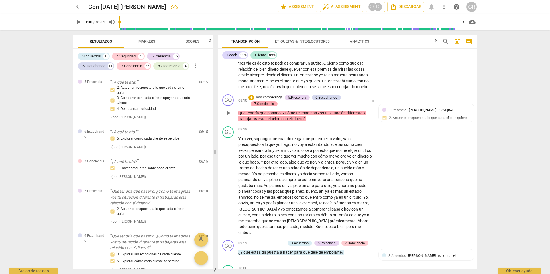
click at [265, 107] on div "7.Conciencia" at bounding box center [264, 103] width 20 height 5
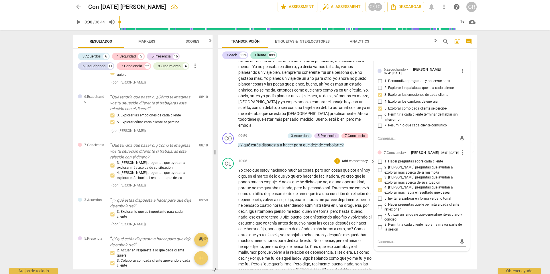
scroll to position [920, 0]
click at [381, 165] on input "1. Hacer preguntas sobre cada cliente" at bounding box center [379, 161] width 9 height 7
checkbox input "true"
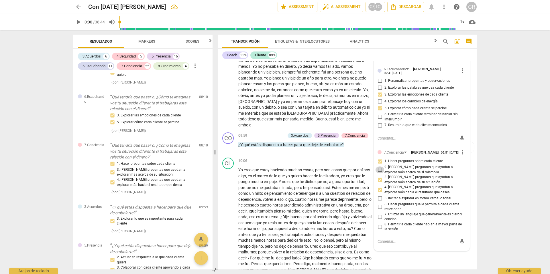
click at [379, 174] on input "2. [PERSON_NAME] preguntas que ayudan a explorar más acerca de sí mismo/a" at bounding box center [379, 170] width 9 height 7
checkbox input "true"
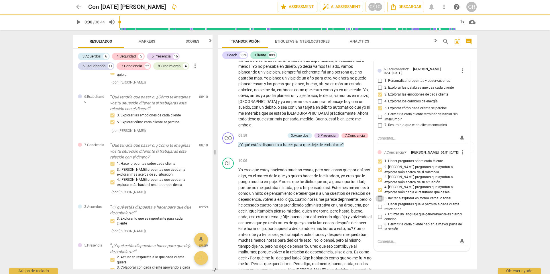
click at [379, 202] on input "5. Invitar a explorar en forma verbal o tonal" at bounding box center [379, 198] width 9 height 7
checkbox input "true"
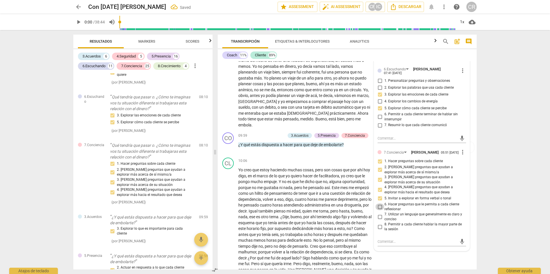
click at [379, 211] on input "6. Hacer preguntas que le permita a cada cliente reflexionar" at bounding box center [379, 207] width 9 height 7
checkbox input "true"
click at [379, 221] on input "7. Utilizar un lenguaje que generalmente es claro y conciso" at bounding box center [379, 217] width 9 height 7
checkbox input "true"
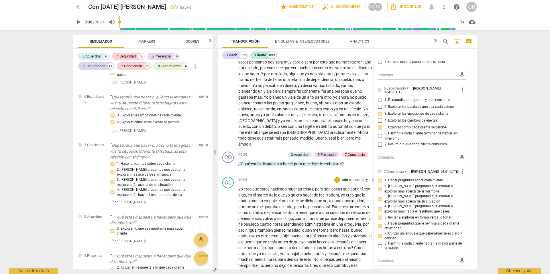
scroll to position [899, 0]
click at [309, 124] on span "empezamos" at bounding box center [297, 122] width 23 height 5
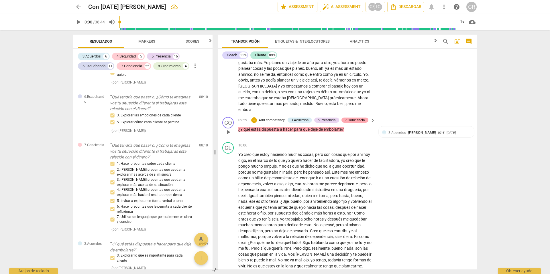
scroll to position [936, 0]
click at [354, 119] on div "7.Conciencia" at bounding box center [355, 119] width 20 height 5
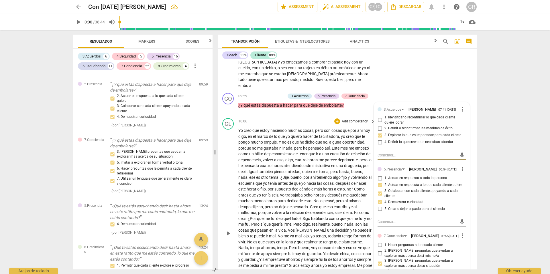
scroll to position [956, 0]
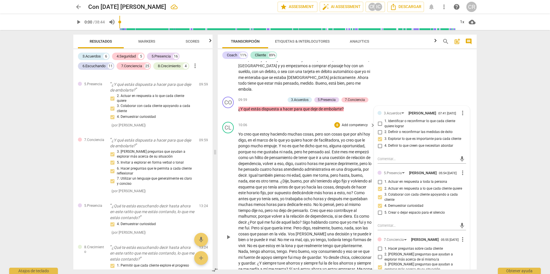
click at [321, 156] on span "a" at bounding box center [320, 158] width 3 height 5
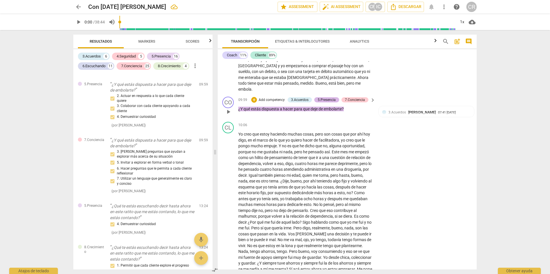
click at [326, 101] on div "5.Presencia" at bounding box center [327, 99] width 18 height 5
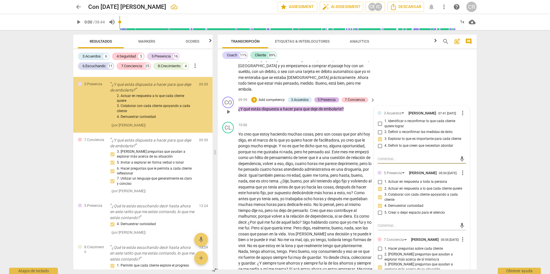
scroll to position [764, 0]
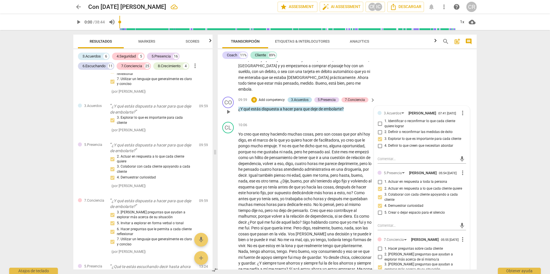
click at [302, 99] on div "3.Acuerdos" at bounding box center [299, 99] width 17 height 5
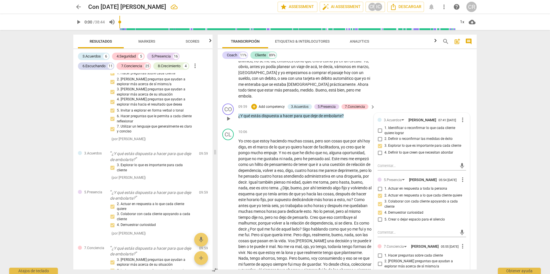
scroll to position [946, 0]
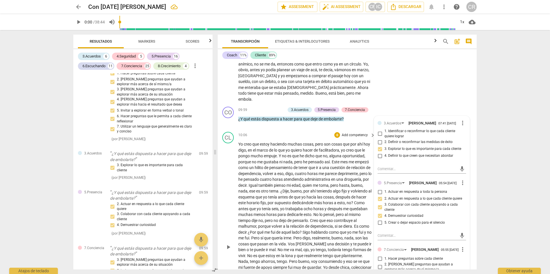
click at [320, 183] on p "Yo creo que estoy haciendo muchas cosas , pero son cosas que por ahí hoy digo ,…" at bounding box center [305, 247] width 134 height 211
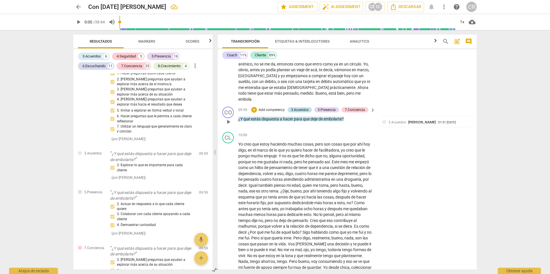
click at [299, 111] on div "3.Acuerdos" at bounding box center [299, 109] width 17 height 5
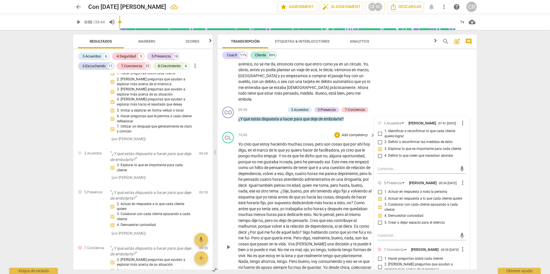
click at [295, 146] on span "muchas" at bounding box center [295, 144] width 15 height 5
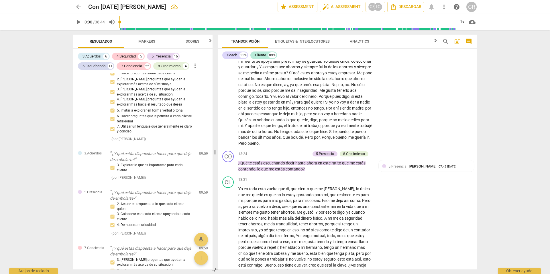
scroll to position [1162, 0]
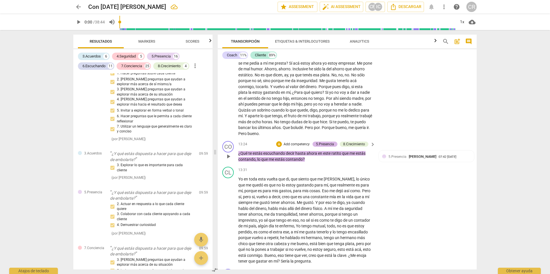
click at [326, 144] on div "5.Presencia" at bounding box center [325, 144] width 18 height 5
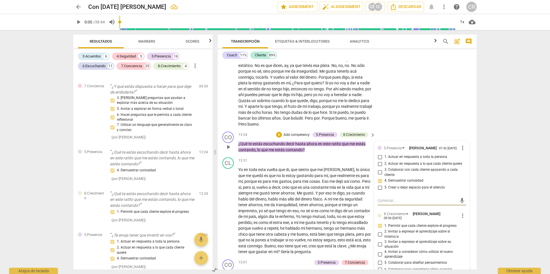
scroll to position [1170, 0]
click at [296, 136] on p "Add competency" at bounding box center [296, 136] width 27 height 5
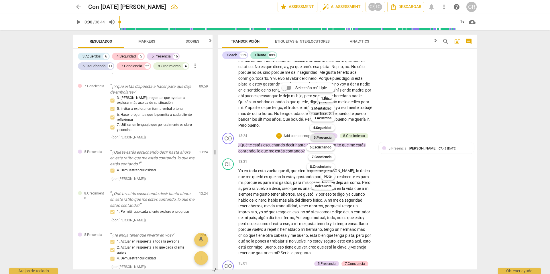
click at [322, 136] on b "5.Presencia" at bounding box center [323, 137] width 18 height 7
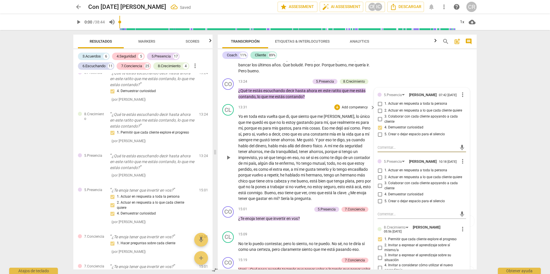
scroll to position [1225, 0]
click at [380, 174] on input "1. Actuar en respuesta a toda la persona" at bounding box center [379, 170] width 9 height 7
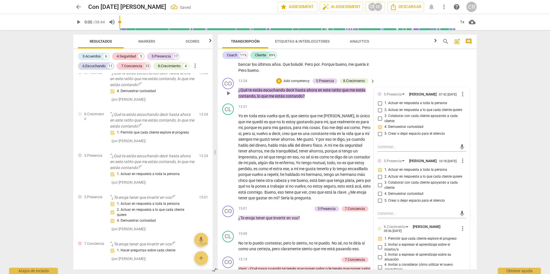
click at [380, 174] on input "1. Actuar en respuesta a toda la persona" at bounding box center [379, 170] width 9 height 7
checkbox input "false"
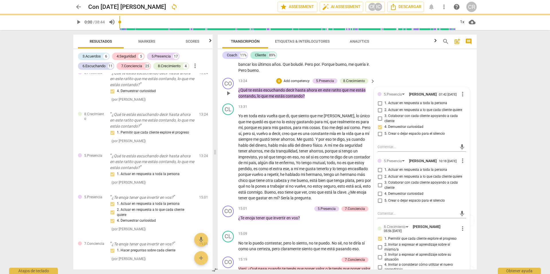
click at [379, 180] on input "2. Actuar en respuesta a lo que cada cliente quiere" at bounding box center [379, 177] width 9 height 7
checkbox input "true"
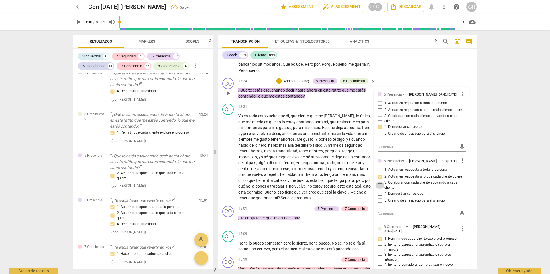
click at [379, 188] on input "3. Colaborar con cada cliente apoyando a cada cliente" at bounding box center [379, 185] width 9 height 7
checkbox input "true"
click at [379, 195] on input "4. Demuestrar curiosidad" at bounding box center [379, 193] width 9 height 7
checkbox input "true"
click at [314, 143] on p "Yo en toda esta vuelta que di , que siento que me marié , lo único que me quedó…" at bounding box center [305, 157] width 134 height 88
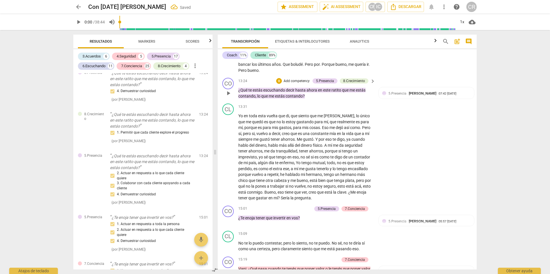
click at [297, 80] on p "Add competency" at bounding box center [296, 81] width 27 height 5
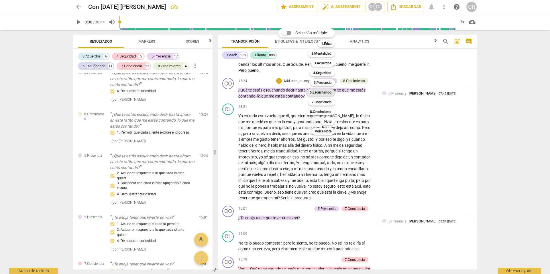
click at [319, 91] on b "6.Escuchando" at bounding box center [321, 92] width 22 height 7
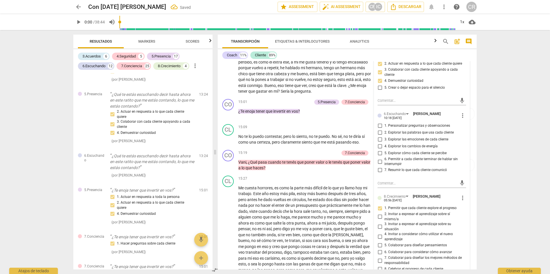
scroll to position [1339, 0]
click at [378, 129] on input "1. Personalizar preguntas y observaciones" at bounding box center [379, 125] width 9 height 7
checkbox input "true"
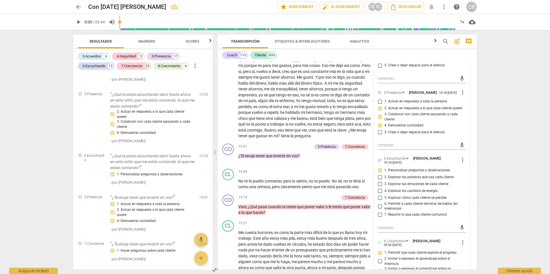
scroll to position [1294, 0]
click at [301, 112] on span "hablado" at bounding box center [292, 112] width 15 height 5
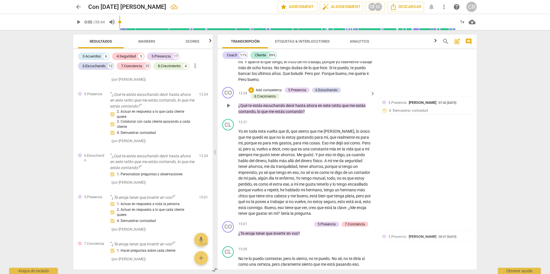
scroll to position [1219, 0]
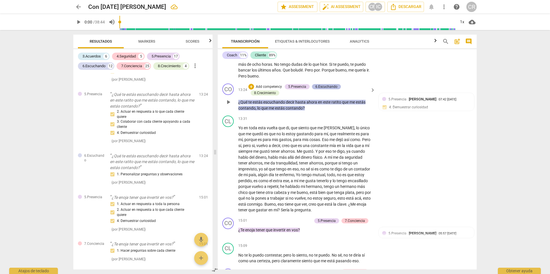
click at [326, 88] on div "6.Escuchando" at bounding box center [326, 86] width 22 height 5
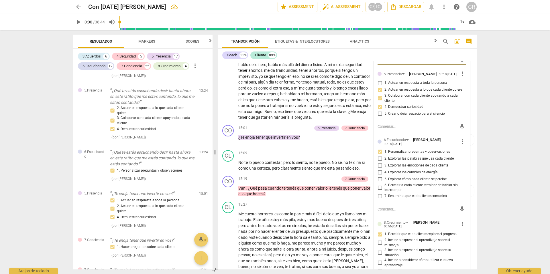
scroll to position [1316, 0]
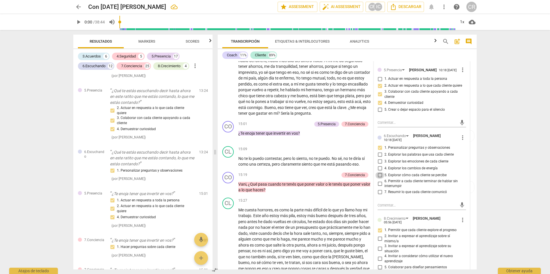
click at [379, 179] on input "5. Explorar cómo cada cliente se percibe" at bounding box center [379, 175] width 9 height 7
checkbox input "true"
click at [297, 94] on span "me" at bounding box center [293, 96] width 6 height 5
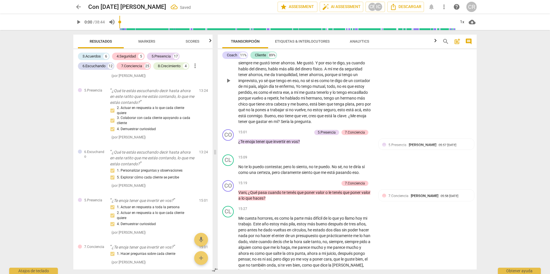
scroll to position [1311, 0]
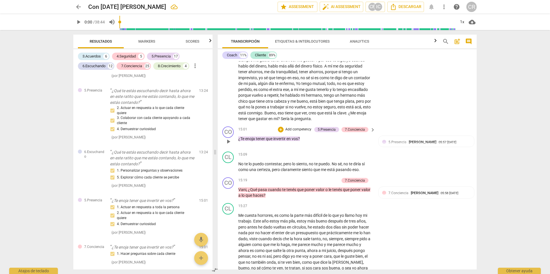
click at [301, 129] on p "Add competency" at bounding box center [298, 129] width 27 height 5
click at [329, 140] on b "6.Escuchando" at bounding box center [322, 141] width 22 height 7
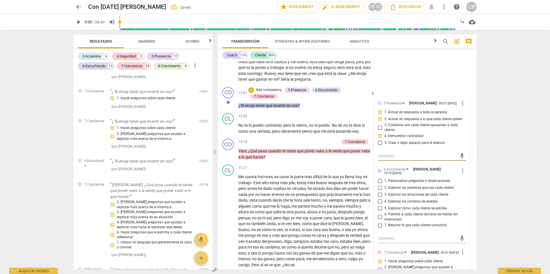
scroll to position [1352, 0]
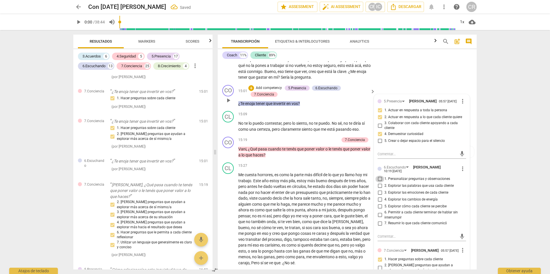
click at [380, 182] on input "1. Personalizar preguntas y observaciones" at bounding box center [379, 179] width 9 height 7
checkbox input "true"
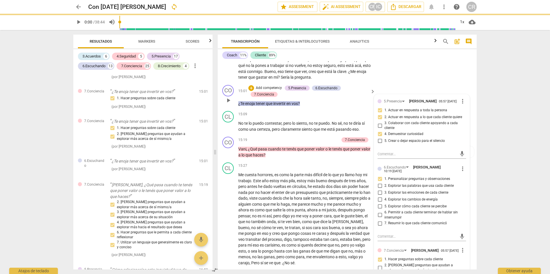
click at [379, 188] on input "2. Explorar las palabras que usa cada cliente" at bounding box center [379, 186] width 9 height 7
checkbox input "true"
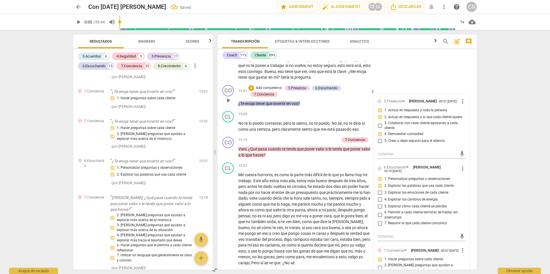
click at [379, 216] on input "6. Permitir a cada cliente terminar de hablar sin interrumpir" at bounding box center [379, 215] width 9 height 7
checkbox input "true"
click at [327, 103] on p "¿Te enoja tener que invertir en vos ?" at bounding box center [305, 104] width 134 height 6
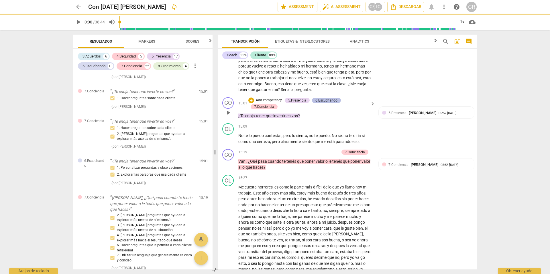
scroll to position [1341, 0]
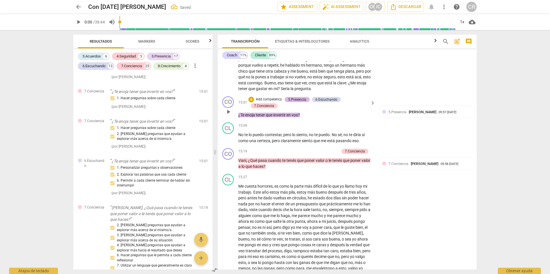
click at [302, 99] on div "5.Presencia" at bounding box center [297, 99] width 18 height 5
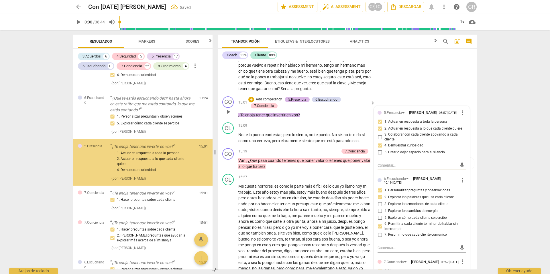
scroll to position [1074, 0]
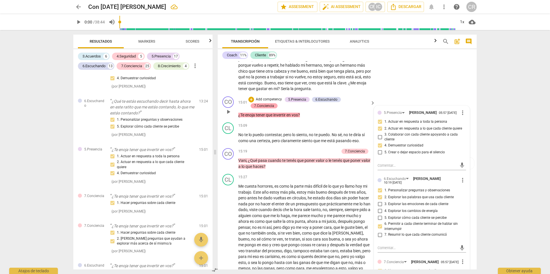
click at [266, 105] on div "7.Conciencia" at bounding box center [264, 105] width 20 height 5
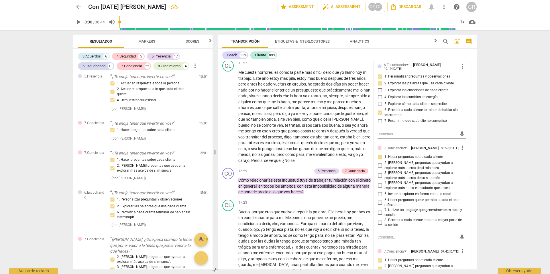
scroll to position [1455, 0]
click at [379, 168] on input "2. [PERSON_NAME] preguntas que ayudan a explorar más acerca de sí mismo/a" at bounding box center [379, 165] width 9 height 7
checkbox input "true"
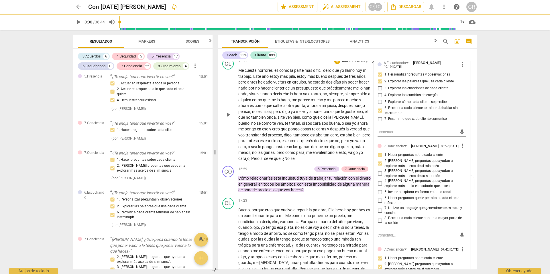
click at [311, 99] on span "parece" at bounding box center [304, 100] width 13 height 5
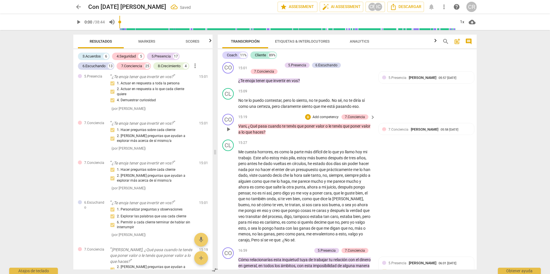
scroll to position [1376, 0]
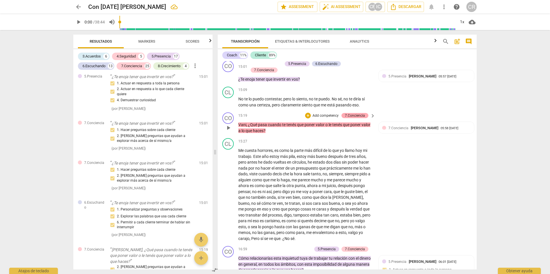
click at [355, 117] on div "7.Conciencia" at bounding box center [355, 115] width 20 height 5
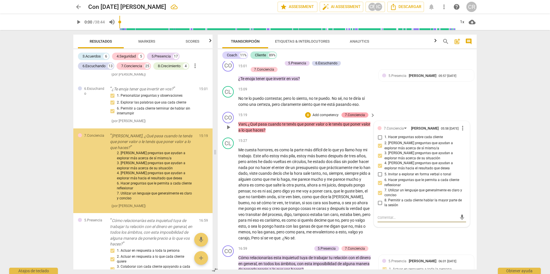
scroll to position [1266, 0]
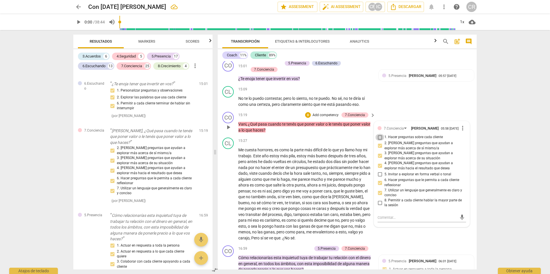
click at [380, 140] on input "1. Hacer preguntas sobre cada cliente" at bounding box center [379, 137] width 9 height 7
checkbox input "true"
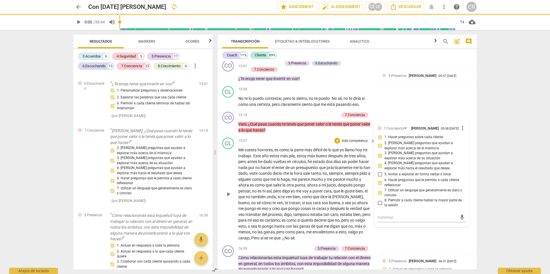
click at [378, 178] on input "5. Invitar a explorar en forma verbal o tonal" at bounding box center [379, 174] width 9 height 7
checkbox input "true"
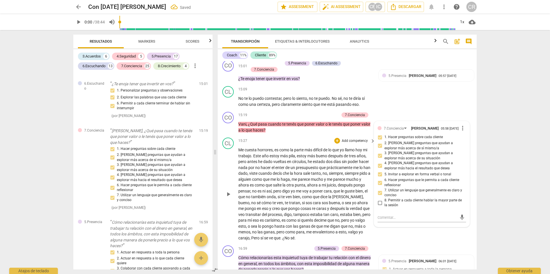
click at [329, 163] on span "dos" at bounding box center [329, 162] width 7 height 5
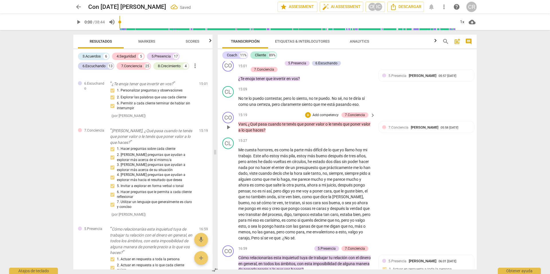
click at [324, 115] on p "Add competency" at bounding box center [325, 115] width 27 height 5
click at [348, 126] on b "6.Escuchando" at bounding box center [349, 126] width 22 height 7
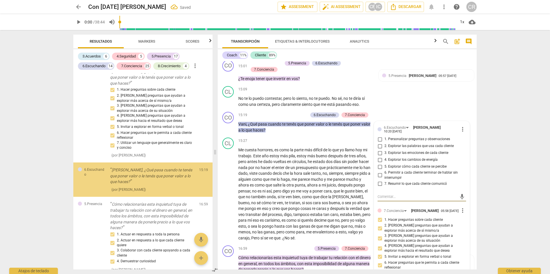
scroll to position [1340, 0]
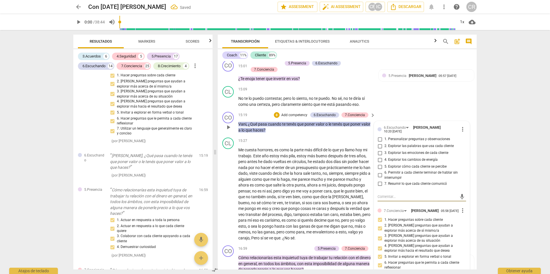
click at [381, 140] on input "1. Personalizar preguntas y observaciones" at bounding box center [379, 139] width 9 height 7
checkbox input "true"
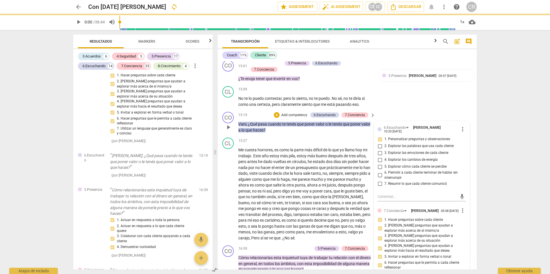
click at [380, 146] on input "2. Explorar las palabras que usa cada cliente" at bounding box center [379, 146] width 9 height 7
checkbox input "true"
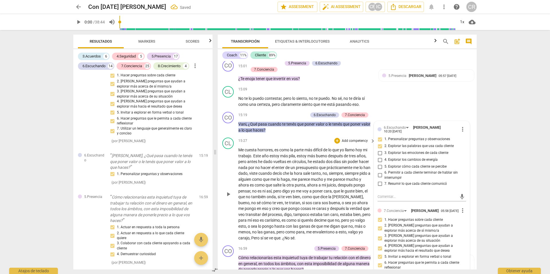
click at [331, 163] on span "dos" at bounding box center [329, 162] width 7 height 5
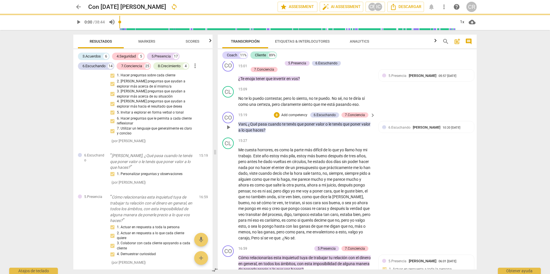
click at [298, 114] on p "Add competency" at bounding box center [294, 115] width 27 height 5
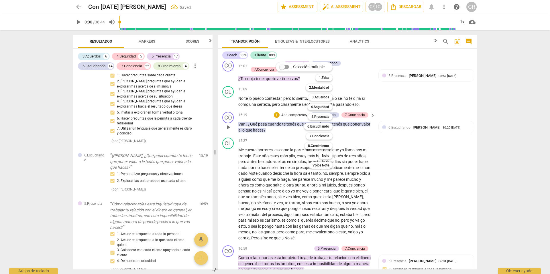
scroll to position [1379, 0]
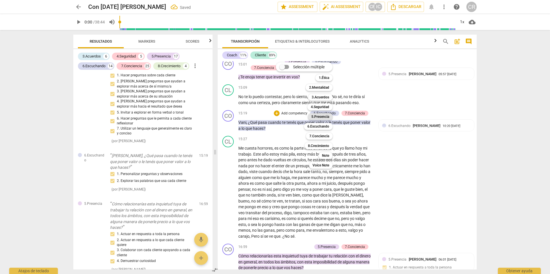
click at [323, 115] on b "5.Presencia" at bounding box center [320, 116] width 18 height 7
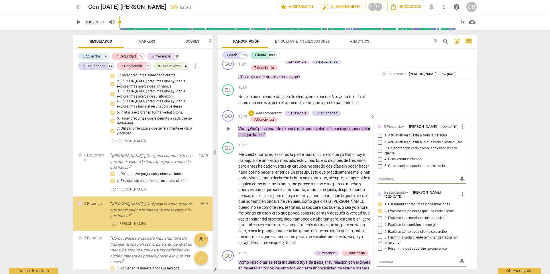
scroll to position [1388, 0]
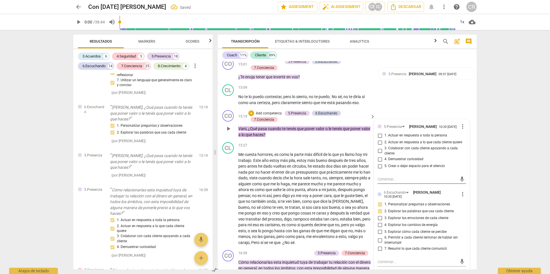
click at [379, 145] on input "2. Actuar en respuesta a lo que cada cliente quiere" at bounding box center [379, 142] width 9 height 7
checkbox input "true"
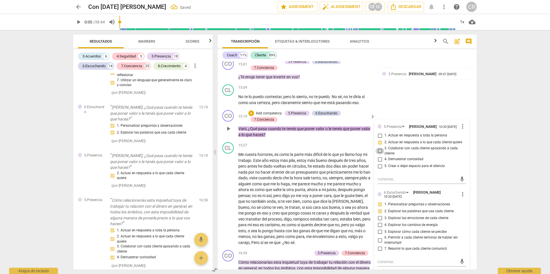
click at [379, 152] on input "3. Colaborar con cada cliente apoyando a cada cliente" at bounding box center [379, 151] width 9 height 7
checkbox input "true"
click at [378, 160] on input "4. Demuestrar curiosidad" at bounding box center [379, 159] width 9 height 7
checkbox input "true"
drag, startPoint x: 340, startPoint y: 163, endPoint x: 330, endPoint y: 162, distance: 10.0
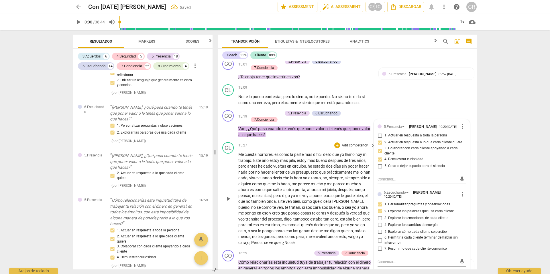
click at [340, 163] on span "después" at bounding box center [336, 160] width 16 height 5
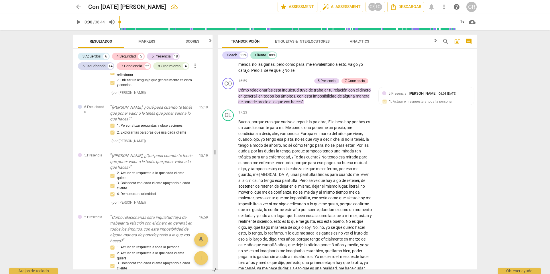
scroll to position [1552, 0]
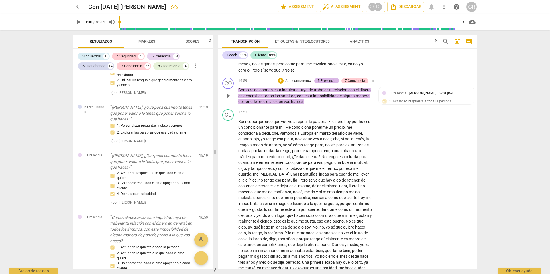
click at [327, 81] on div "5.Presencia" at bounding box center [327, 80] width 18 height 5
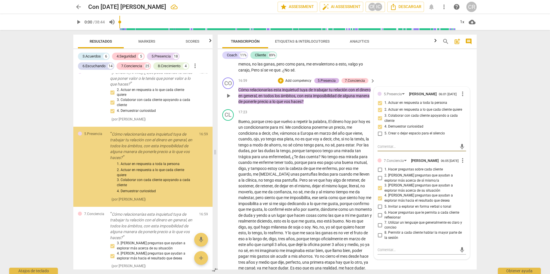
scroll to position [1473, 0]
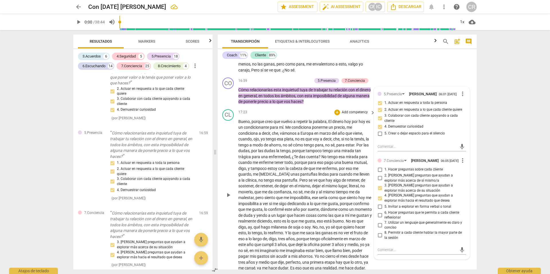
click at [321, 143] on p "Bueno , porque creo que vuelvo a repetir la palabra , El dinero hoy por hoy es …" at bounding box center [305, 195] width 134 height 153
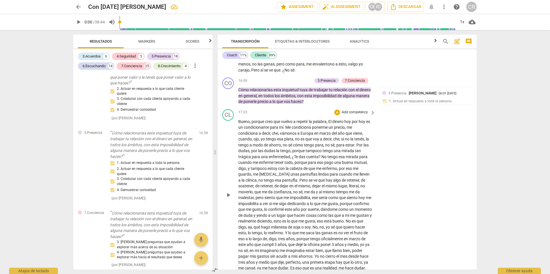
click at [325, 140] on span "decir" at bounding box center [327, 139] width 8 height 5
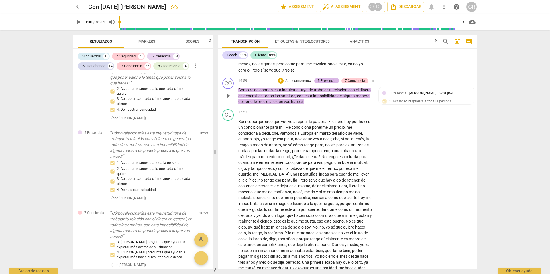
scroll to position [1549, 0]
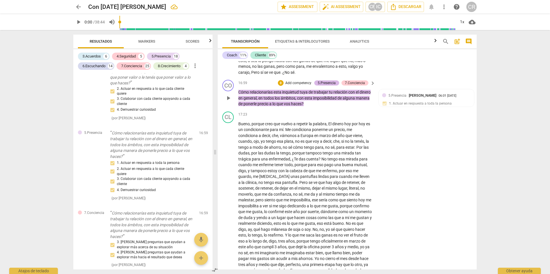
click at [325, 81] on div "5.Presencia" at bounding box center [327, 82] width 18 height 5
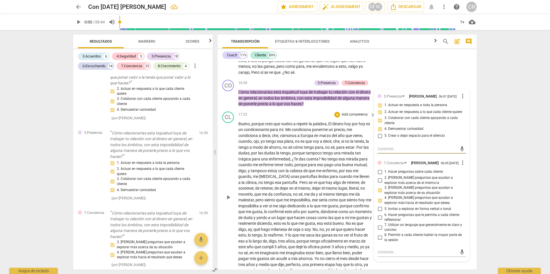
click at [320, 138] on span "marzo" at bounding box center [325, 135] width 12 height 5
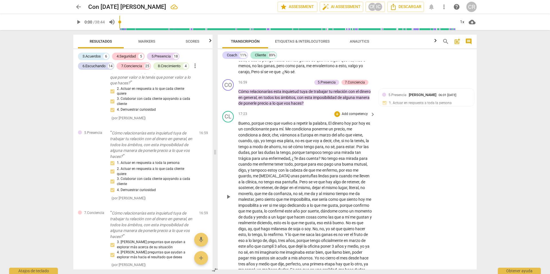
scroll to position [1549, 0]
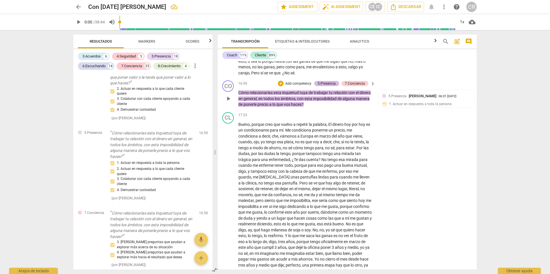
click at [324, 84] on div "5.Presencia" at bounding box center [327, 83] width 18 height 5
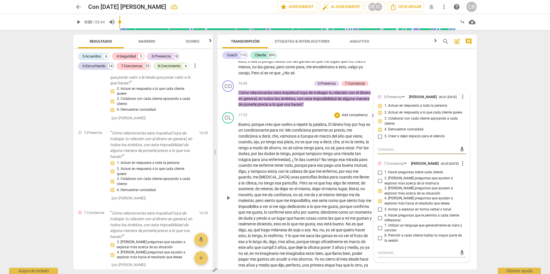
click at [331, 142] on span "decir" at bounding box center [327, 142] width 8 height 5
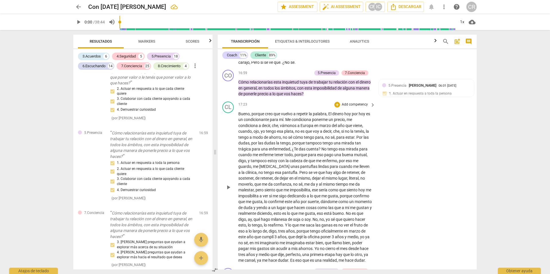
scroll to position [1563, 0]
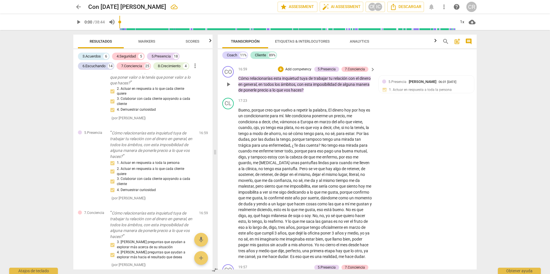
click at [302, 69] on p "Add competency" at bounding box center [298, 69] width 27 height 5
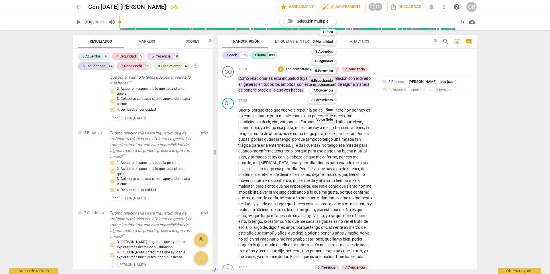
click at [324, 81] on b "6.Escuchando" at bounding box center [322, 80] width 22 height 7
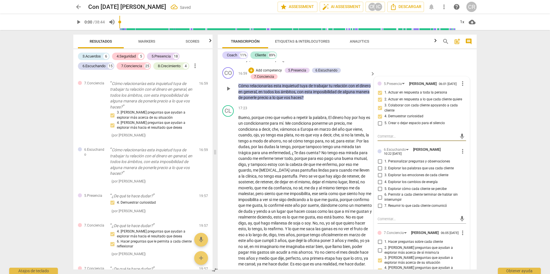
scroll to position [1562, 0]
click at [380, 164] on input "1. Personalizar preguntas y observaciones" at bounding box center [379, 161] width 9 height 7
checkbox input "true"
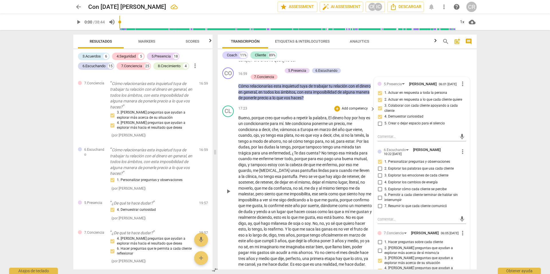
click at [342, 179] on span "de" at bounding box center [344, 176] width 5 height 5
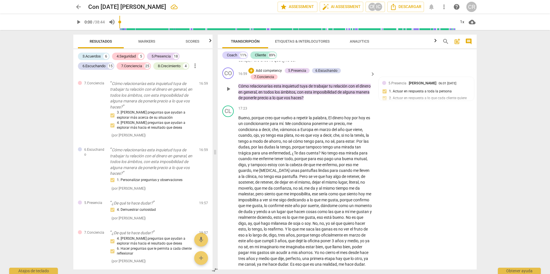
click at [274, 71] on p "Add competency" at bounding box center [268, 70] width 27 height 5
click at [292, 90] on b "7.Conciencia" at bounding box center [294, 92] width 20 height 7
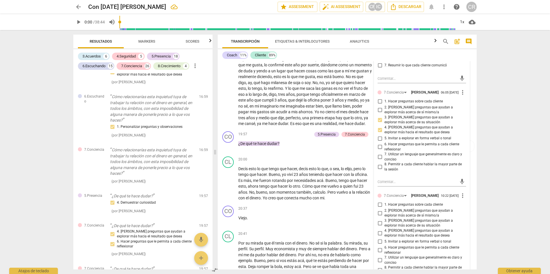
scroll to position [1704, 0]
click at [380, 141] on input "5. Invitar a explorar en forma verbal o tonal" at bounding box center [379, 137] width 9 height 7
checkbox input "true"
click at [380, 149] on input "6. Hacer preguntas que le permita a cada cliente reflexionar" at bounding box center [379, 146] width 9 height 7
checkbox input "true"
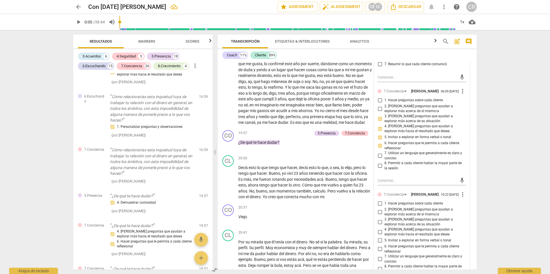
click at [379, 160] on input "7. Utilizar un lenguaje que generalmente es claro y conciso" at bounding box center [379, 156] width 9 height 7
checkbox input "true"
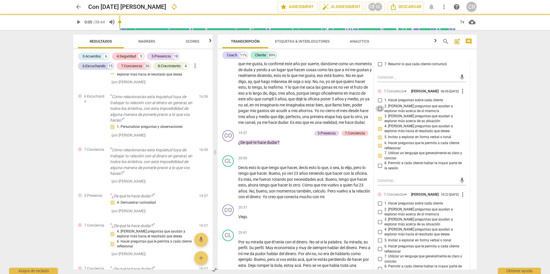
click at [380, 112] on input "2. [PERSON_NAME] preguntas que ayudan a explorar más acerca de sí mismo/a" at bounding box center [379, 108] width 9 height 7
checkbox input "true"
click at [380, 103] on input "1. Hacer preguntas sobre cada cliente" at bounding box center [379, 100] width 9 height 7
checkbox input "true"
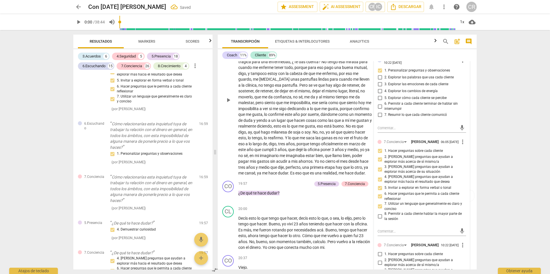
scroll to position [1653, 0]
click at [321, 111] on span "que" at bounding box center [317, 109] width 7 height 5
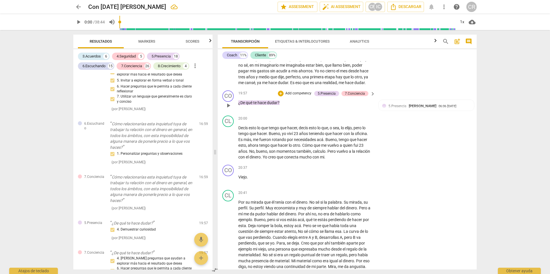
scroll to position [1744, 0]
click at [354, 96] on div "7.Conciencia" at bounding box center [355, 93] width 20 height 5
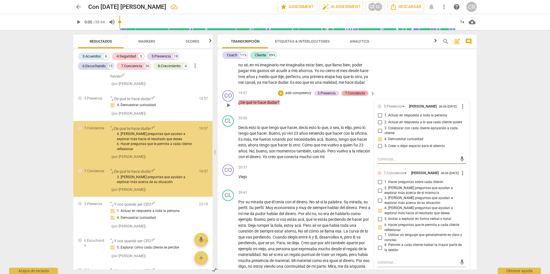
scroll to position [1812, 0]
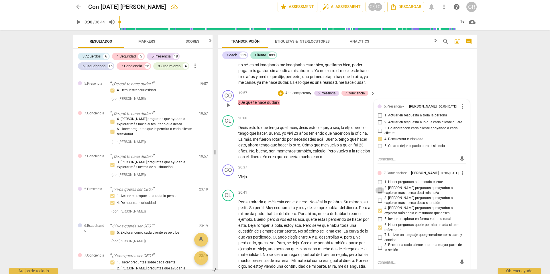
click at [378, 194] on input "2. [PERSON_NAME] preguntas que ayudan a explorar más acerca de sí mismo/a" at bounding box center [379, 190] width 9 height 7
checkbox input "true"
click at [380, 204] on input "3. [PERSON_NAME] preguntas que ayudan a explorar más acerca de su situación" at bounding box center [379, 200] width 9 height 7
checkbox input "true"
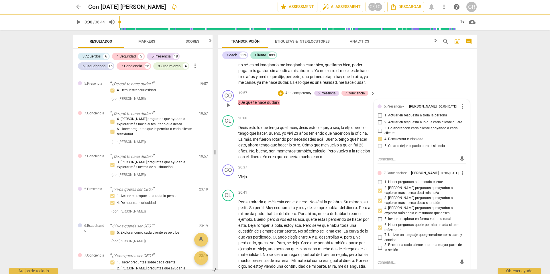
click at [380, 186] on input "1. Hacer preguntas sobre cada cliente" at bounding box center [379, 182] width 9 height 7
checkbox input "true"
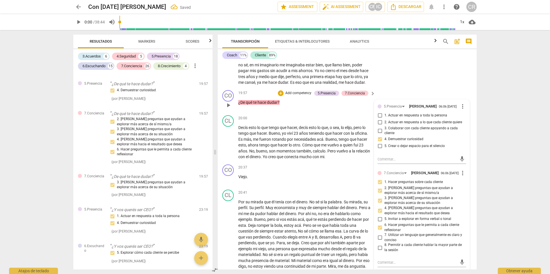
click at [380, 223] on input "5. Invitar a explorar en forma verbal o tonal" at bounding box center [379, 219] width 9 height 7
checkbox input "true"
click at [379, 241] on input "7. Utilizar un lenguaje que generalmente es claro y conciso" at bounding box center [379, 238] width 9 height 7
checkbox input "true"
click at [306, 148] on span "Cómo" at bounding box center [307, 145] width 11 height 5
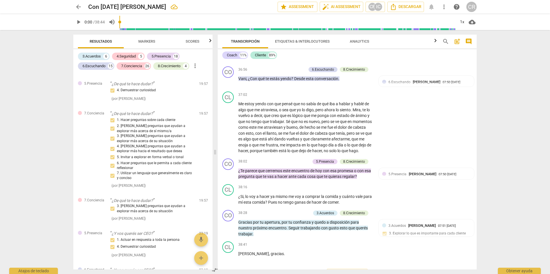
scroll to position [3387, 0]
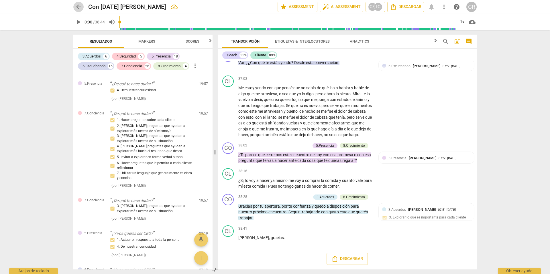
click at [78, 6] on span "arrow_back" at bounding box center [78, 6] width 7 height 7
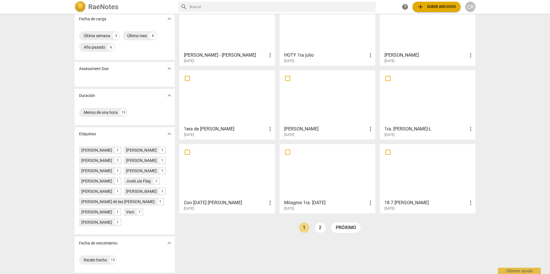
scroll to position [45, 0]
